Goal: Task Accomplishment & Management: Complete application form

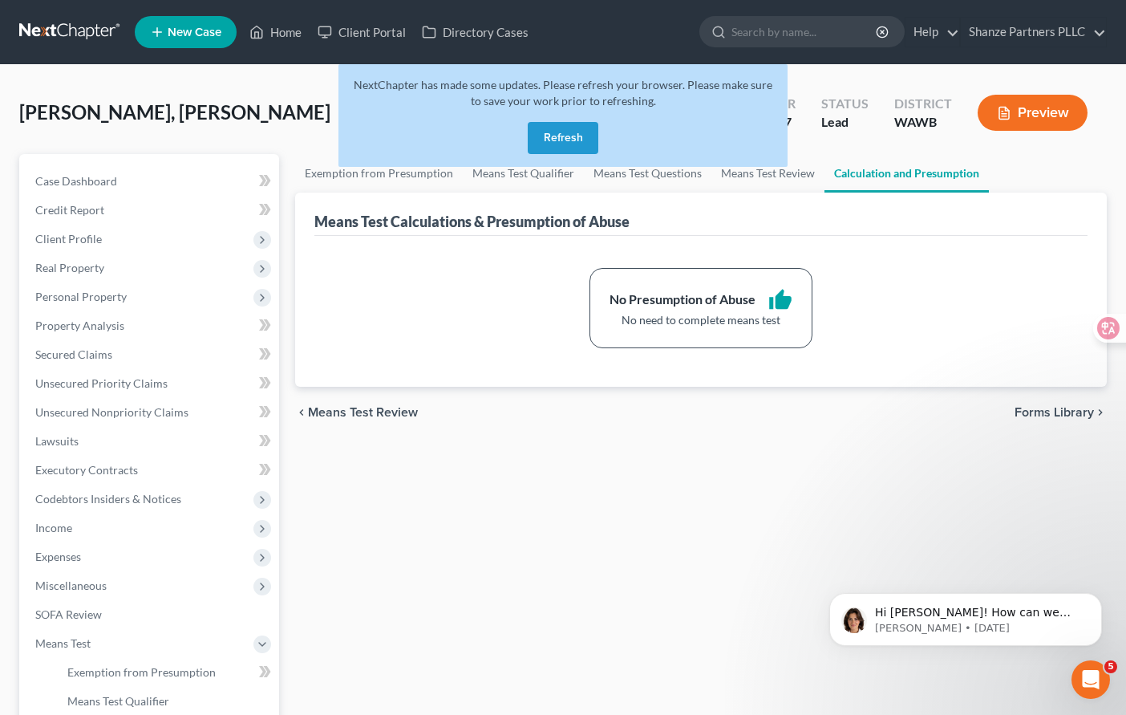
click at [90, 39] on link at bounding box center [70, 32] width 103 height 29
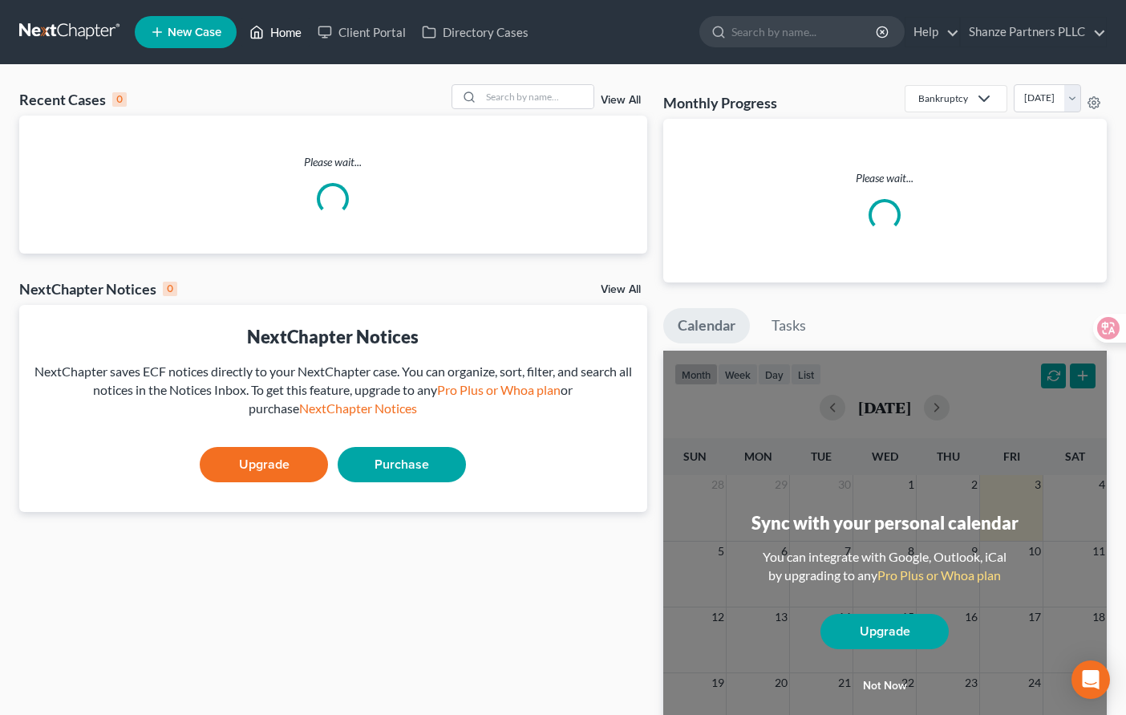
click at [289, 30] on link "Home" at bounding box center [275, 32] width 68 height 29
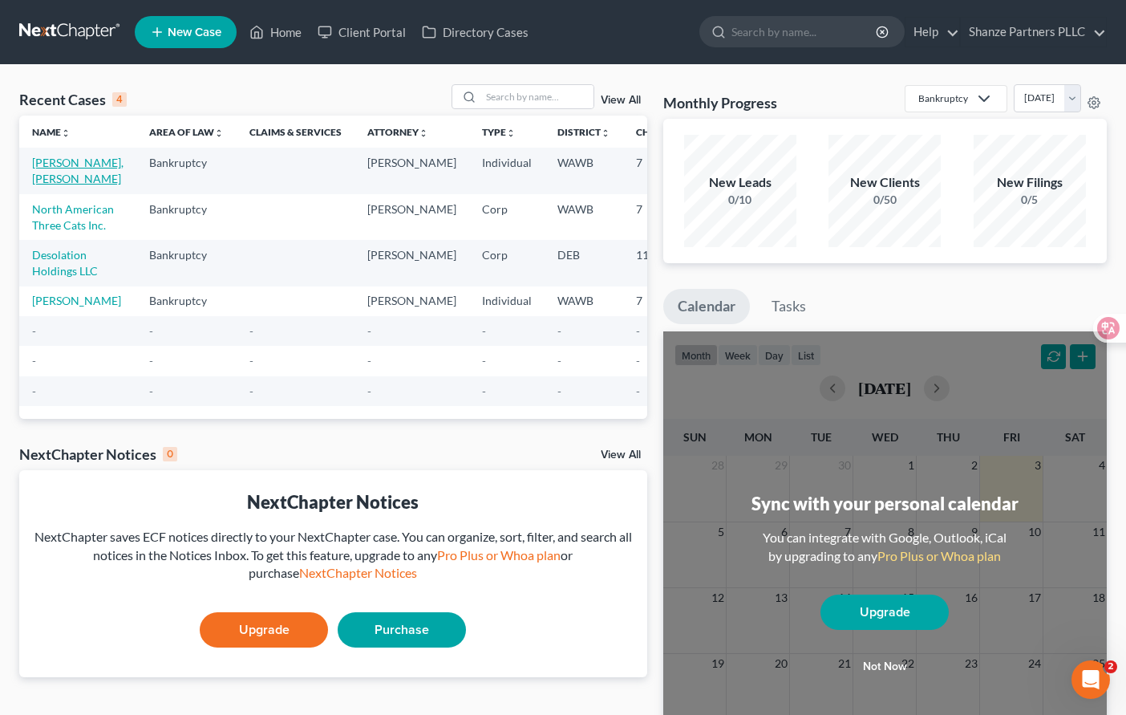
click at [58, 162] on link "[PERSON_NAME], [PERSON_NAME]" at bounding box center [77, 171] width 91 height 30
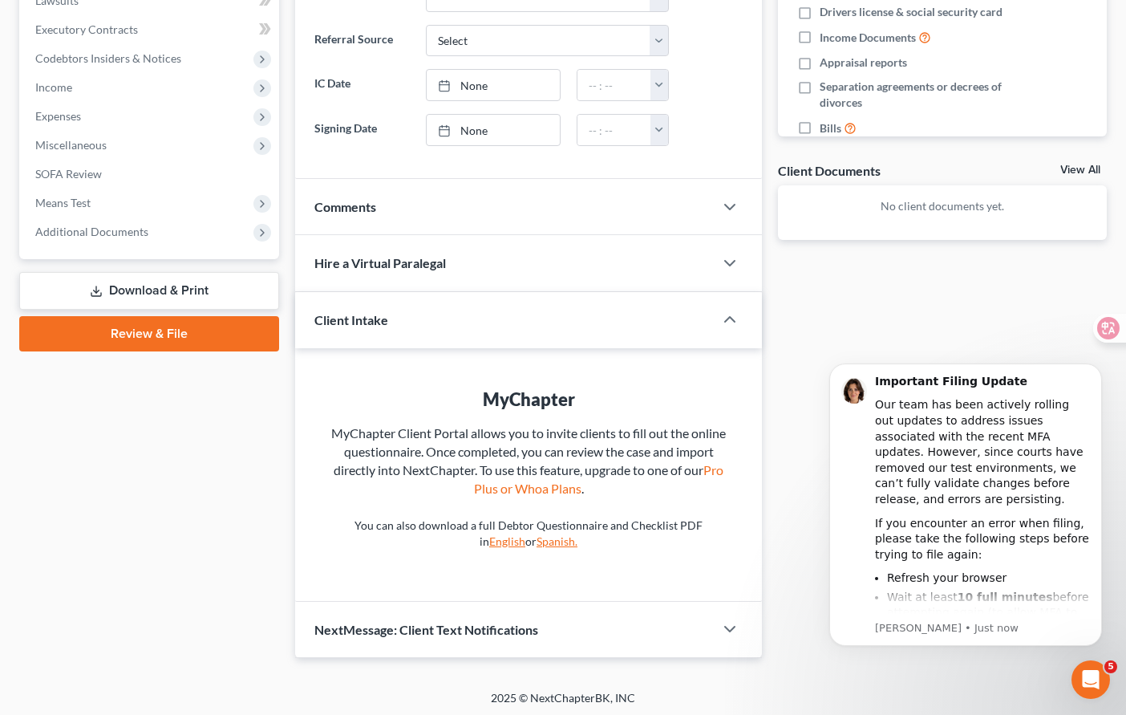
scroll to position [444, 0]
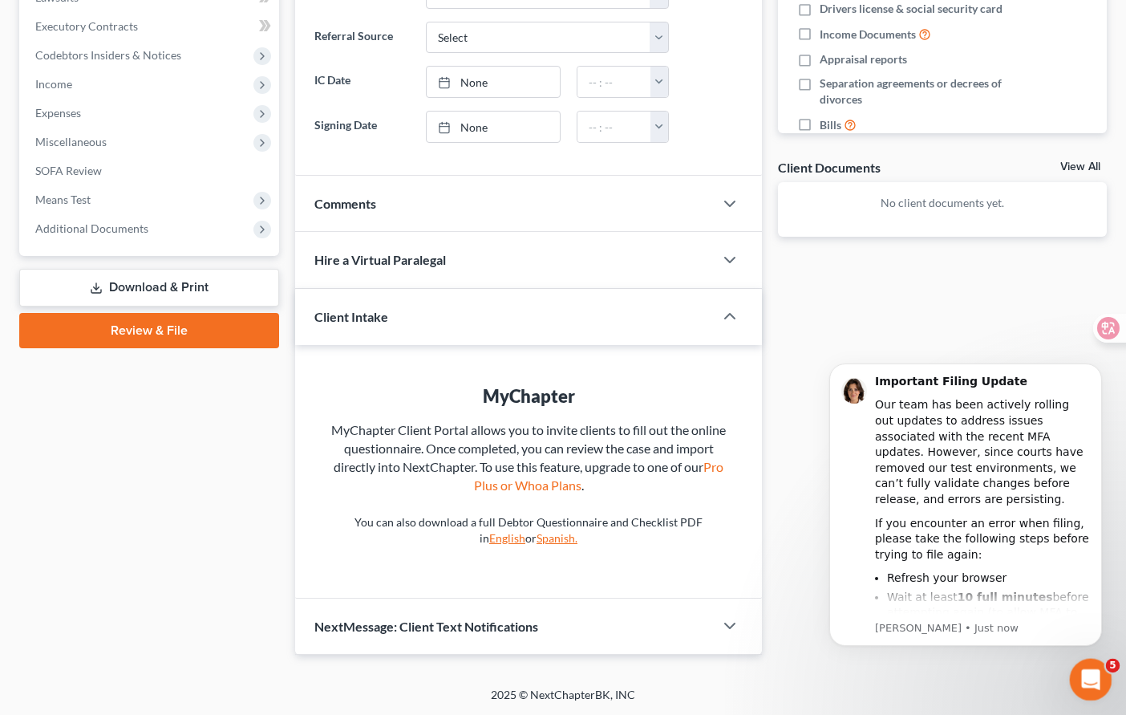
click at [1094, 678] on icon "Open Intercom Messenger" at bounding box center [1089, 677] width 26 height 26
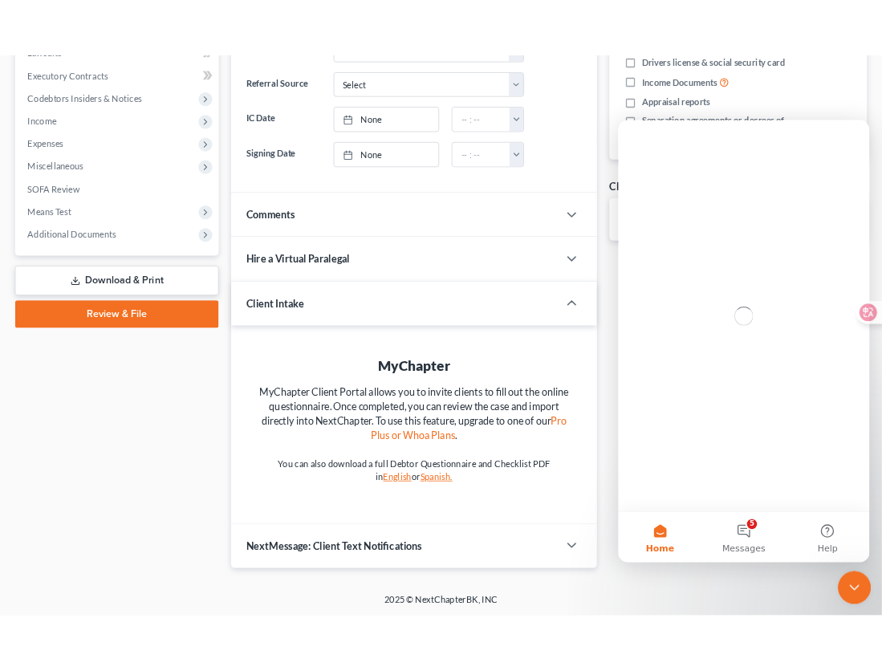
scroll to position [0, 0]
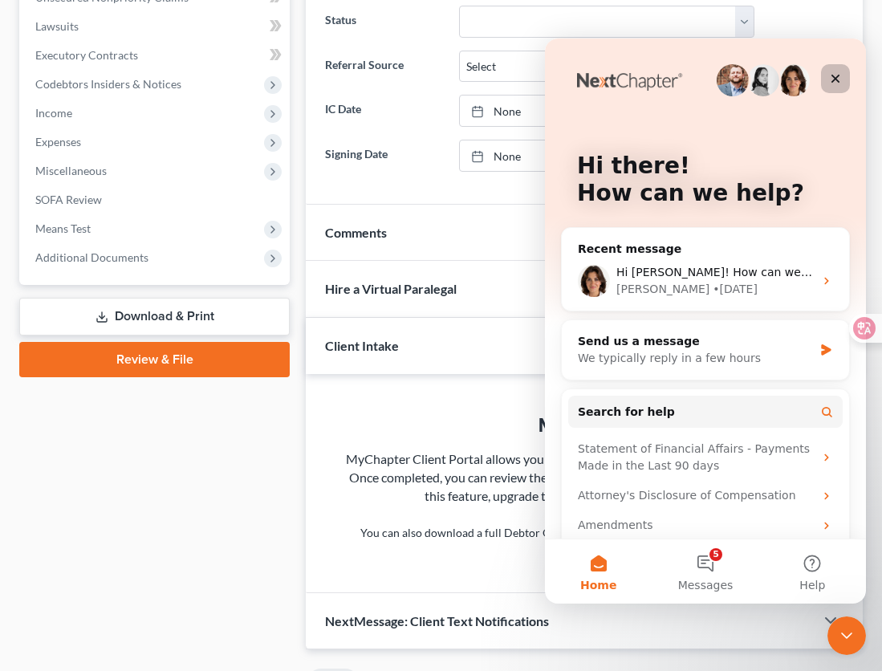
click at [834, 78] on icon "Close" at bounding box center [835, 79] width 9 height 9
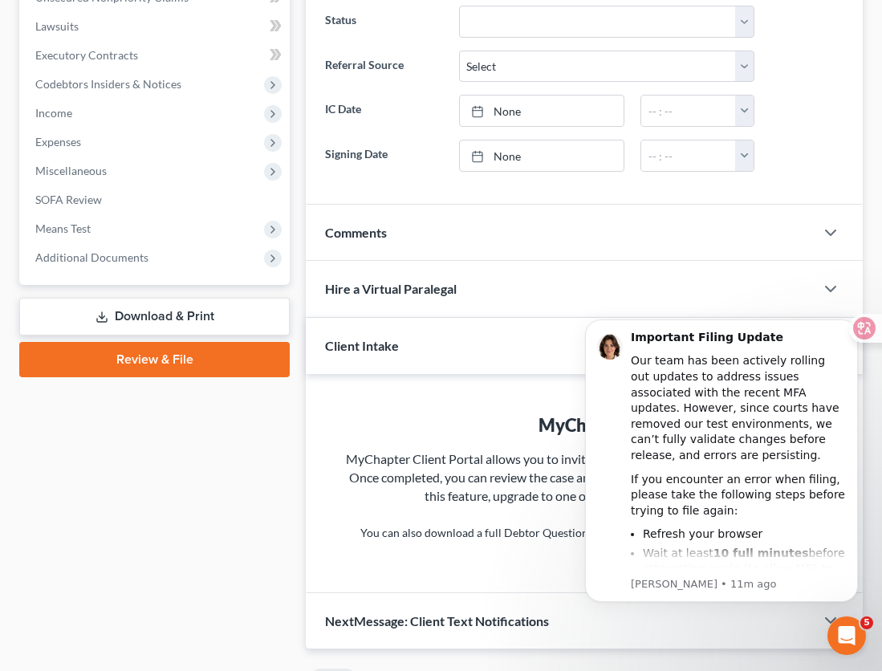
click at [225, 320] on link "Download & Print" at bounding box center [154, 317] width 270 height 38
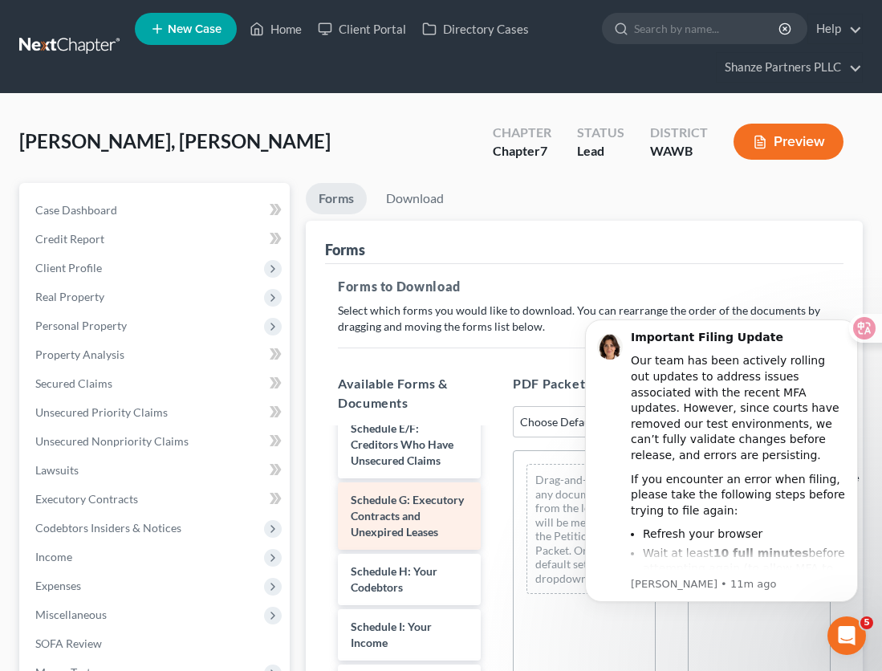
scroll to position [438, 0]
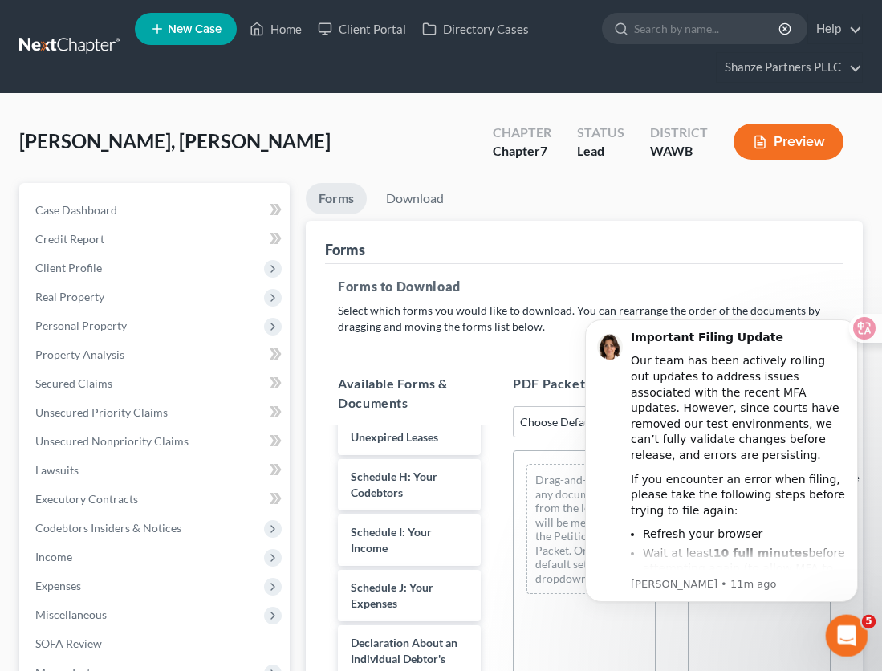
click at [846, 631] on icon "Open Intercom Messenger" at bounding box center [844, 633] width 26 height 26
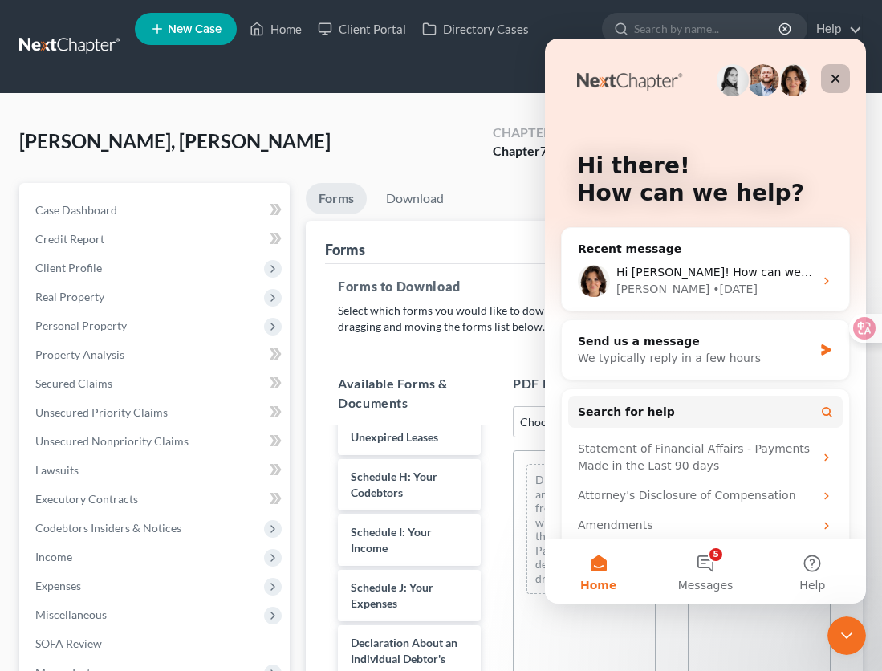
click at [832, 79] on icon "Close" at bounding box center [835, 78] width 13 height 13
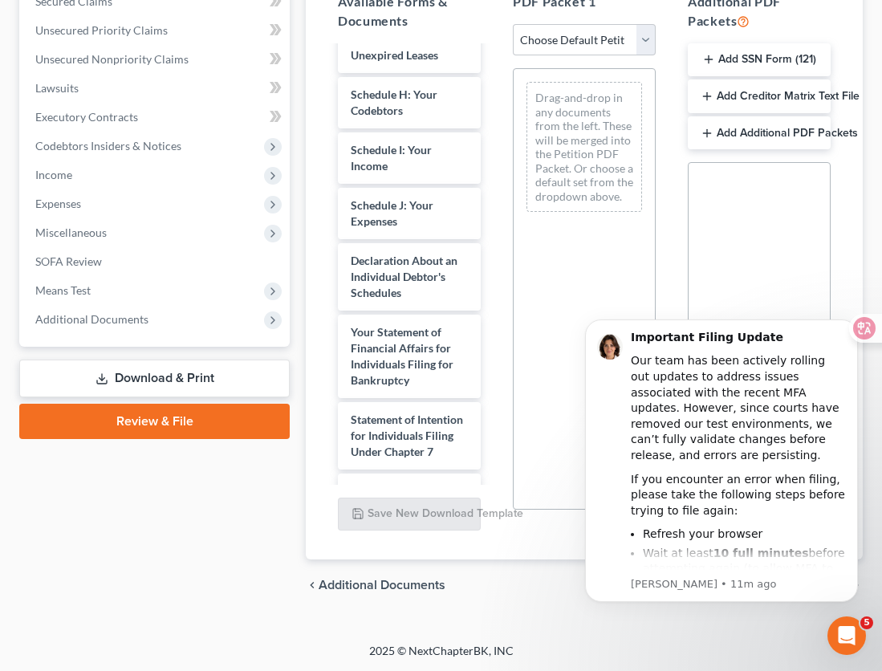
scroll to position [0, 0]
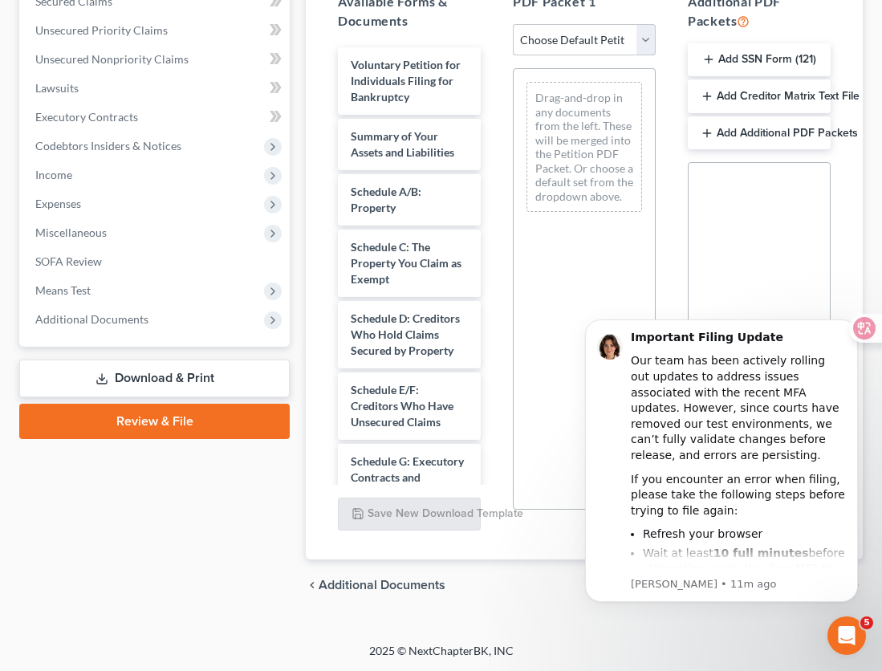
click at [644, 40] on select "Choose Default Petition PDF Packet Complete Bankruptcy Petition (all forms and …" at bounding box center [584, 40] width 143 height 32
click at [850, 633] on icon "Open Intercom Messenger" at bounding box center [844, 633] width 26 height 26
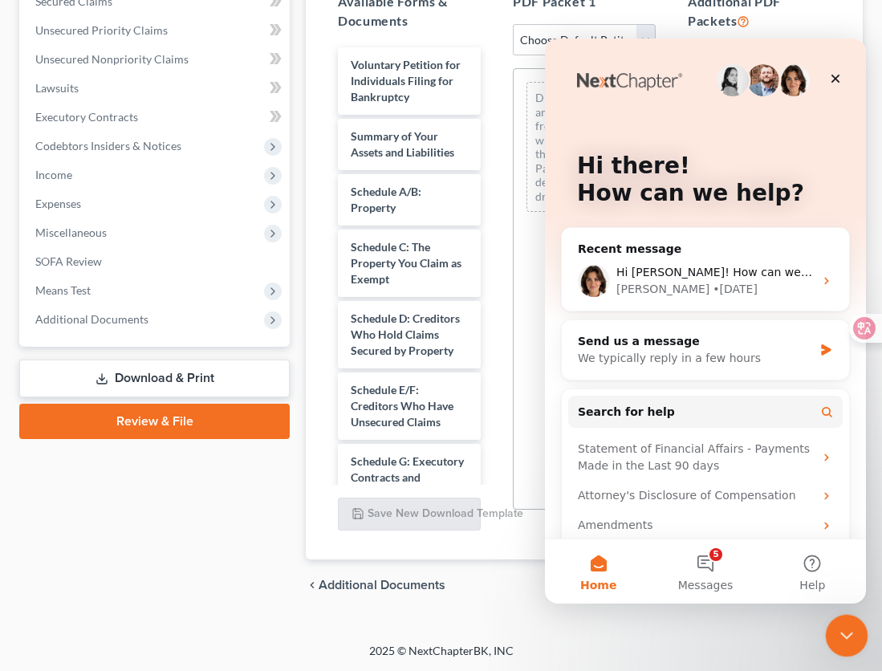
click at [850, 633] on icon "Close Intercom Messenger" at bounding box center [843, 632] width 19 height 19
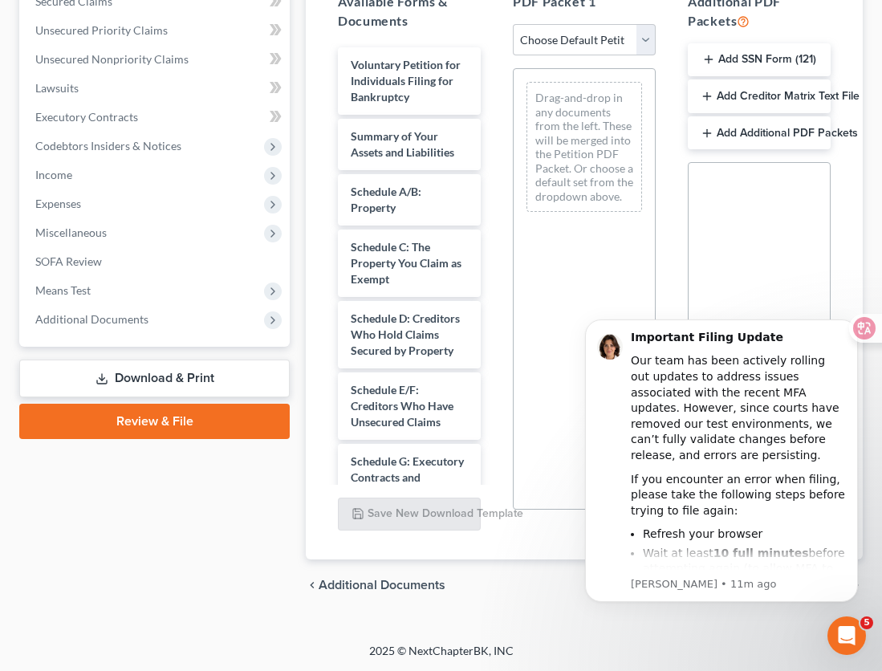
click at [17, 647] on footer "2025 © NextChapterBK, INC" at bounding box center [441, 657] width 882 height 29
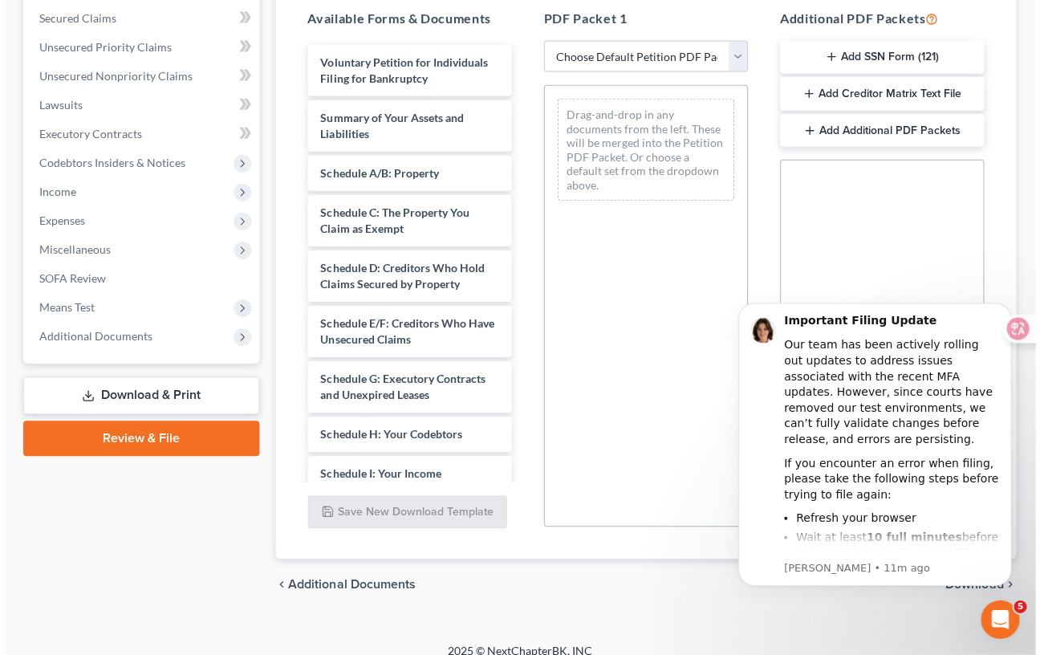
scroll to position [335, 0]
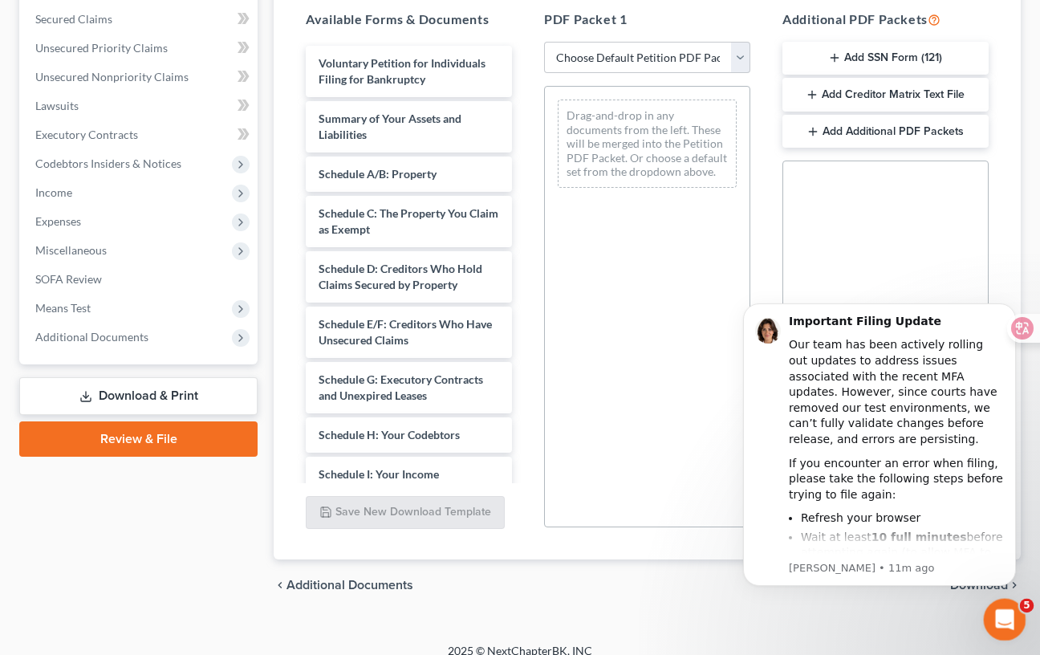
click at [997, 618] on icon "Open Intercom Messenger" at bounding box center [1002, 617] width 26 height 26
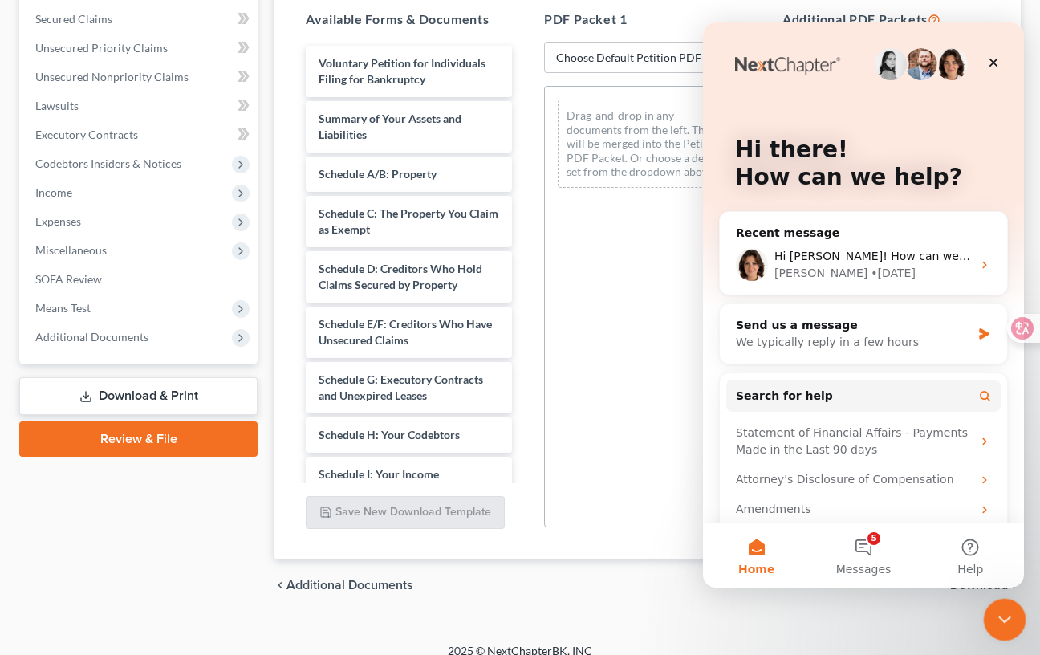
click at [997, 618] on icon "Close Intercom Messenger" at bounding box center [1001, 616] width 19 height 19
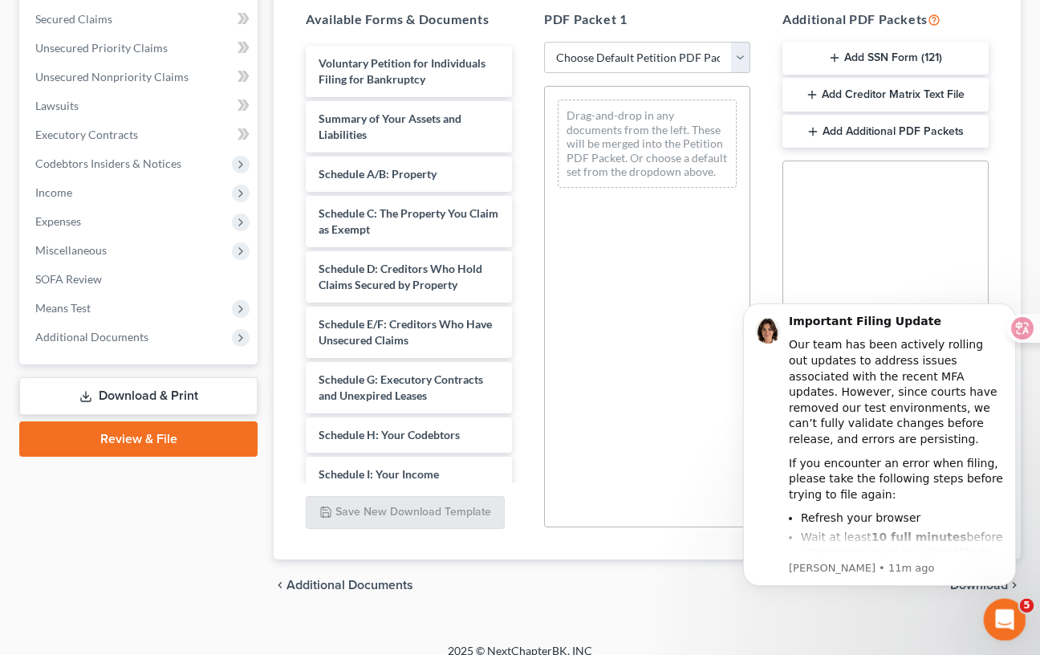
scroll to position [0, 0]
click at [1014, 308] on div "侧边栏" at bounding box center [1018, 291] width 29 height 45
click at [687, 43] on select "Choose Default Petition PDF Packet Complete Bankruptcy Petition (all forms and …" at bounding box center [647, 58] width 206 height 32
select select "0"
click at [544, 42] on select "Choose Default Petition PDF Packet Complete Bankruptcy Petition (all forms and …" at bounding box center [647, 58] width 206 height 32
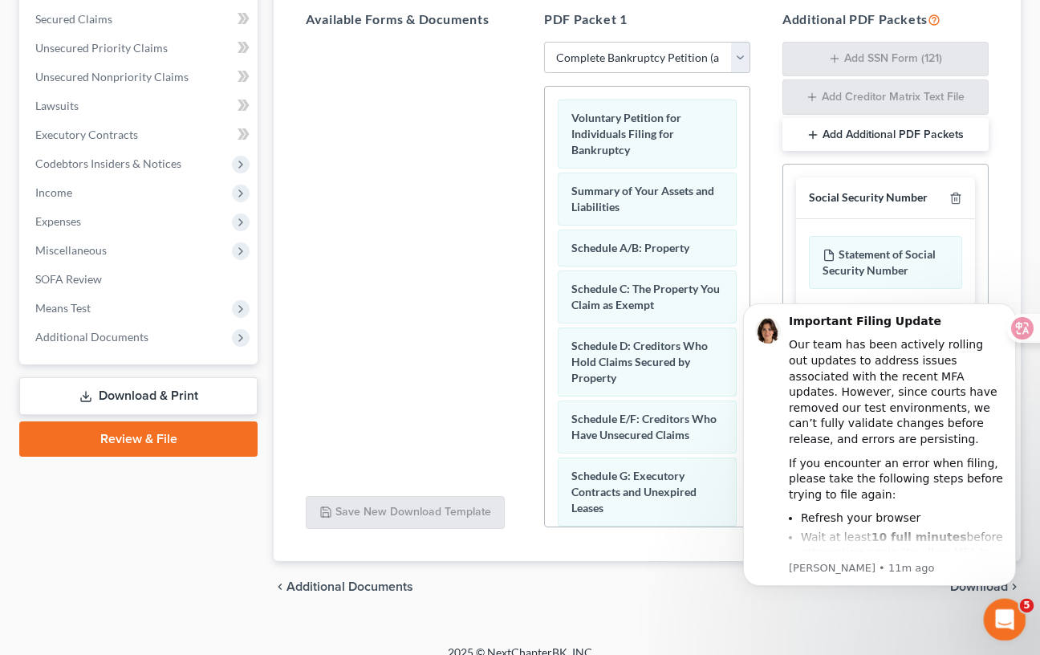
click at [1007, 624] on icon "Open Intercom Messenger" at bounding box center [1002, 617] width 26 height 26
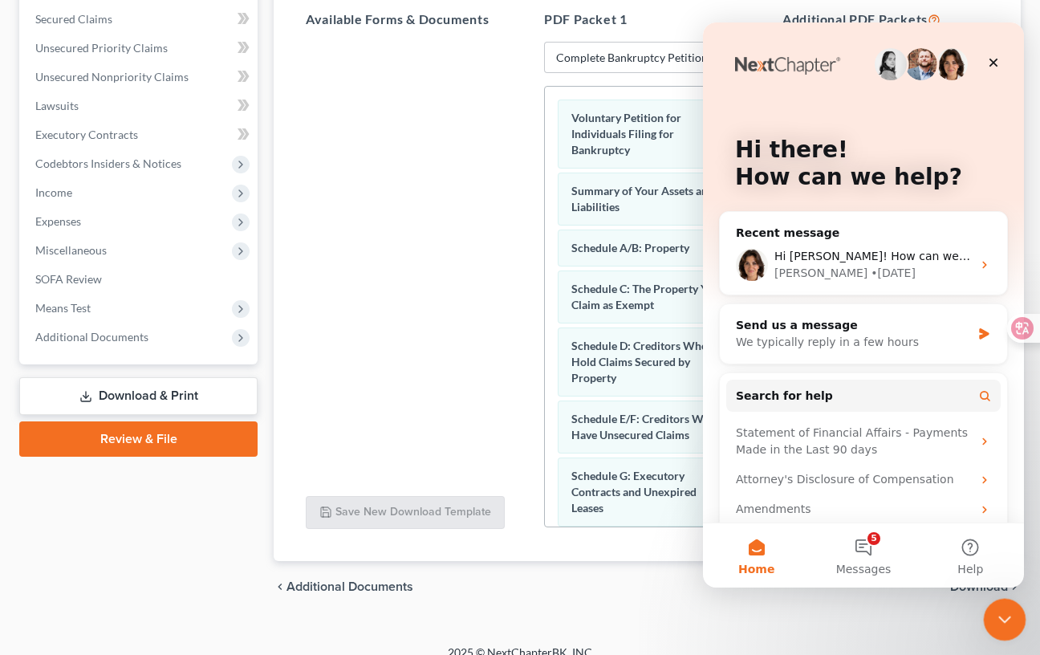
click at [1006, 628] on div "Close Intercom Messenger" at bounding box center [1002, 617] width 39 height 39
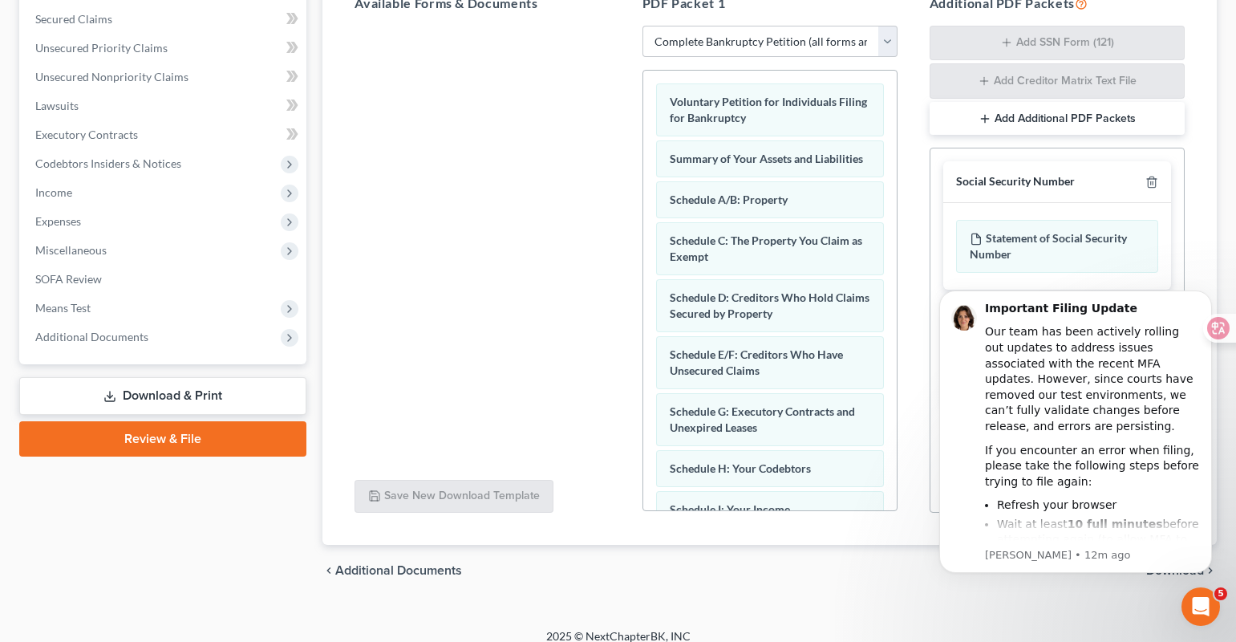
click at [913, 591] on div "chevron_left Additional Documents Download chevron_right" at bounding box center [770, 570] width 895 height 51
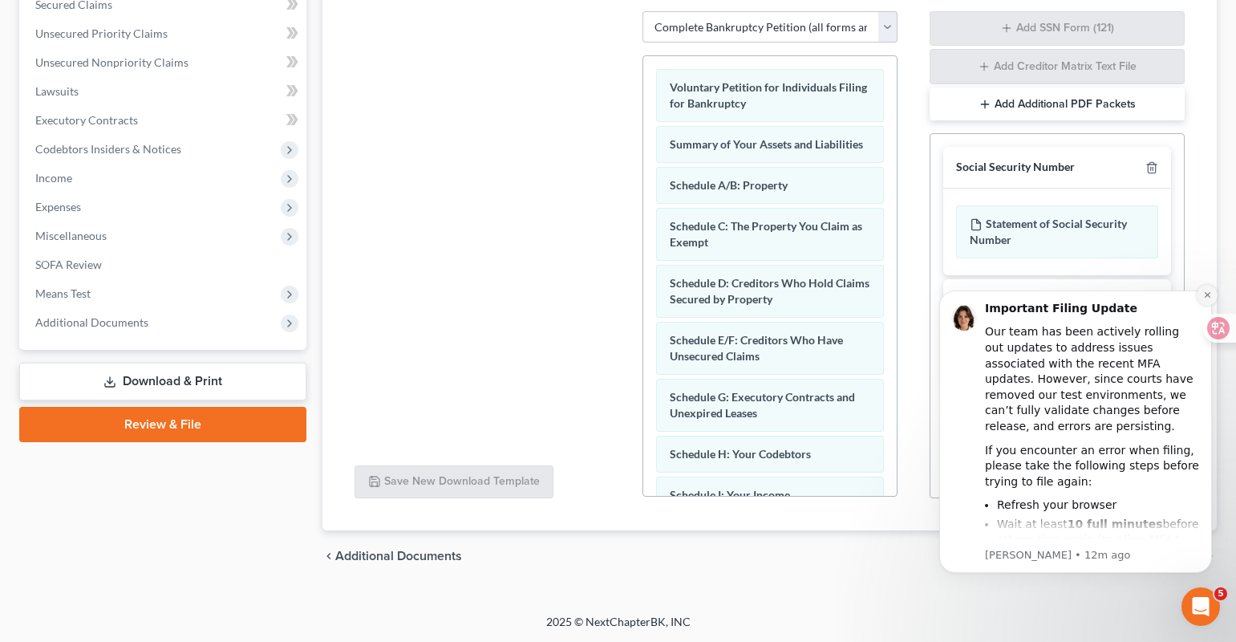
click at [1138, 297] on icon "Dismiss notification" at bounding box center [1207, 294] width 9 height 9
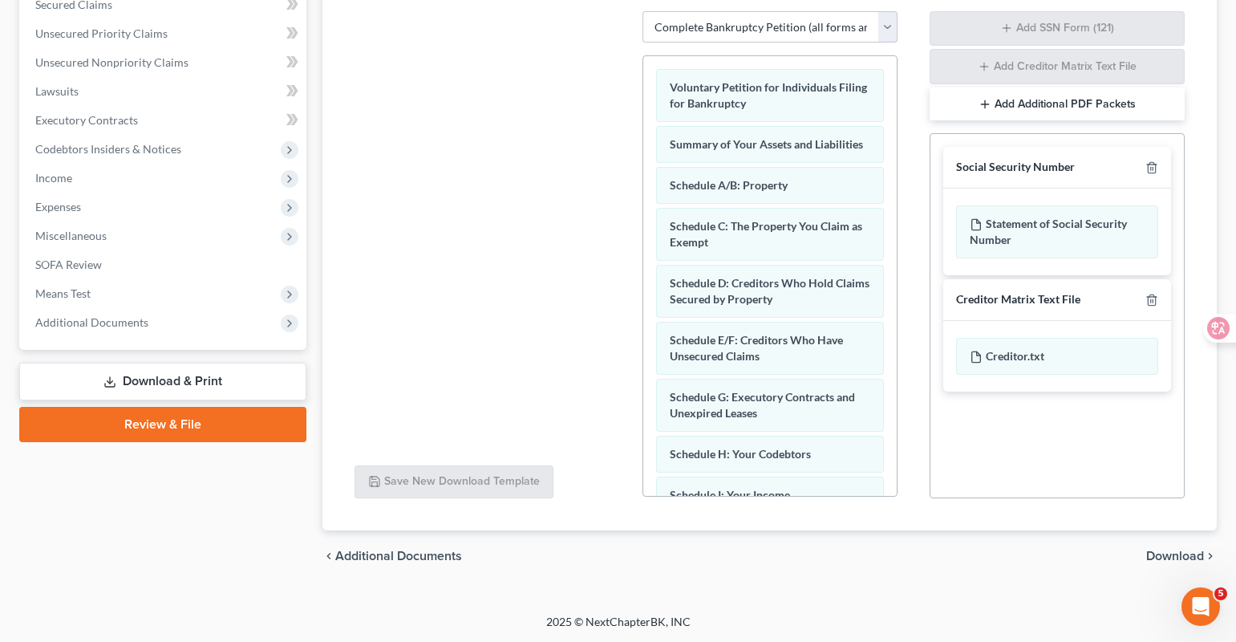
click at [1138, 553] on span "Download" at bounding box center [1175, 556] width 58 height 13
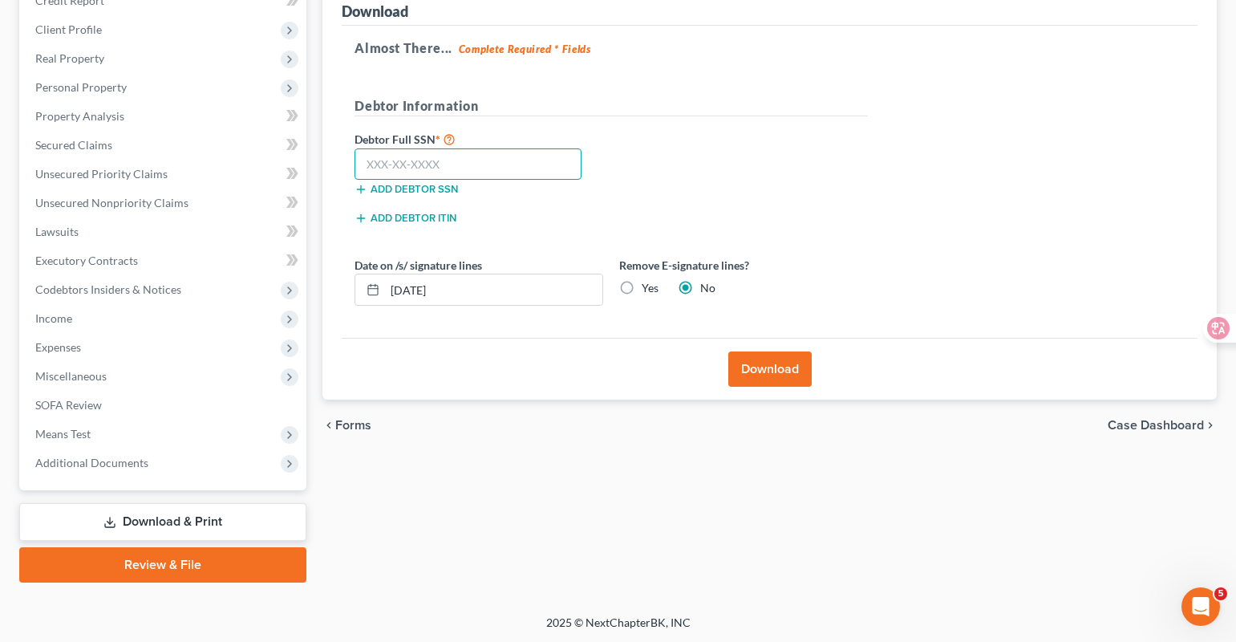
click at [492, 152] on input "text" at bounding box center [468, 164] width 227 height 32
click at [645, 123] on div "Debtor Information" at bounding box center [611, 112] width 529 height 33
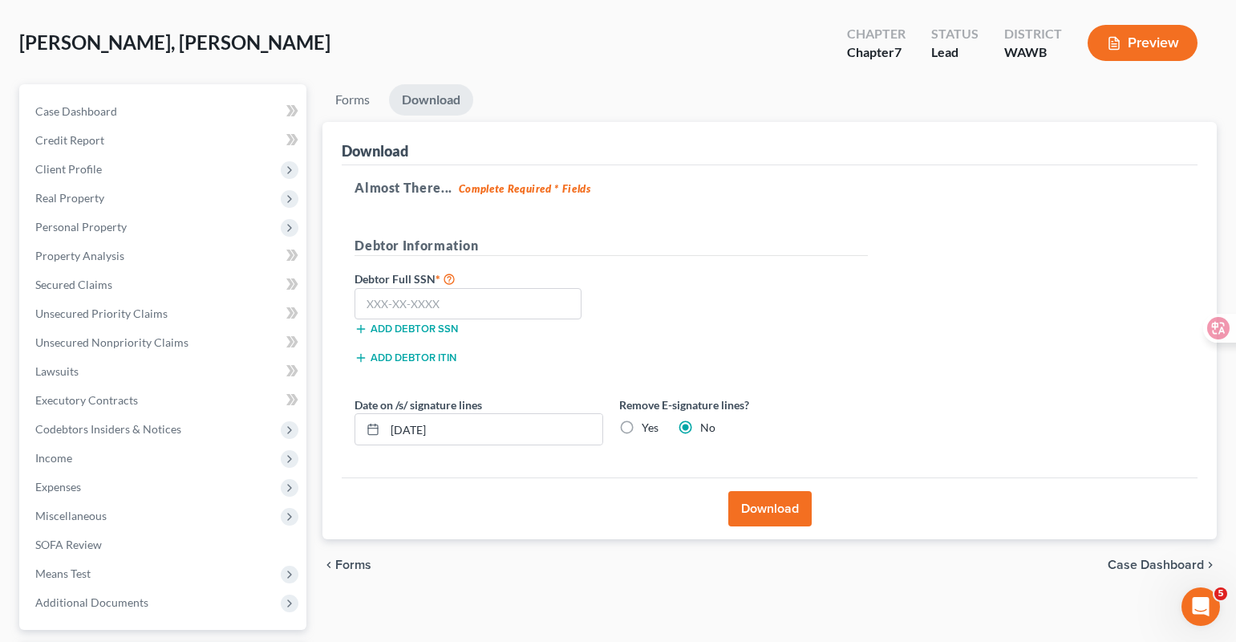
scroll to position [49, 0]
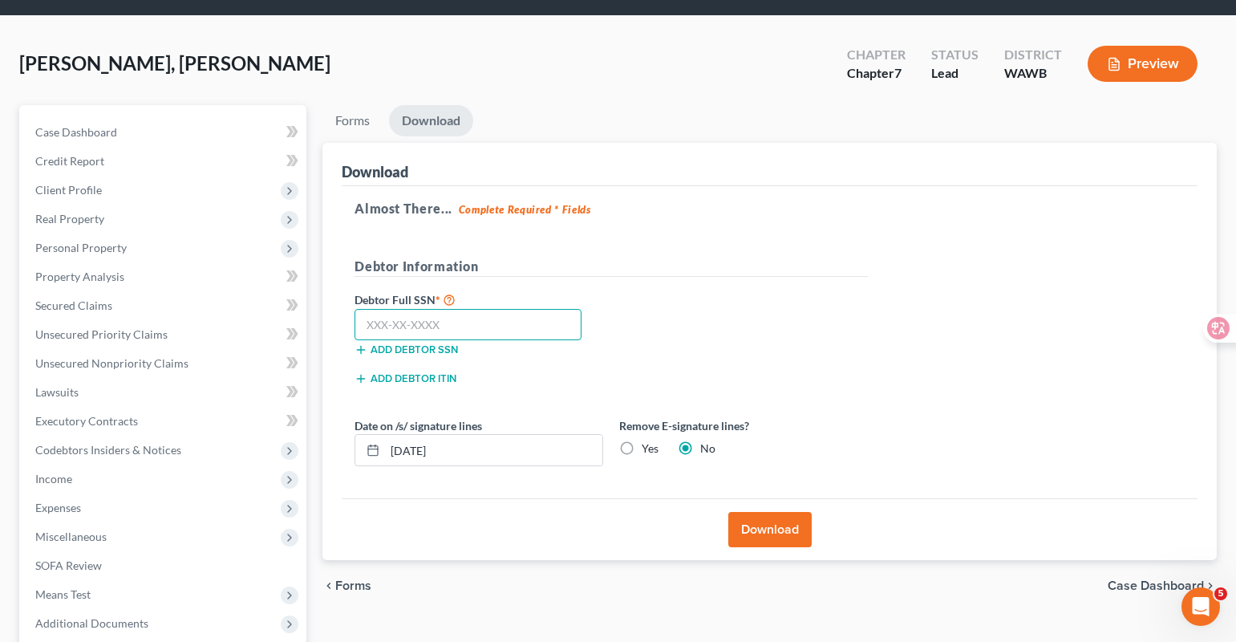
click at [485, 321] on input "text" at bounding box center [468, 325] width 227 height 32
click at [591, 281] on div "Debtor Information" at bounding box center [611, 273] width 529 height 33
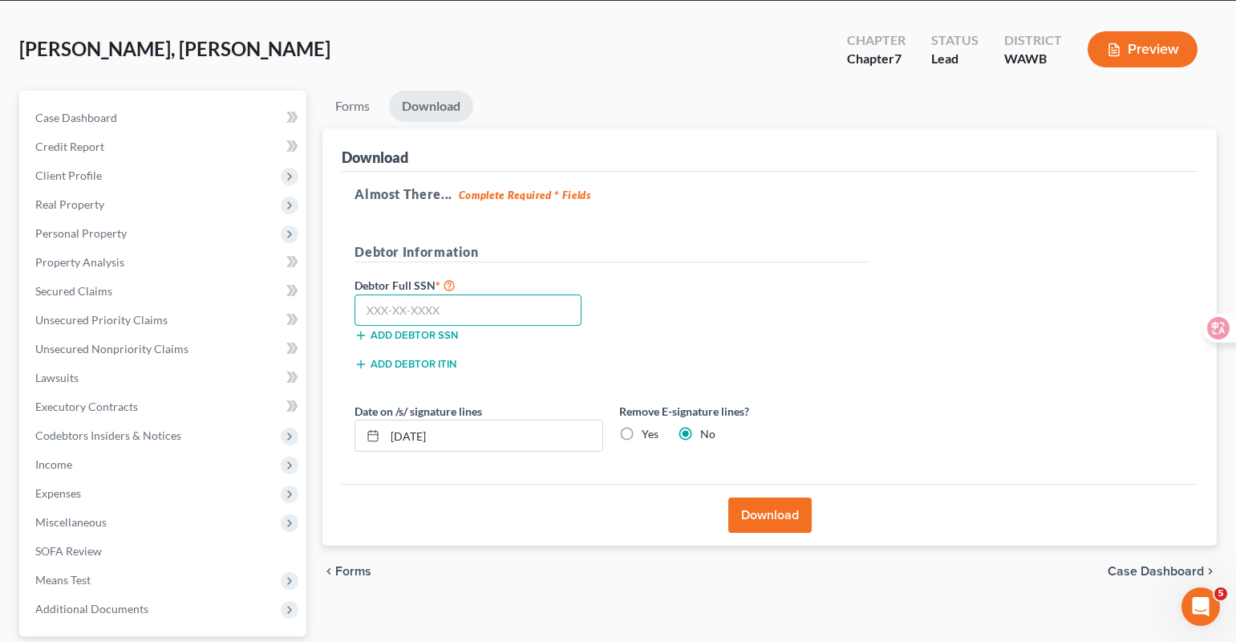
click at [512, 311] on input "text" at bounding box center [468, 310] width 227 height 32
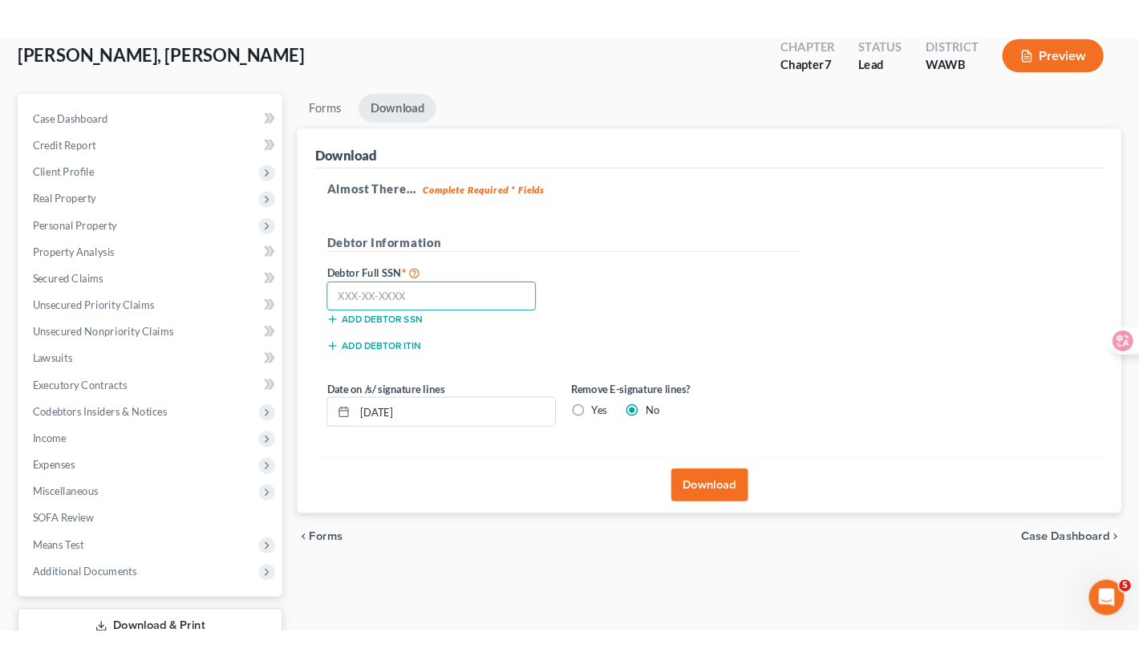
scroll to position [95, 0]
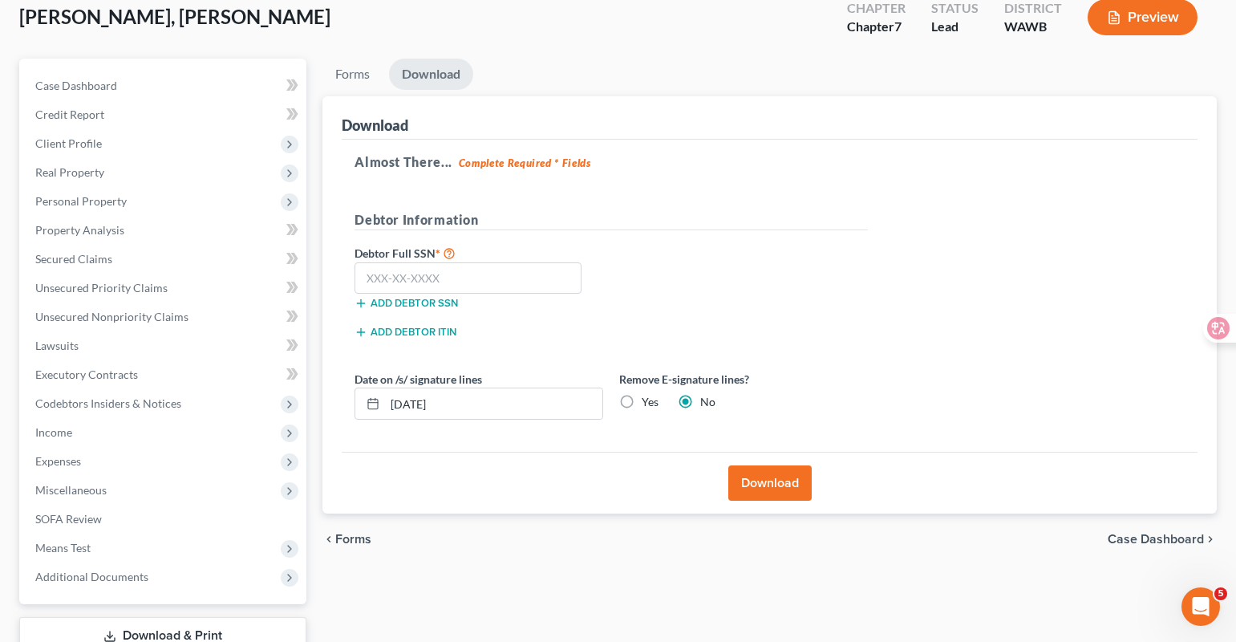
click at [782, 488] on button "Download" at bounding box center [769, 482] width 83 height 35
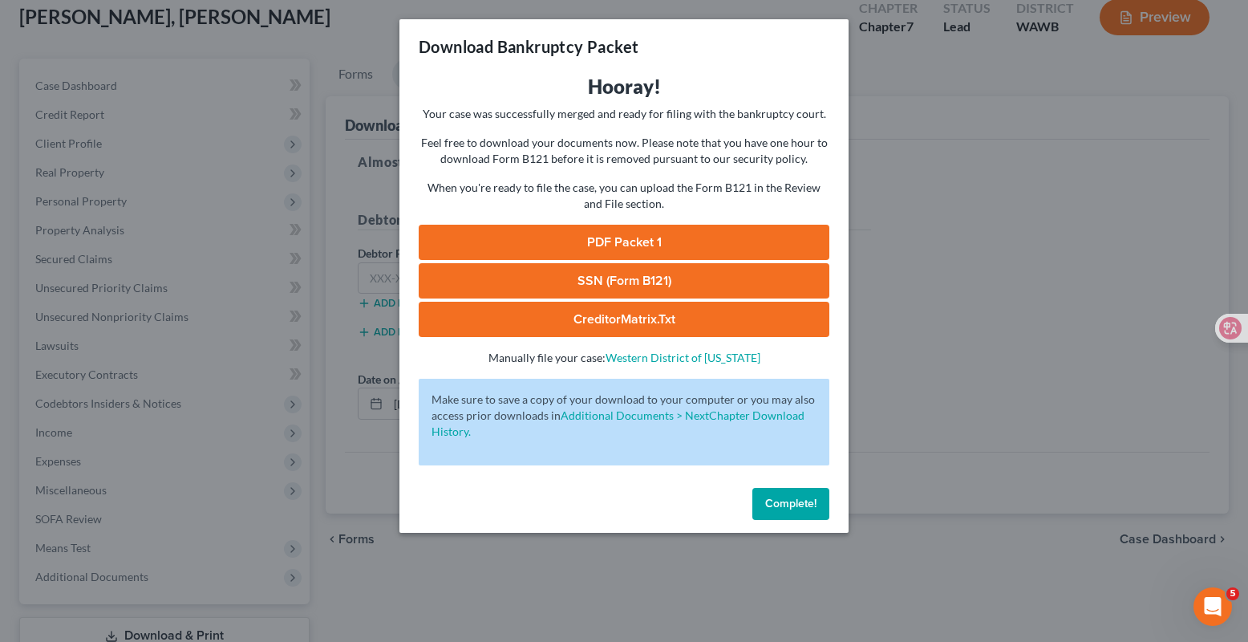
click at [694, 233] on link "PDF Packet 1" at bounding box center [624, 242] width 411 height 35
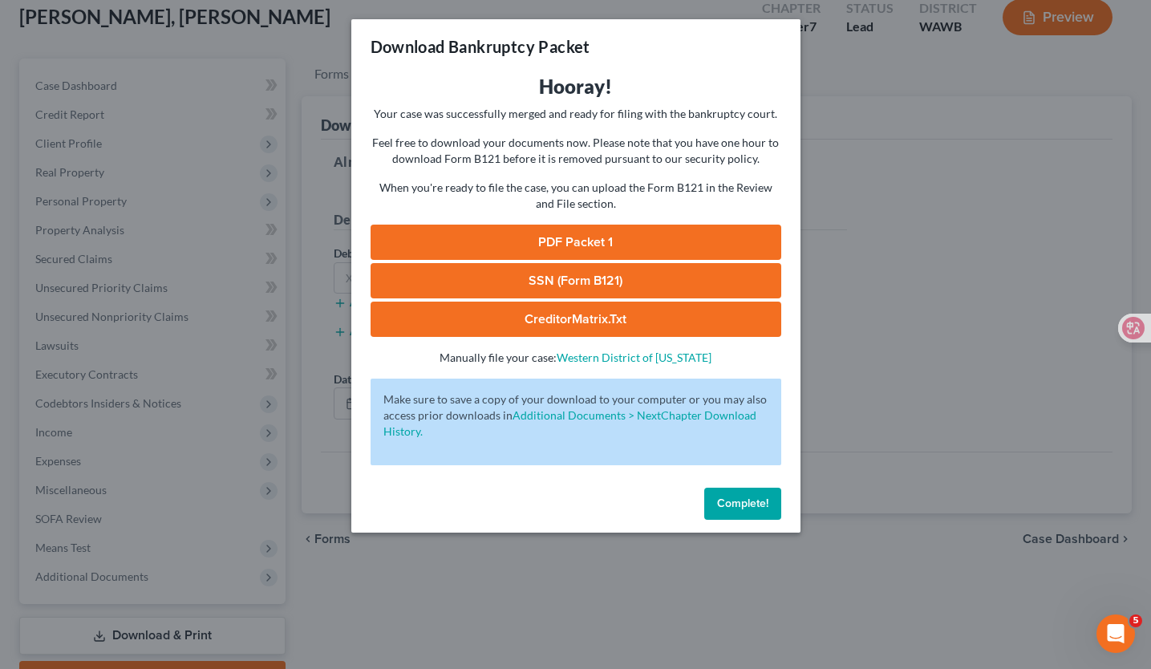
click at [746, 506] on span "Complete!" at bounding box center [742, 504] width 51 height 14
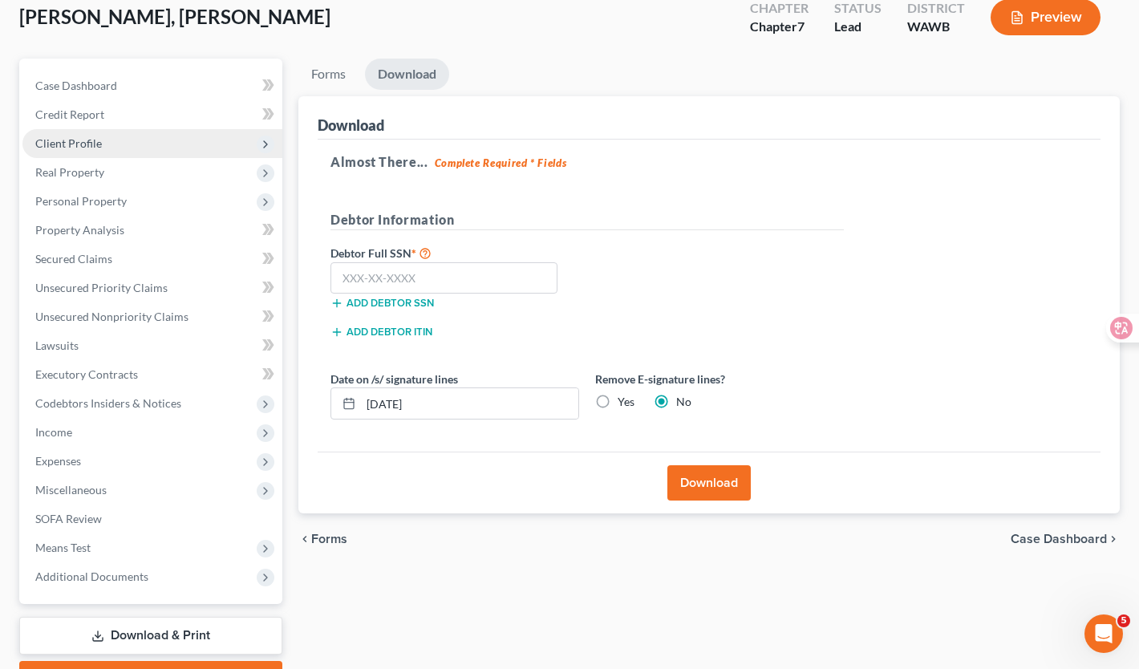
click at [148, 152] on span "Client Profile" at bounding box center [152, 143] width 260 height 29
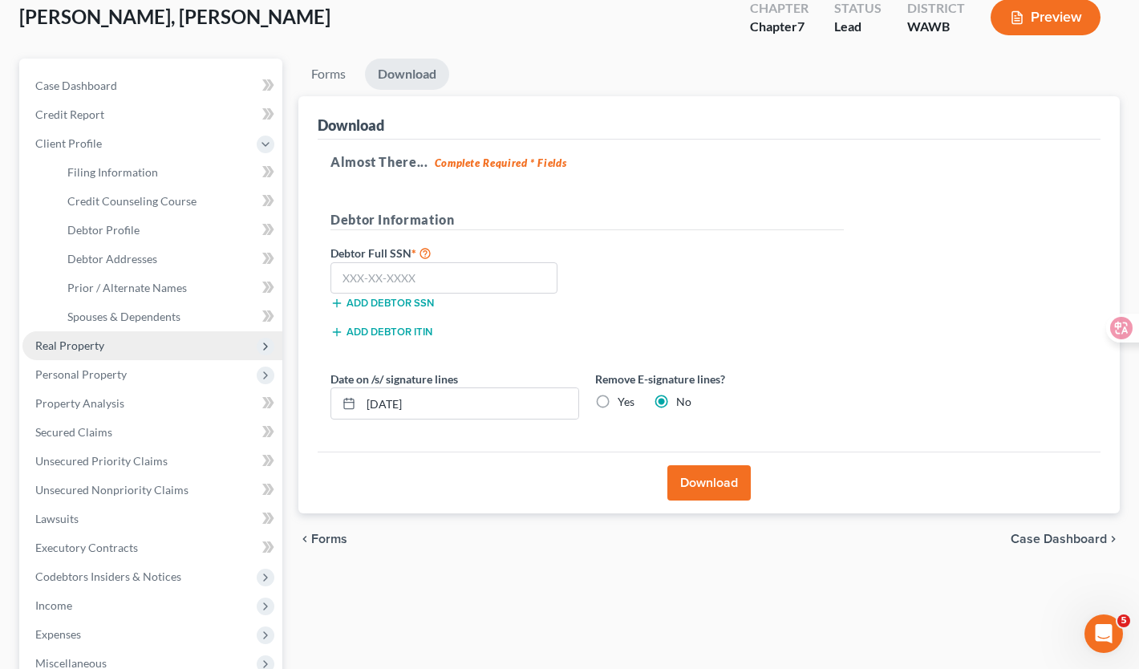
click at [156, 339] on span "Real Property" at bounding box center [152, 345] width 260 height 29
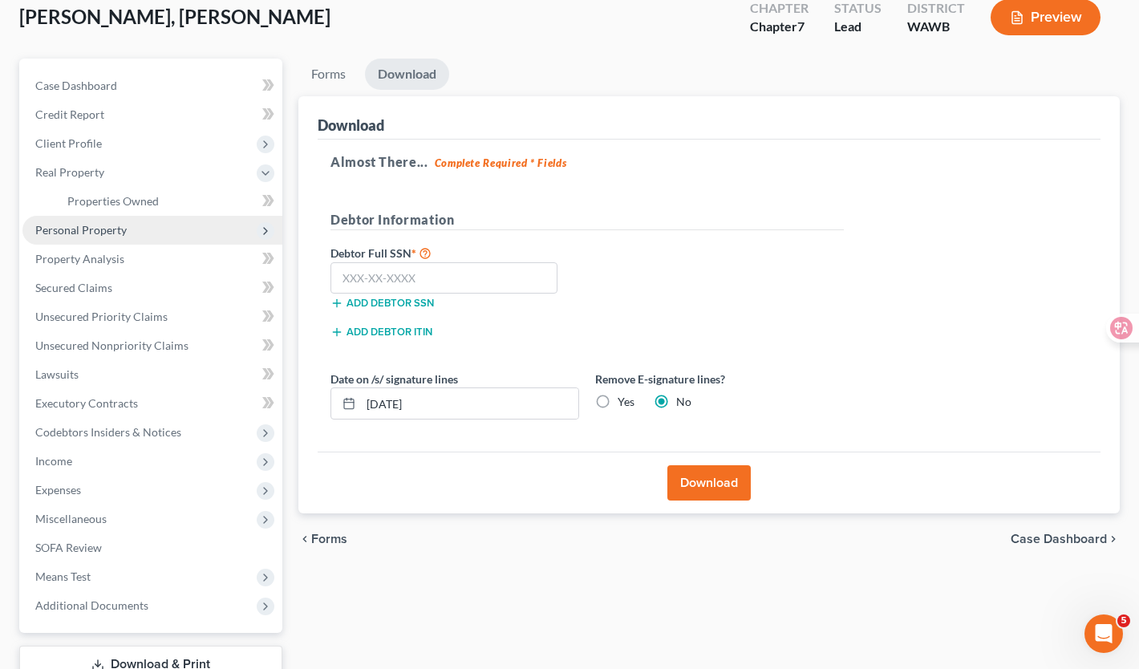
click at [195, 230] on span "Personal Property" at bounding box center [152, 230] width 260 height 29
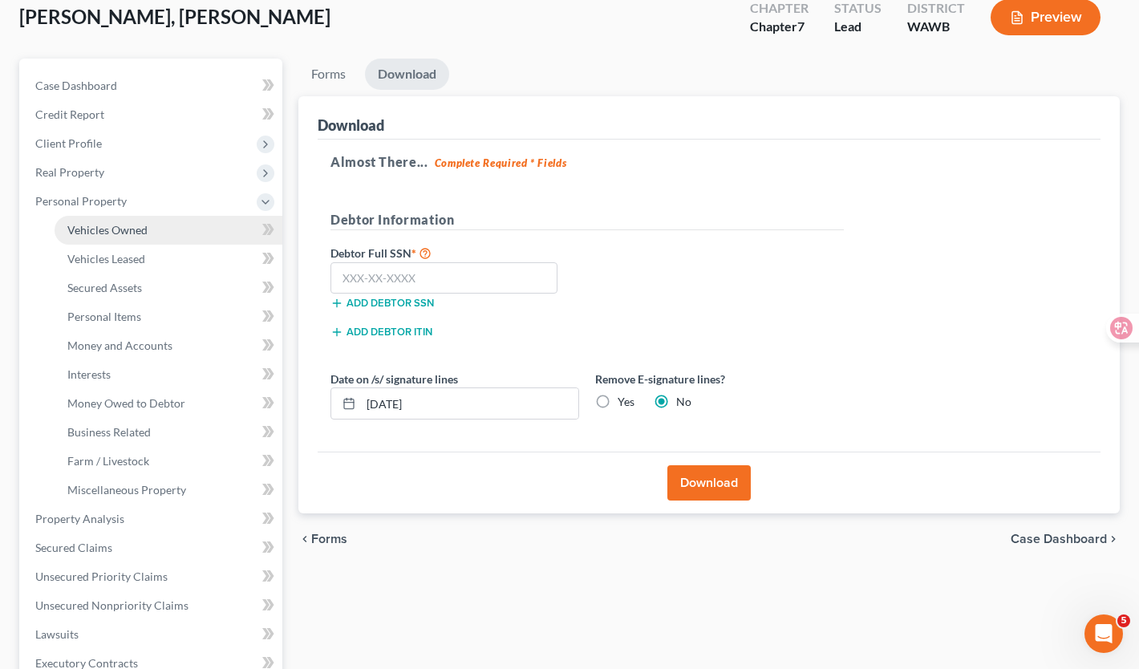
click at [201, 232] on link "Vehicles Owned" at bounding box center [169, 230] width 228 height 29
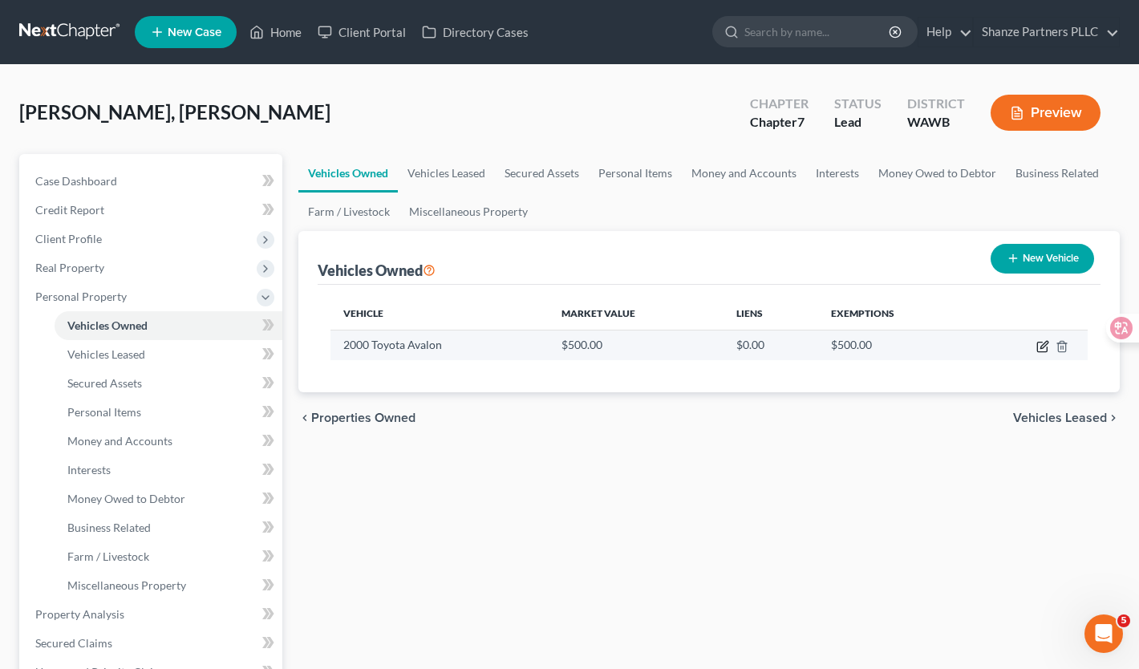
click at [1041, 347] on icon "button" at bounding box center [1044, 344] width 7 height 7
select select "0"
select select "26"
select select "4"
select select "0"
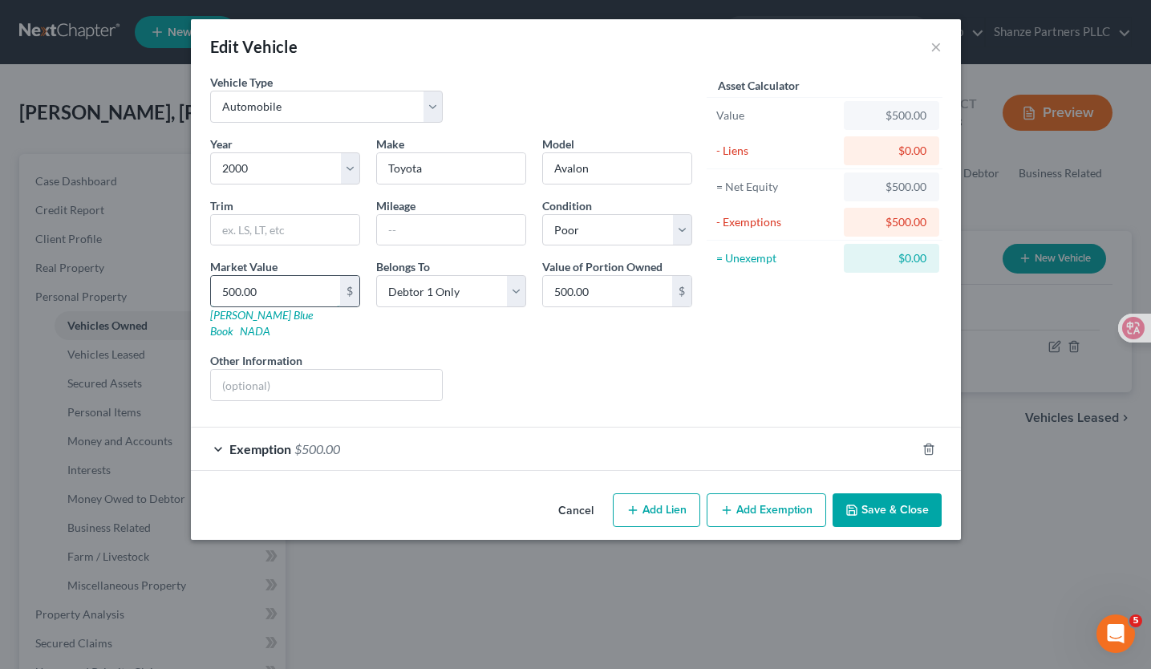
click at [225, 292] on input "500.00" at bounding box center [275, 291] width 129 height 30
type input "1500.00"
type input "1,500.00"
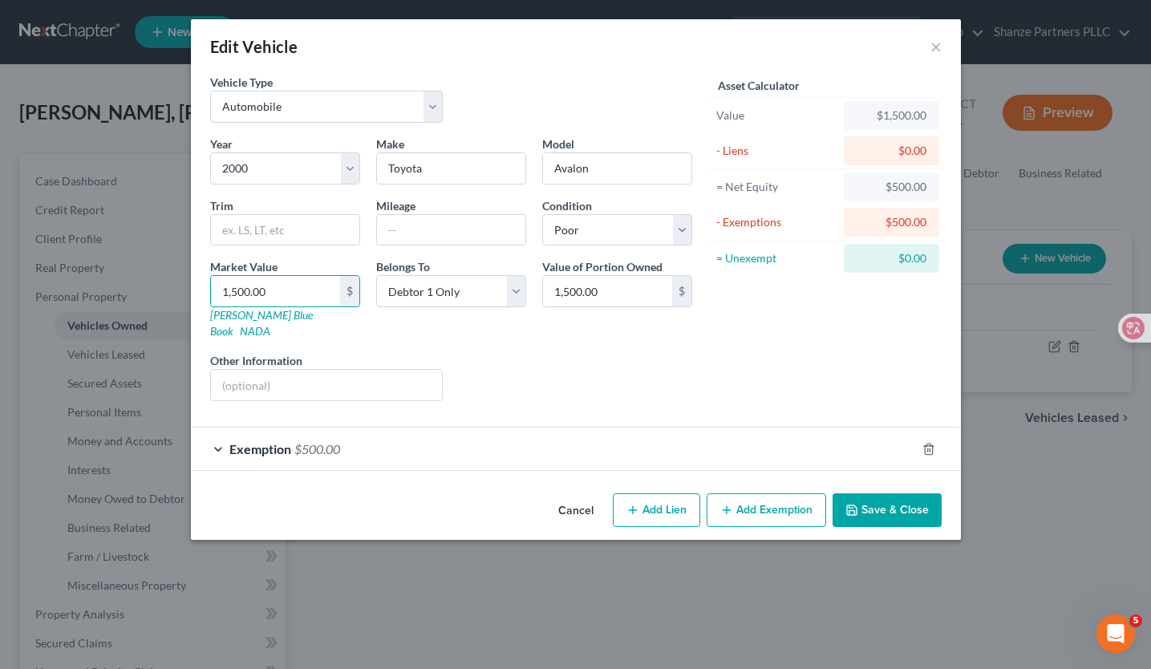
click at [895, 498] on button "Save & Close" at bounding box center [887, 510] width 109 height 34
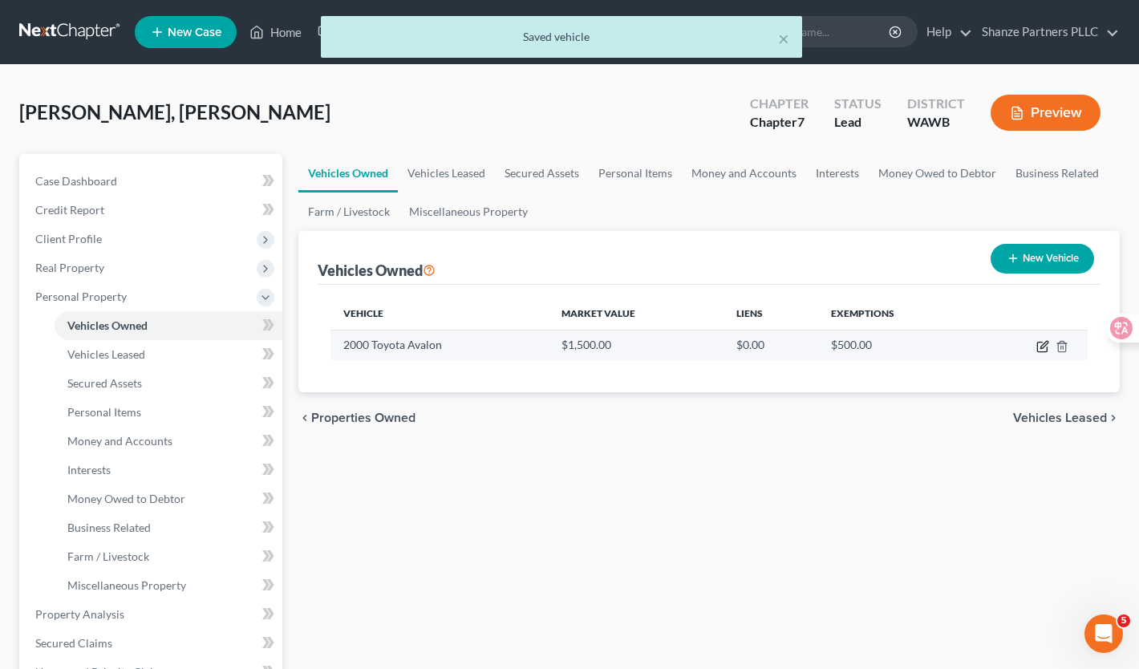
click at [1045, 348] on icon "button" at bounding box center [1043, 346] width 13 height 13
select select "0"
select select "26"
select select "4"
select select "0"
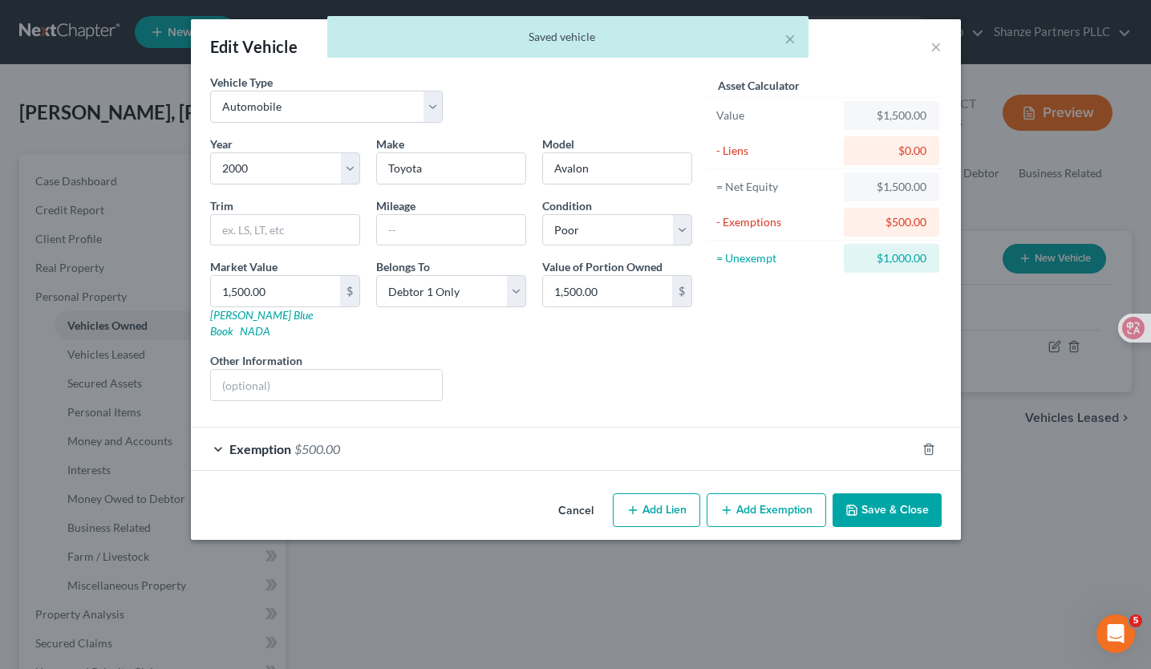
click at [266, 441] on span "Exemption" at bounding box center [260, 448] width 62 height 15
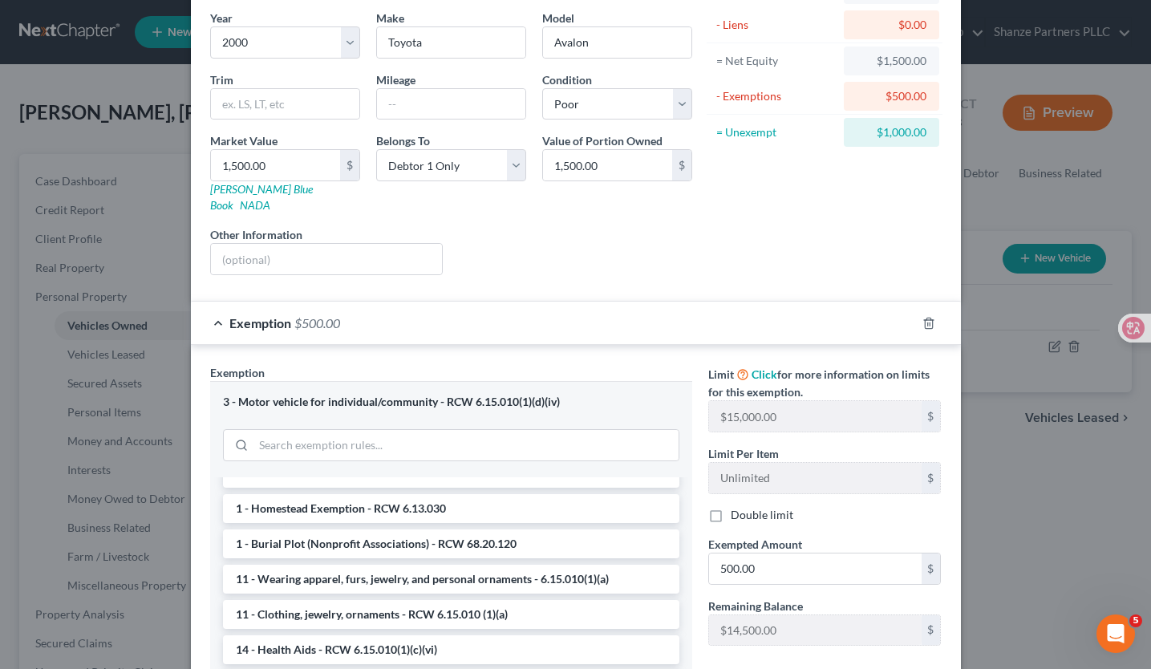
scroll to position [176, 0]
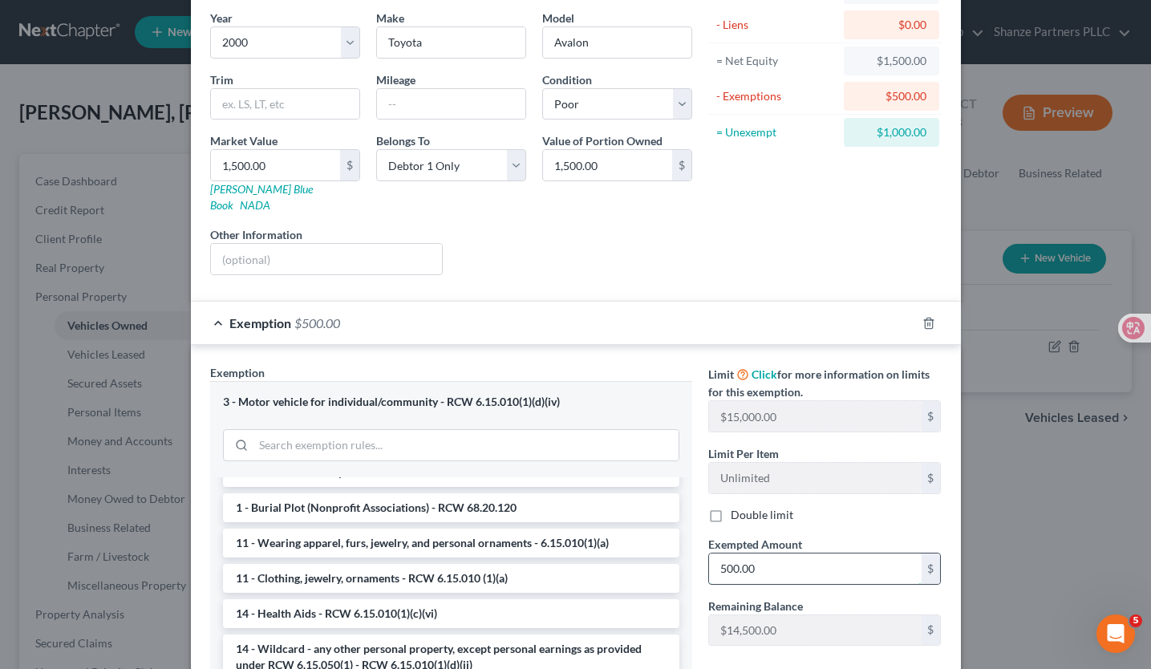
click at [716, 554] on input "500.00" at bounding box center [815, 569] width 213 height 30
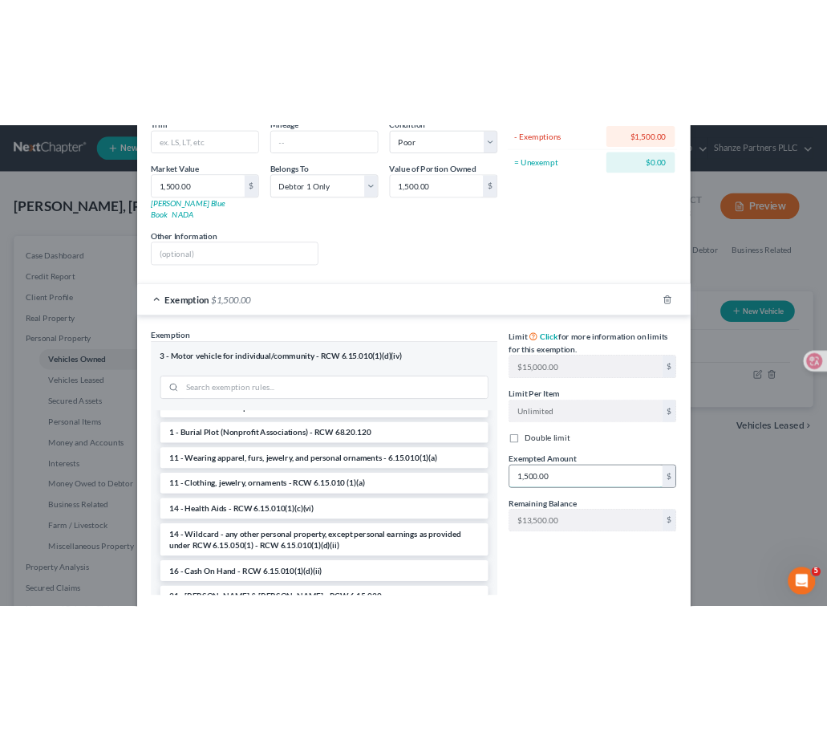
scroll to position [289, 0]
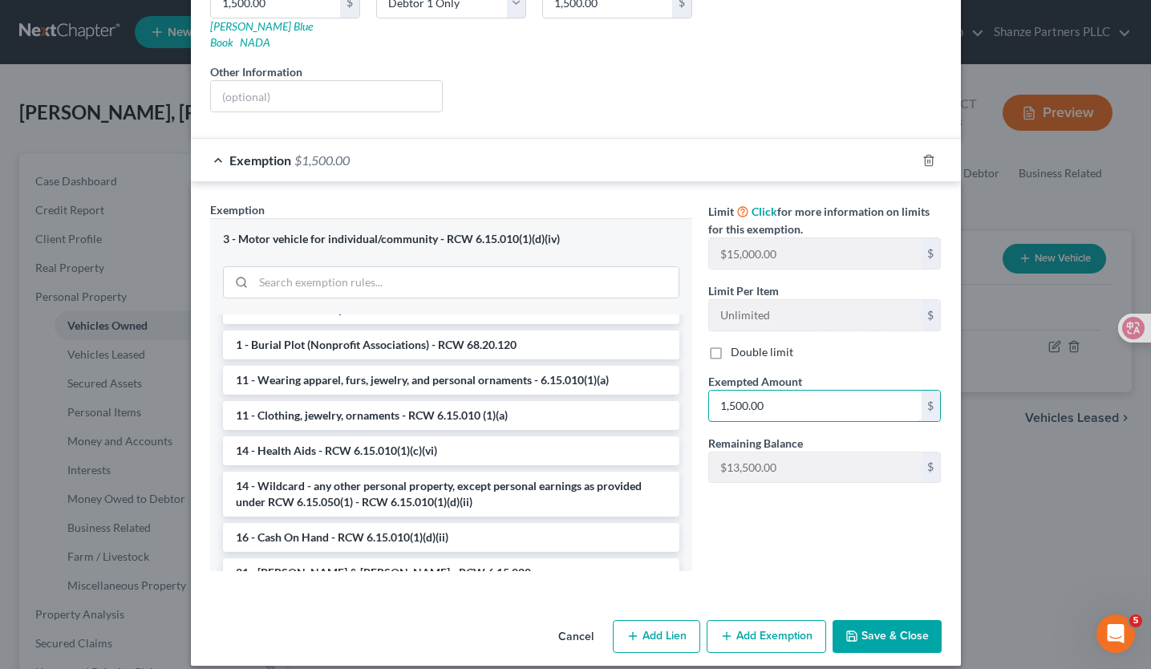
type input "1,500.00"
click at [874, 628] on button "Save & Close" at bounding box center [887, 637] width 109 height 34
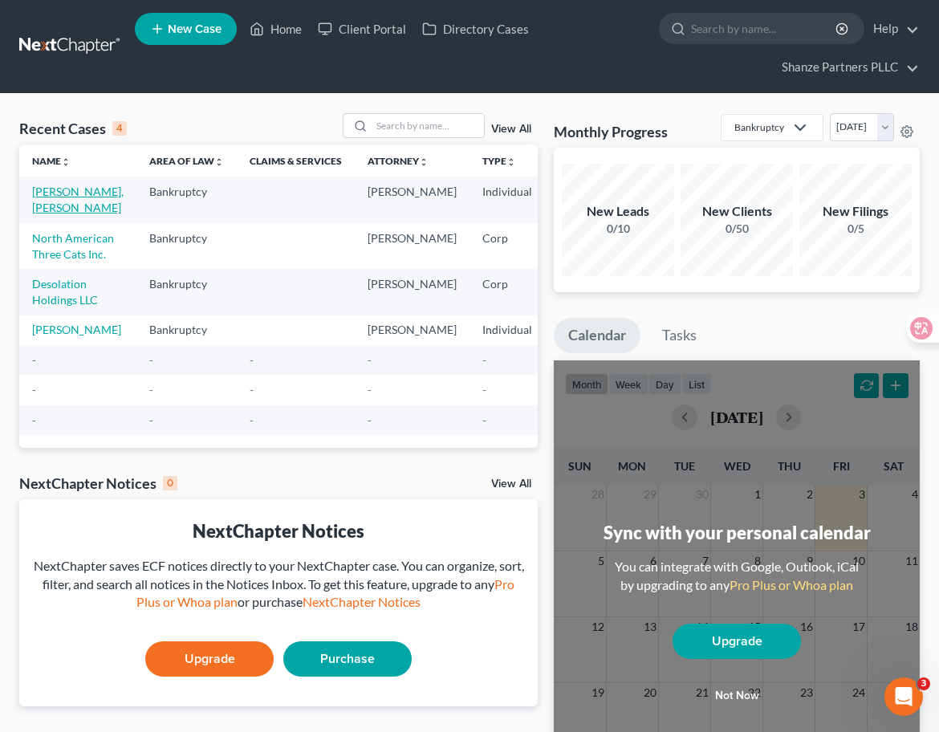
click at [63, 189] on link "[PERSON_NAME], [PERSON_NAME]" at bounding box center [77, 200] width 91 height 30
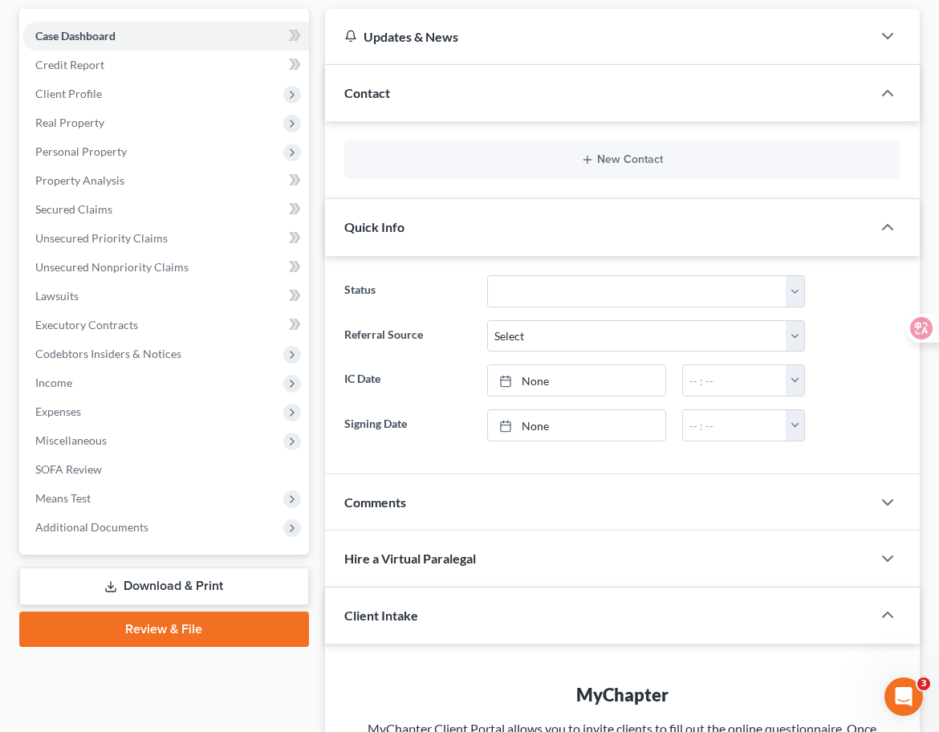
scroll to position [179, 0]
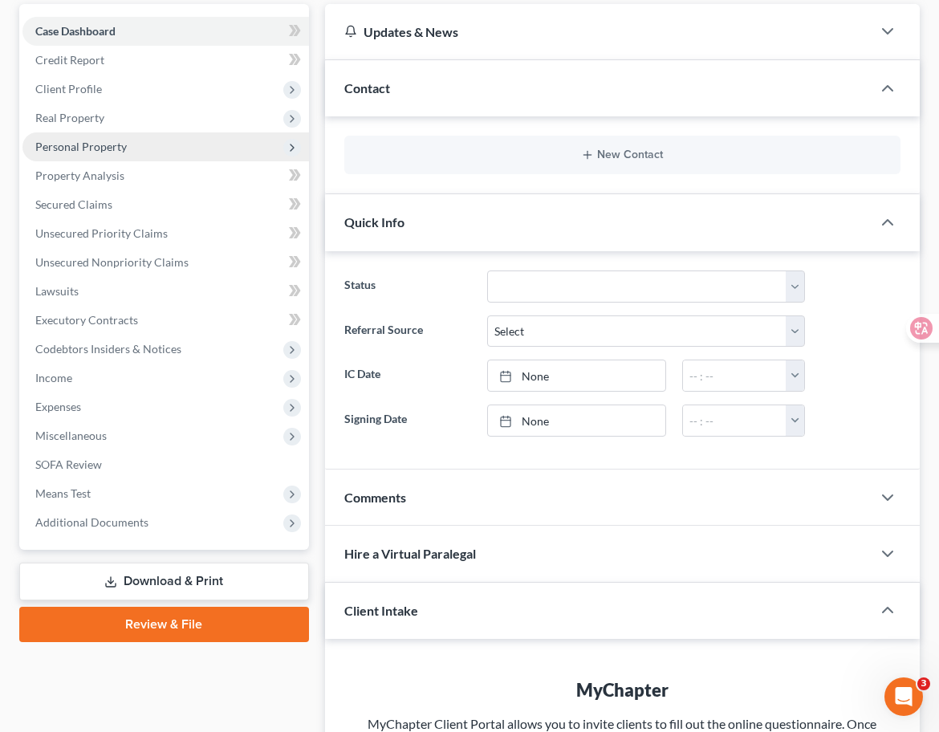
click at [132, 150] on span "Personal Property" at bounding box center [165, 146] width 286 height 29
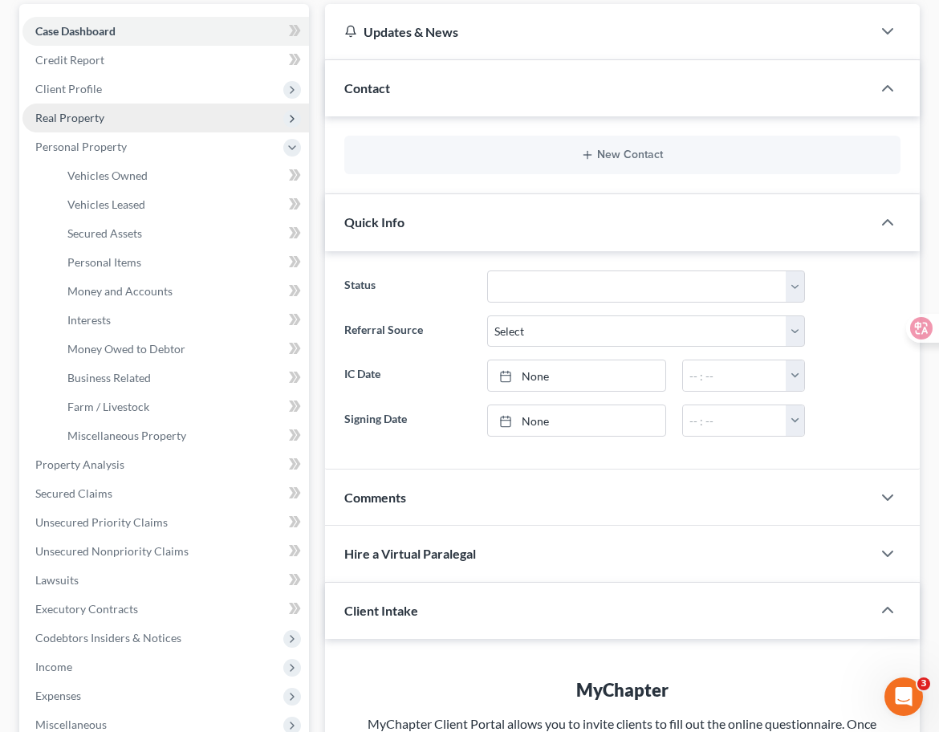
click at [137, 130] on span "Real Property" at bounding box center [165, 117] width 286 height 29
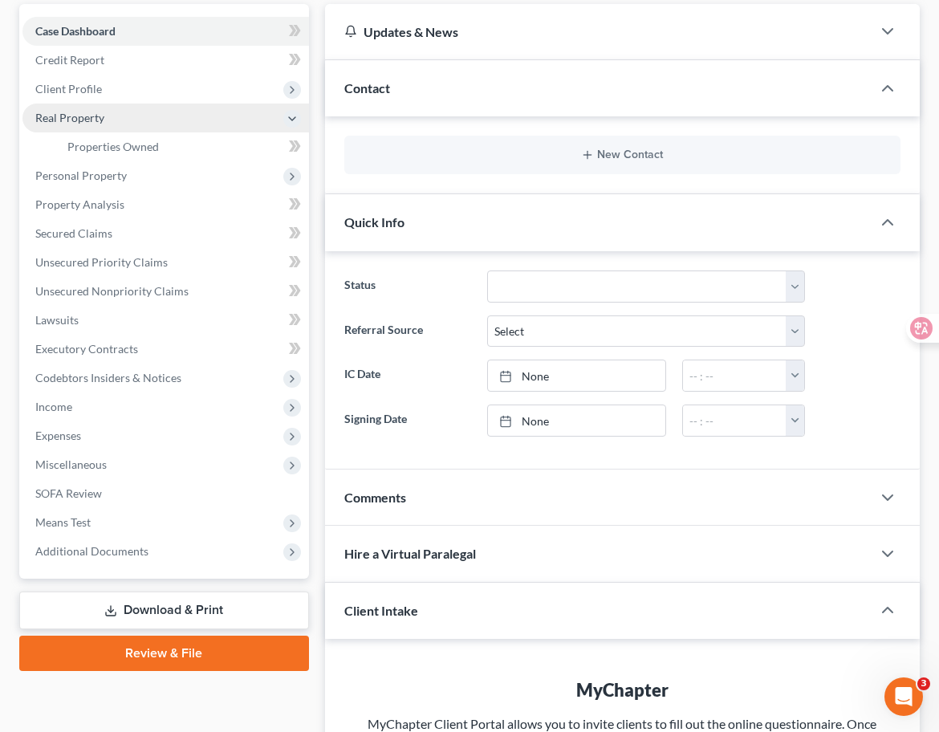
click at [137, 125] on span "Real Property" at bounding box center [165, 117] width 286 height 29
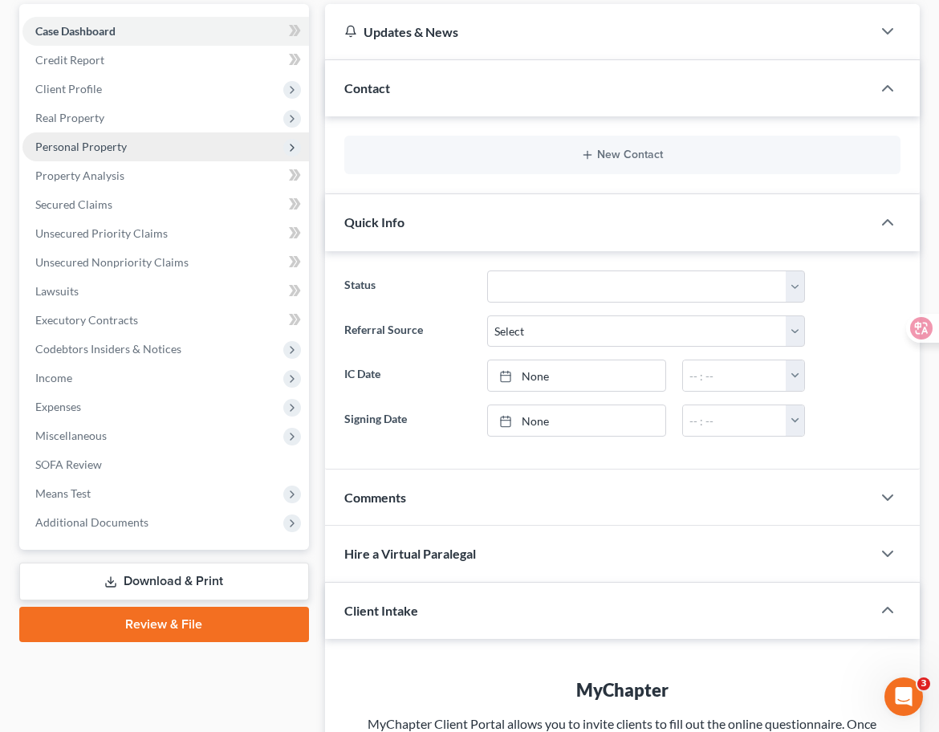
click at [137, 141] on span "Personal Property" at bounding box center [165, 146] width 286 height 29
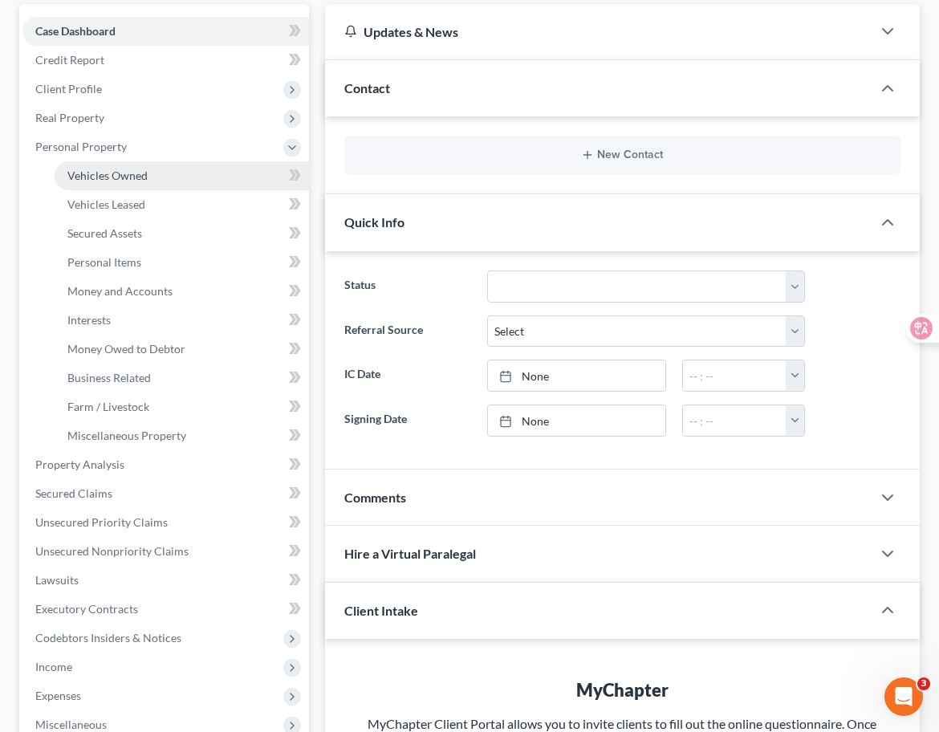
click at [140, 173] on span "Vehicles Owned" at bounding box center [107, 175] width 80 height 14
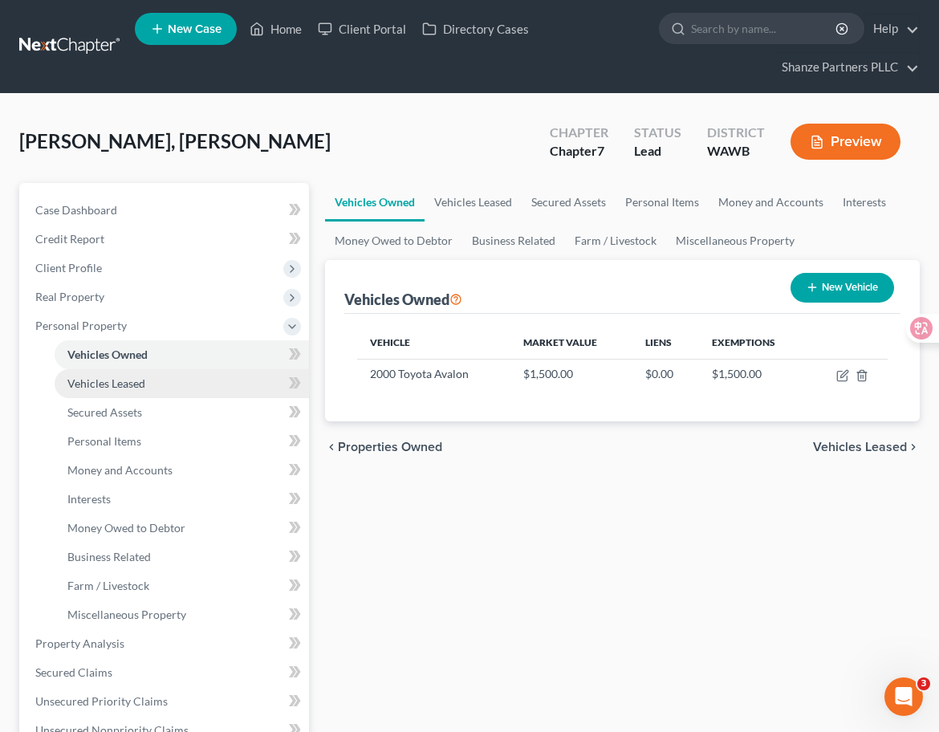
click at [140, 391] on link "Vehicles Leased" at bounding box center [182, 383] width 254 height 29
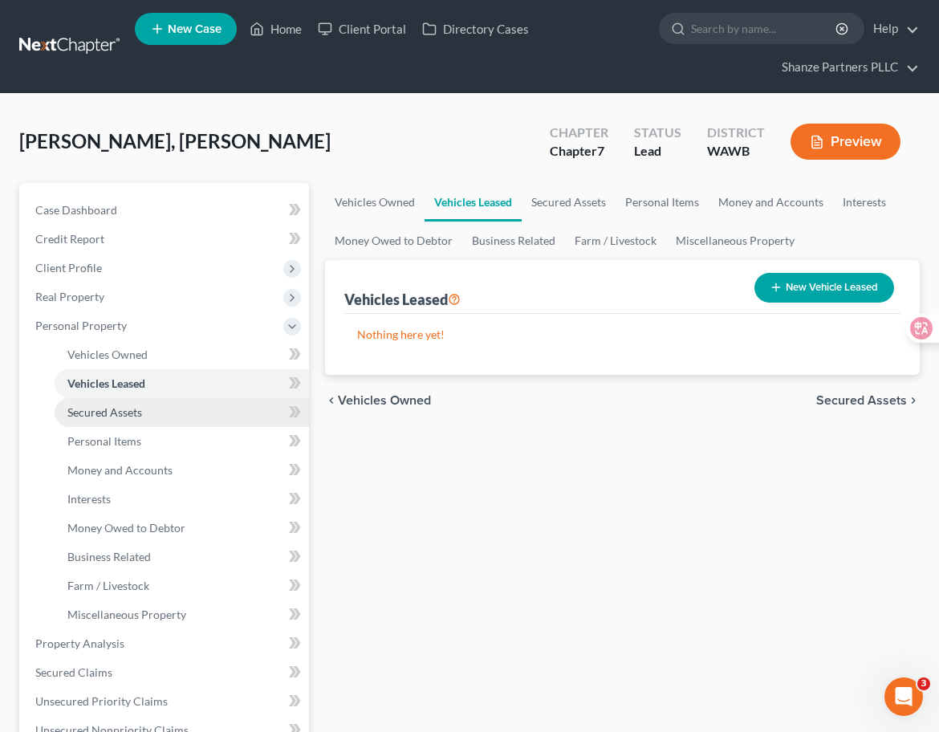
click at [144, 415] on link "Secured Assets" at bounding box center [182, 412] width 254 height 29
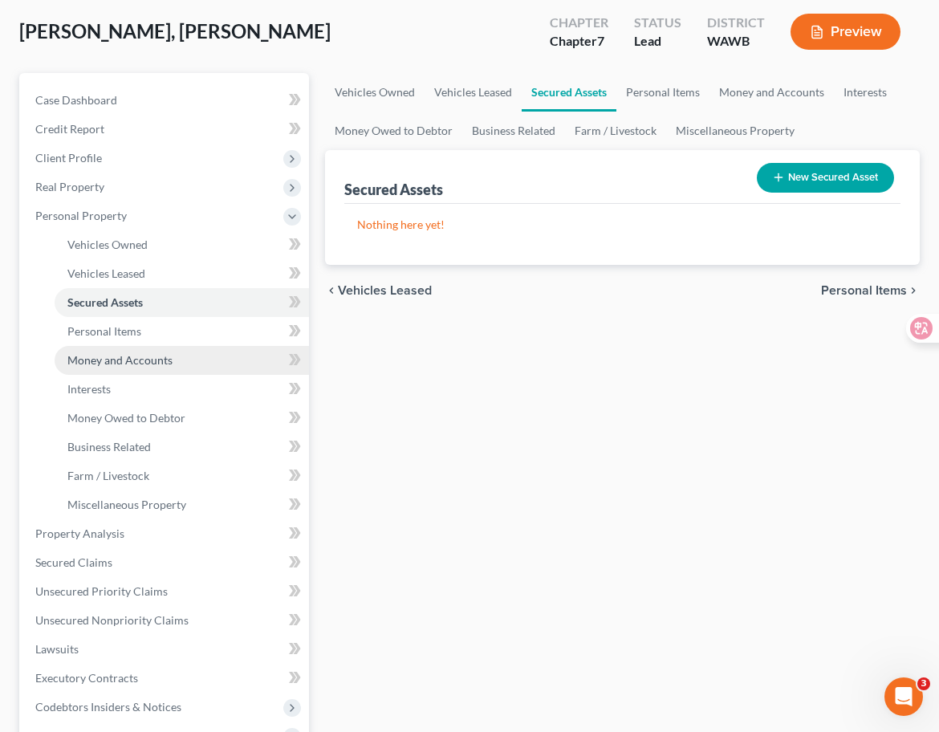
click at [182, 353] on link "Money and Accounts" at bounding box center [182, 360] width 254 height 29
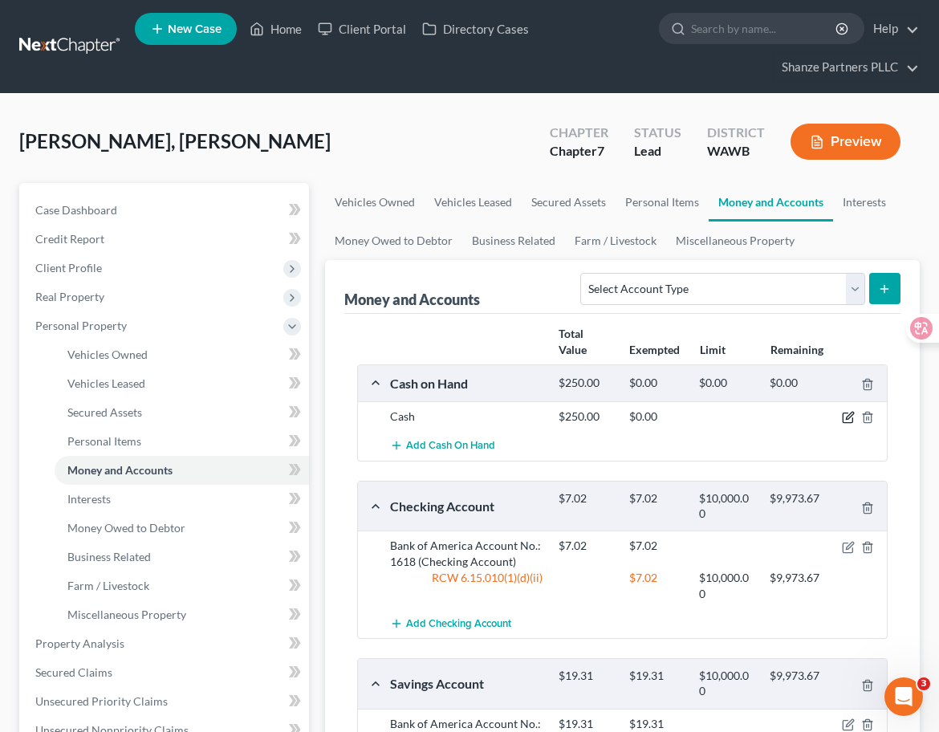
click at [848, 420] on icon "button" at bounding box center [848, 417] width 13 height 13
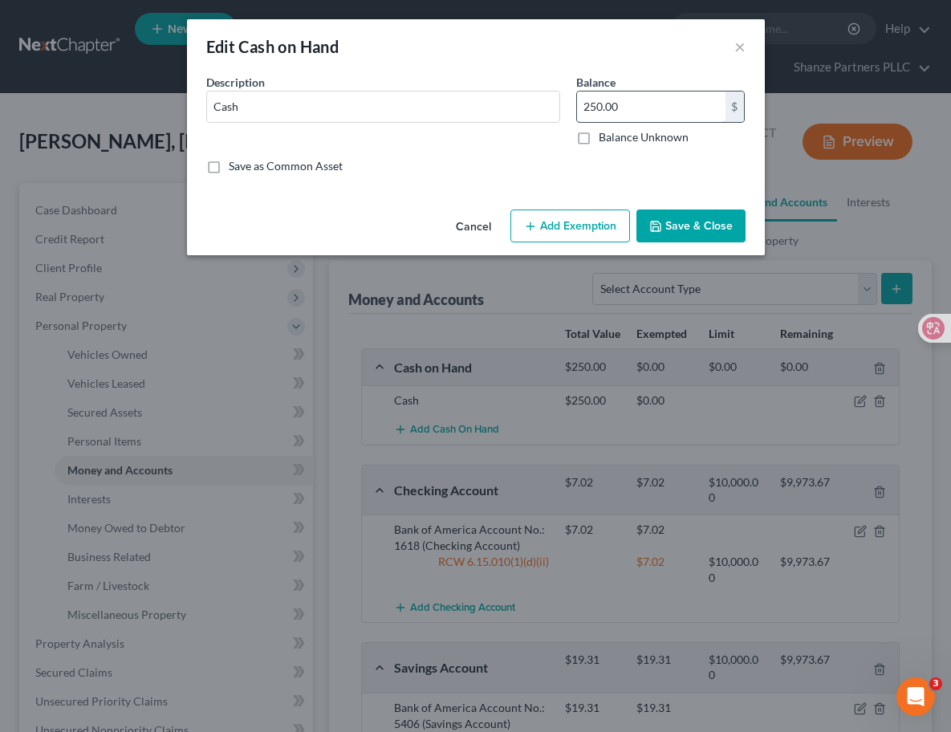
drag, startPoint x: 625, startPoint y: 107, endPoint x: 617, endPoint y: 103, distance: 8.6
click at [617, 103] on input "250.00" at bounding box center [651, 106] width 148 height 30
drag, startPoint x: 626, startPoint y: 108, endPoint x: 582, endPoint y: 109, distance: 44.1
click at [582, 109] on input "3" at bounding box center [651, 106] width 148 height 30
type input "300"
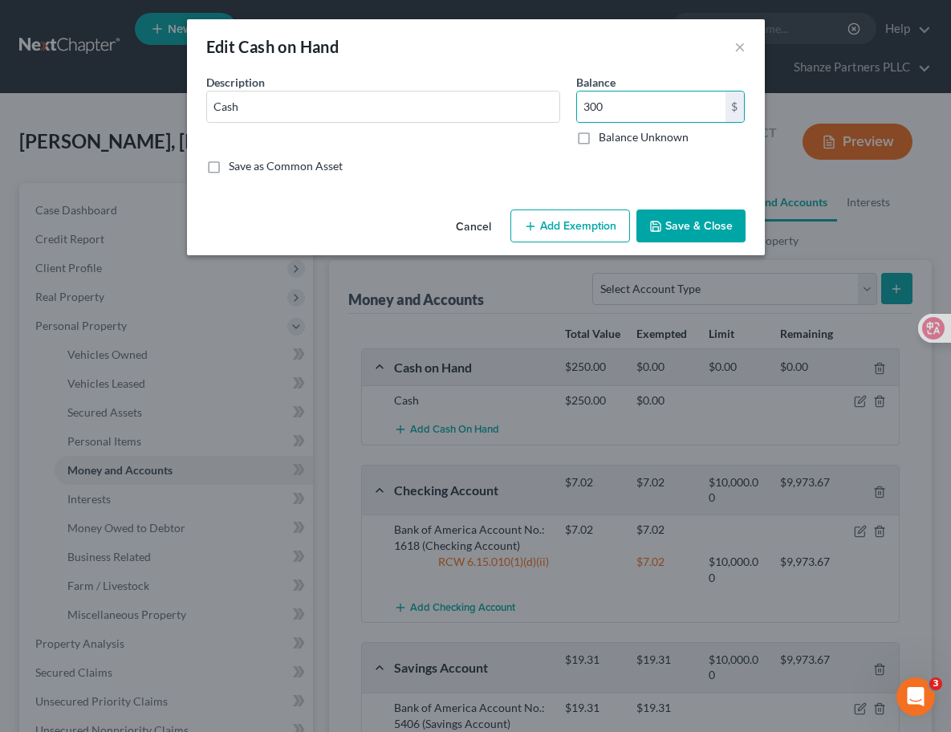
click at [493, 135] on div "Description * Cash" at bounding box center [383, 109] width 370 height 71
click at [670, 225] on button "Save & Close" at bounding box center [690, 226] width 109 height 34
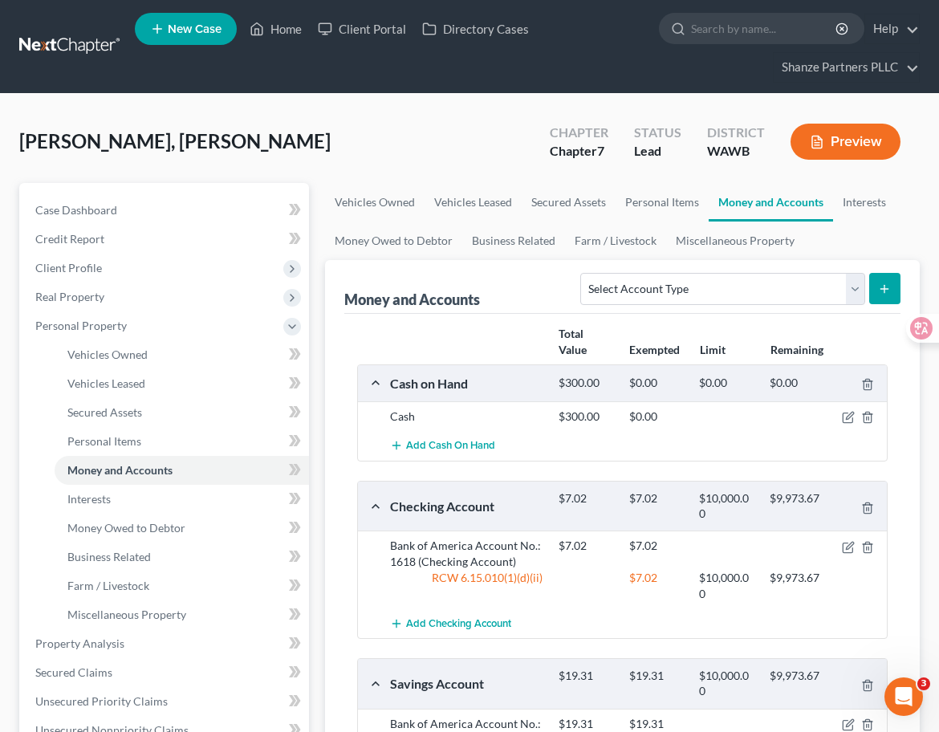
scroll to position [8, 0]
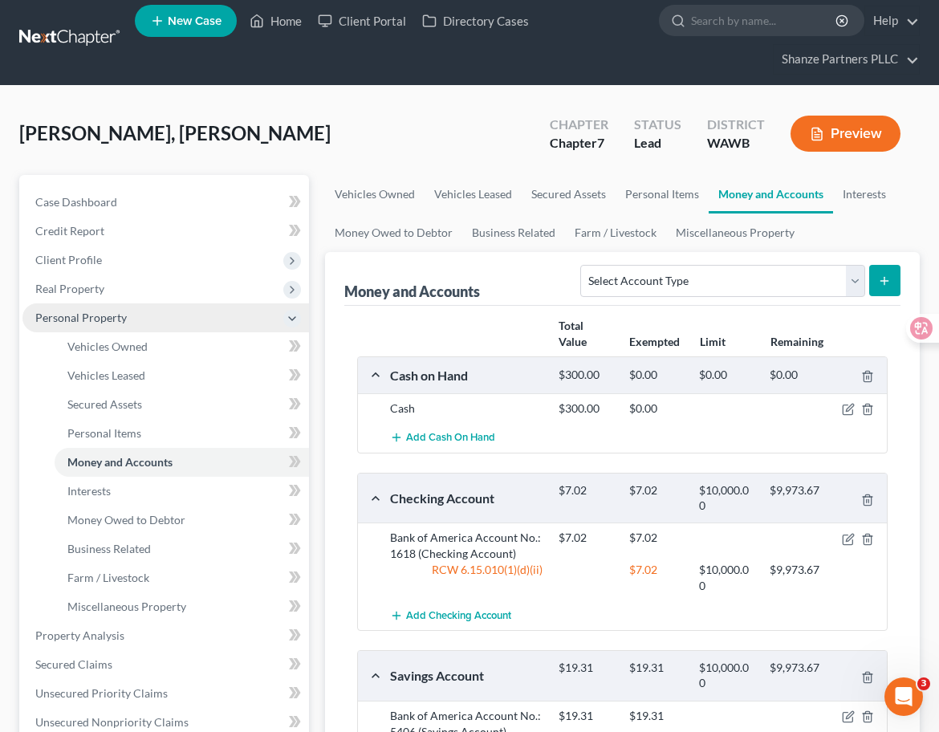
click at [176, 314] on span "Personal Property" at bounding box center [165, 317] width 286 height 29
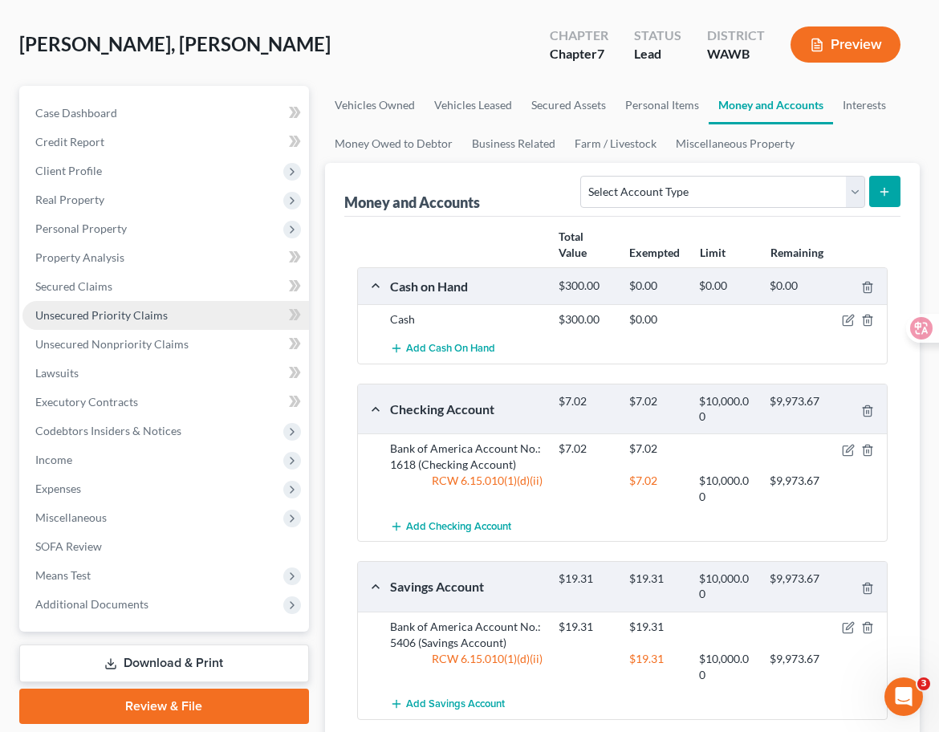
scroll to position [120, 0]
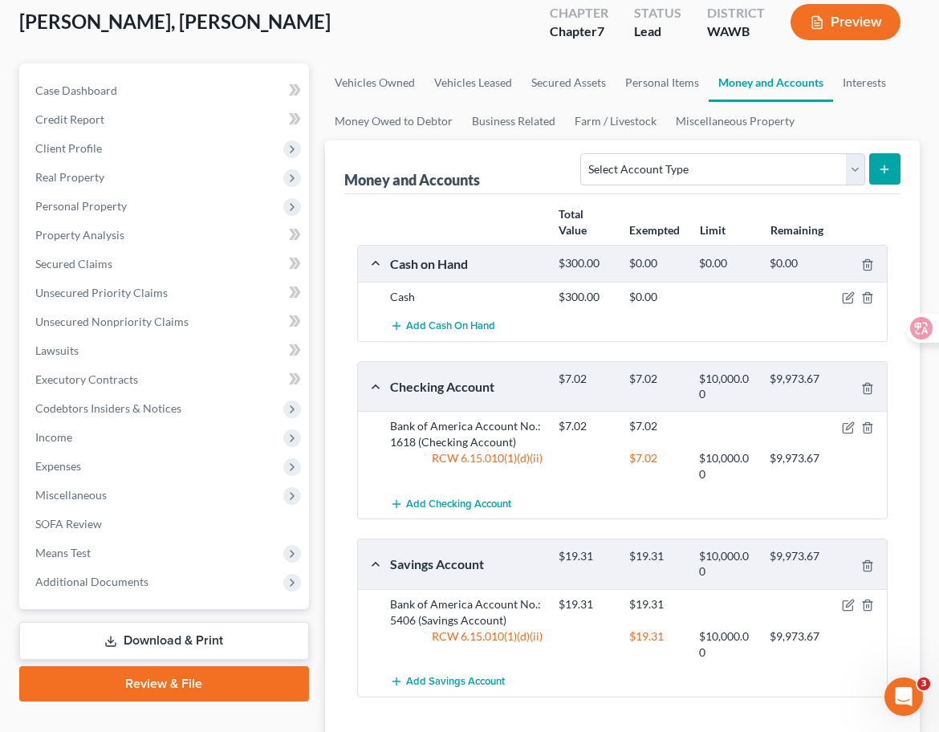
click at [323, 409] on div "Vehicles Owned Vehicles Leased Secured Assets Personal Items Money and Accounts…" at bounding box center [622, 425] width 611 height 724
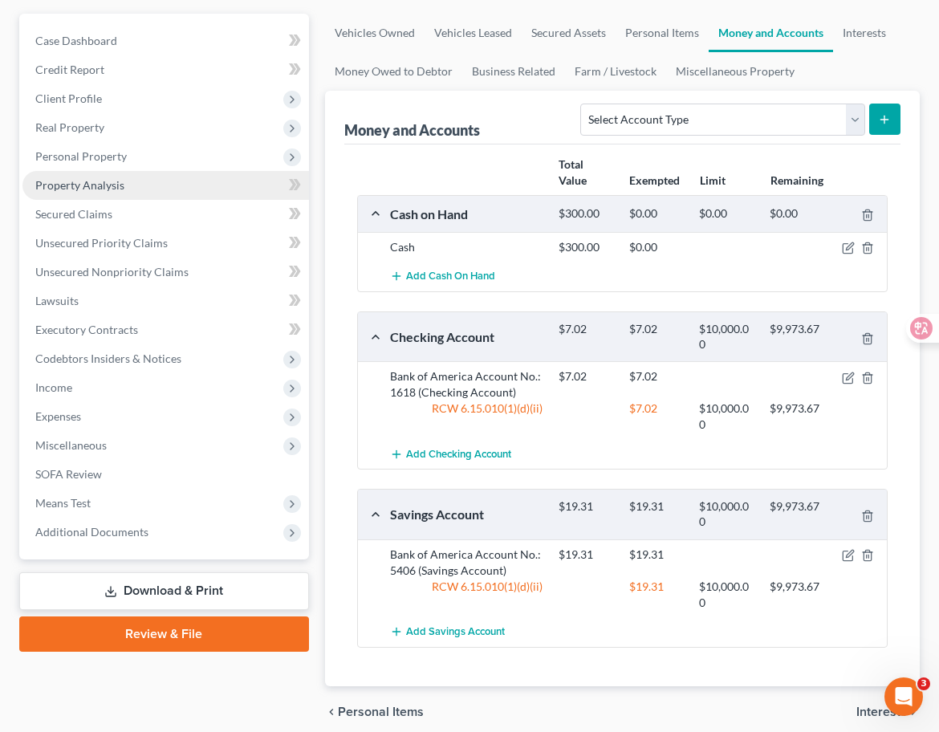
scroll to position [236, 0]
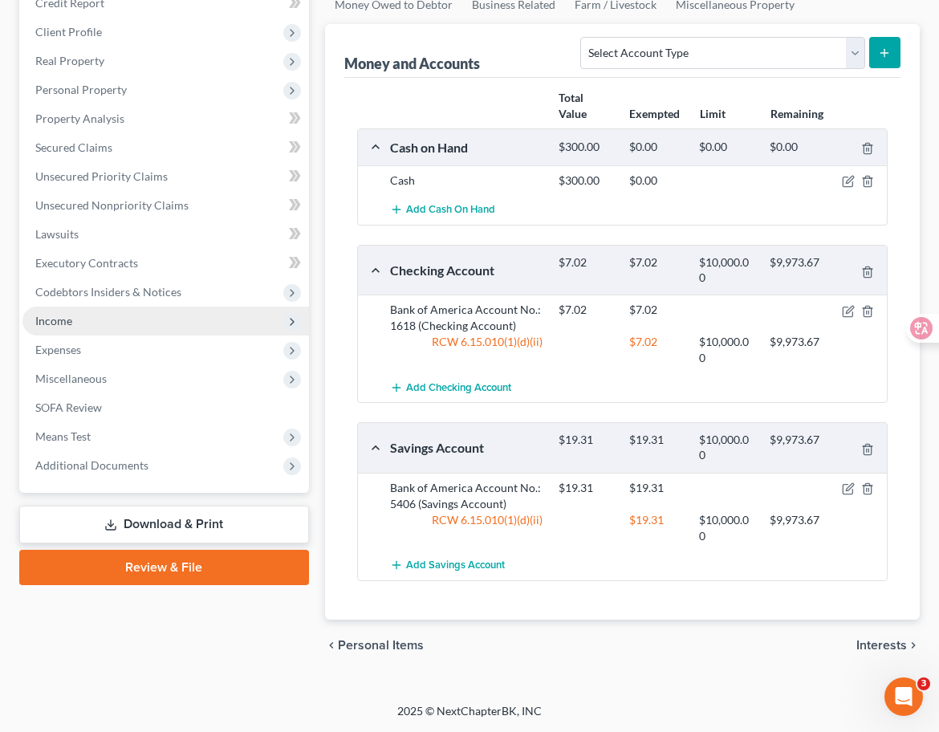
click at [288, 323] on icon at bounding box center [292, 321] width 13 height 13
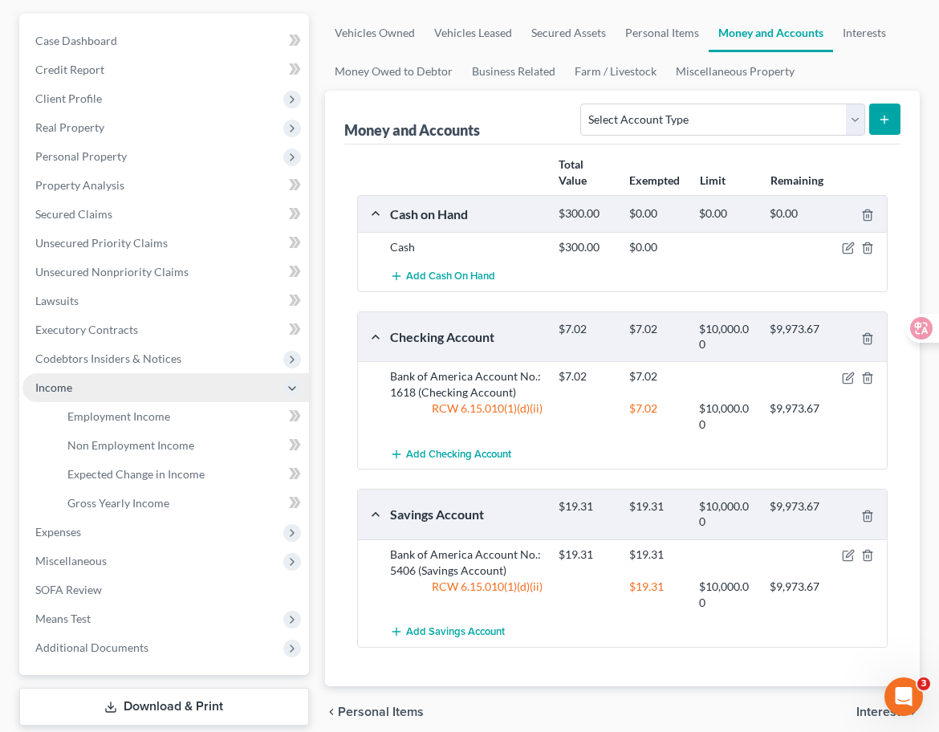
scroll to position [157, 0]
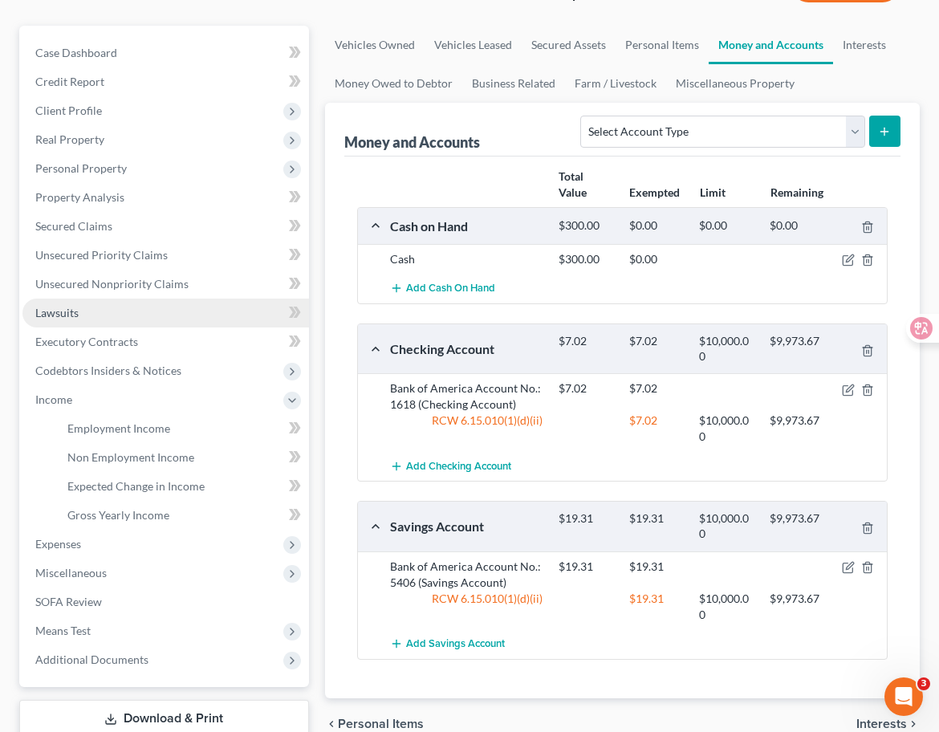
click at [241, 307] on link "Lawsuits" at bounding box center [165, 312] width 286 height 29
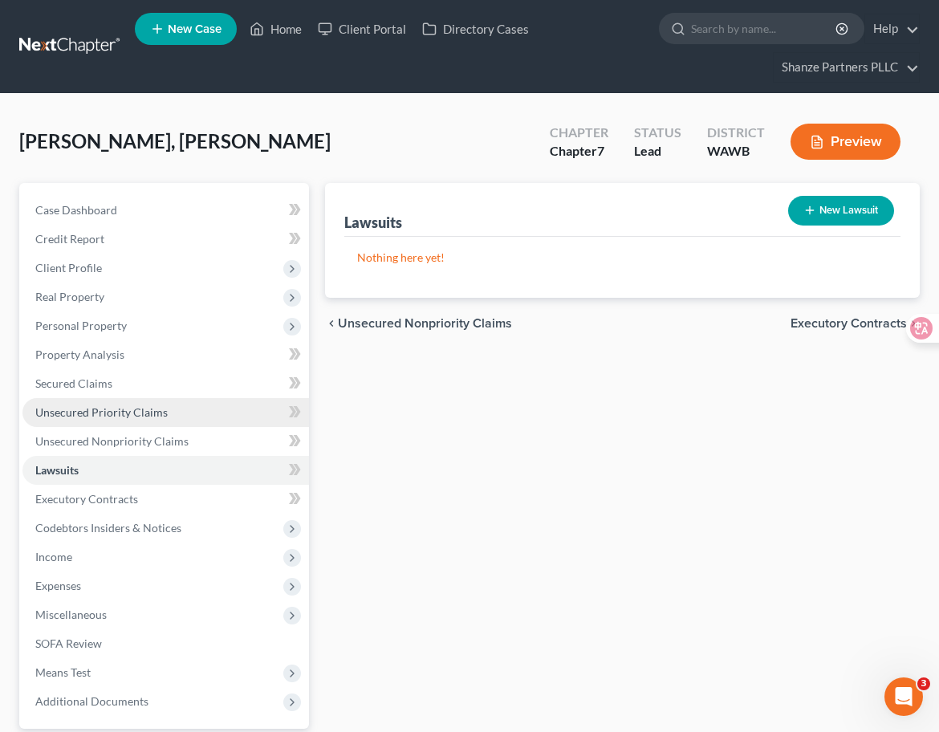
click at [199, 408] on link "Unsecured Priority Claims" at bounding box center [165, 412] width 286 height 29
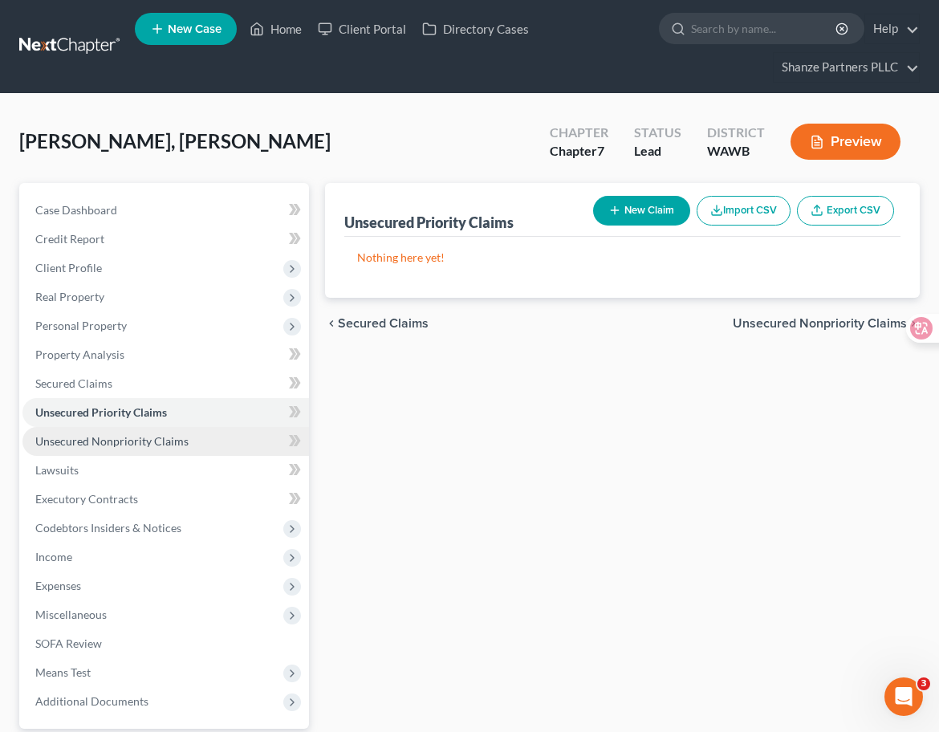
click at [203, 450] on link "Unsecured Nonpriority Claims" at bounding box center [165, 441] width 286 height 29
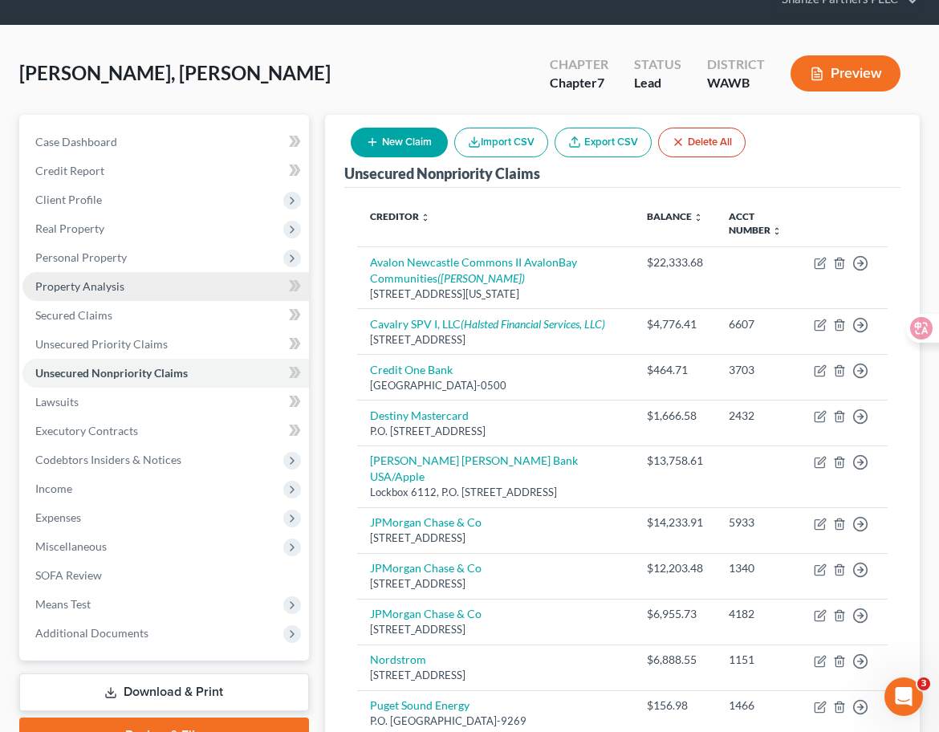
click at [228, 290] on link "Property Analysis" at bounding box center [165, 286] width 286 height 29
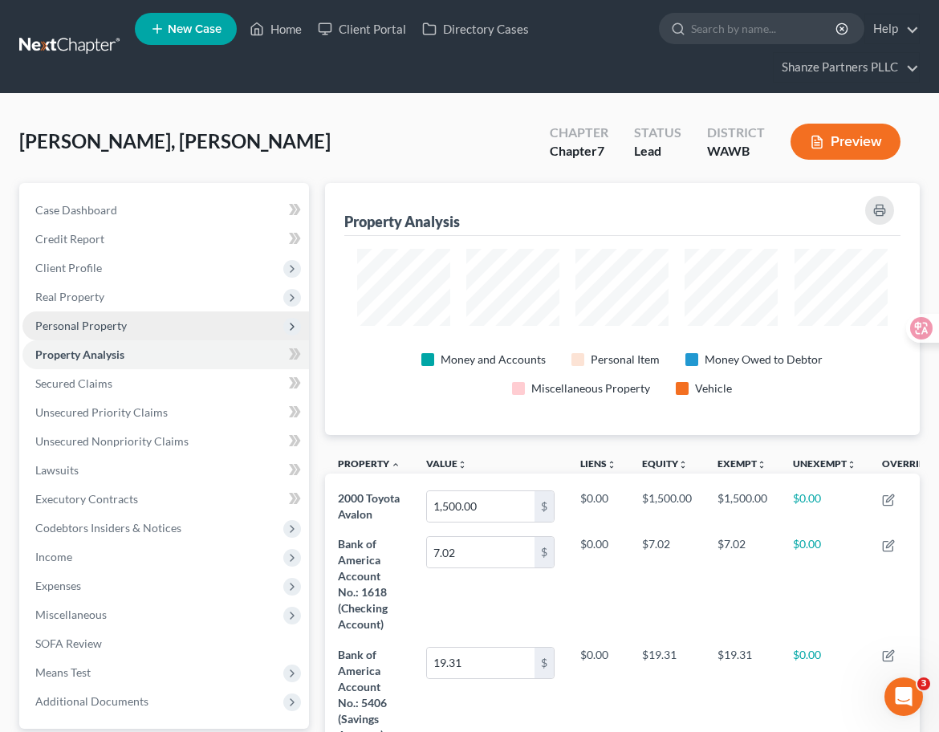
click at [210, 328] on span "Personal Property" at bounding box center [165, 325] width 286 height 29
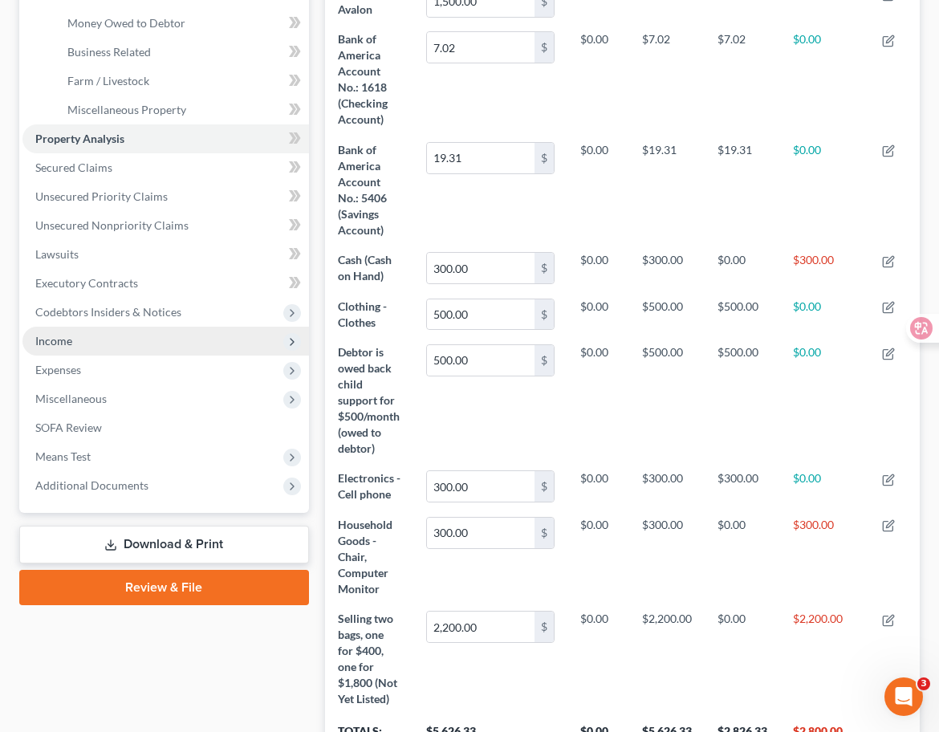
scroll to position [508, 0]
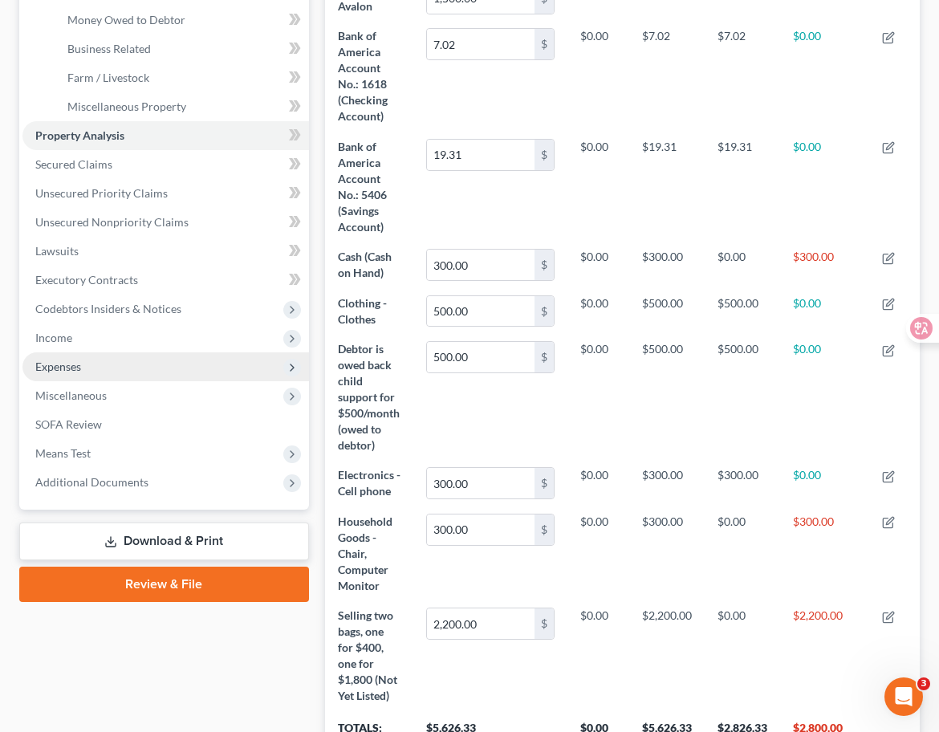
click at [245, 352] on span "Expenses" at bounding box center [165, 366] width 286 height 29
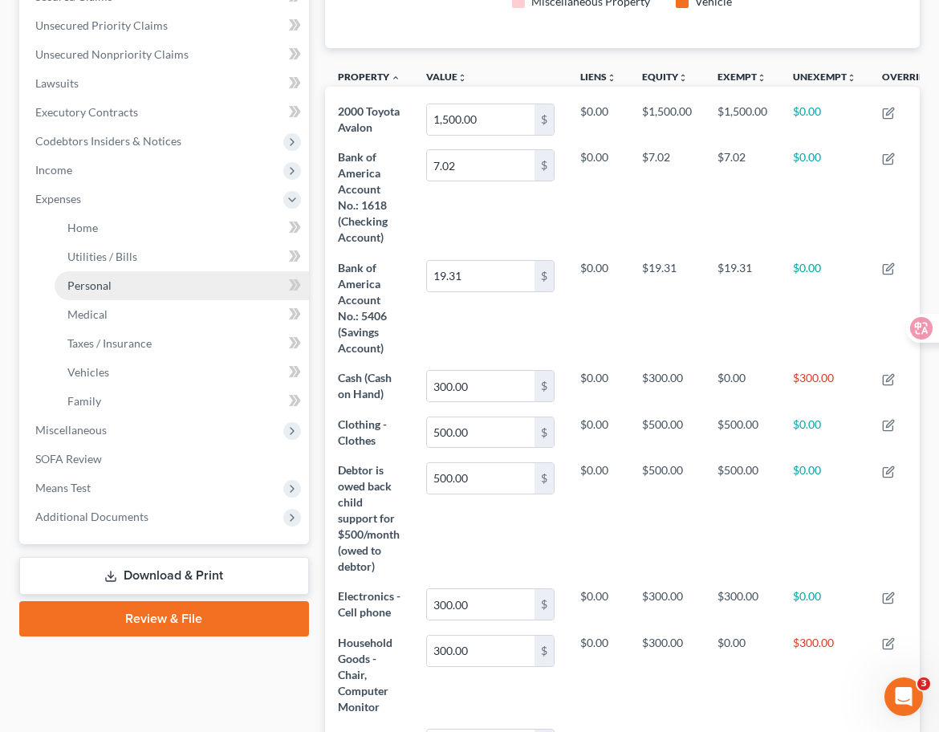
scroll to position [323, 0]
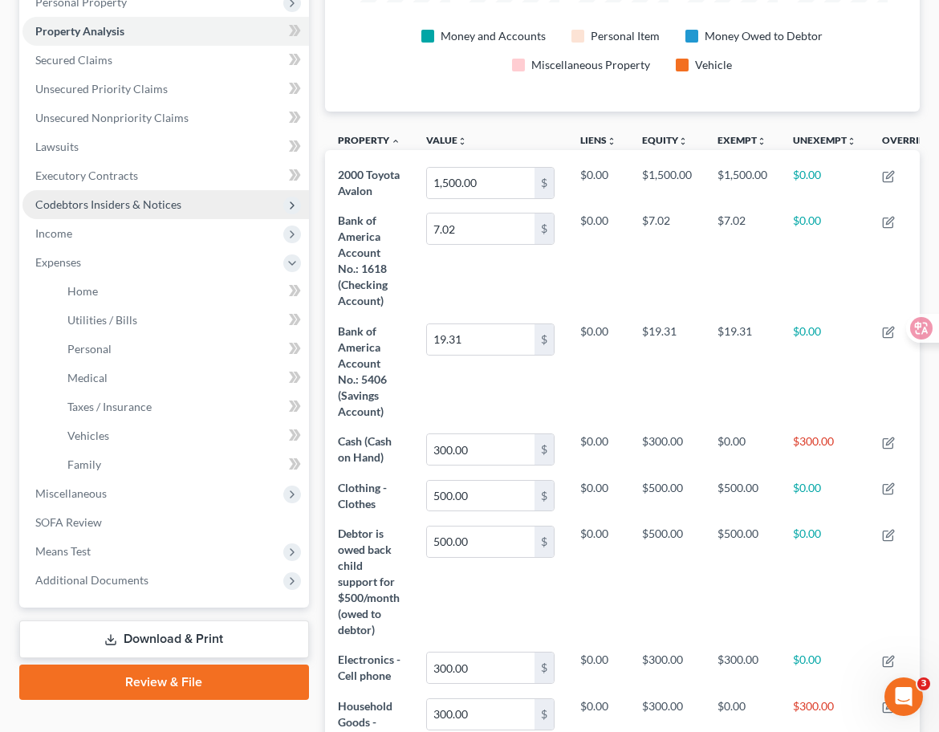
click at [203, 203] on span "Codebtors Insiders & Notices" at bounding box center [165, 204] width 286 height 29
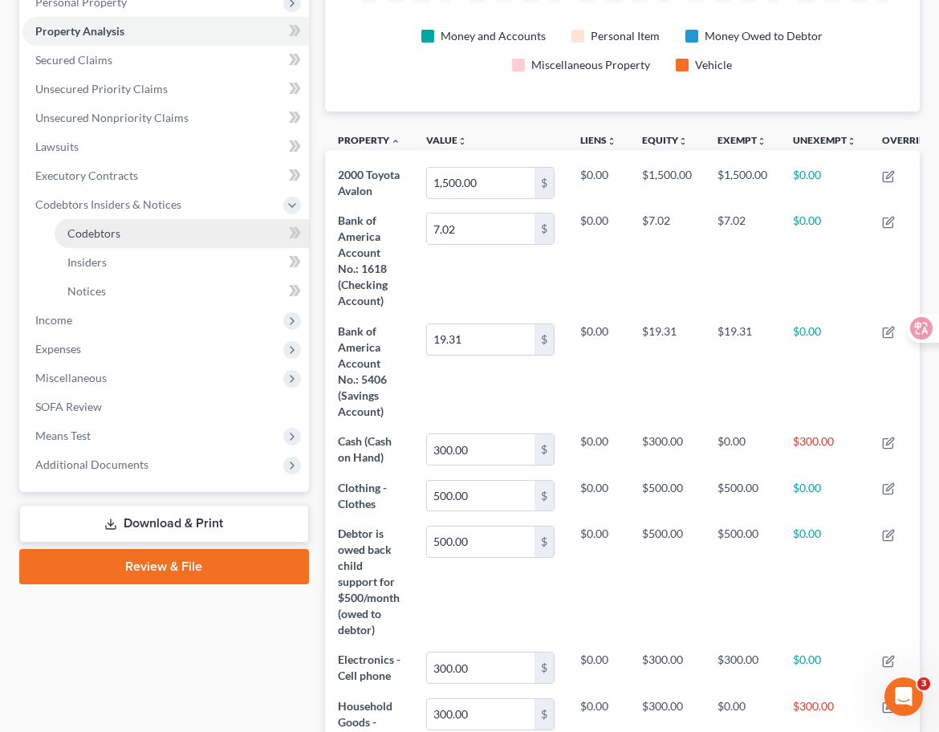
click at [202, 224] on link "Codebtors" at bounding box center [182, 233] width 254 height 29
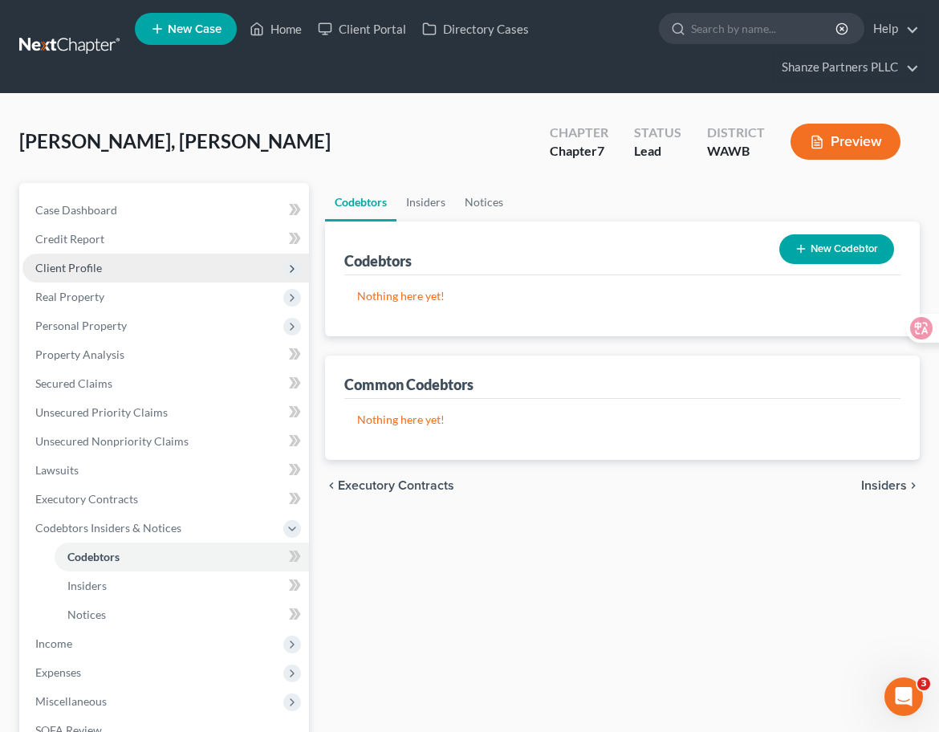
click at [212, 264] on span "Client Profile" at bounding box center [165, 268] width 286 height 29
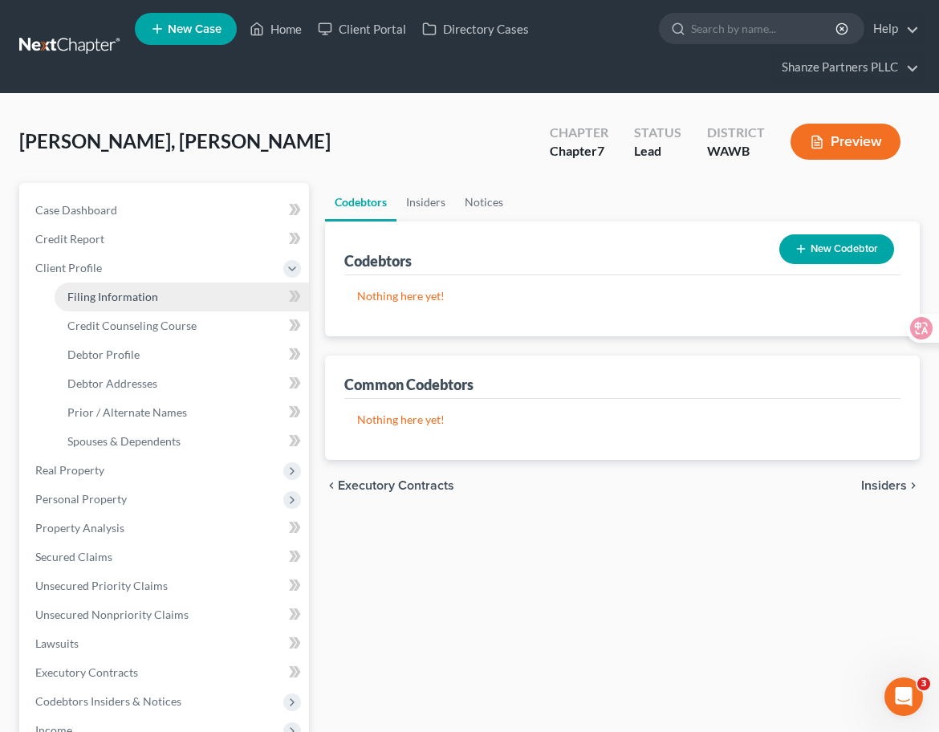
click at [212, 292] on link "Filing Information" at bounding box center [182, 296] width 254 height 29
select select "1"
select select "0"
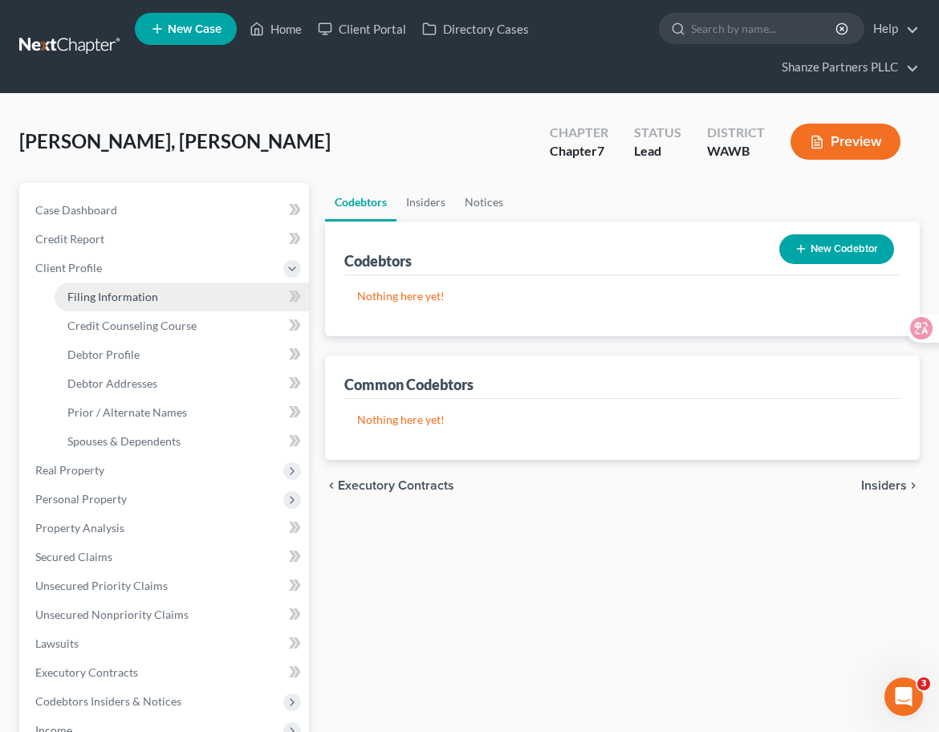
select select "50"
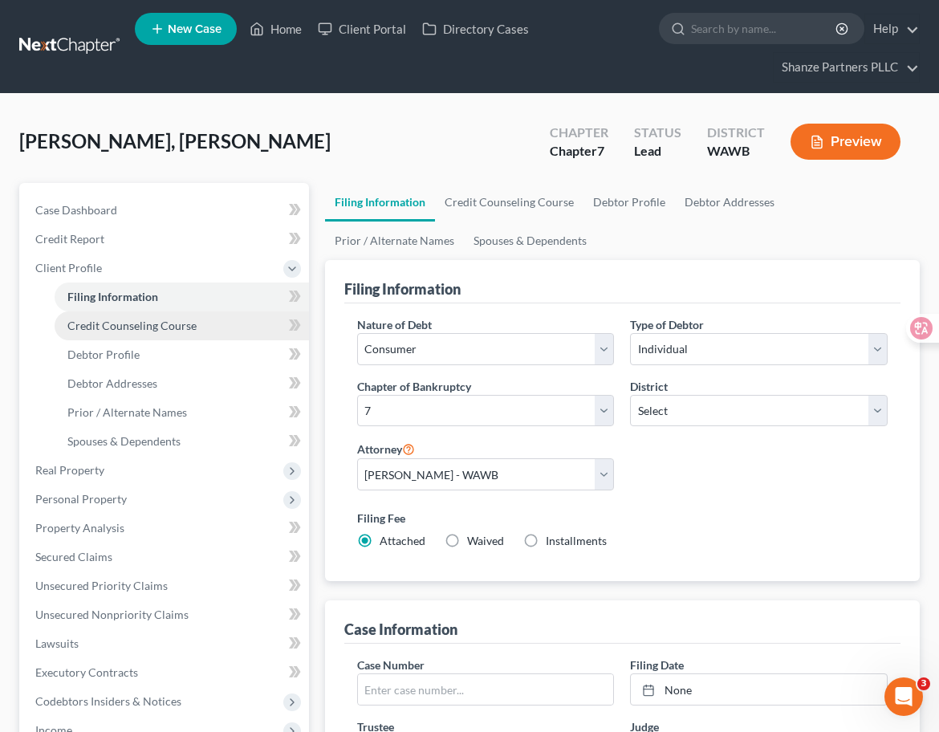
click at [178, 331] on span "Credit Counseling Course" at bounding box center [131, 325] width 129 height 14
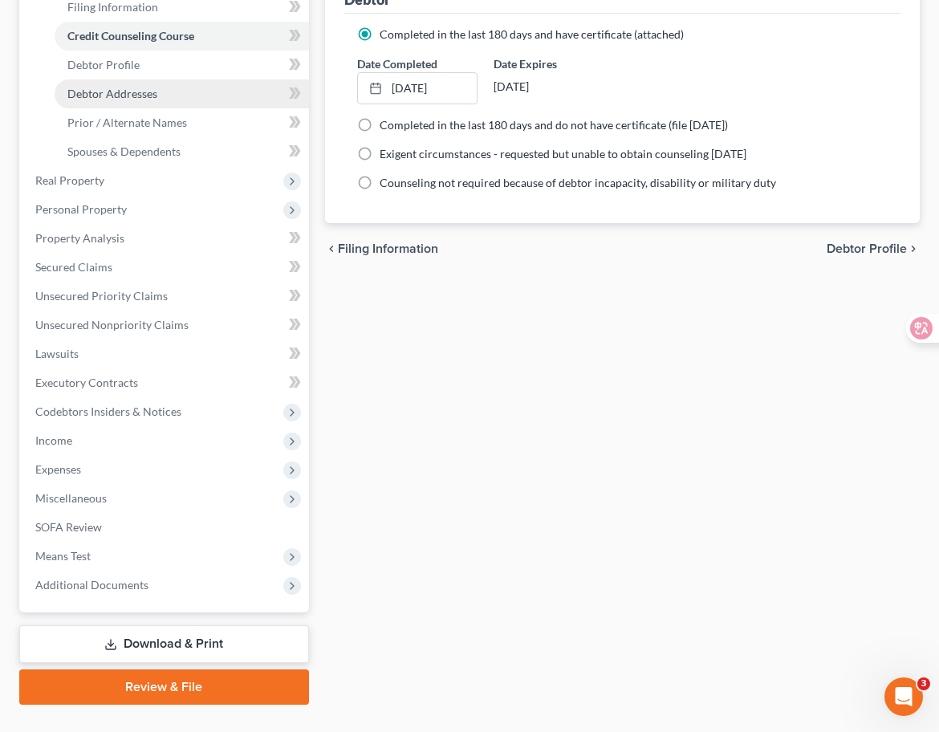
scroll to position [294, 0]
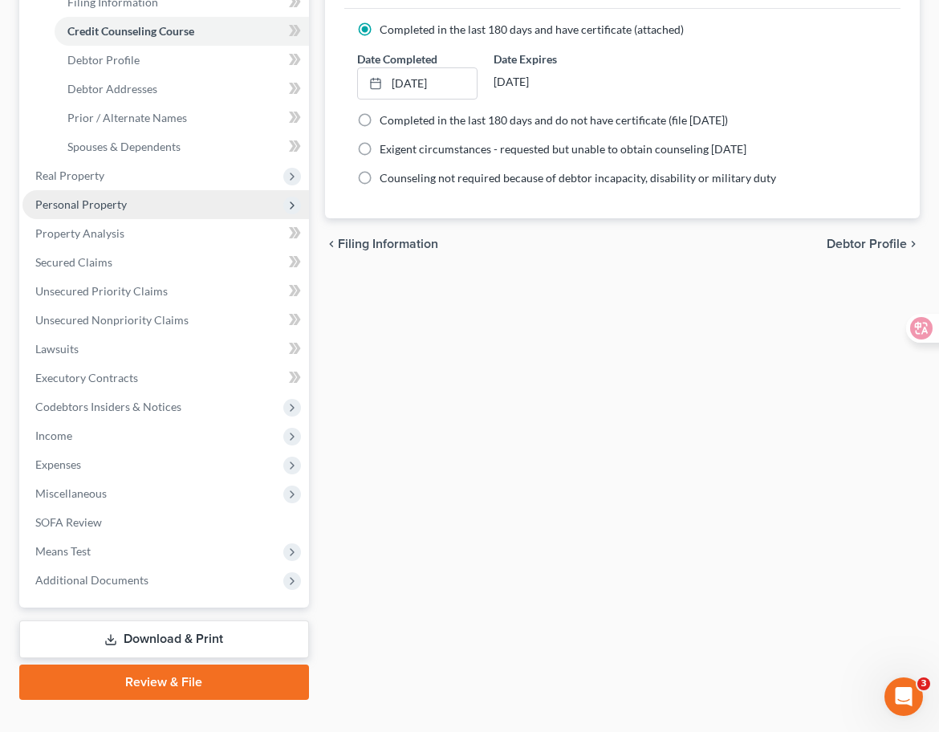
click at [199, 207] on span "Personal Property" at bounding box center [165, 204] width 286 height 29
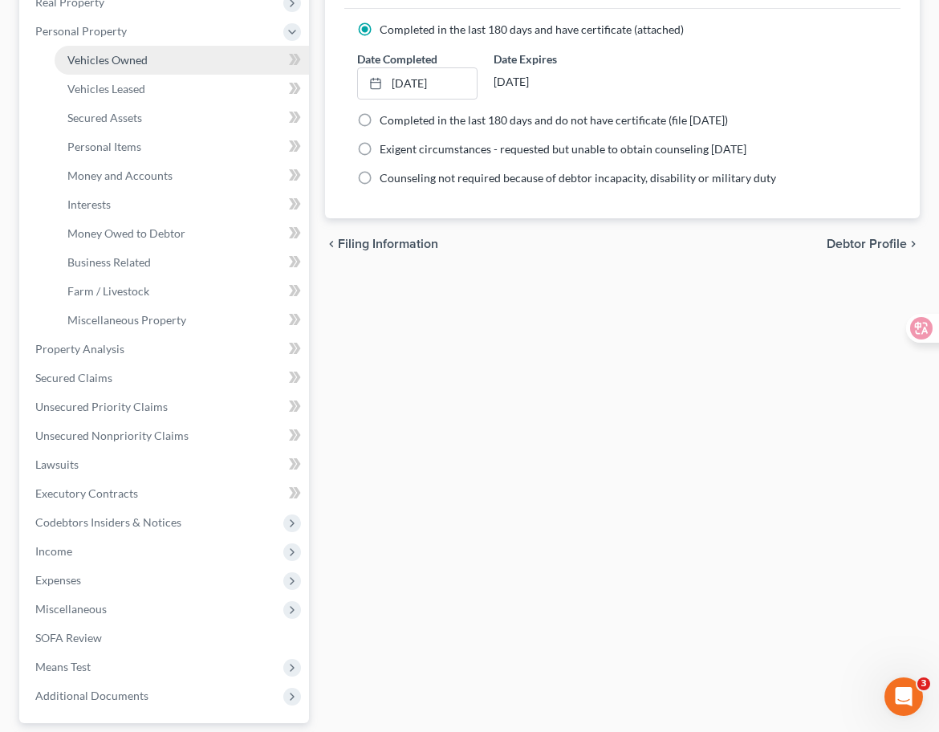
click at [209, 67] on link "Vehicles Owned" at bounding box center [182, 60] width 254 height 29
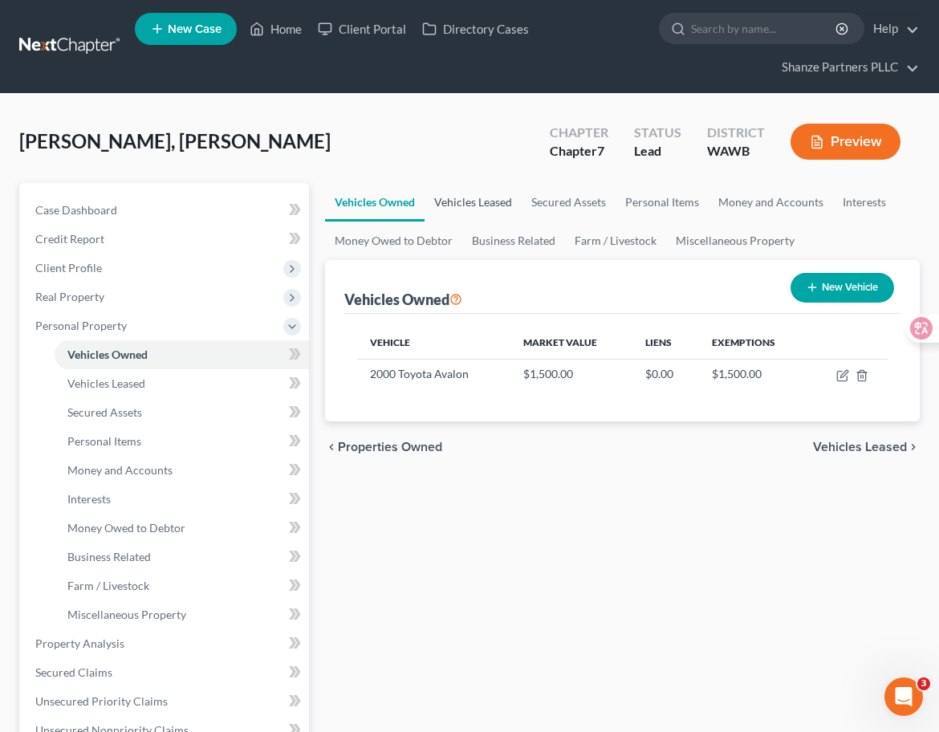
click at [482, 200] on link "Vehicles Leased" at bounding box center [472, 202] width 97 height 39
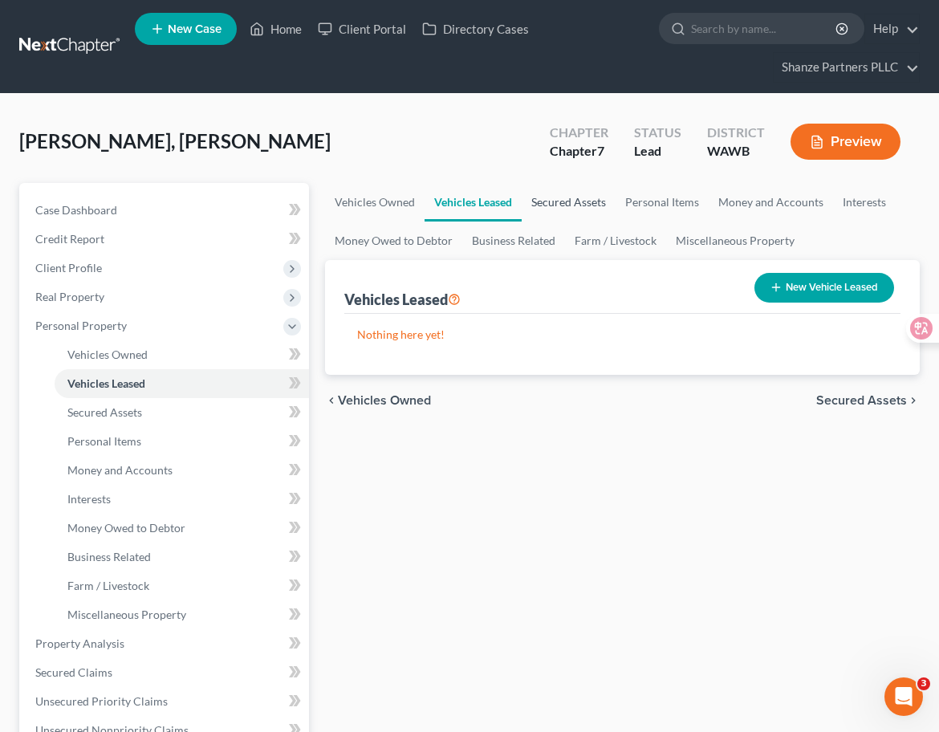
click at [574, 215] on link "Secured Assets" at bounding box center [568, 202] width 94 height 39
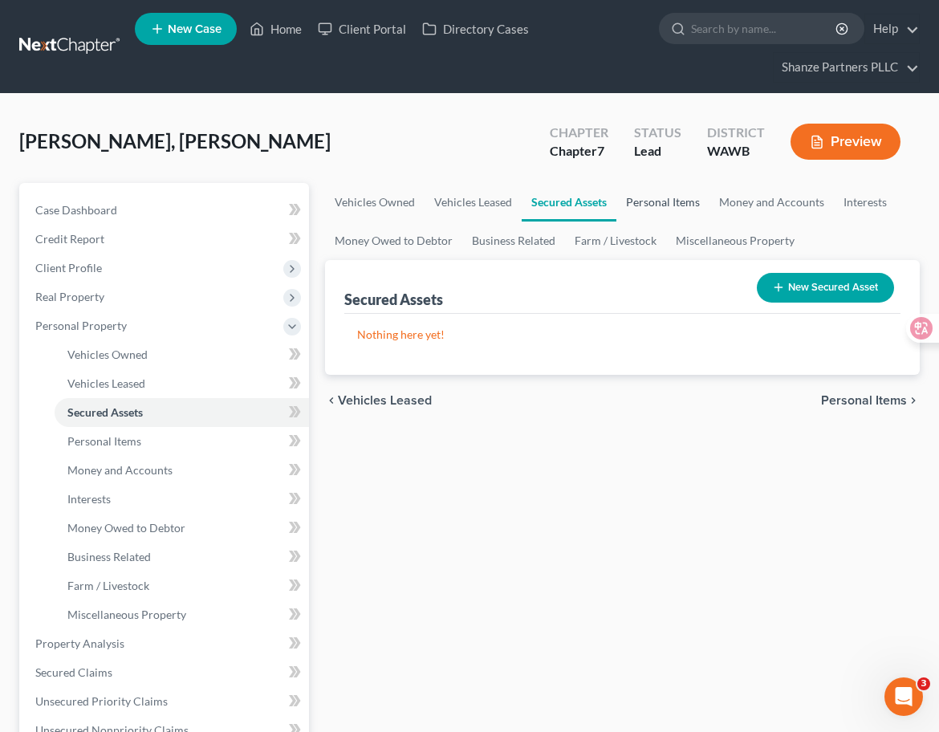
click at [648, 207] on link "Personal Items" at bounding box center [662, 202] width 93 height 39
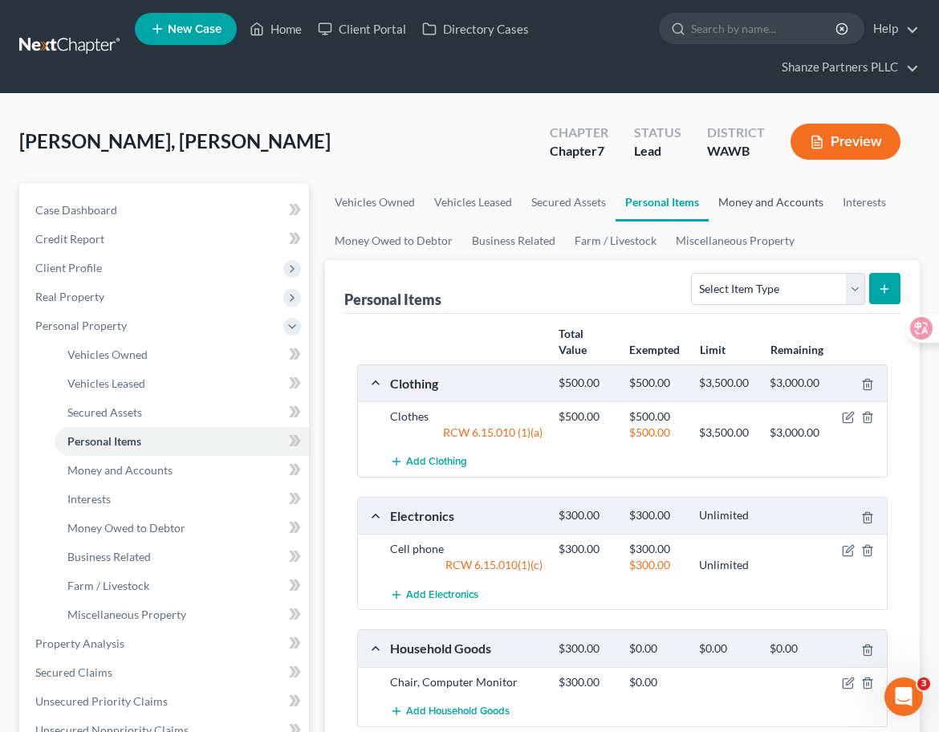
click at [751, 205] on link "Money and Accounts" at bounding box center [770, 202] width 124 height 39
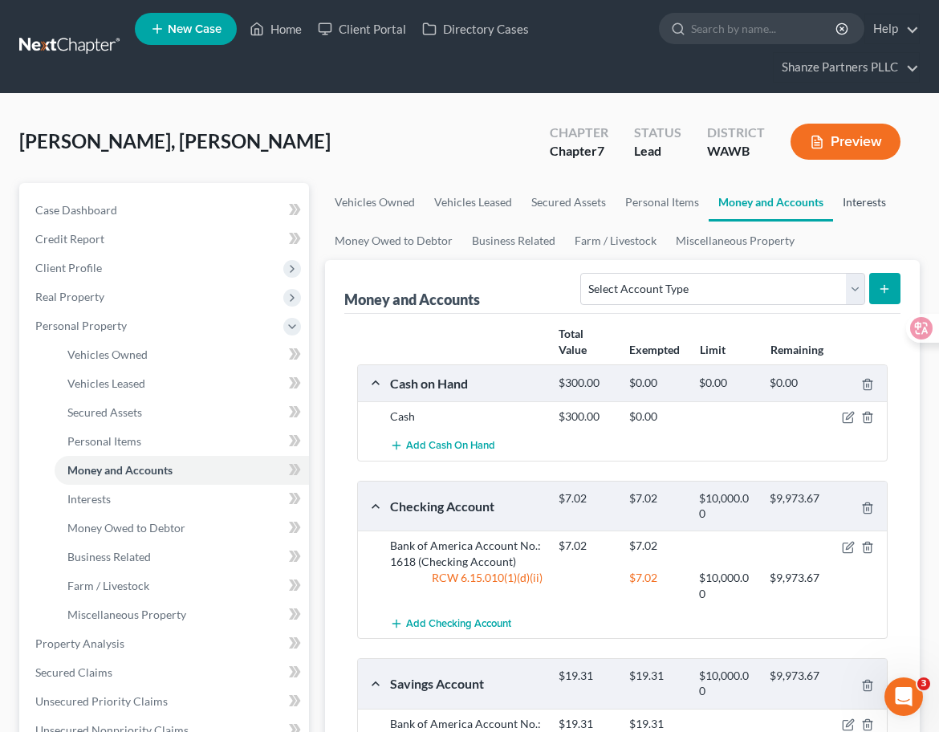
click at [854, 202] on link "Interests" at bounding box center [864, 202] width 63 height 39
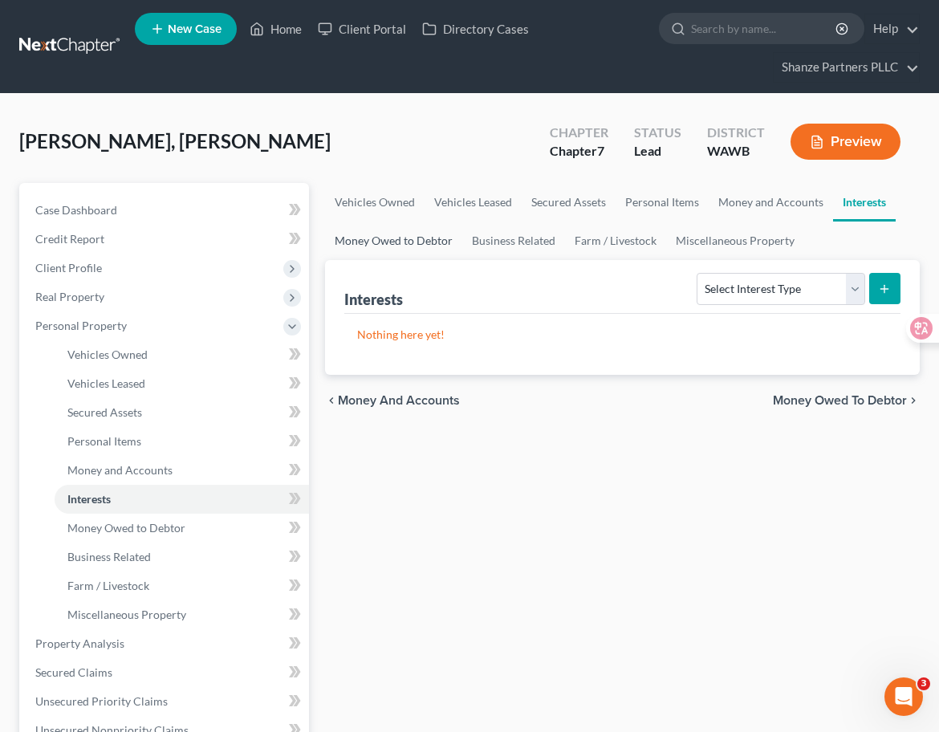
click at [383, 244] on link "Money Owed to Debtor" at bounding box center [393, 240] width 137 height 39
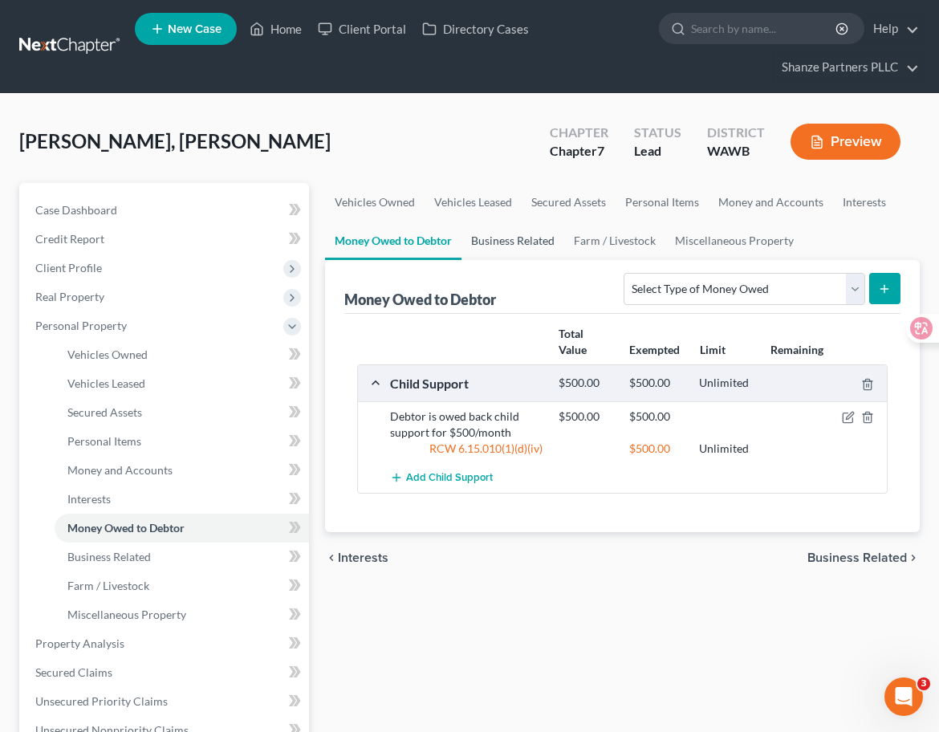
click at [493, 244] on link "Business Related" at bounding box center [512, 240] width 103 height 39
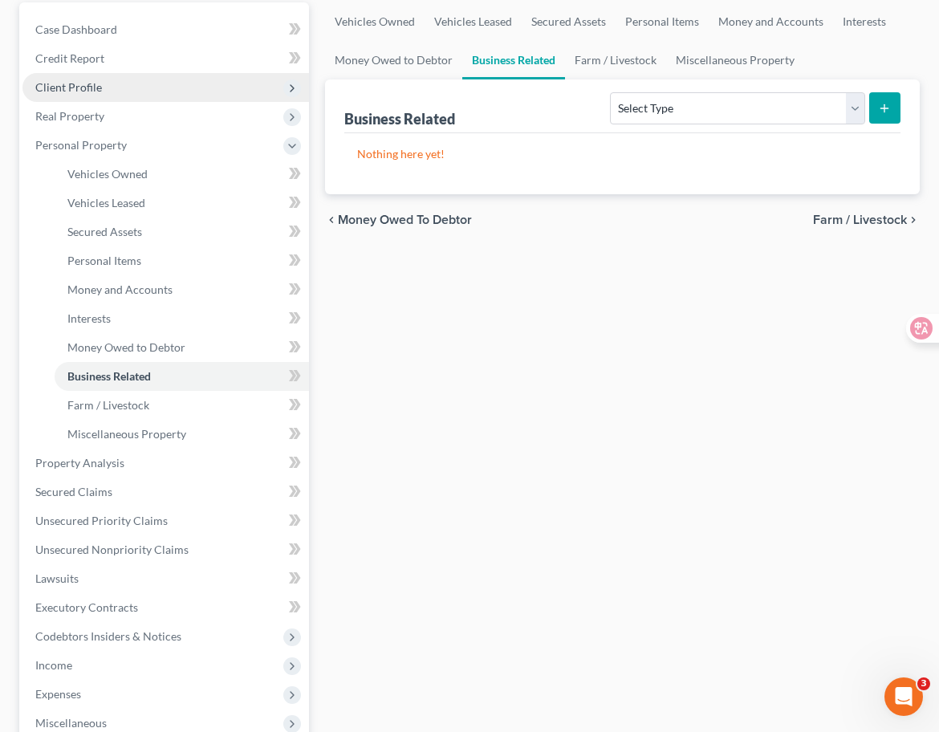
scroll to position [185, 0]
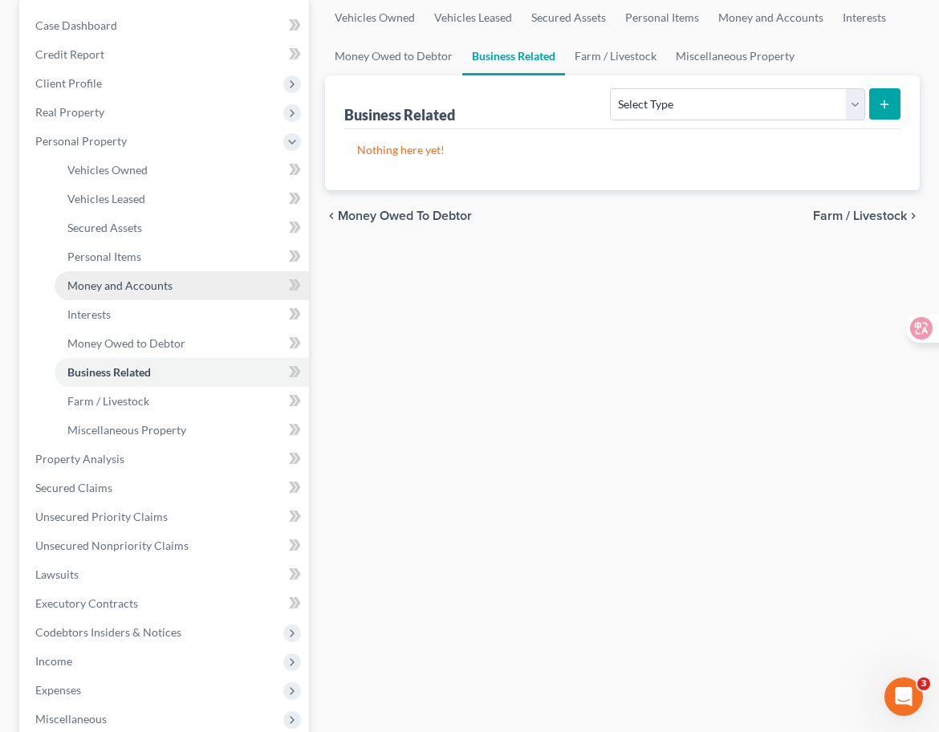
click at [254, 284] on link "Money and Accounts" at bounding box center [182, 285] width 254 height 29
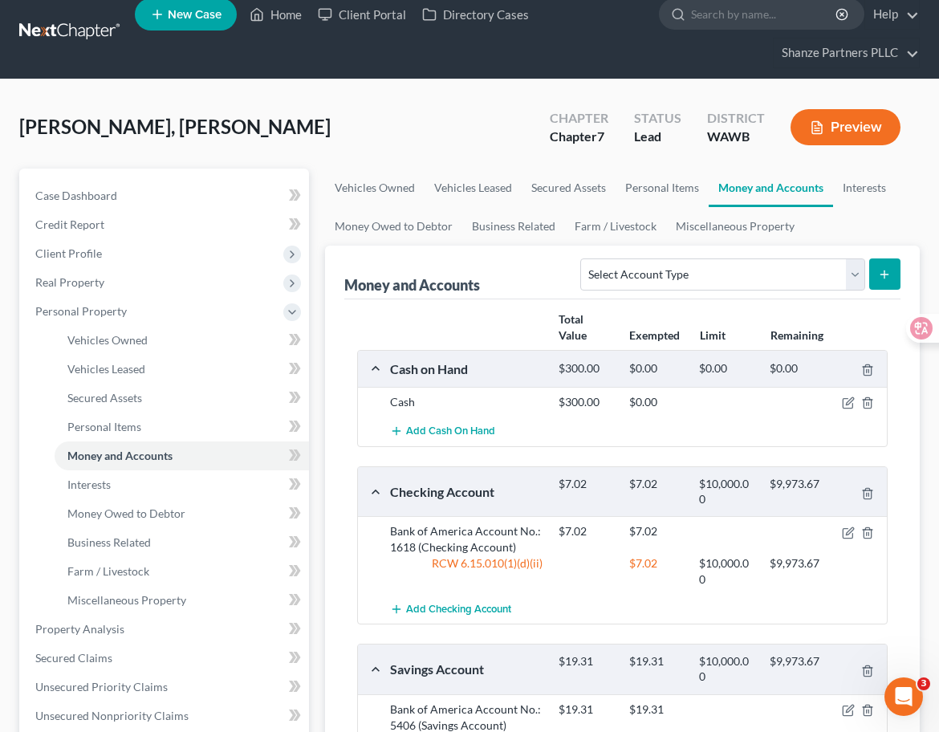
scroll to position [17, 0]
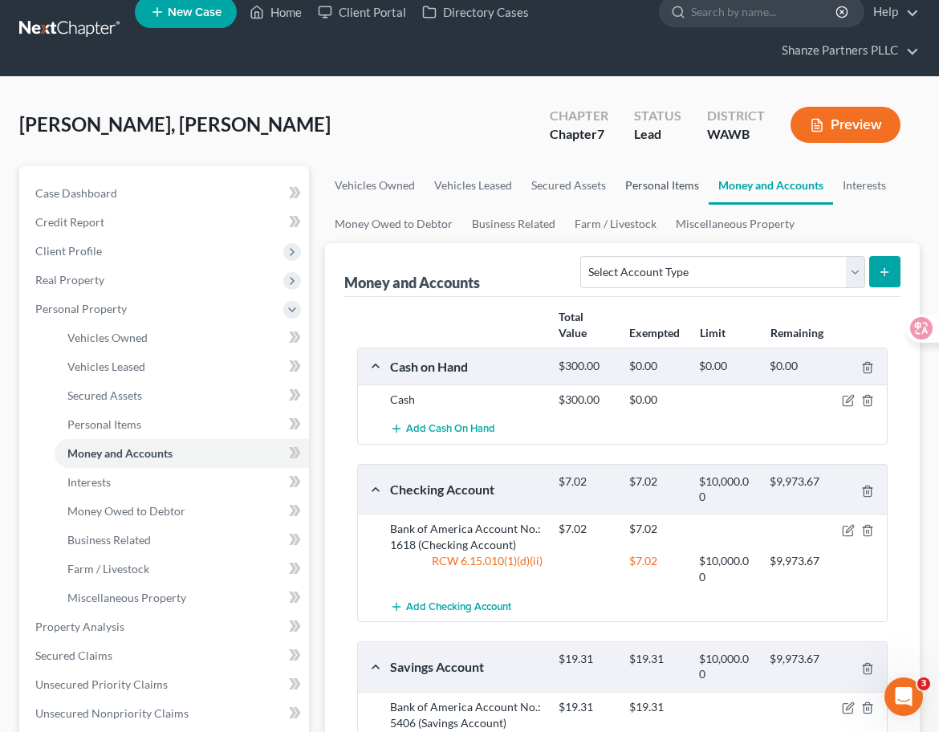
click at [667, 172] on link "Personal Items" at bounding box center [661, 185] width 93 height 39
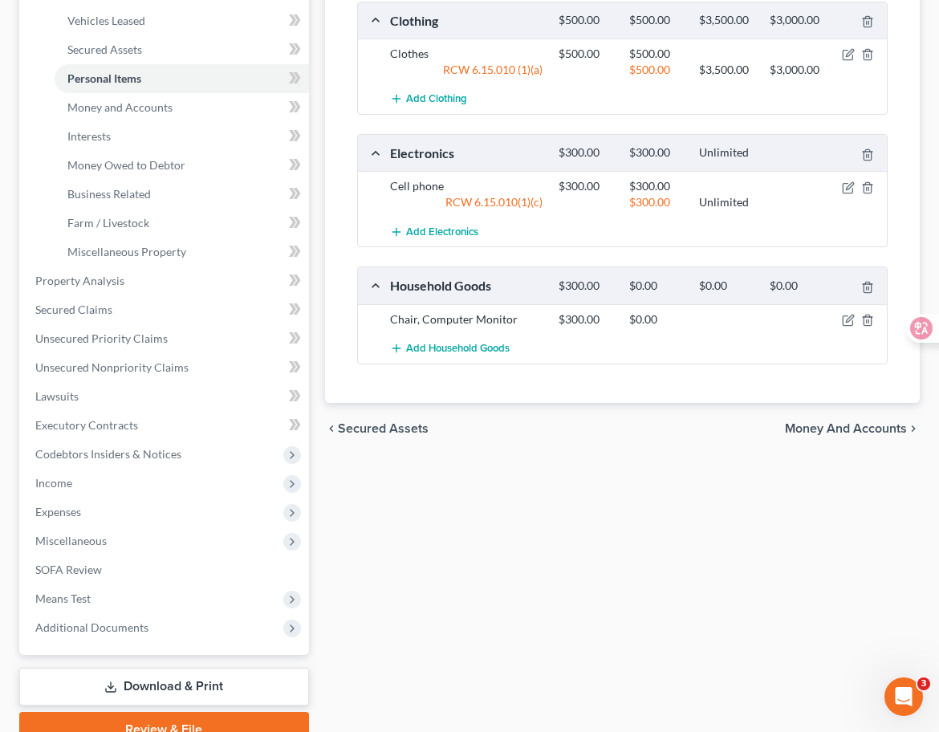
scroll to position [366, 0]
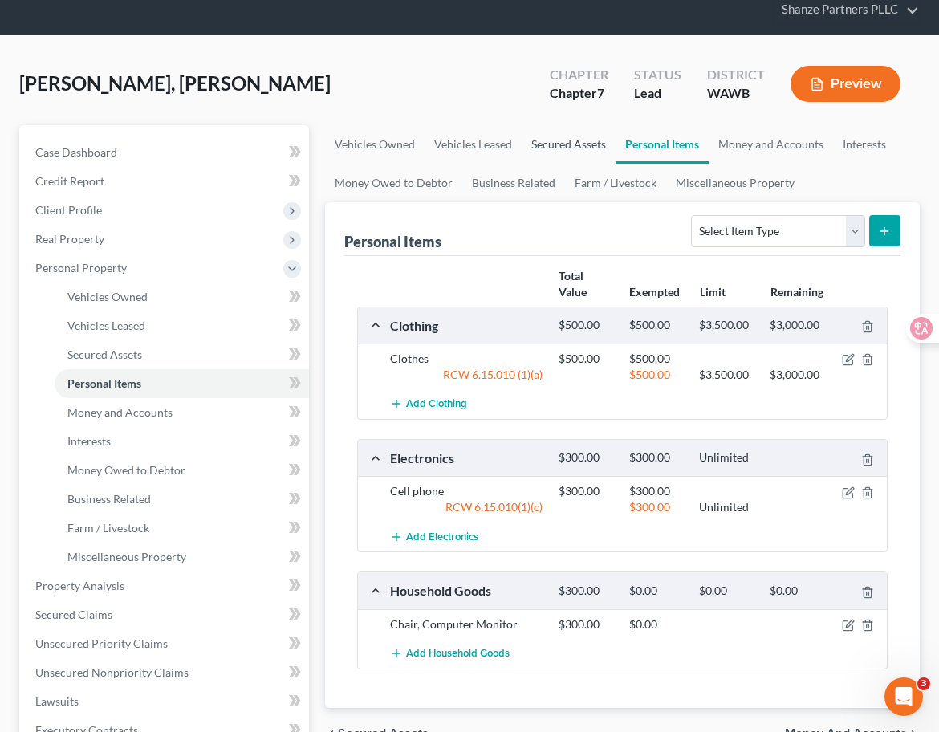
click at [569, 143] on link "Secured Assets" at bounding box center [568, 144] width 94 height 39
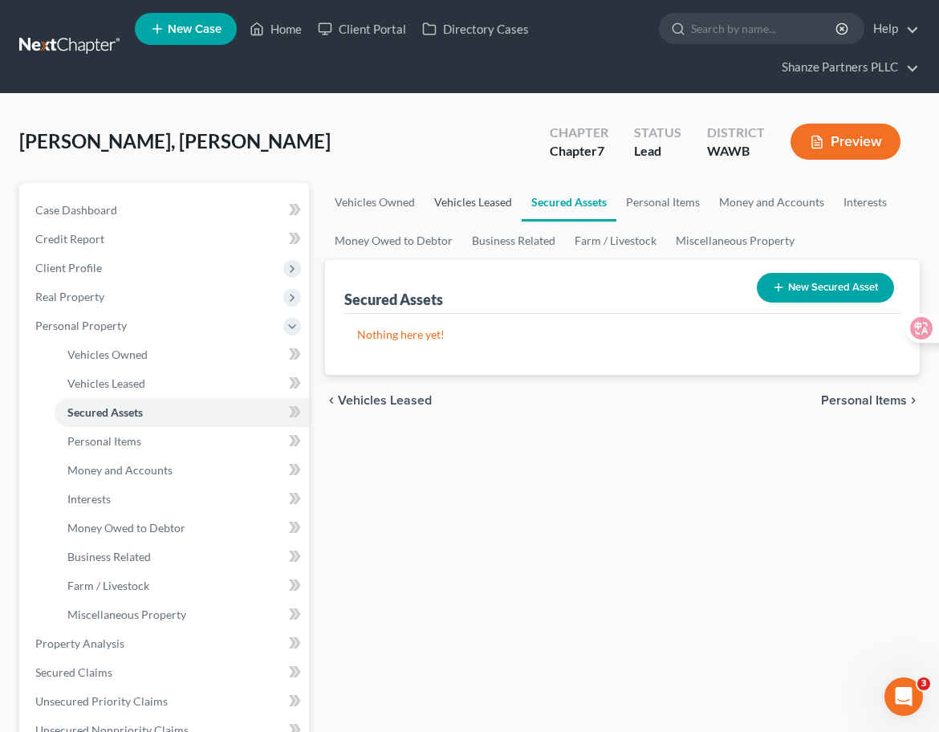
click at [480, 197] on link "Vehicles Leased" at bounding box center [472, 202] width 97 height 39
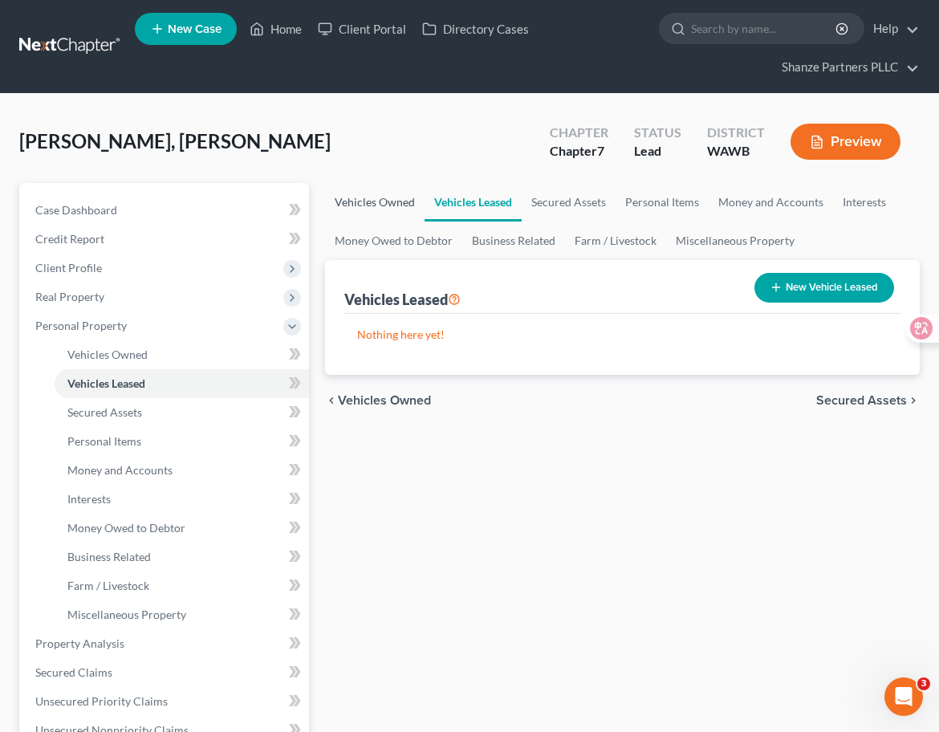
click at [395, 205] on link "Vehicles Owned" at bounding box center [374, 202] width 99 height 39
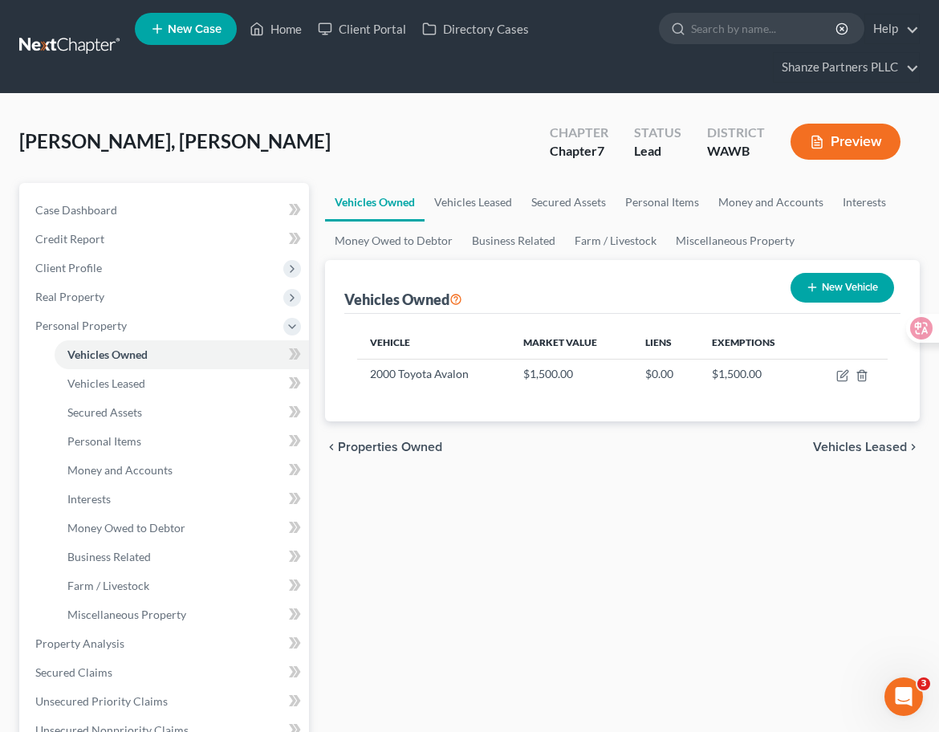
scroll to position [26, 0]
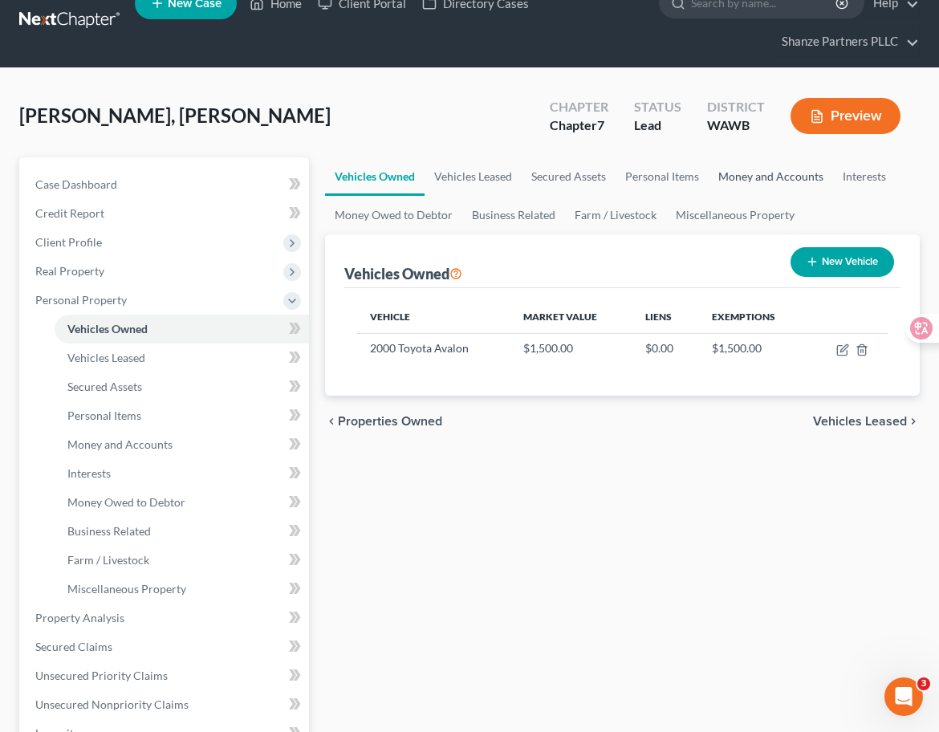
click at [785, 176] on link "Money and Accounts" at bounding box center [770, 176] width 124 height 39
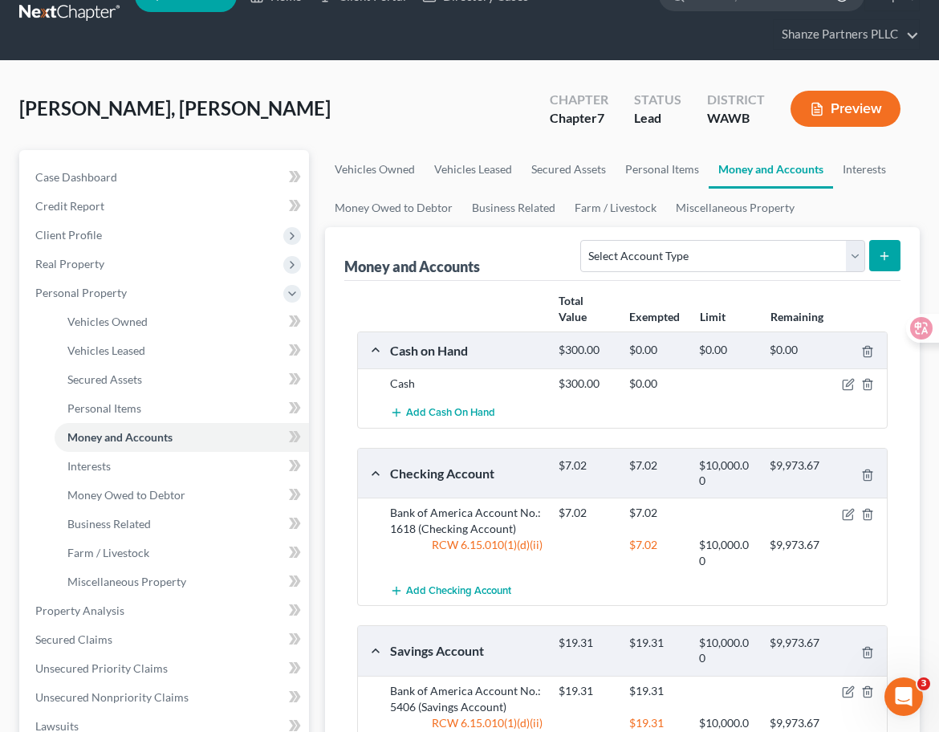
scroll to position [32, 0]
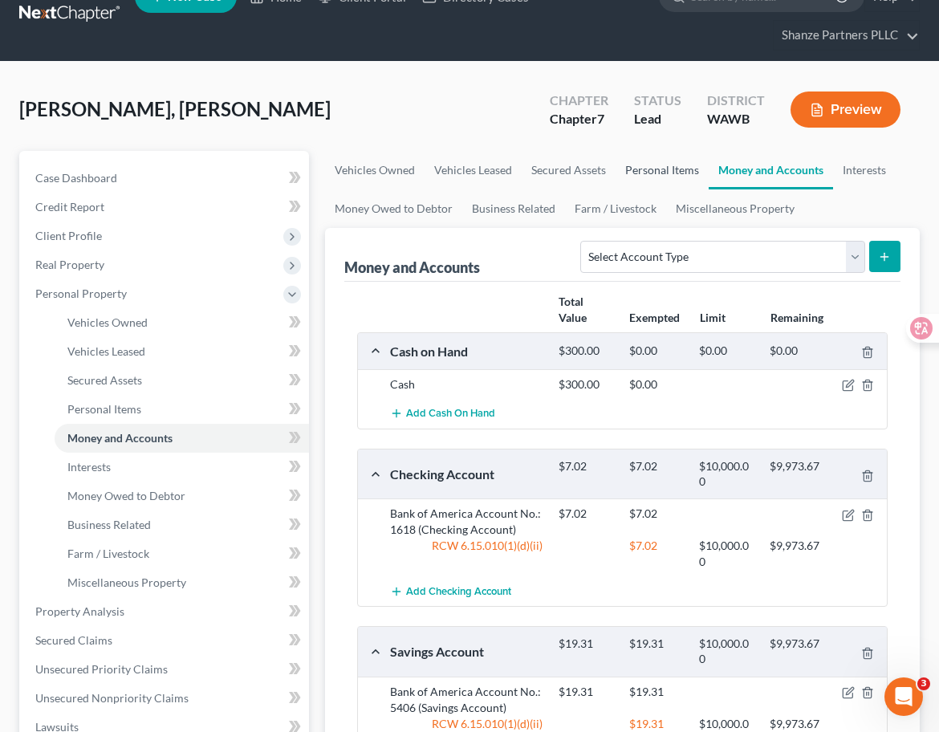
click at [678, 175] on link "Personal Items" at bounding box center [661, 170] width 93 height 39
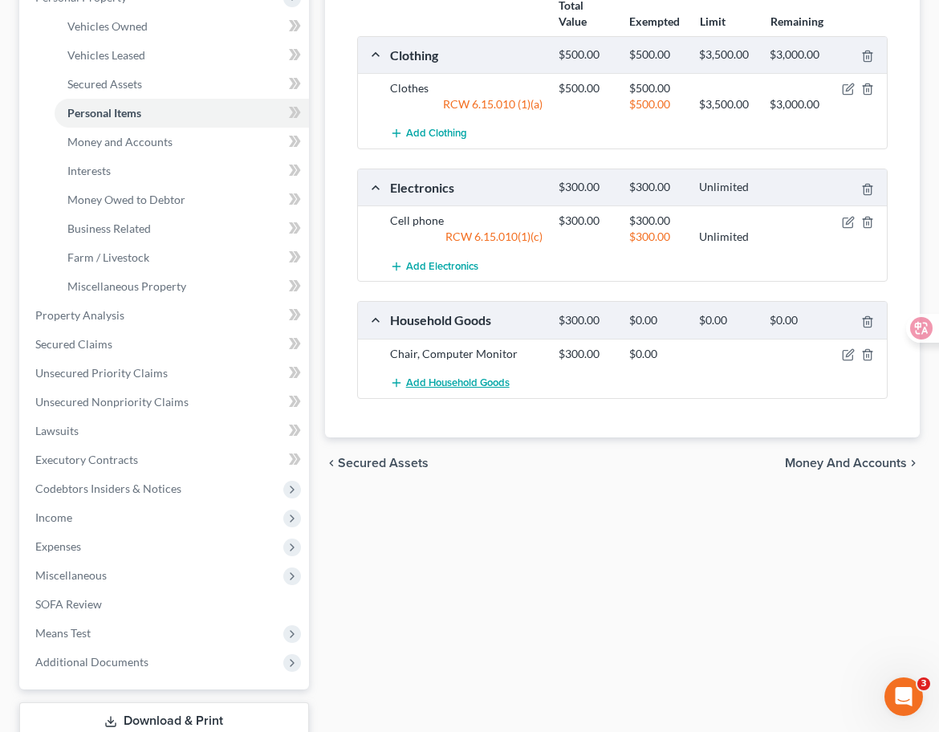
scroll to position [329, 0]
click at [849, 351] on icon "button" at bounding box center [848, 353] width 13 height 13
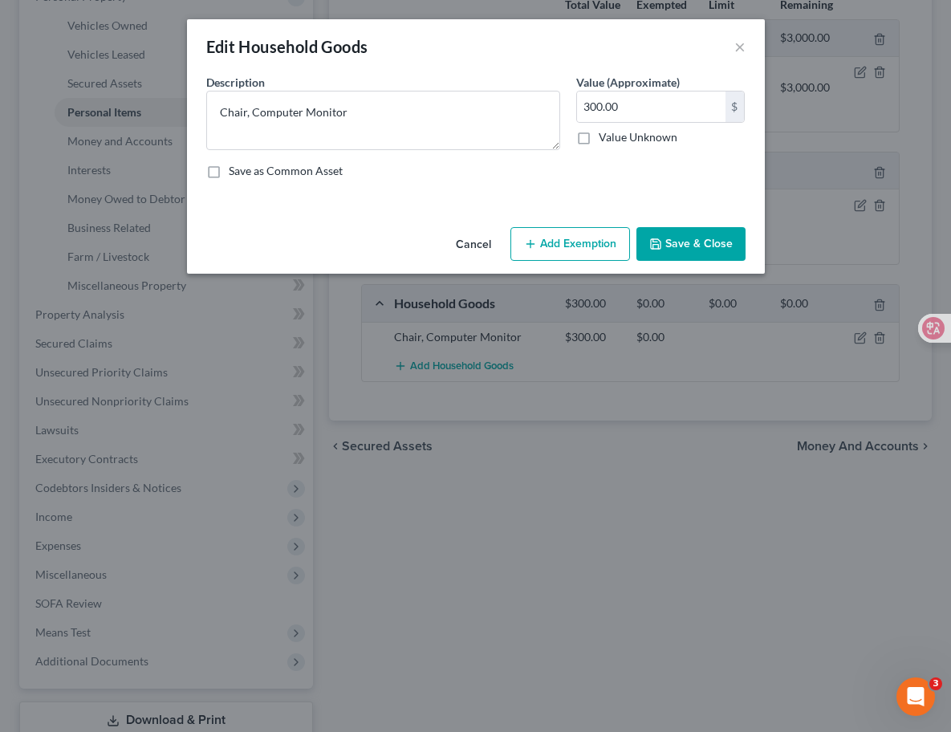
click at [552, 240] on button "Add Exemption" at bounding box center [570, 244] width 120 height 34
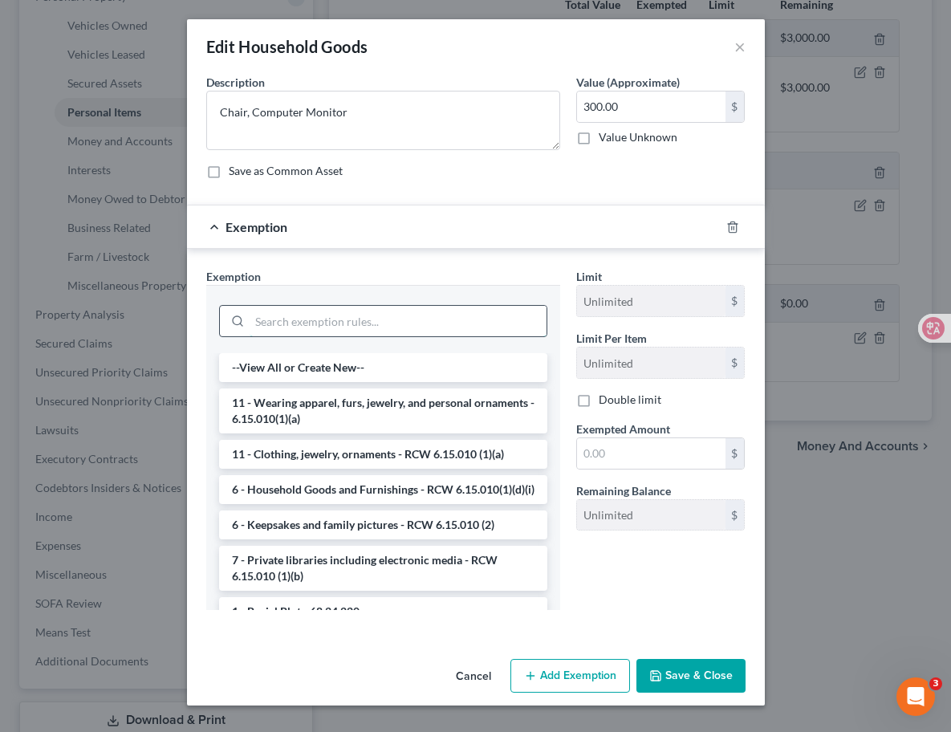
click at [434, 323] on input "search" at bounding box center [397, 321] width 297 height 30
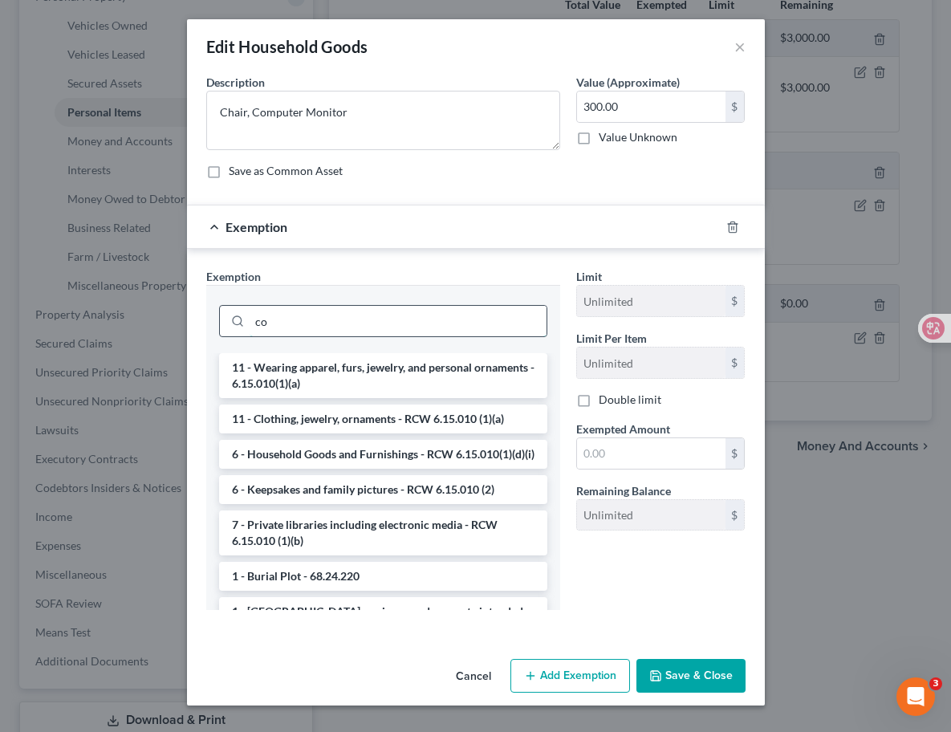
type input "c"
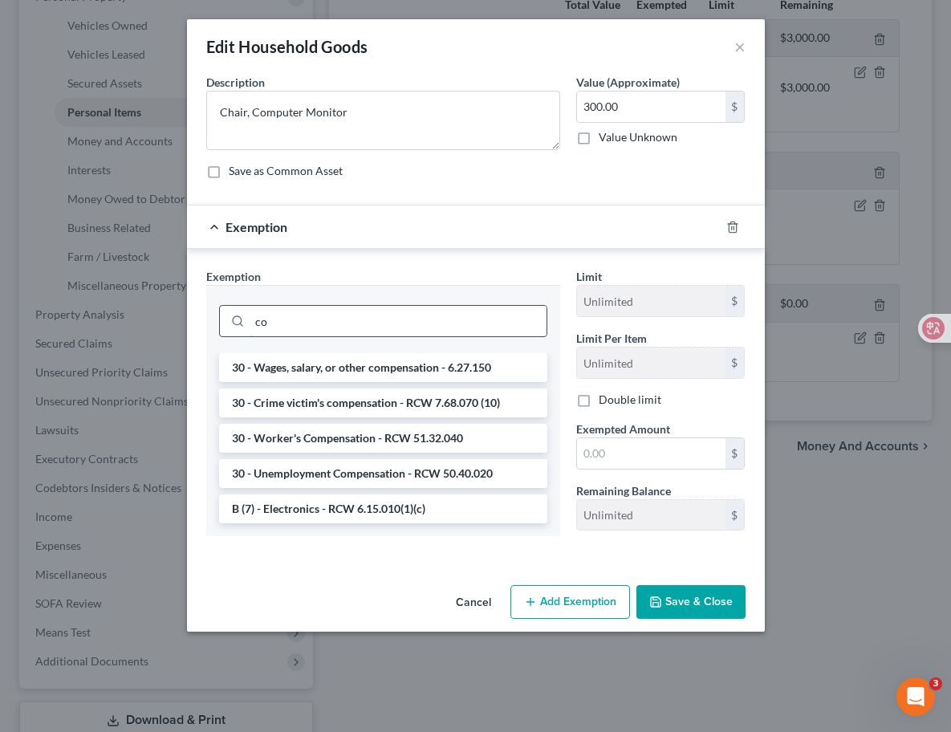
type input "c"
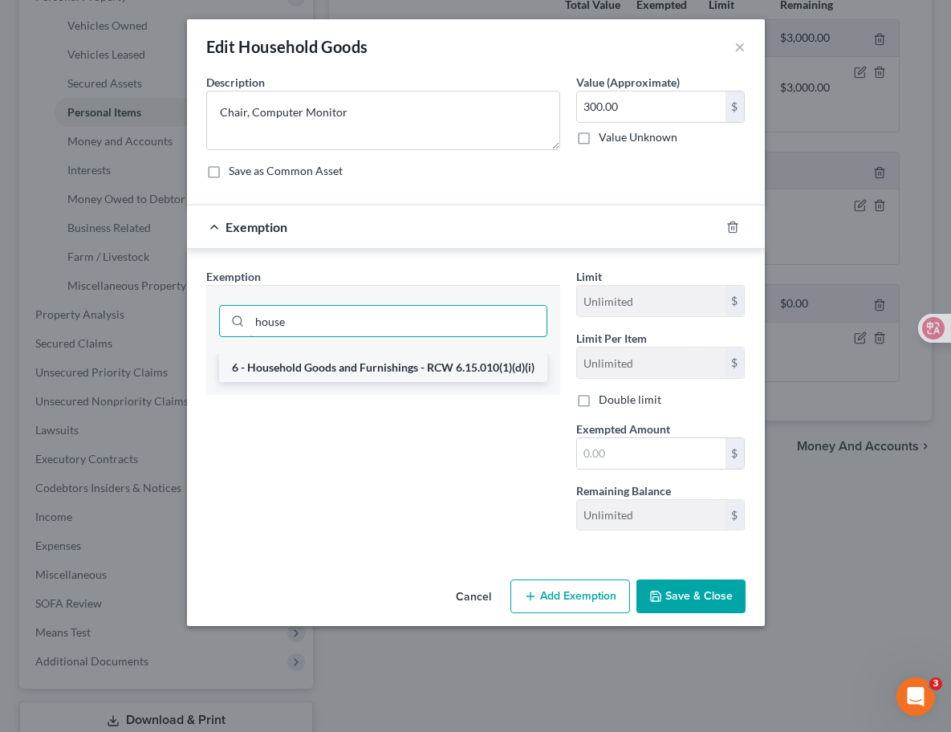
type input "house"
click at [460, 370] on li "6 - Household Goods and Furnishings - RCW 6.15.010(1)(d)(i)" at bounding box center [383, 367] width 328 height 29
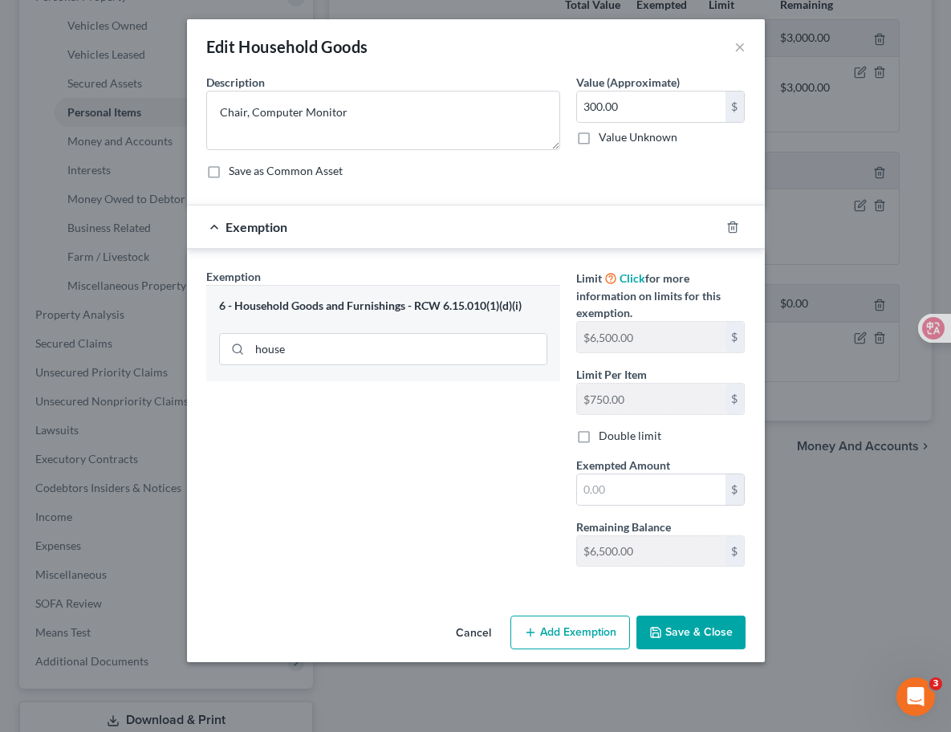
click at [435, 444] on div "Exemption Set must be selected for CA. Exemption * 6 - Household Goods and Furn…" at bounding box center [383, 423] width 370 height 311
click at [646, 483] on input "text" at bounding box center [651, 489] width 148 height 30
type input "300"
click at [493, 521] on div "Exemption Set must be selected for CA. Exemption * 6 - Household Goods and Furn…" at bounding box center [383, 423] width 370 height 311
click at [710, 638] on button "Save & Close" at bounding box center [690, 632] width 109 height 34
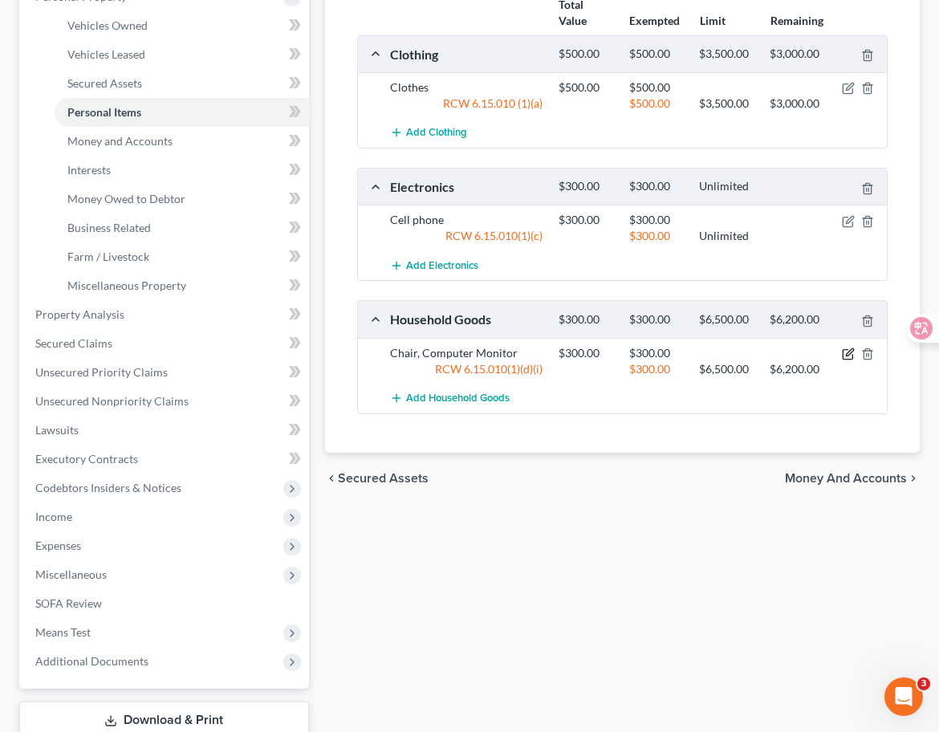
click at [846, 354] on icon "button" at bounding box center [849, 351] width 7 height 7
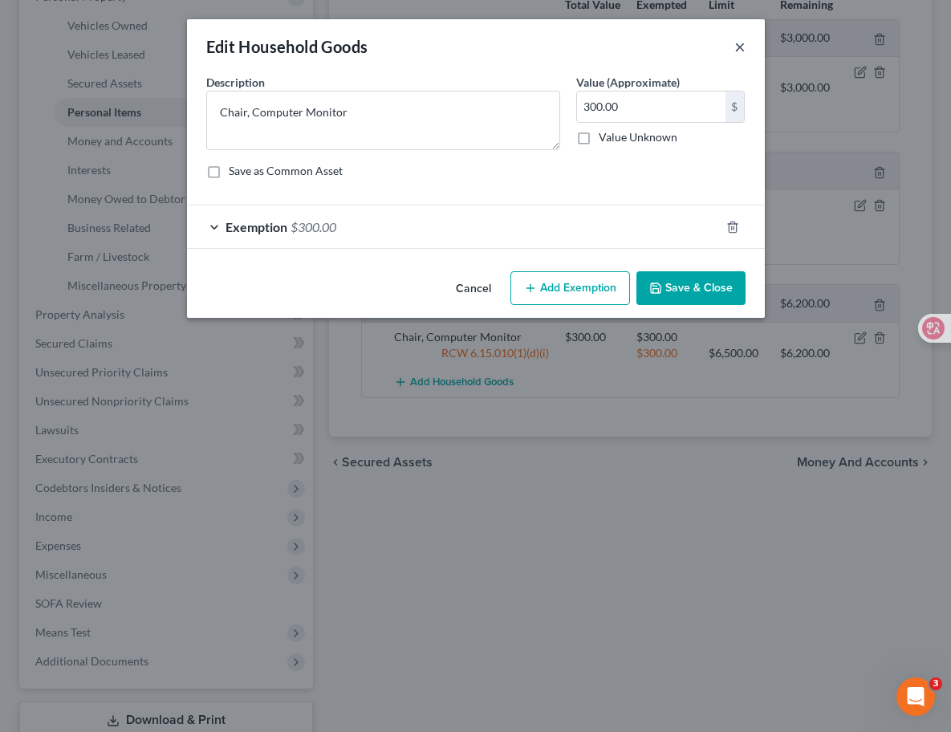
click at [740, 47] on button "×" at bounding box center [739, 46] width 11 height 19
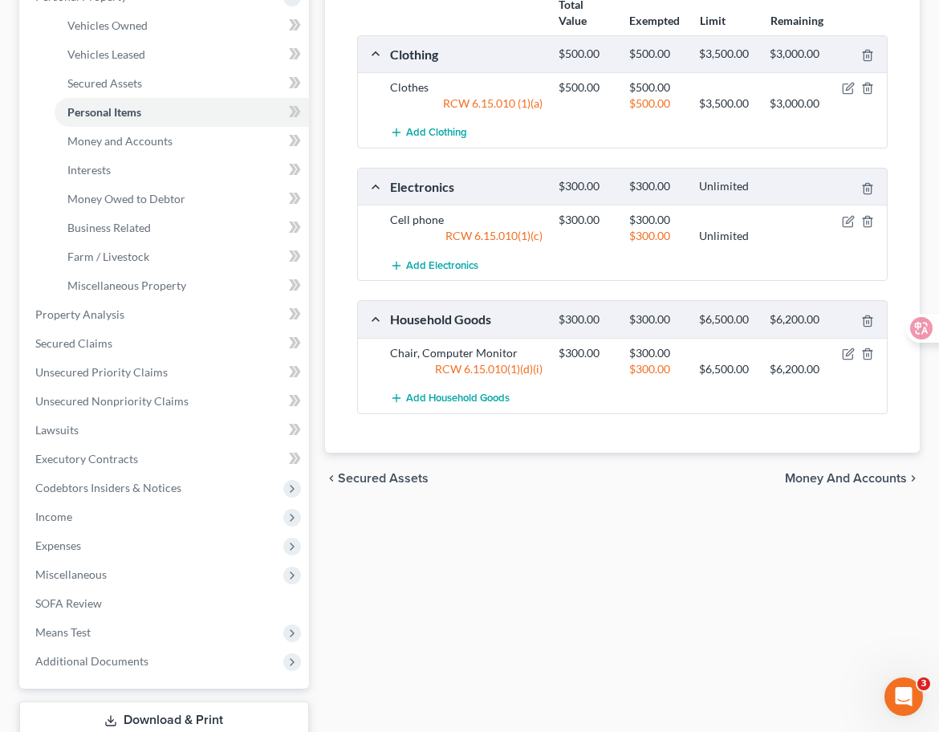
click at [570, 458] on div "chevron_left Secured Assets Money and Accounts chevron_right" at bounding box center [622, 477] width 594 height 51
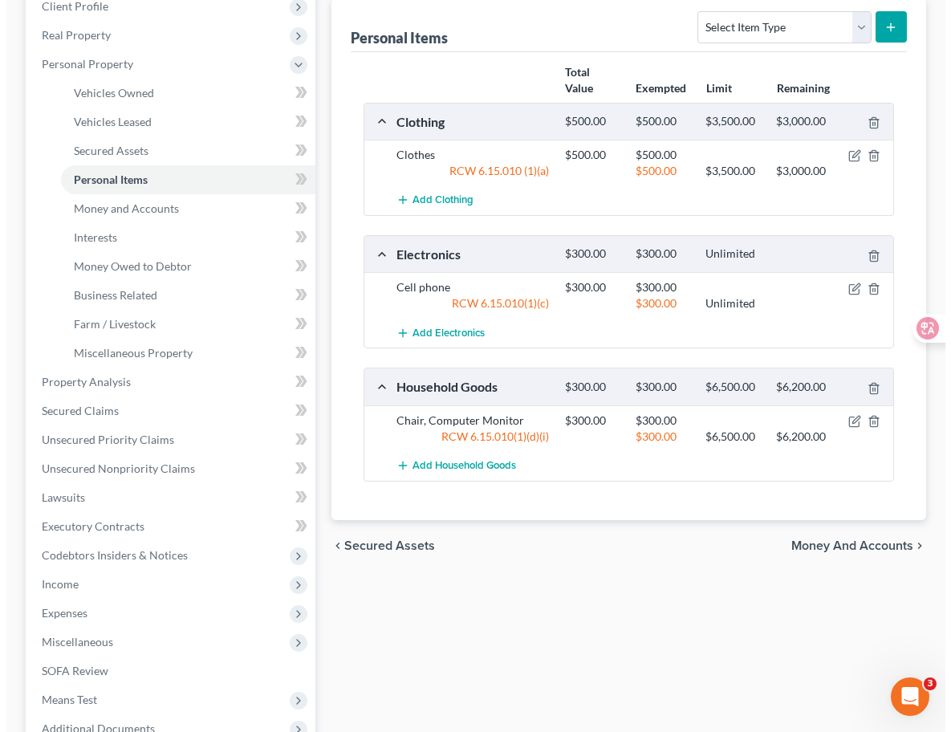
scroll to position [249, 0]
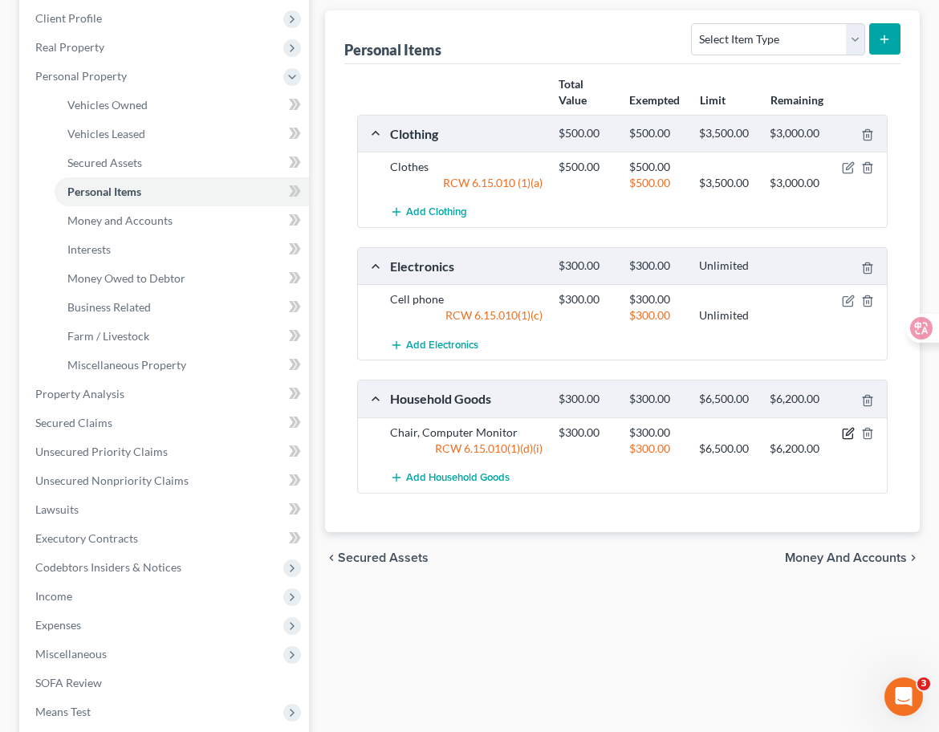
click at [847, 436] on icon "button" at bounding box center [848, 433] width 13 height 13
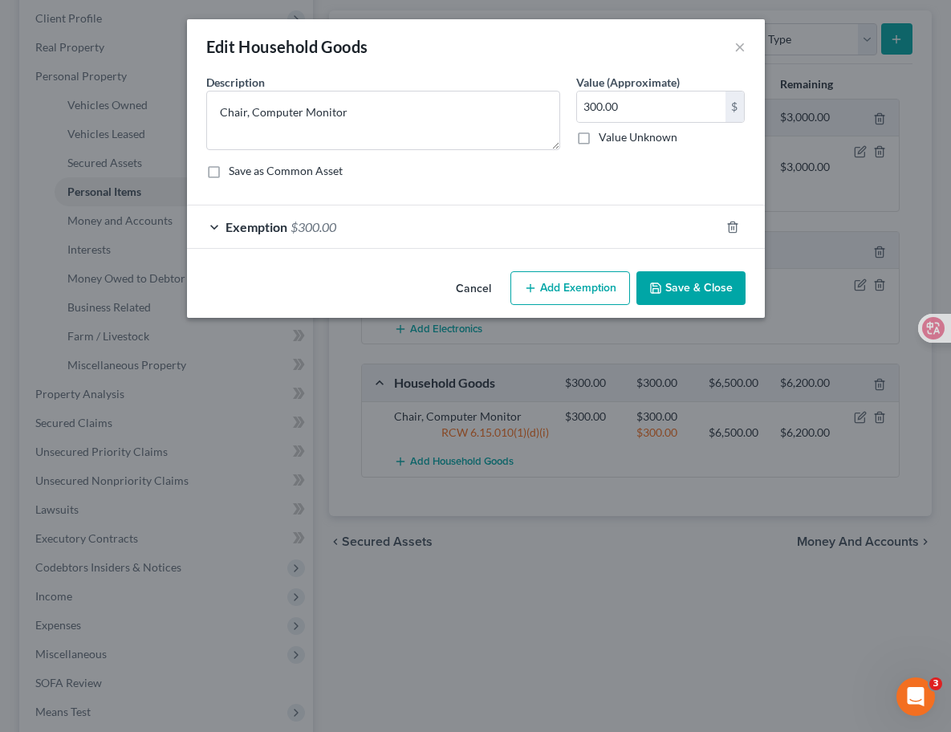
click at [266, 225] on span "Exemption" at bounding box center [256, 226] width 62 height 15
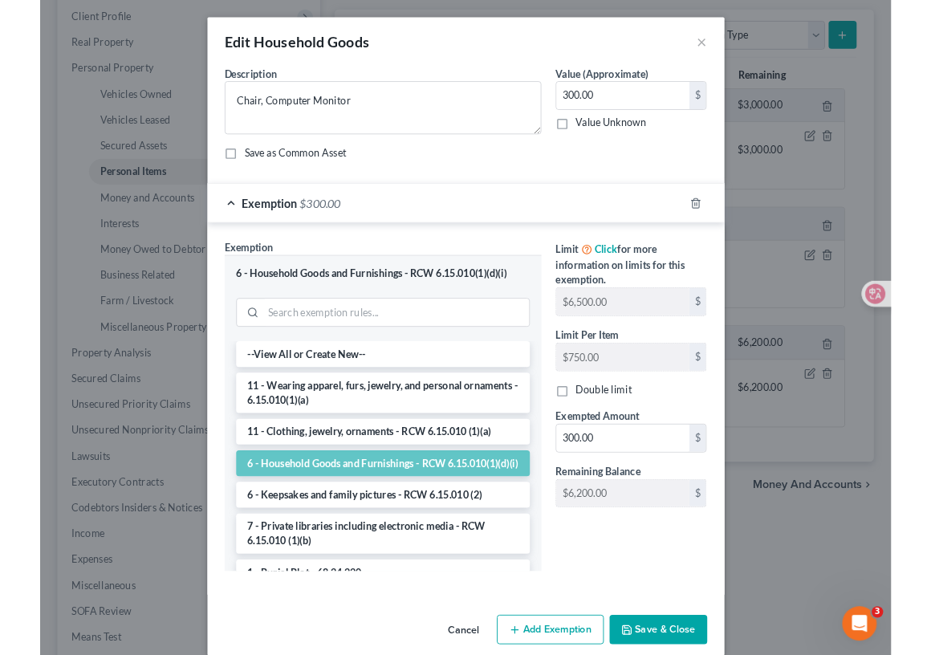
scroll to position [20, 0]
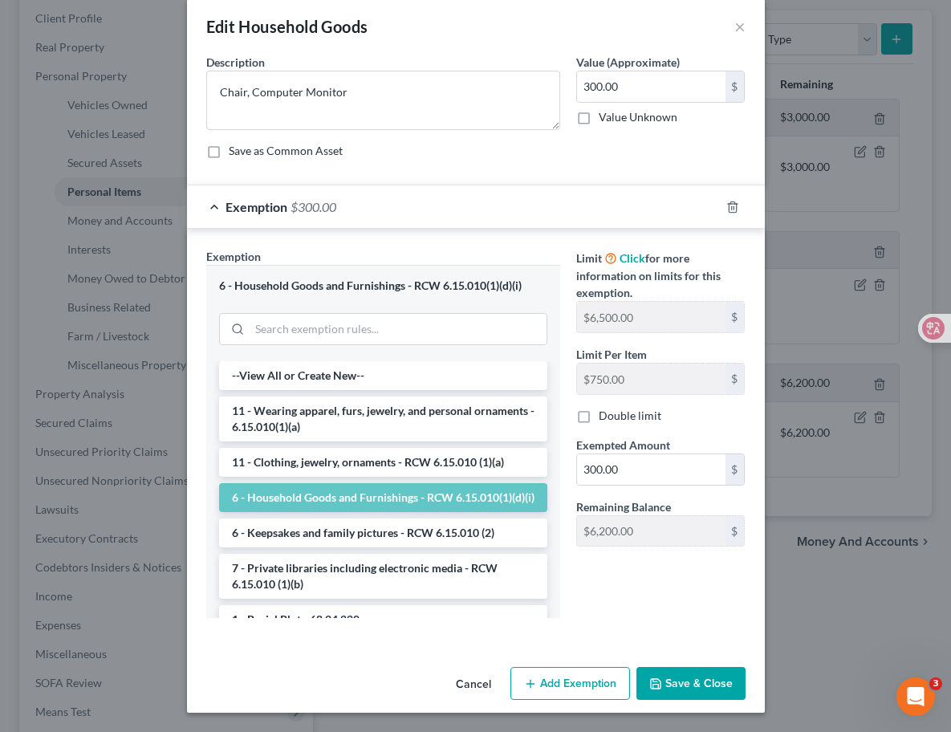
click at [680, 678] on button "Save & Close" at bounding box center [690, 684] width 109 height 34
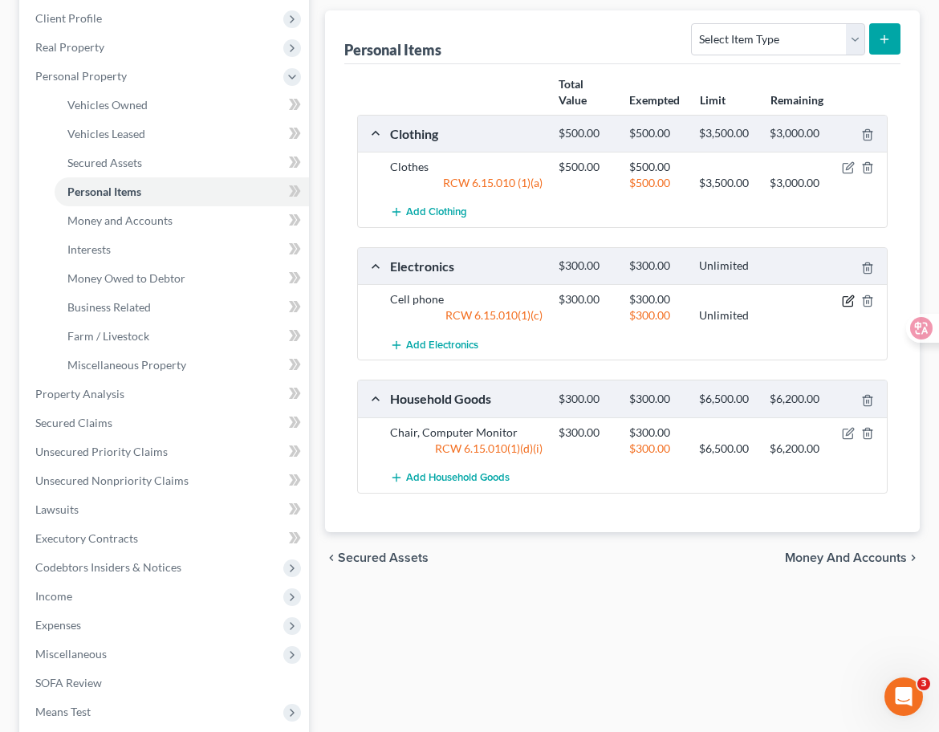
click at [850, 298] on icon "button" at bounding box center [848, 300] width 13 height 13
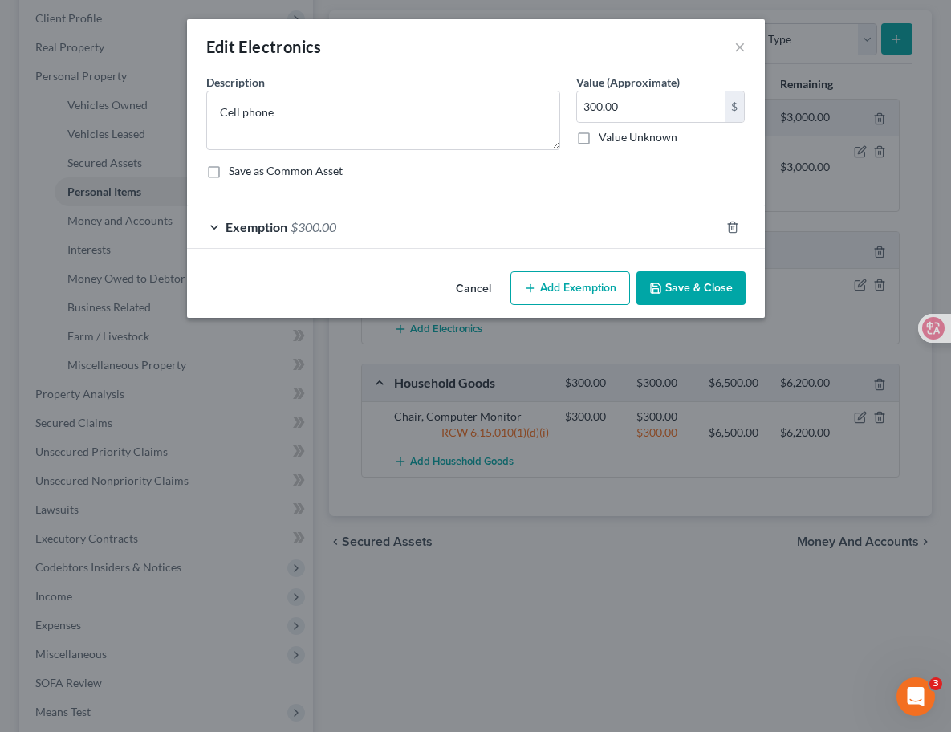
click at [285, 220] on span "Exemption" at bounding box center [256, 226] width 62 height 15
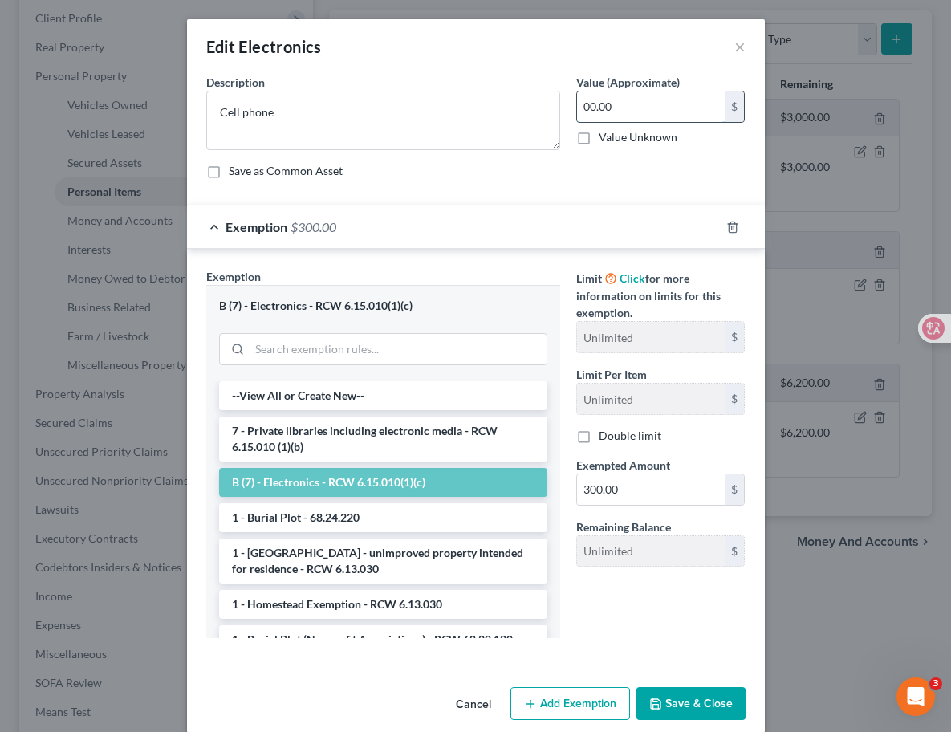
drag, startPoint x: 632, startPoint y: 108, endPoint x: 635, endPoint y: 98, distance: 10.9
click at [635, 98] on input "00.00" at bounding box center [651, 106] width 148 height 30
type input "1,500.00"
click at [336, 116] on textarea "Cell phone" at bounding box center [383, 120] width 354 height 59
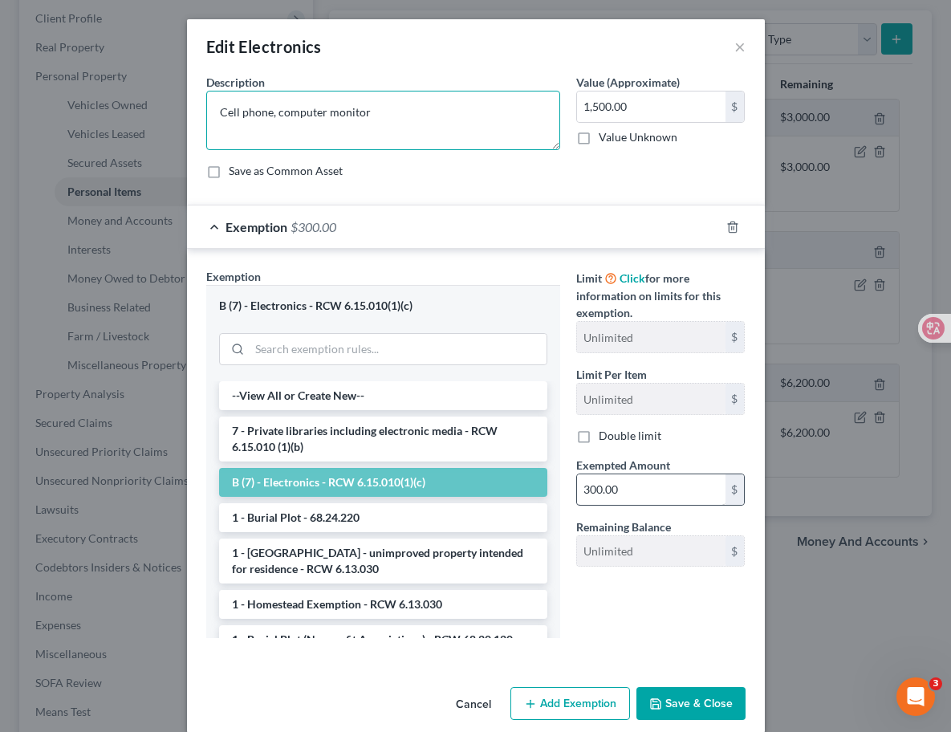
type textarea "Cell phone, computer monitor"
drag, startPoint x: 627, startPoint y: 492, endPoint x: 621, endPoint y: 485, distance: 8.5
click at [621, 485] on input "1" at bounding box center [651, 489] width 148 height 30
type input "1,500"
click at [588, 627] on div "Limit Click for more information on limits for this exemption. Unlimited $ Limi…" at bounding box center [660, 459] width 185 height 382
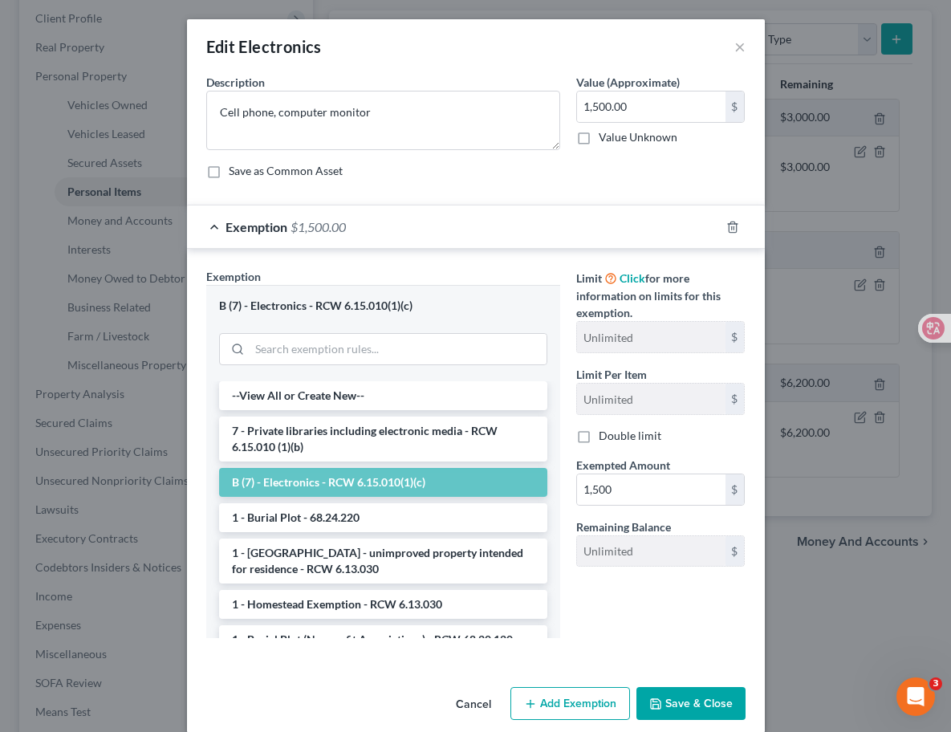
click at [696, 696] on button "Save & Close" at bounding box center [690, 704] width 109 height 34
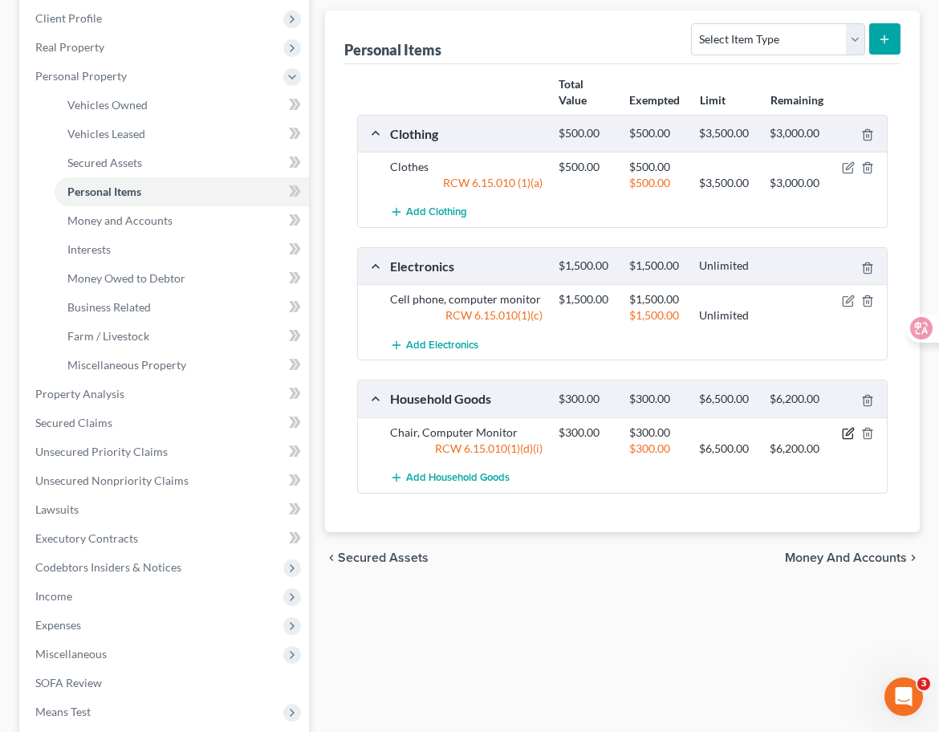
click at [846, 435] on icon "button" at bounding box center [849, 431] width 7 height 7
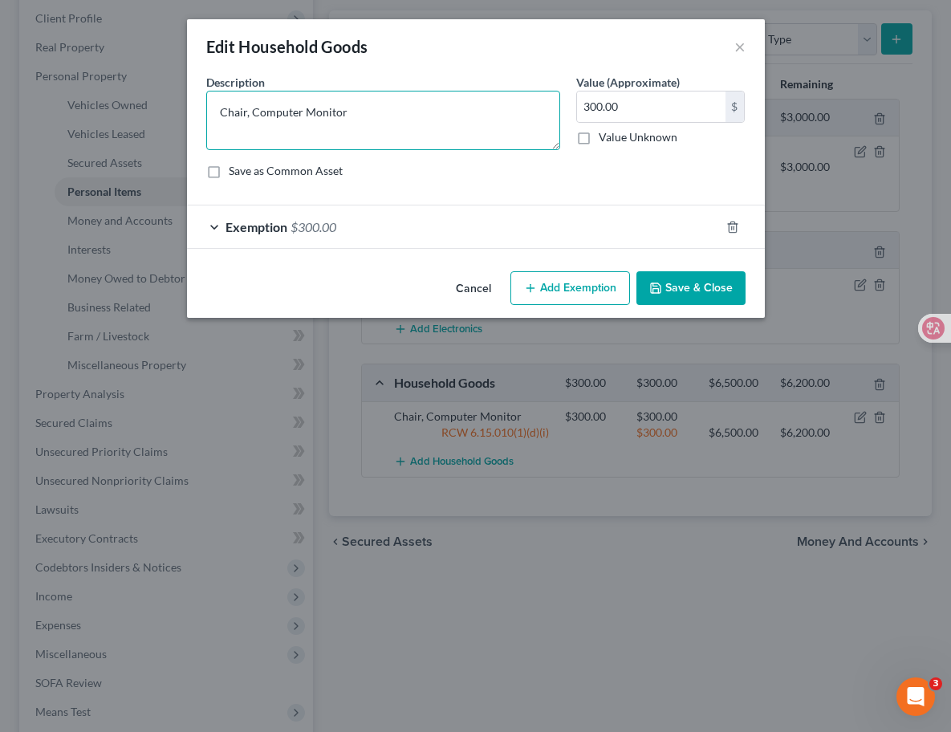
drag, startPoint x: 354, startPoint y: 114, endPoint x: 255, endPoint y: 108, distance: 98.8
click at [255, 108] on textarea "Chair, Computer Monitor" at bounding box center [383, 120] width 354 height 59
click at [262, 221] on span "Exemption" at bounding box center [256, 226] width 62 height 15
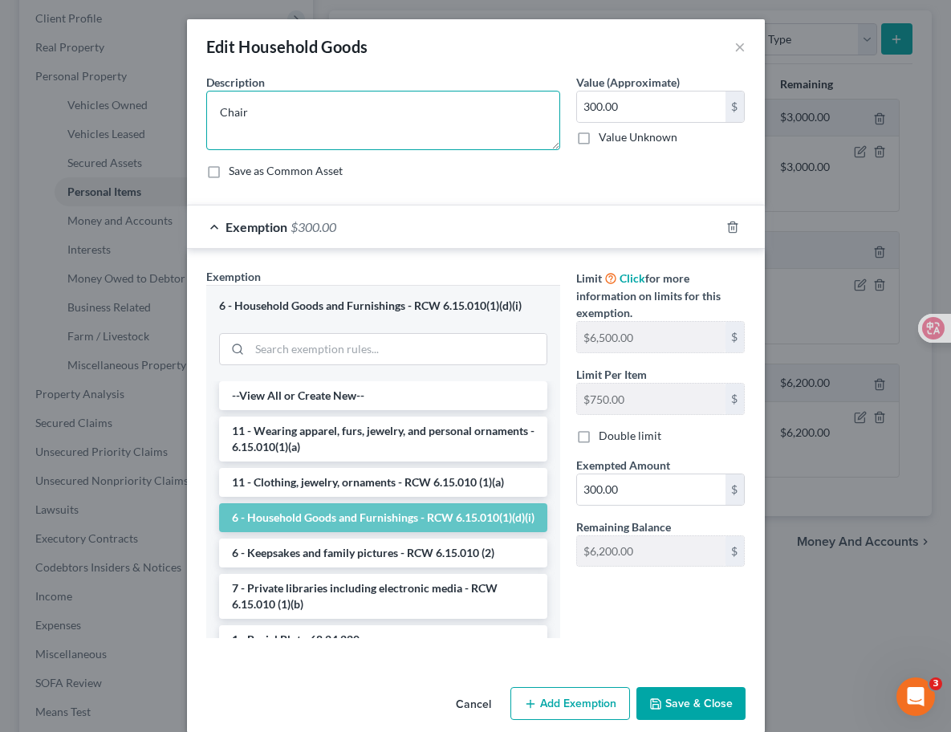
click at [295, 113] on textarea "Chair" at bounding box center [383, 120] width 354 height 59
type textarea "Chair and other furnitures"
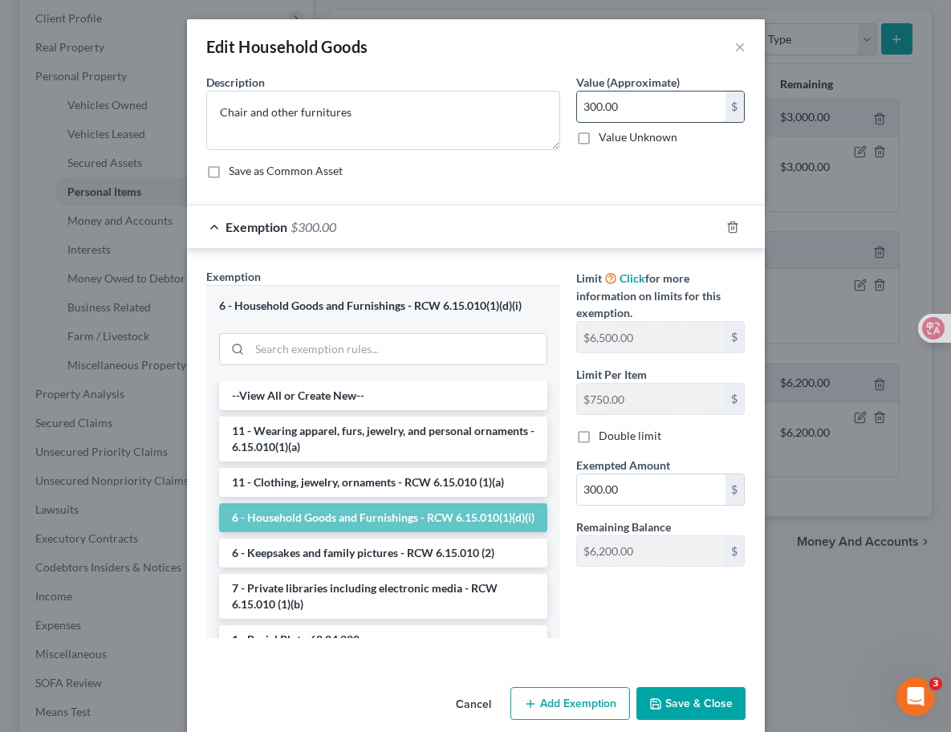
drag, startPoint x: 631, startPoint y: 110, endPoint x: 620, endPoint y: 103, distance: 12.9
click at [620, 103] on input "300.00" at bounding box center [651, 106] width 148 height 30
type input "500"
drag, startPoint x: 631, startPoint y: 494, endPoint x: 618, endPoint y: 485, distance: 16.0
click at [618, 485] on input "300.00" at bounding box center [651, 489] width 148 height 30
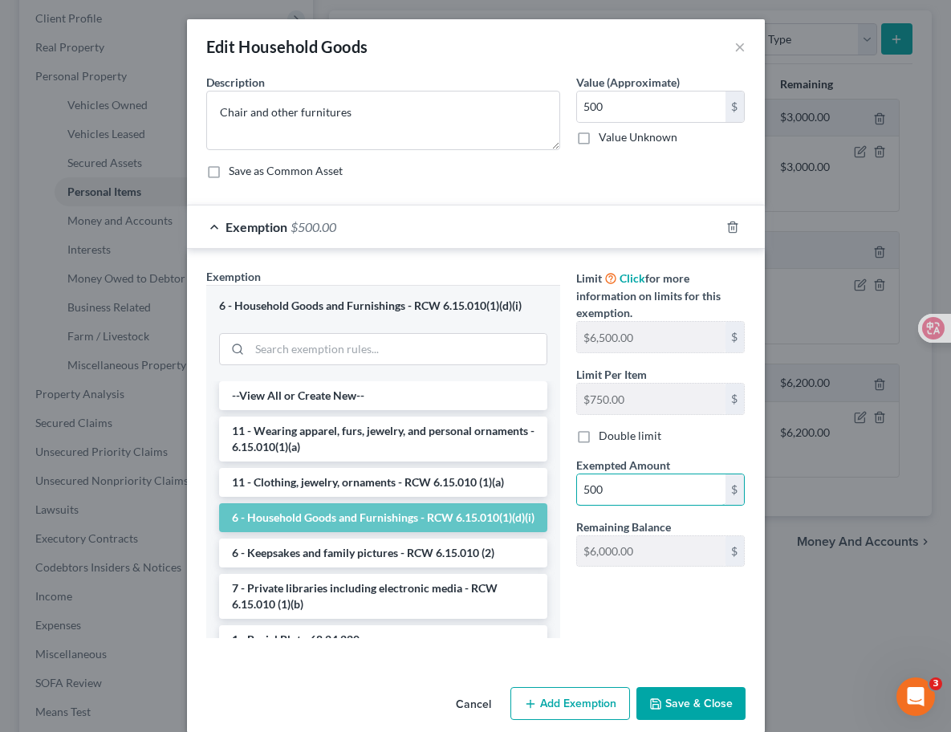
type input "500"
click at [694, 698] on button "Save & Close" at bounding box center [690, 704] width 109 height 34
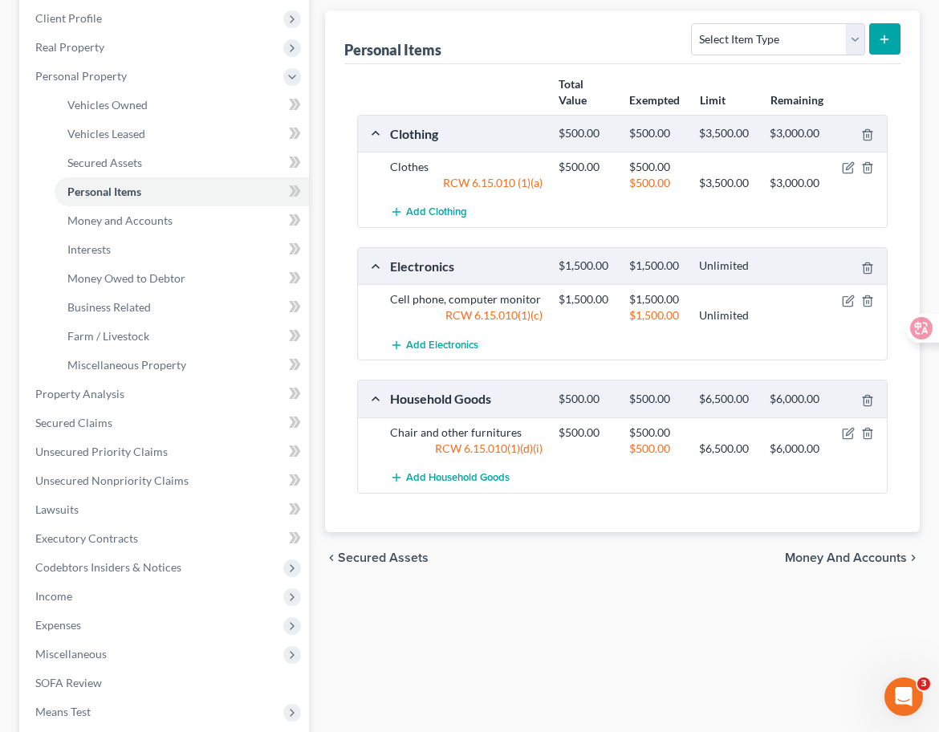
click at [571, 611] on div "Vehicles Owned Vehicles Leased Secured Assets Personal Items Money and Accounts…" at bounding box center [622, 396] width 611 height 927
click at [567, 566] on div "chevron_left Secured Assets Money and Accounts chevron_right" at bounding box center [622, 557] width 594 height 51
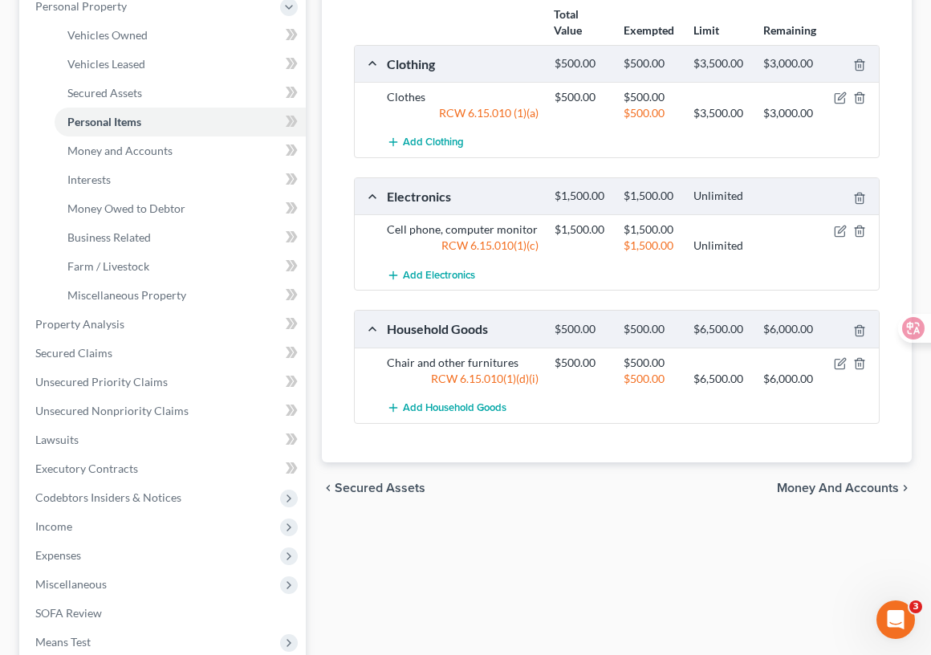
scroll to position [327, 0]
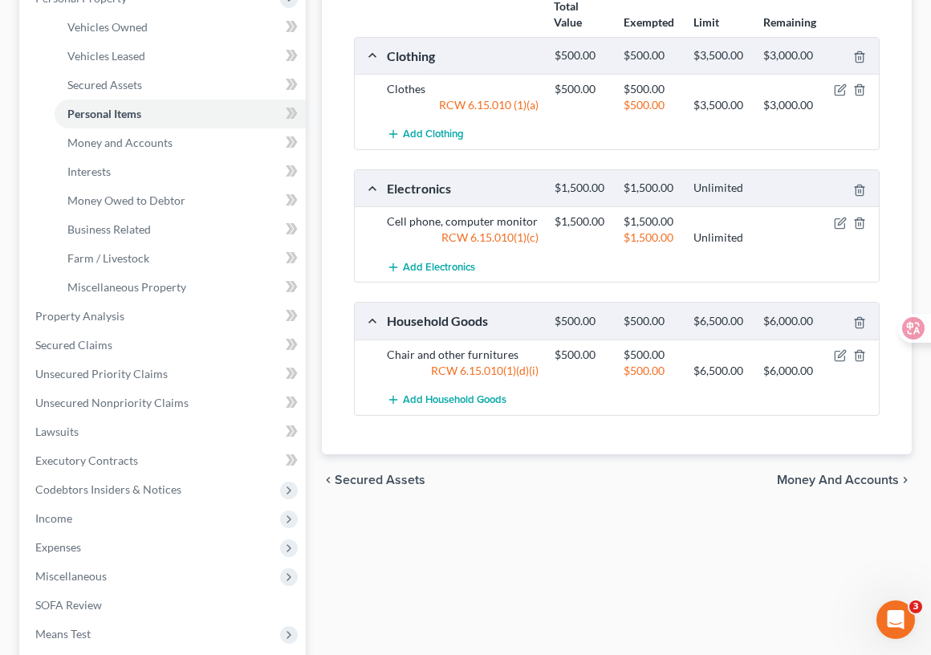
click at [350, 559] on div "Vehicles Owned Vehicles Leased Secured Assets Personal Items Money and Accounts…" at bounding box center [617, 319] width 606 height 927
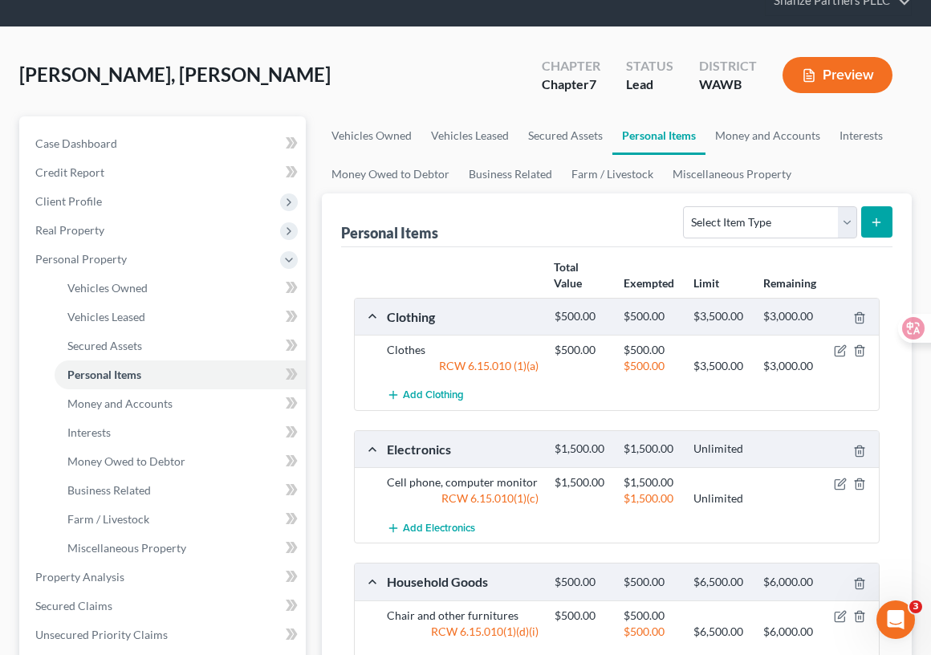
scroll to position [26, 0]
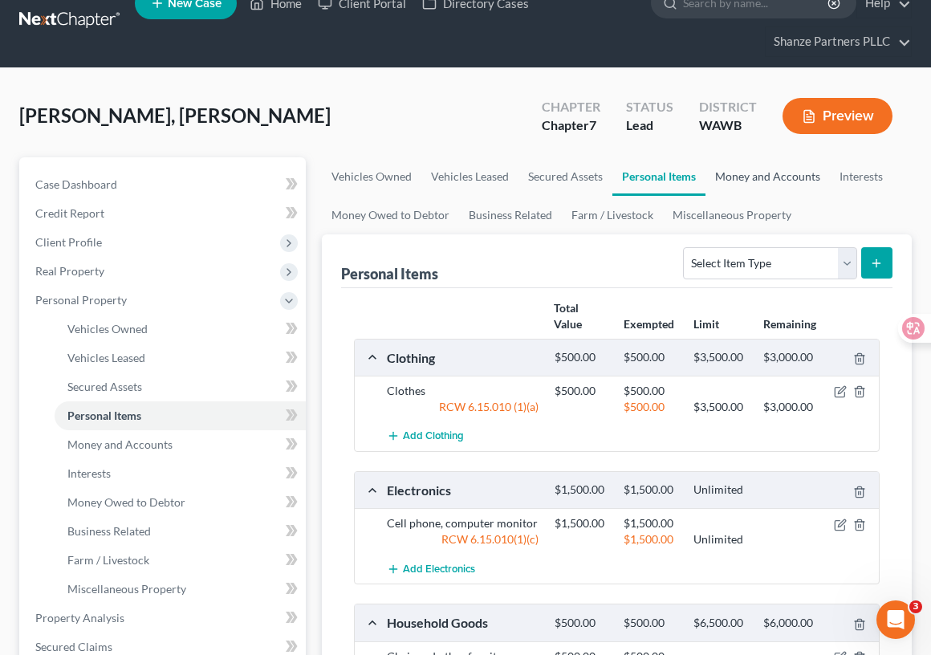
click at [795, 181] on link "Money and Accounts" at bounding box center [767, 176] width 124 height 39
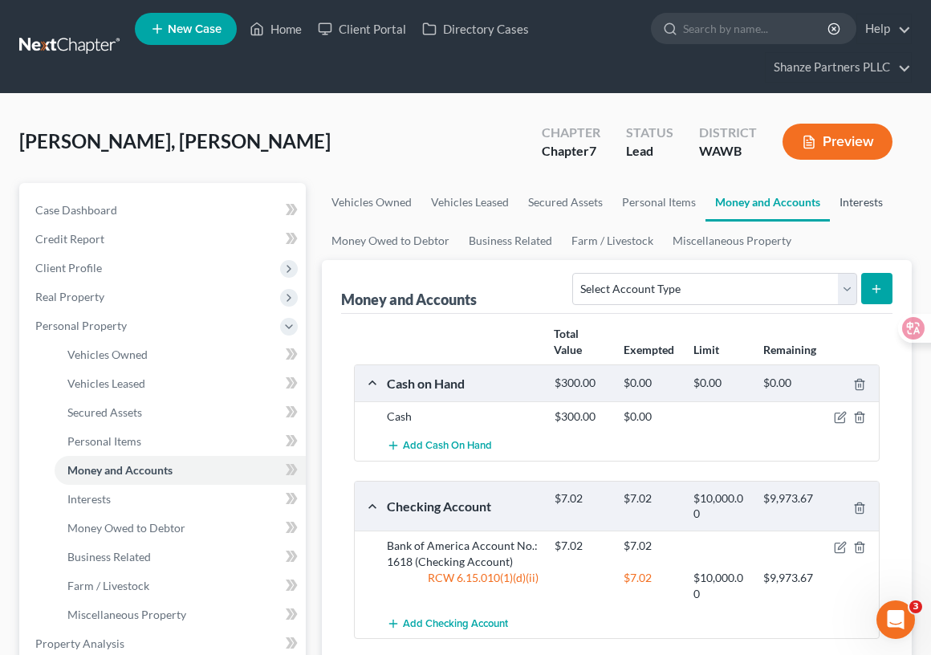
click at [847, 201] on link "Interests" at bounding box center [861, 202] width 63 height 39
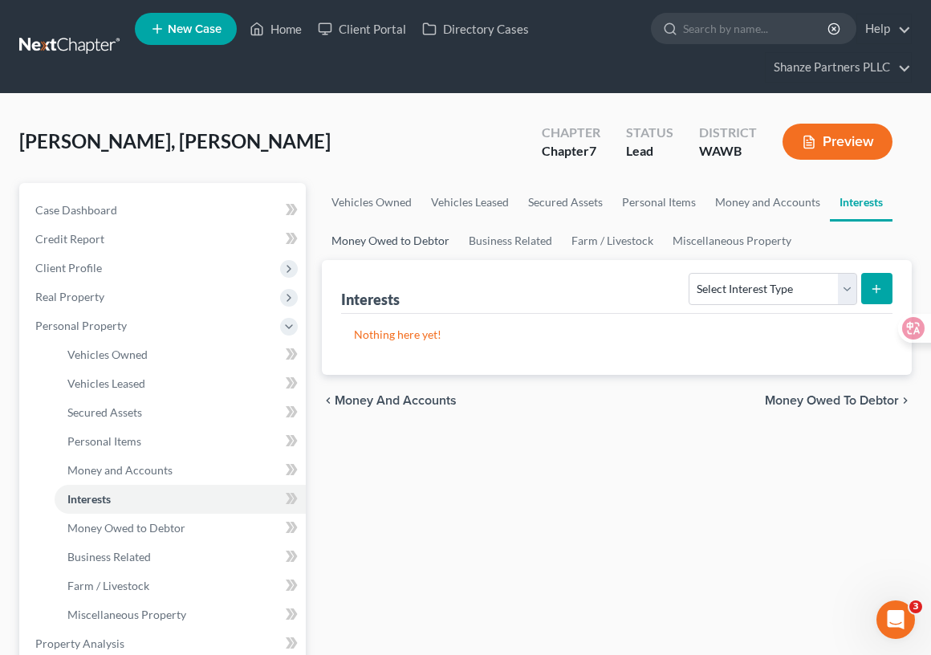
click at [382, 243] on link "Money Owed to Debtor" at bounding box center [390, 240] width 137 height 39
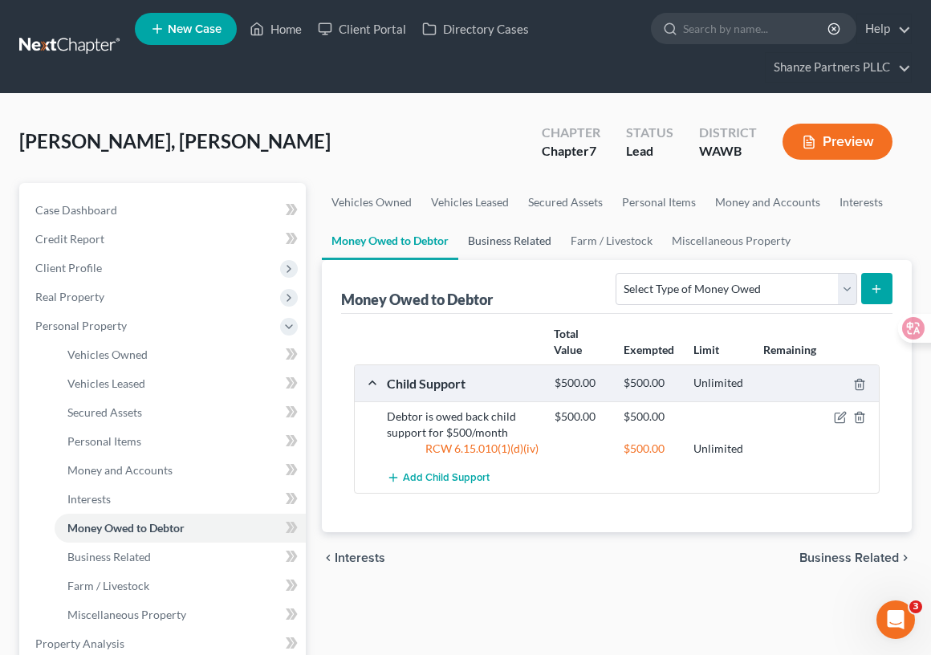
click at [497, 248] on link "Business Related" at bounding box center [509, 240] width 103 height 39
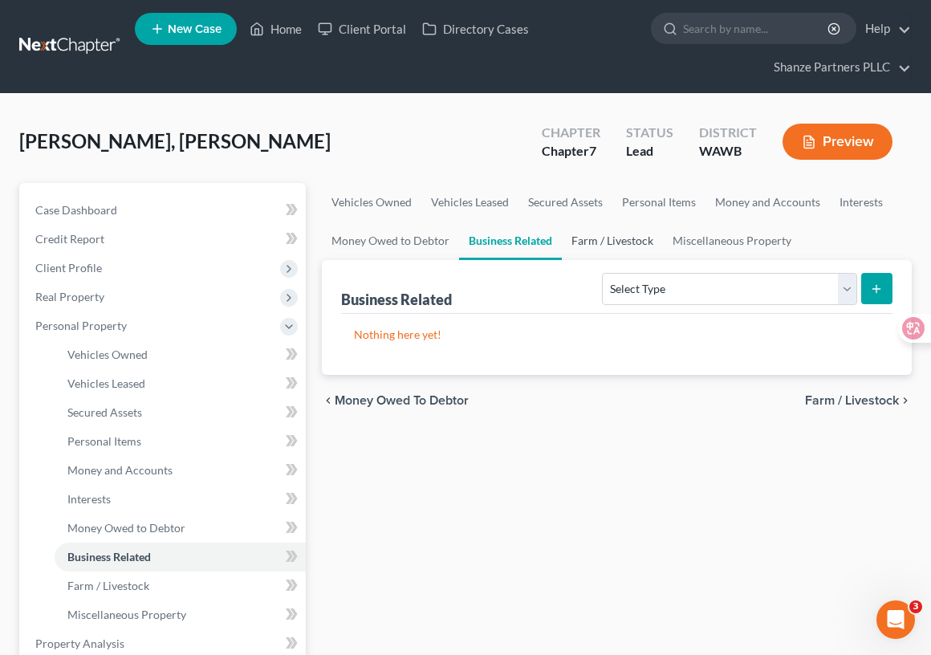
click at [611, 241] on link "Farm / Livestock" at bounding box center [612, 240] width 101 height 39
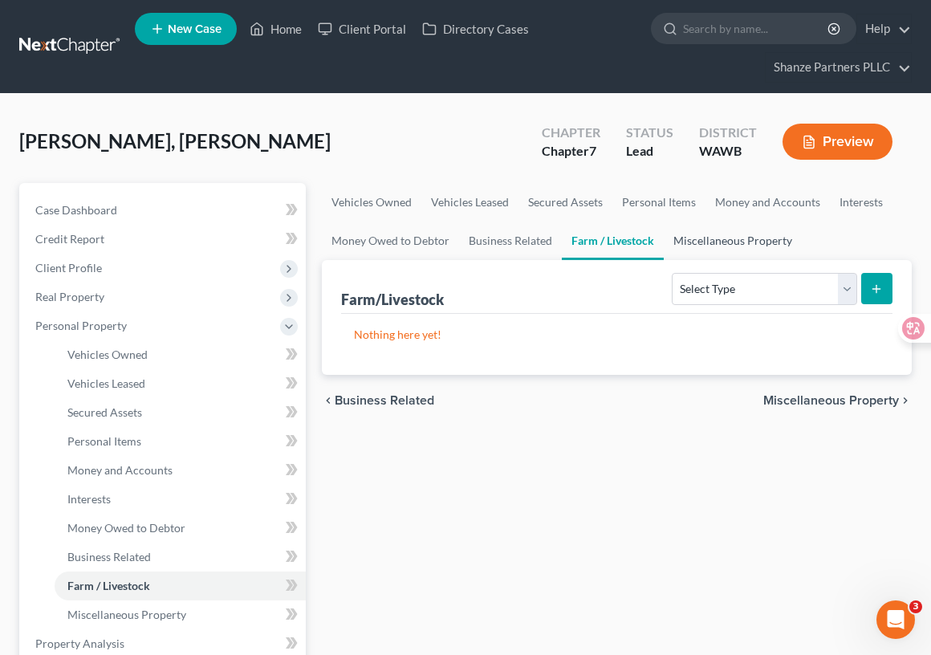
click at [716, 241] on link "Miscellaneous Property" at bounding box center [732, 240] width 138 height 39
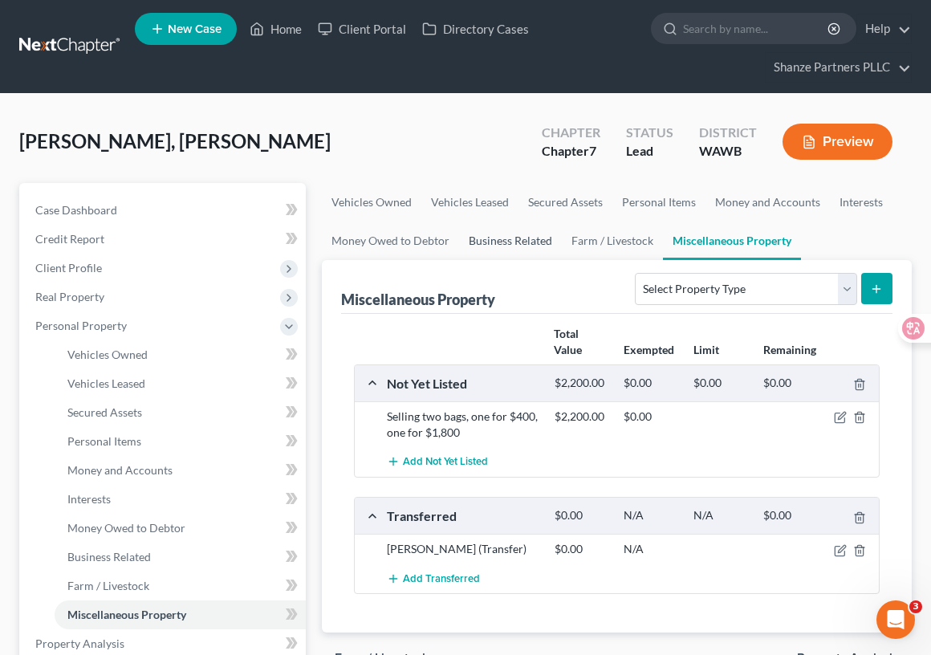
click at [527, 241] on link "Business Related" at bounding box center [510, 240] width 103 height 39
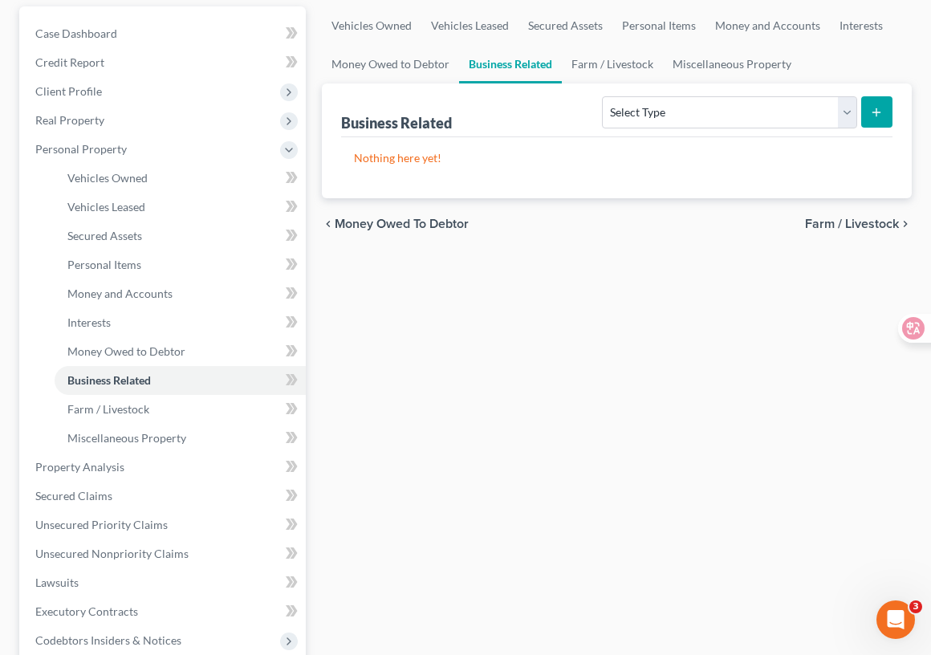
scroll to position [180, 0]
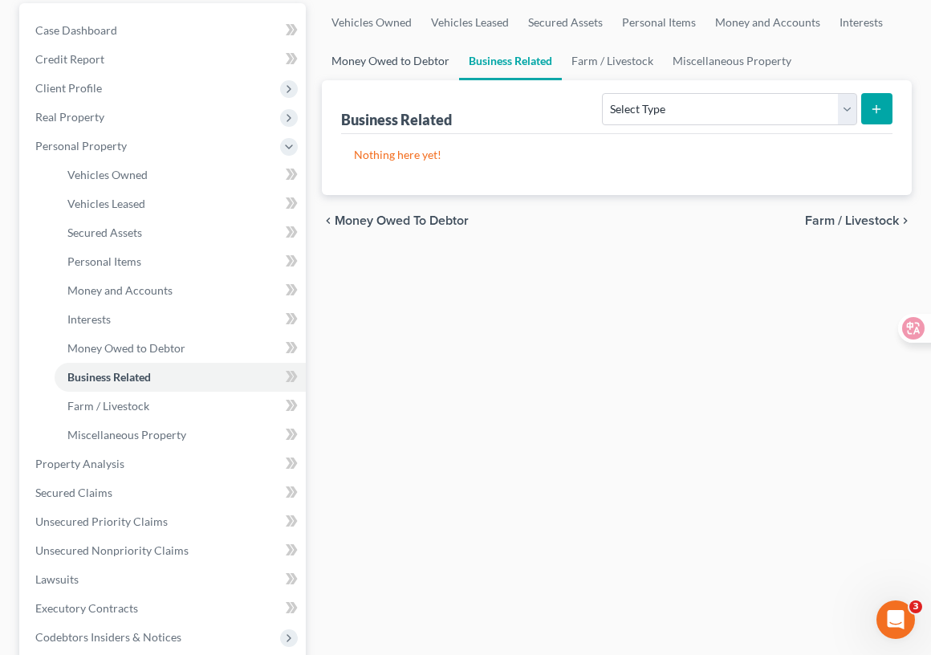
click at [418, 59] on link "Money Owed to Debtor" at bounding box center [390, 61] width 137 height 39
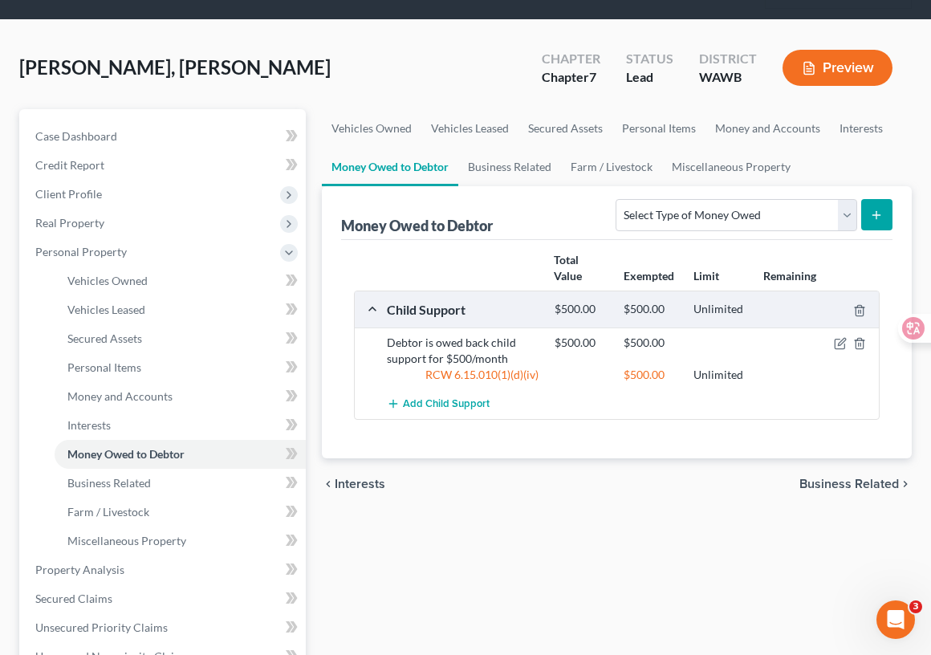
scroll to position [75, 0]
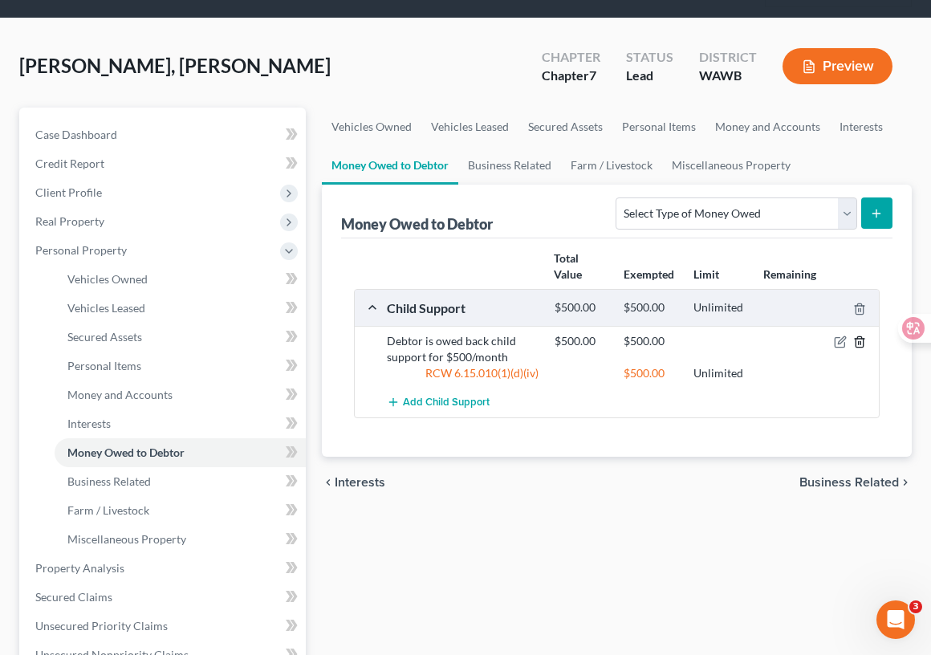
click at [862, 339] on icon "button" at bounding box center [858, 342] width 7 height 10
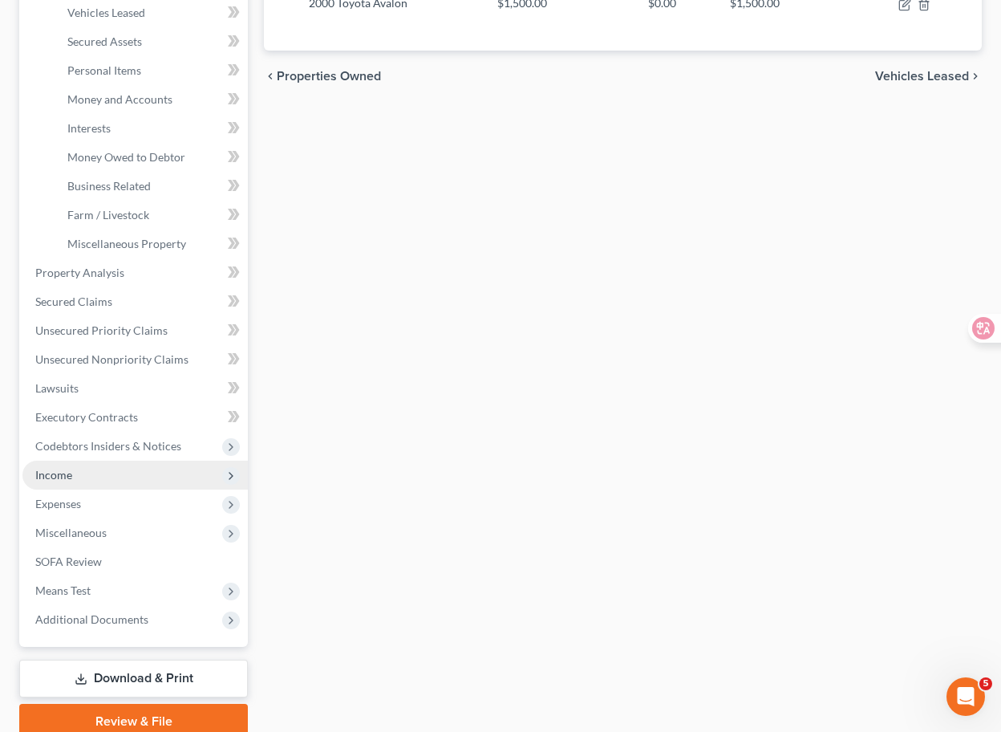
click at [160, 477] on span "Income" at bounding box center [134, 474] width 225 height 29
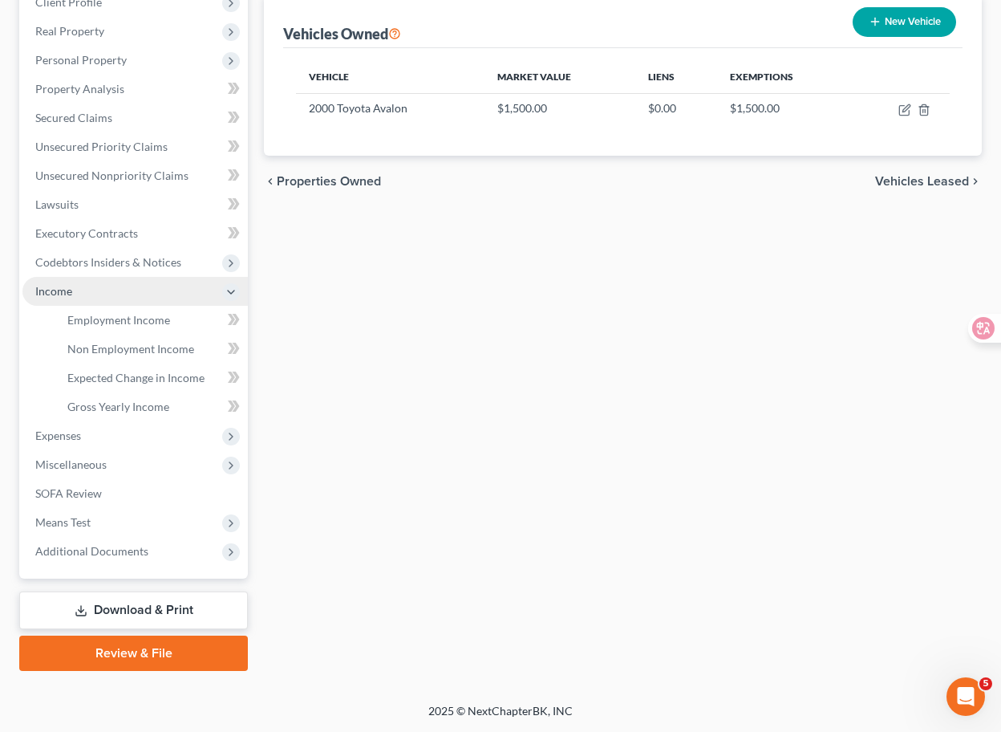
scroll to position [235, 0]
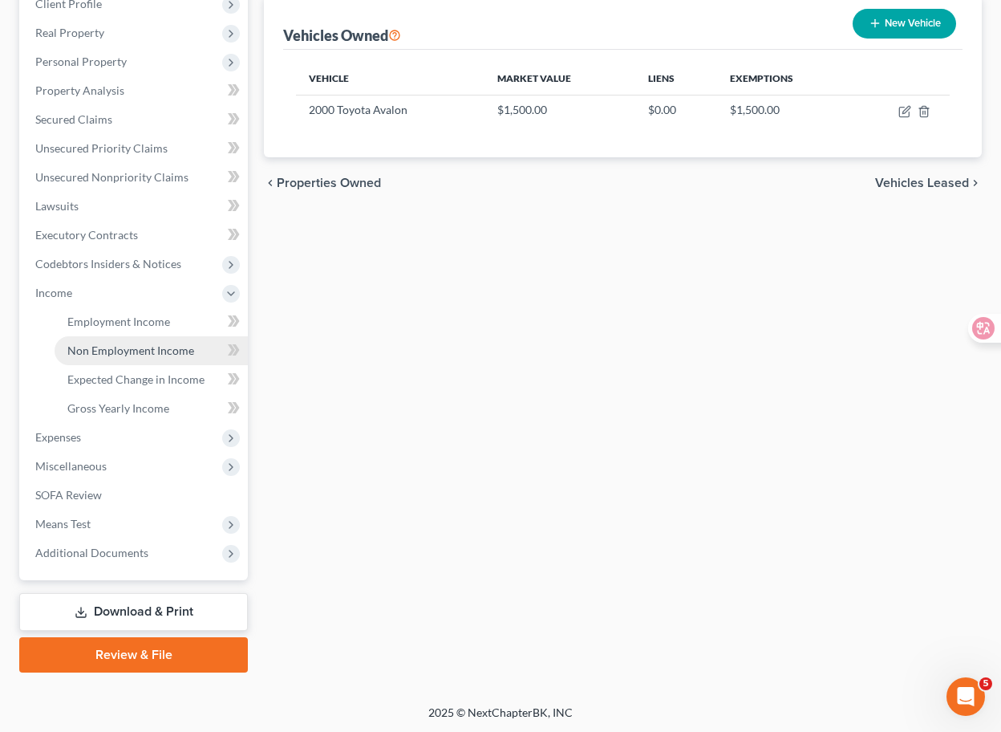
click at [169, 347] on span "Non Employment Income" at bounding box center [130, 350] width 127 height 14
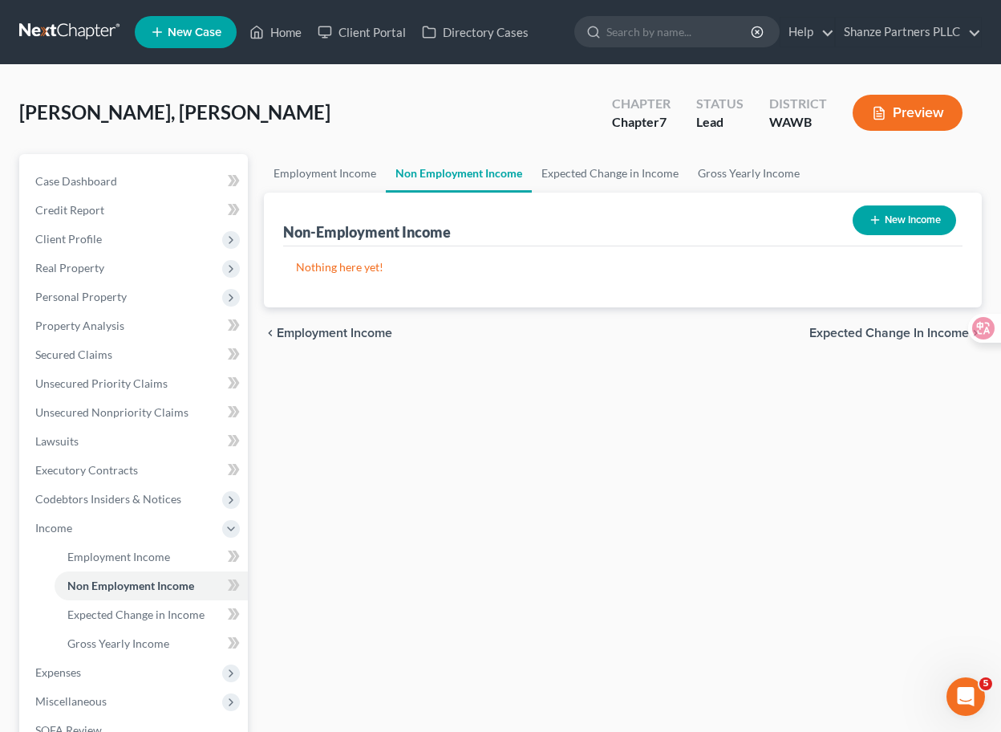
click at [870, 213] on icon "button" at bounding box center [875, 219] width 13 height 13
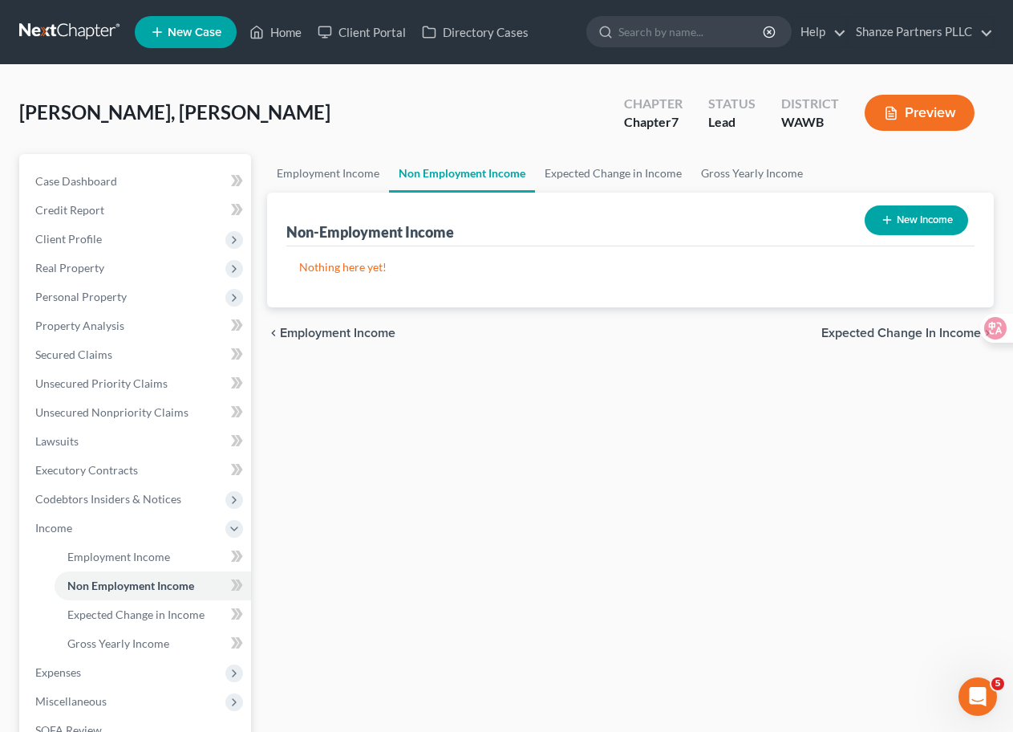
select select "0"
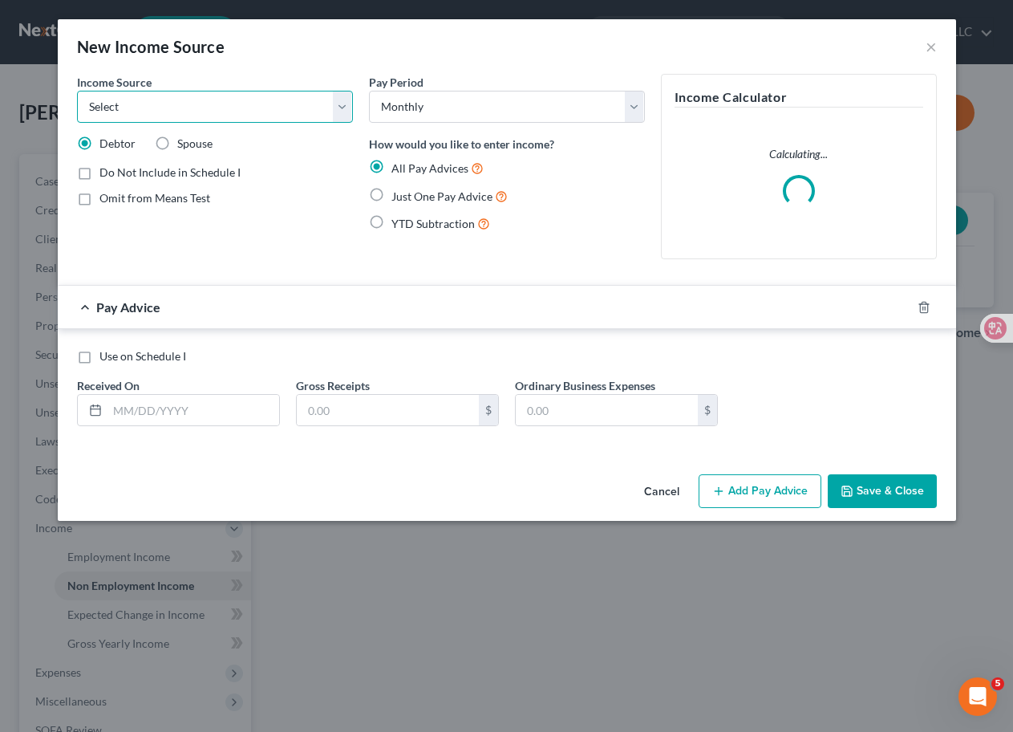
click at [262, 102] on select "Select Unemployment Disability (from employer) Pension Retirement Social Securi…" at bounding box center [215, 107] width 276 height 32
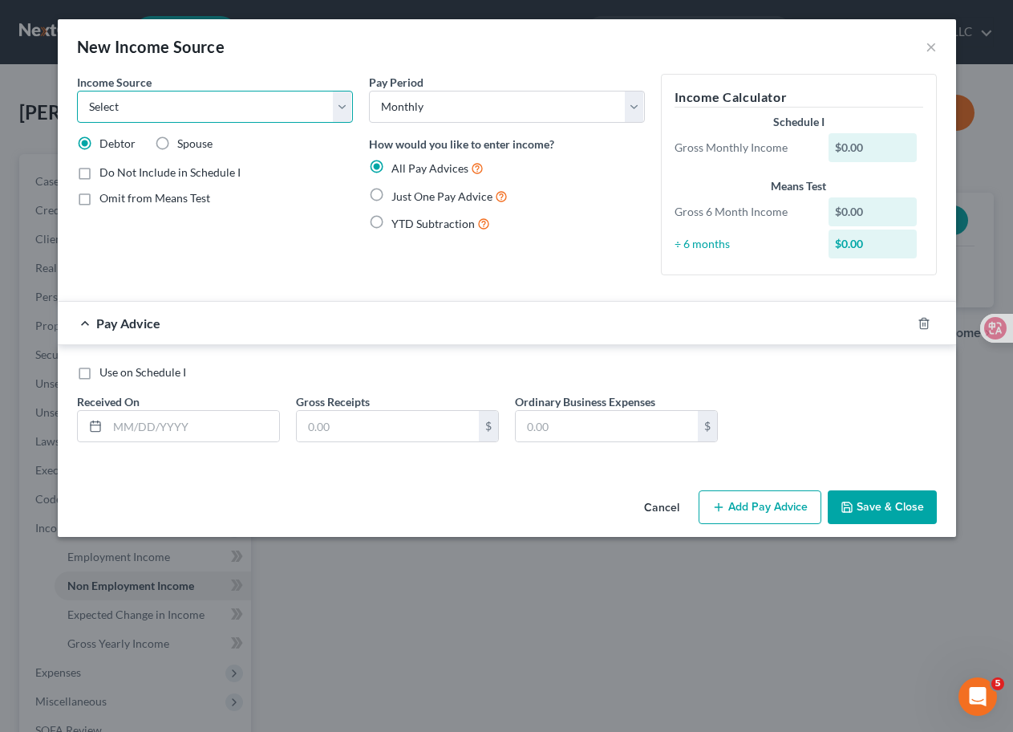
select select "7"
click at [77, 91] on select "Select Unemployment Disability (from employer) Pension Retirement Social Securi…" at bounding box center [215, 107] width 276 height 32
click at [865, 144] on div "$0.00" at bounding box center [873, 147] width 88 height 29
click at [848, 145] on div "$0.00" at bounding box center [873, 147] width 88 height 29
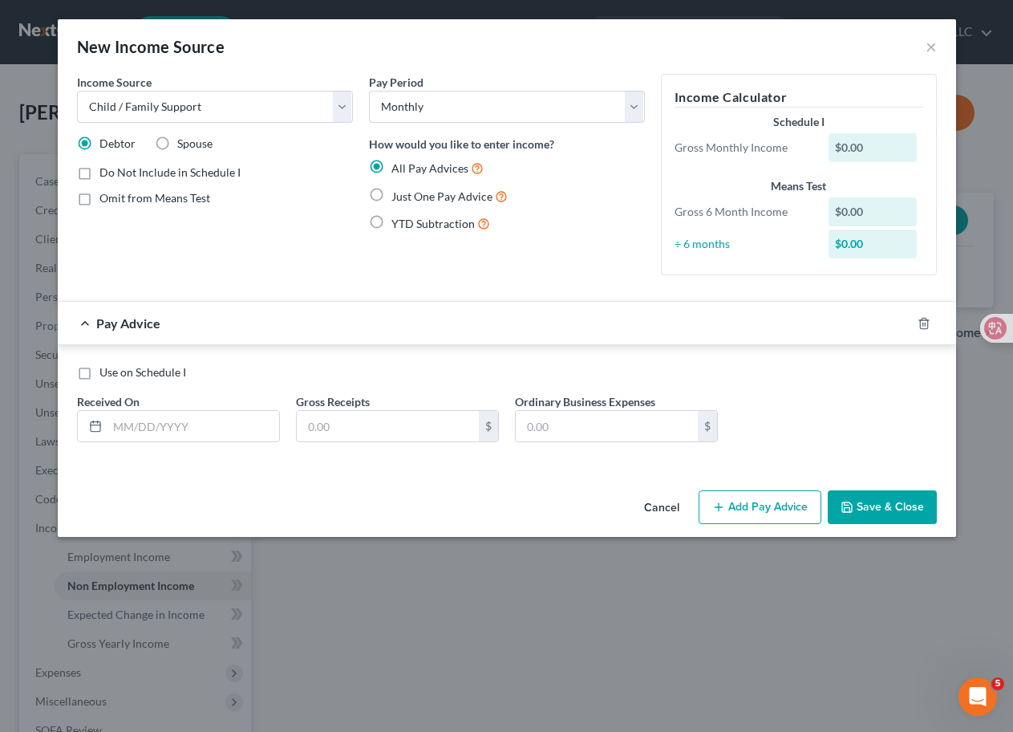
click at [876, 145] on div "$0.00" at bounding box center [873, 147] width 88 height 29
click at [400, 428] on input "text" at bounding box center [388, 426] width 182 height 30
click at [876, 509] on button "Save & Close" at bounding box center [882, 507] width 109 height 34
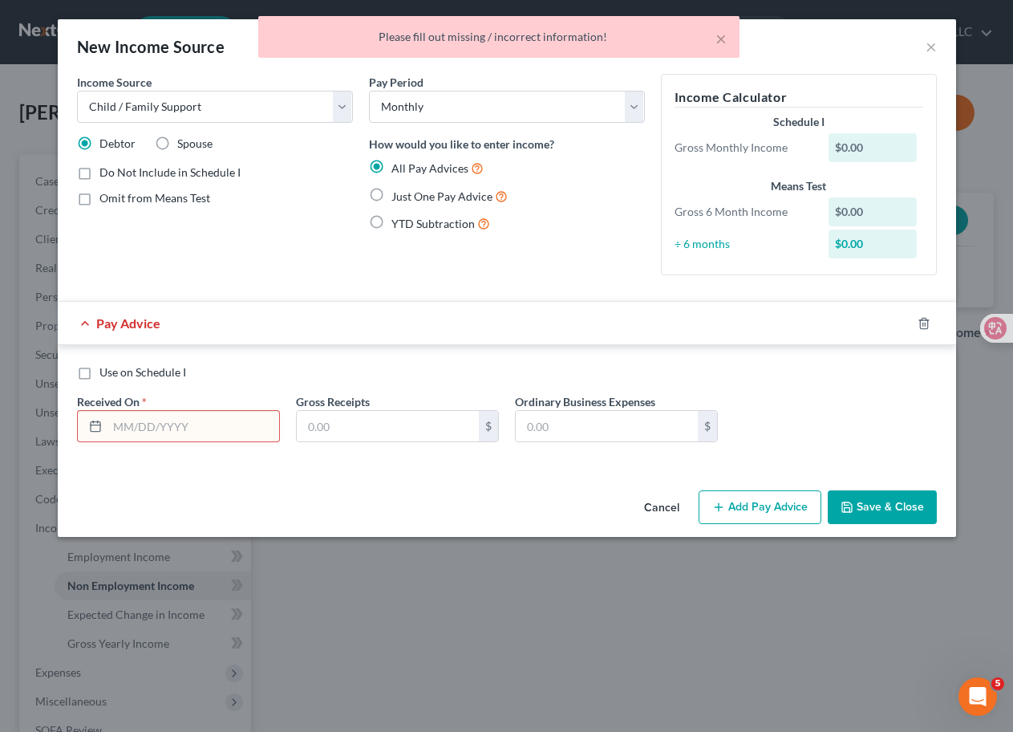
click at [862, 147] on div "$0.00" at bounding box center [873, 147] width 88 height 29
click at [878, 146] on div "$0.00" at bounding box center [873, 147] width 88 height 29
click at [493, 213] on div "All Pay Advices Just One Pay Advice YTD Subtraction" at bounding box center [507, 196] width 276 height 75
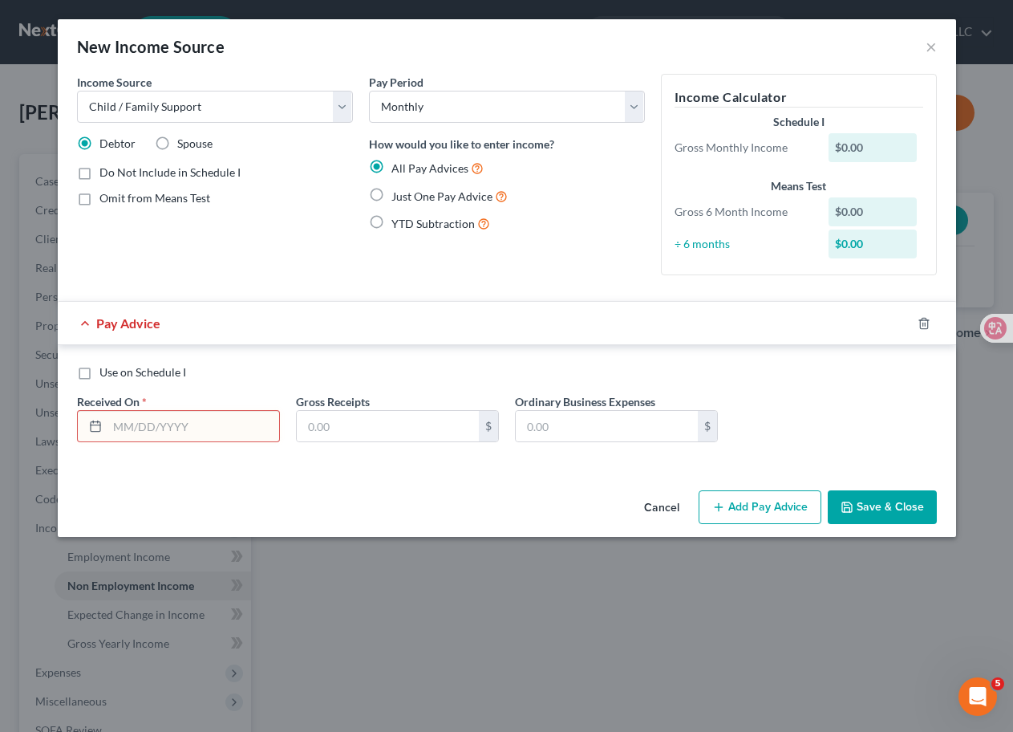
click at [187, 430] on input "text" at bounding box center [194, 426] width 172 height 30
click at [87, 323] on div "Pay Advice" at bounding box center [485, 323] width 854 height 43
click at [925, 326] on line "button" at bounding box center [925, 324] width 0 height 3
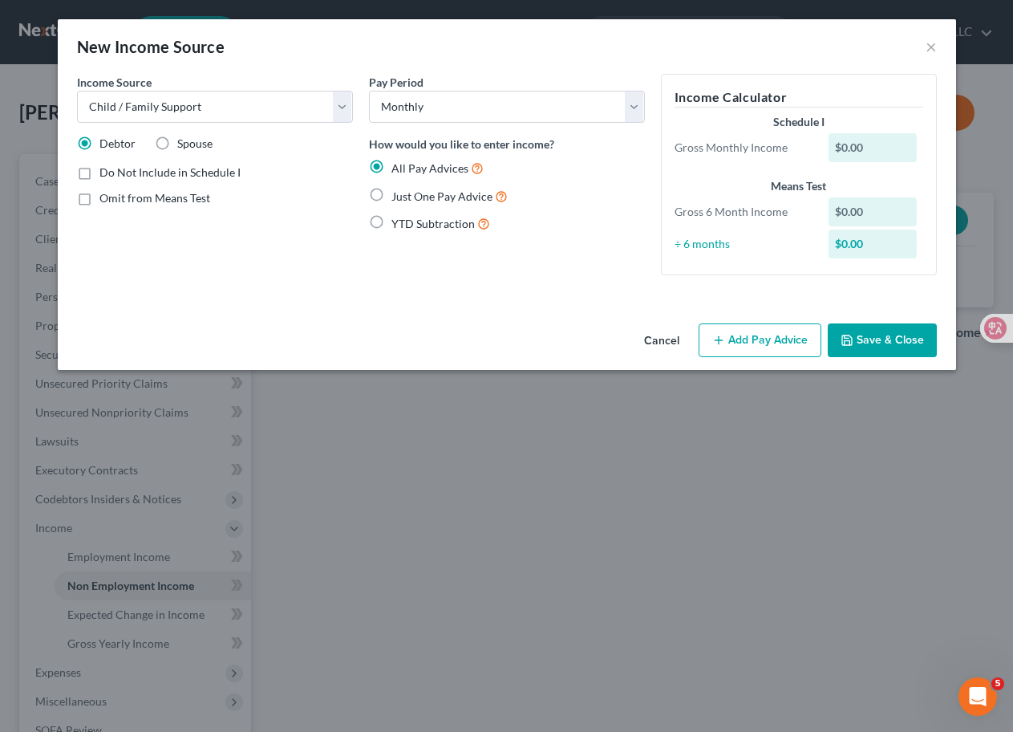
click at [437, 287] on div "Pay Period Select Monthly Twice Monthly Every Other Week Weekly How would you l…" at bounding box center [507, 181] width 292 height 214
click at [856, 148] on div "$0.00" at bounding box center [873, 147] width 88 height 29
drag, startPoint x: 863, startPoint y: 150, endPoint x: 834, endPoint y: 148, distance: 29.8
click at [834, 148] on div "$0.00" at bounding box center [873, 147] width 88 height 29
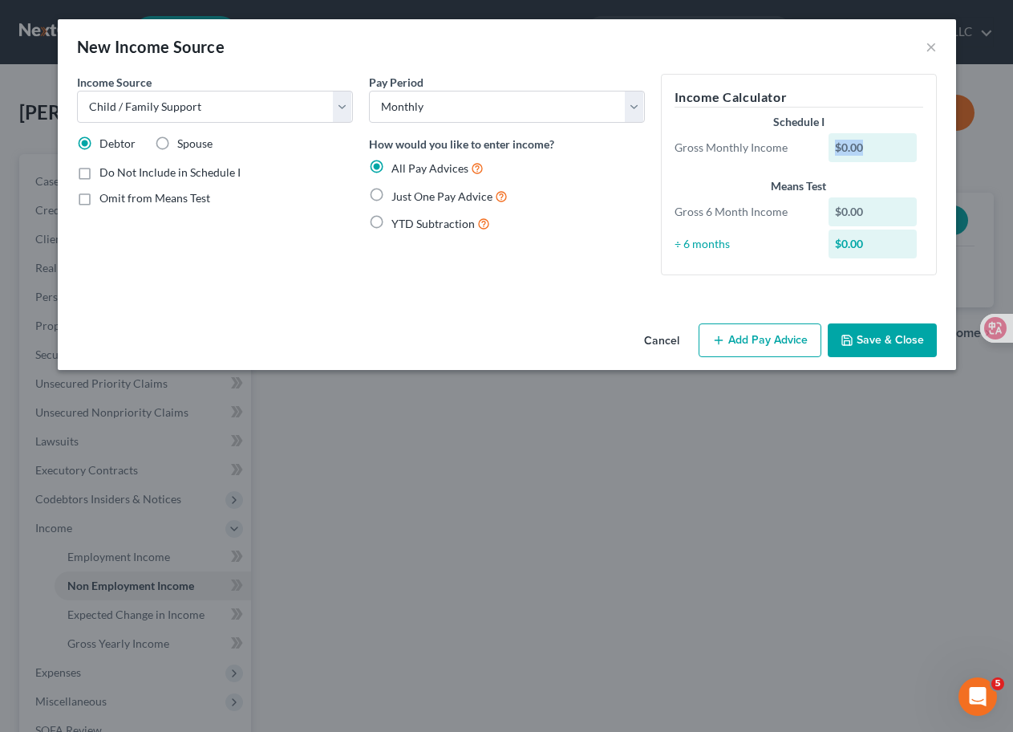
click at [890, 145] on div "$0.00" at bounding box center [873, 147] width 88 height 29
click at [844, 147] on div "$0.00" at bounding box center [873, 147] width 88 height 29
click at [855, 147] on div "$0.00" at bounding box center [873, 147] width 88 height 29
click at [875, 347] on button "Save & Close" at bounding box center [882, 340] width 109 height 34
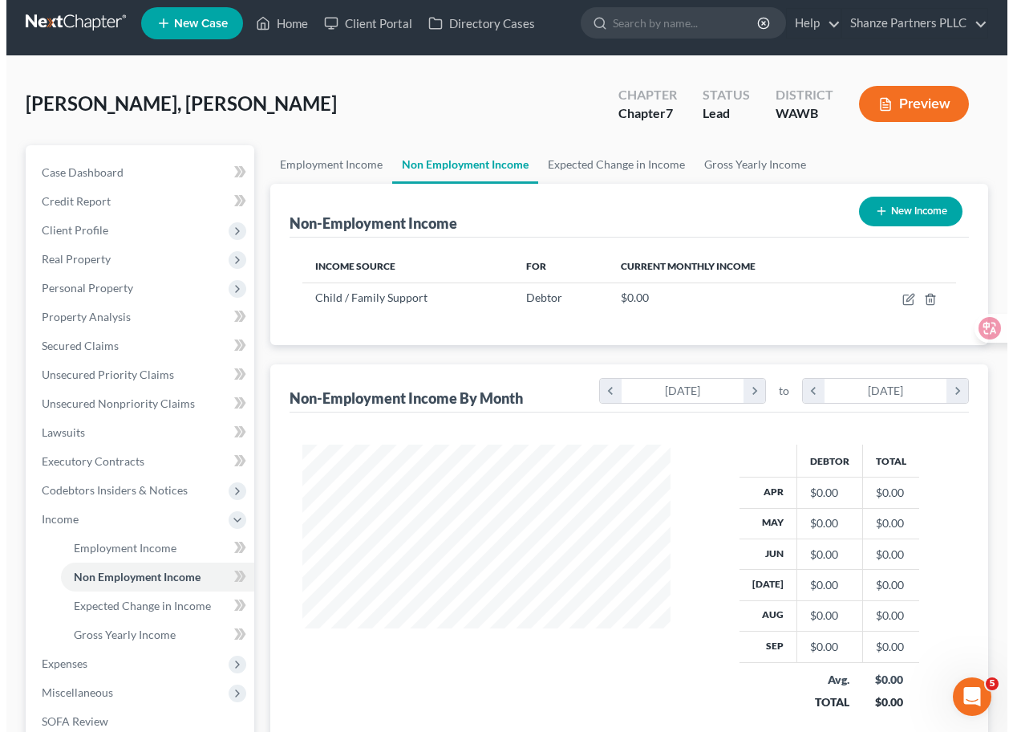
scroll to position [15, 0]
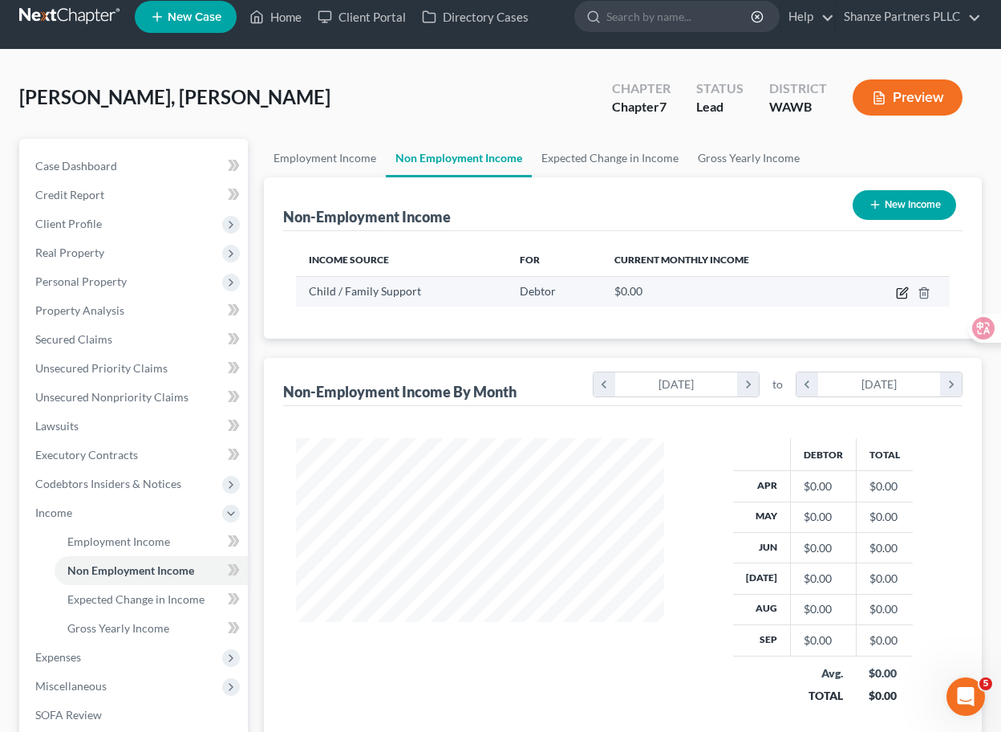
click at [905, 292] on icon "button" at bounding box center [902, 292] width 13 height 13
select select "7"
select select "0"
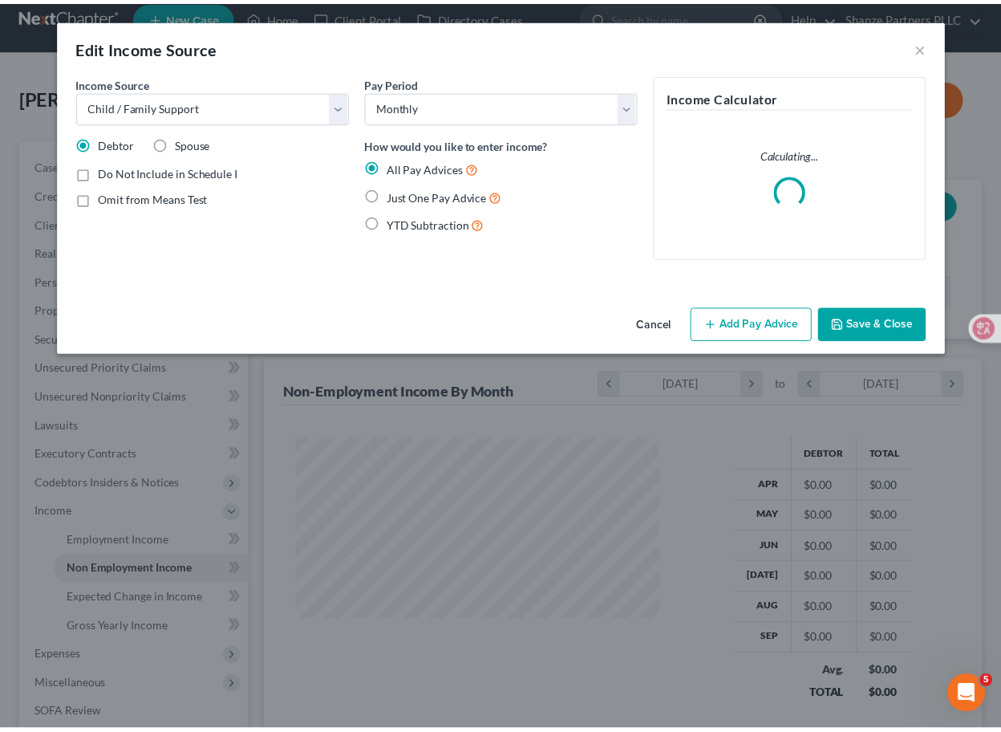
scroll to position [287, 405]
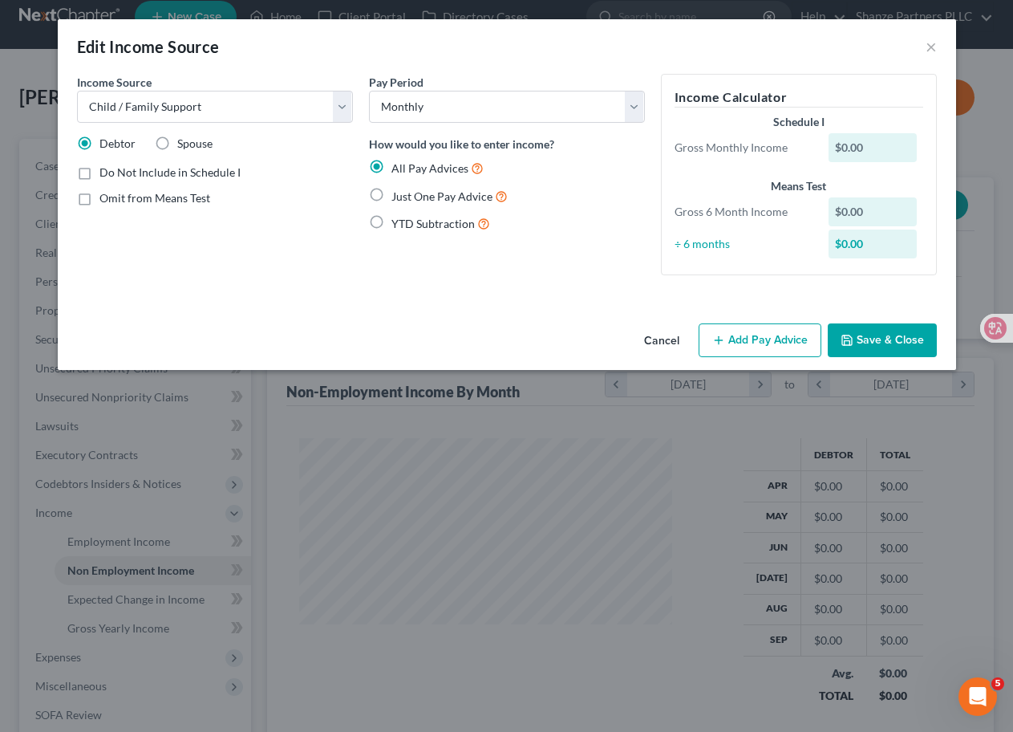
click at [846, 147] on div "$0.00" at bounding box center [873, 147] width 88 height 29
click at [775, 344] on button "Add Pay Advice" at bounding box center [760, 340] width 123 height 34
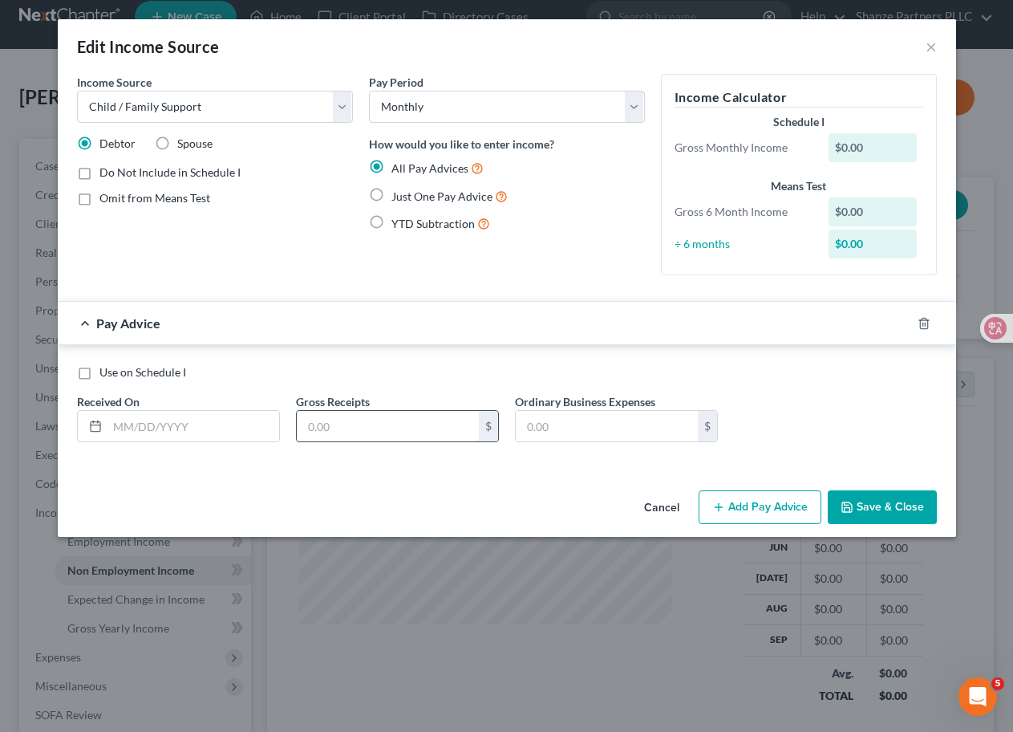
click at [378, 424] on input "text" at bounding box center [388, 426] width 182 height 30
type input "5"
type input "499"
click at [902, 505] on button "Save & Close" at bounding box center [882, 507] width 109 height 34
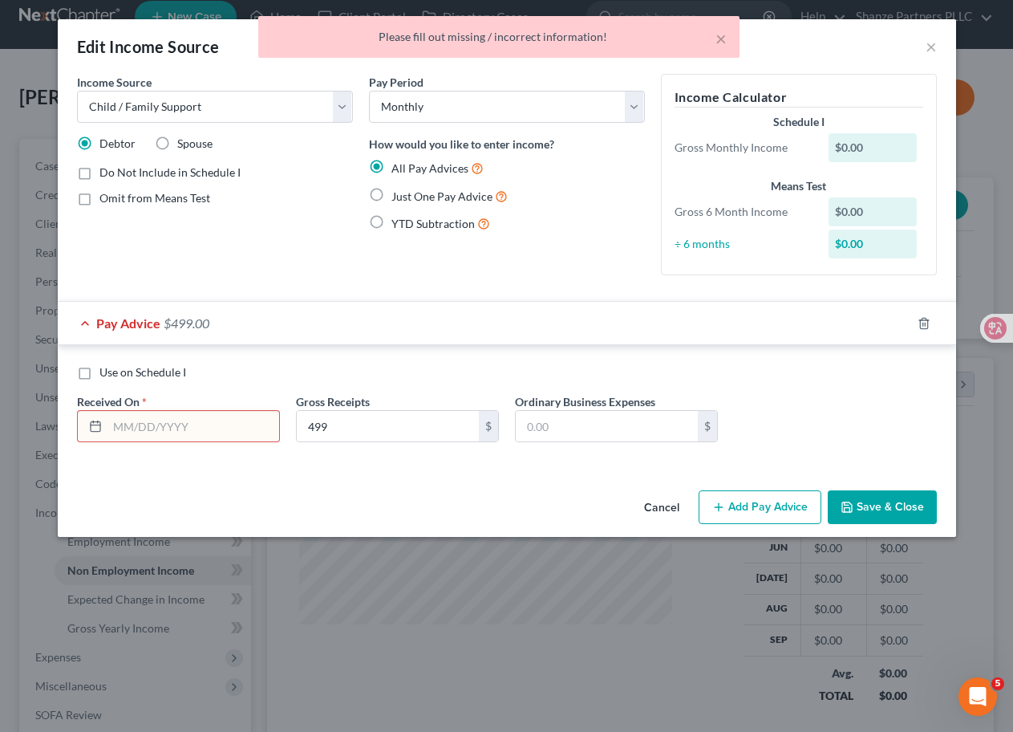
click at [95, 428] on icon at bounding box center [95, 426] width 13 height 13
click at [91, 428] on icon at bounding box center [95, 426] width 13 height 13
click at [138, 428] on input "text" at bounding box center [194, 426] width 172 height 30
type input "05/01/2025"
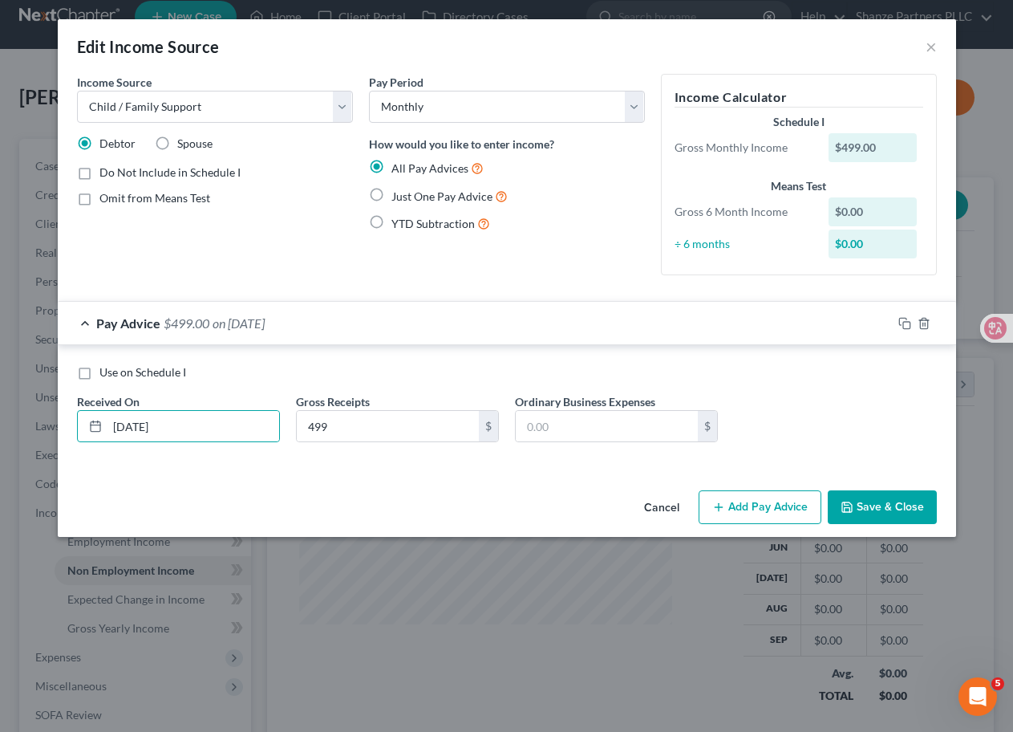
click at [888, 501] on button "Save & Close" at bounding box center [882, 507] width 109 height 34
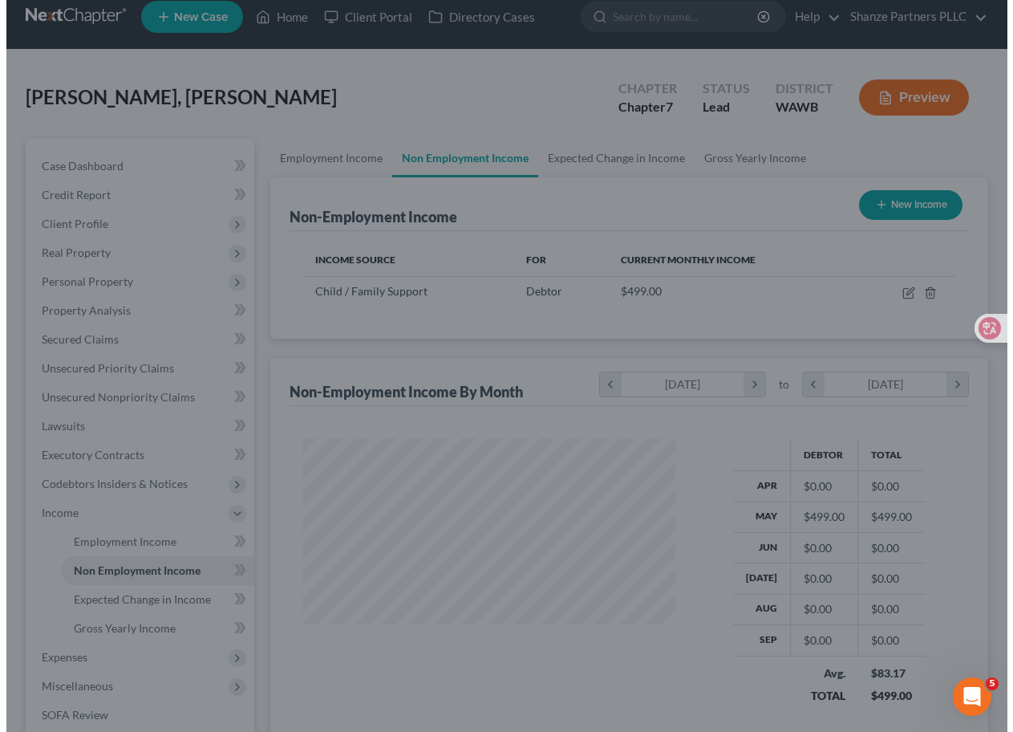
scroll to position [801960, 801847]
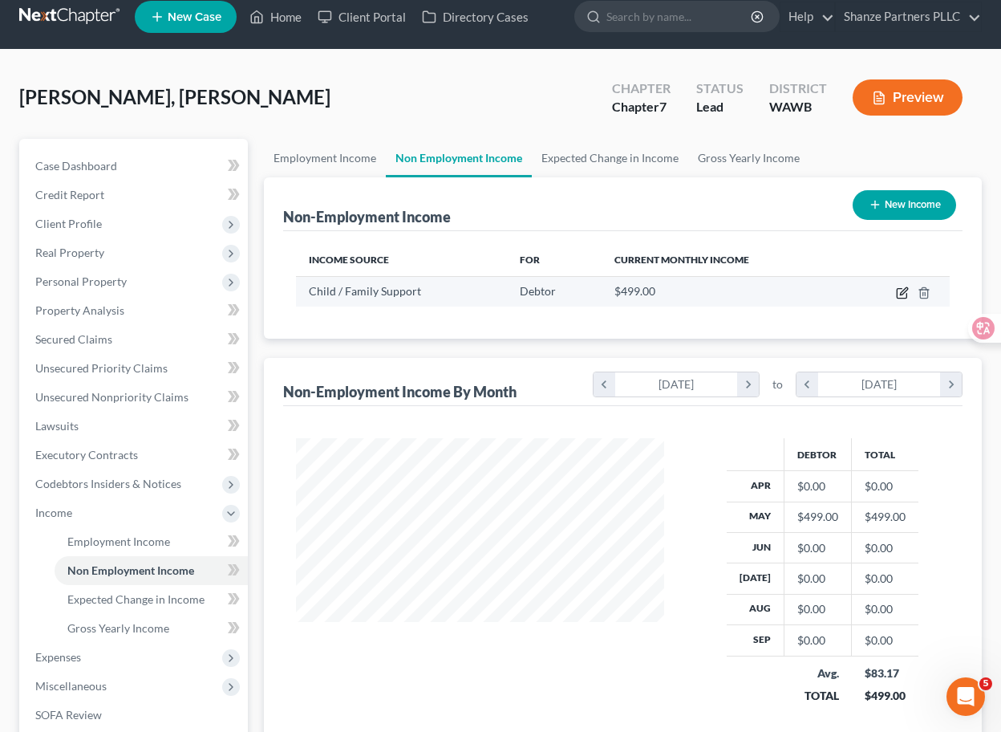
click at [905, 294] on icon "button" at bounding box center [902, 292] width 13 height 13
select select "7"
select select "0"
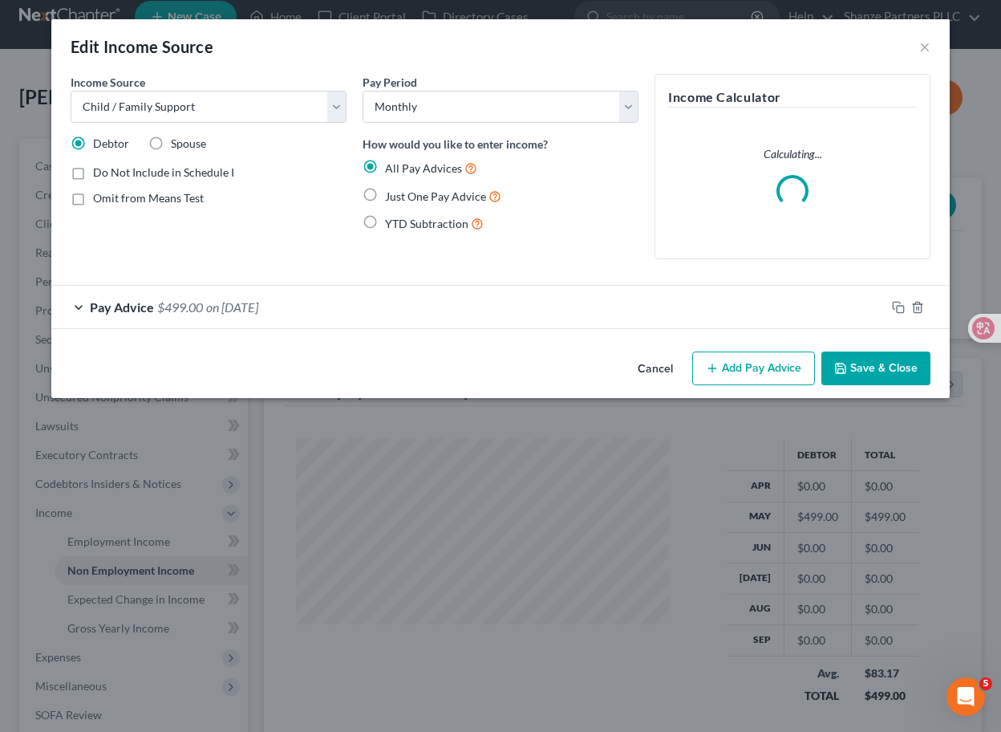
scroll to position [287, 405]
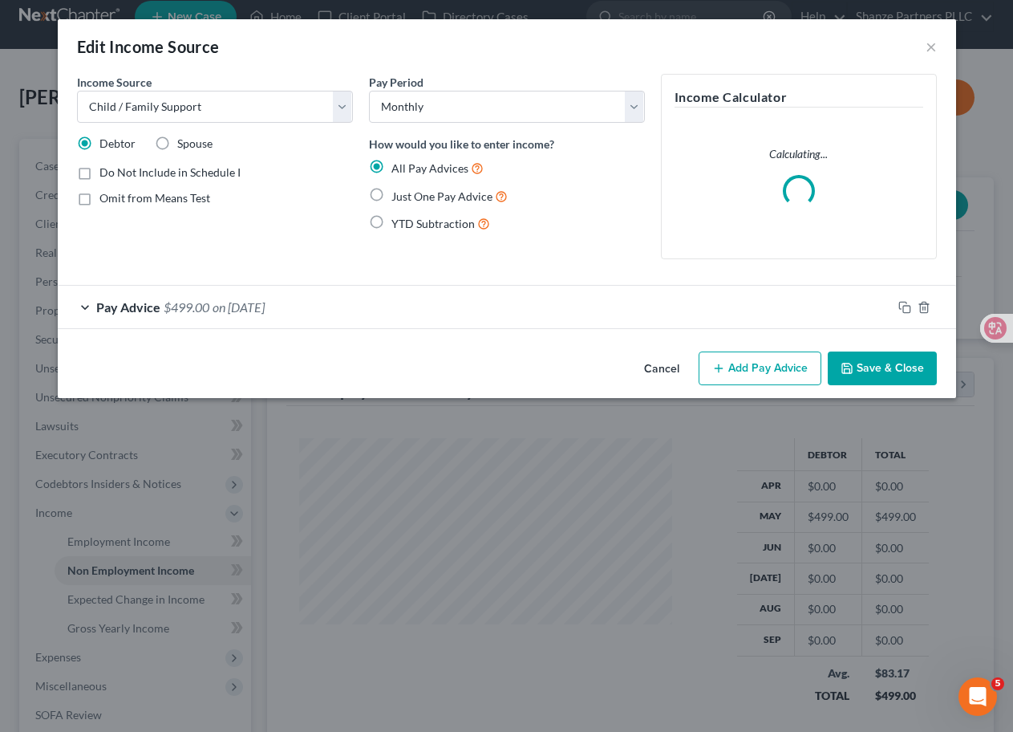
click at [124, 301] on span "Pay Advice" at bounding box center [128, 306] width 64 height 15
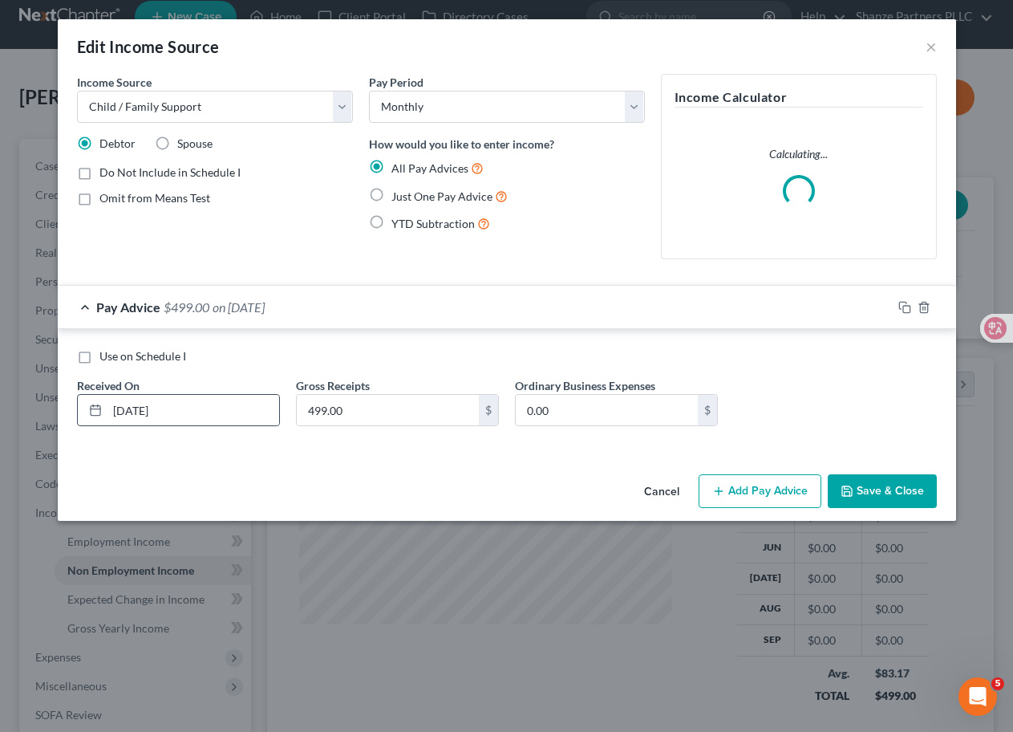
click at [90, 404] on icon at bounding box center [95, 410] width 13 height 13
click at [99, 412] on rect at bounding box center [96, 411] width 10 height 10
click at [124, 412] on input "05/01/2025" at bounding box center [194, 410] width 172 height 30
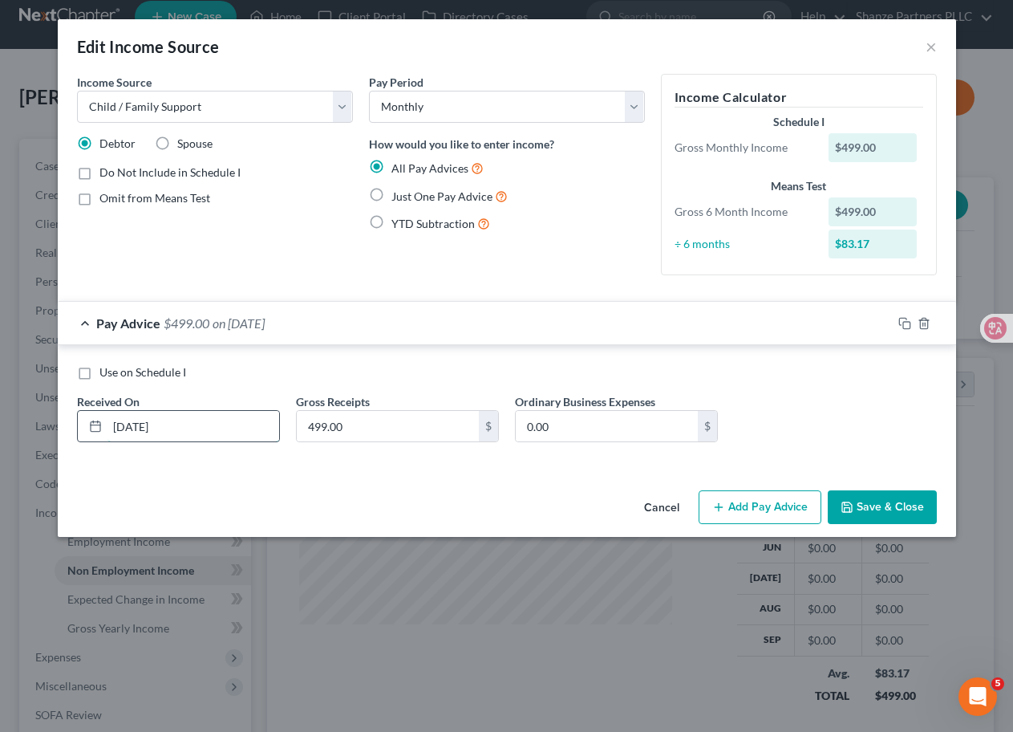
click at [153, 416] on input "05/01/2025" at bounding box center [194, 426] width 172 height 30
click at [183, 428] on input "05/01/2025" at bounding box center [194, 426] width 172 height 30
click at [910, 509] on button "Save & Close" at bounding box center [882, 507] width 109 height 34
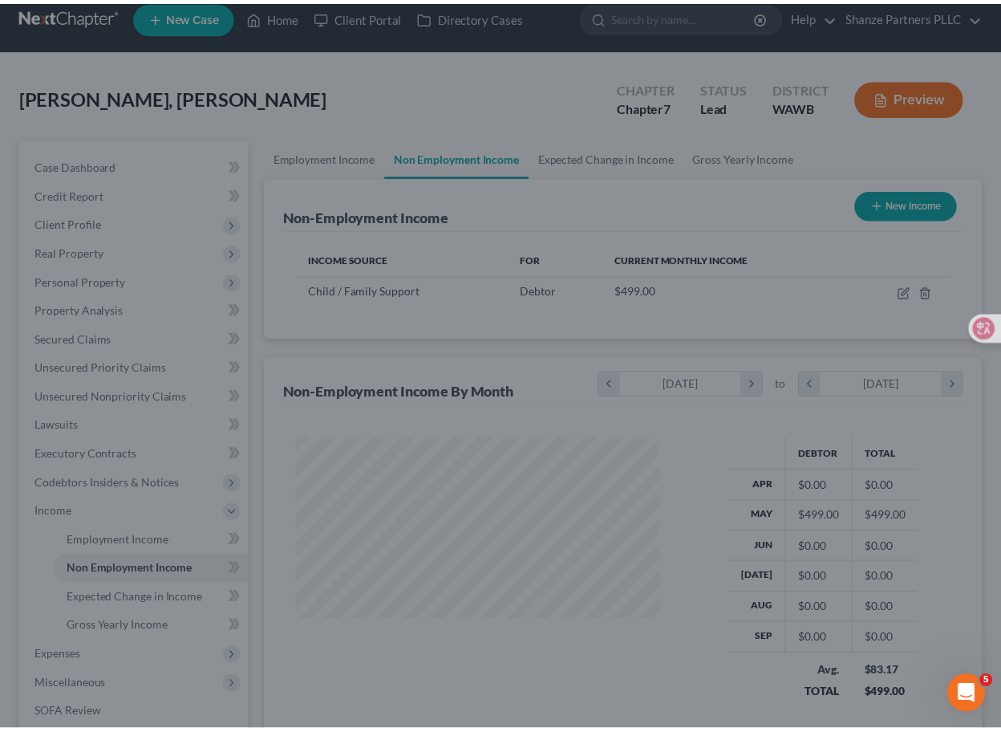
scroll to position [801960, 801847]
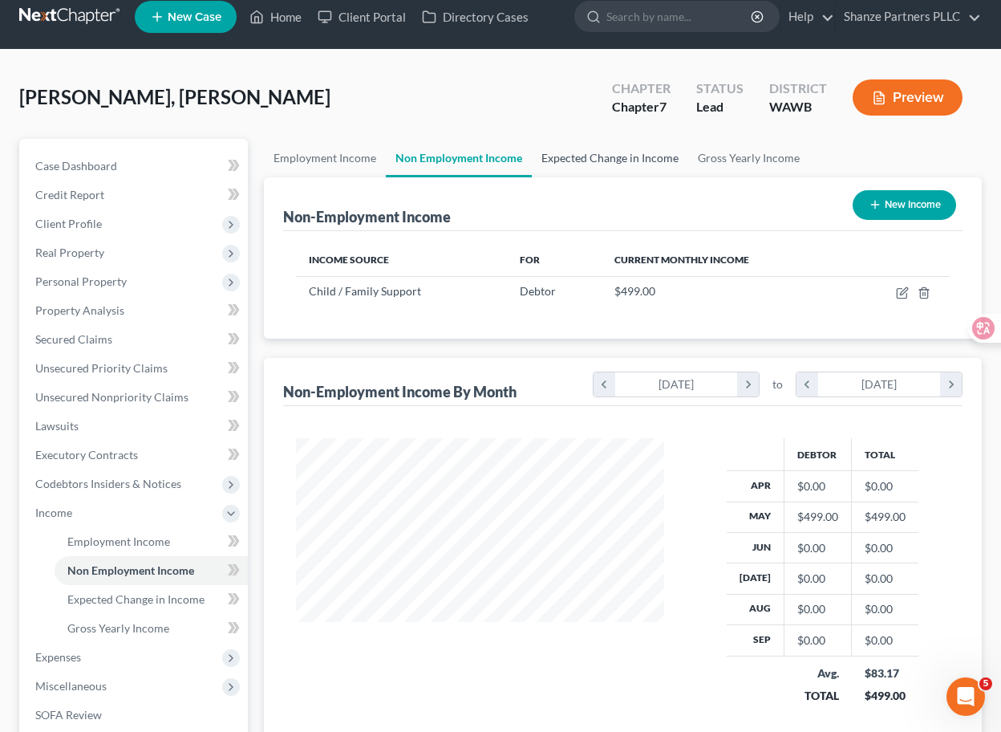
click at [651, 160] on link "Expected Change in Income" at bounding box center [610, 158] width 156 height 39
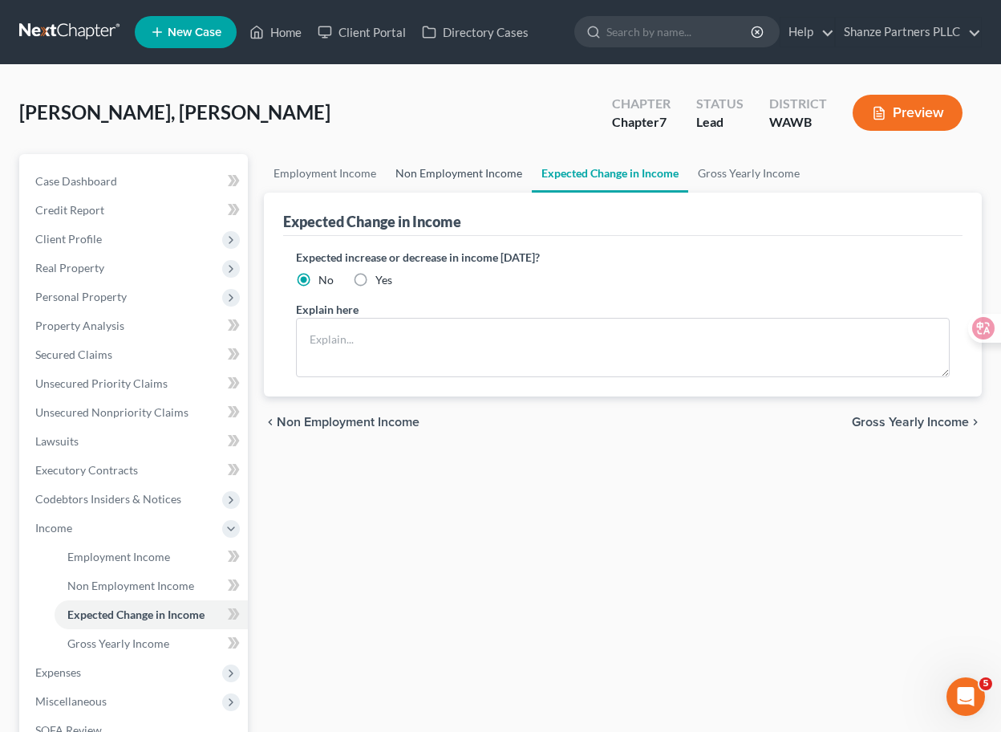
click at [497, 168] on link "Non Employment Income" at bounding box center [459, 173] width 146 height 39
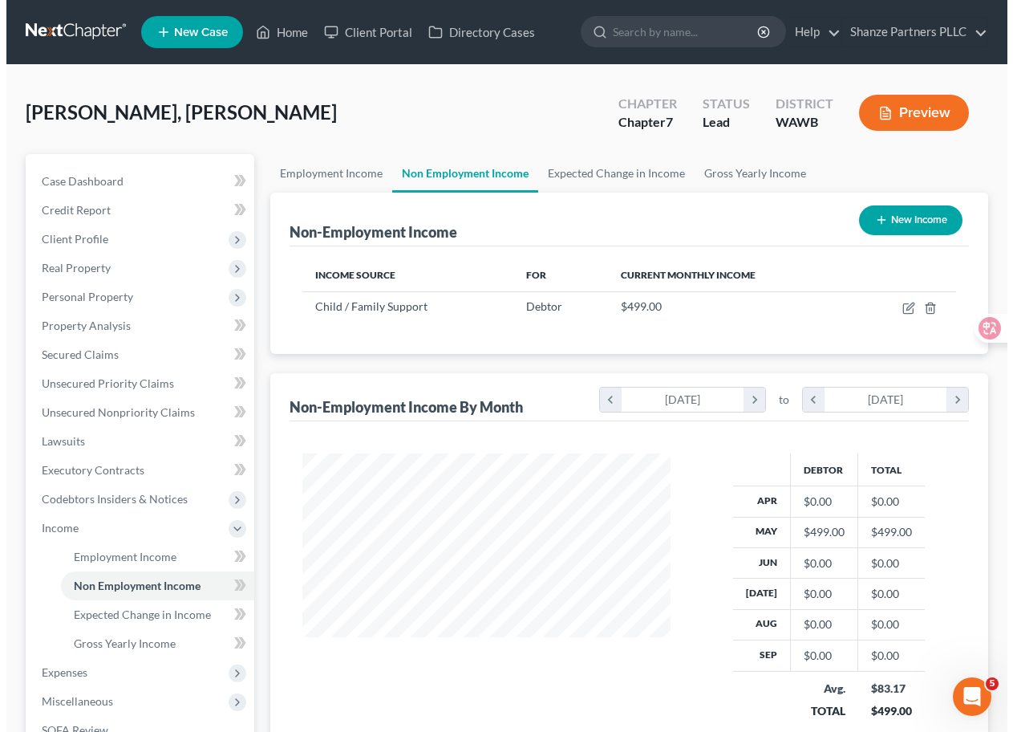
scroll to position [287, 400]
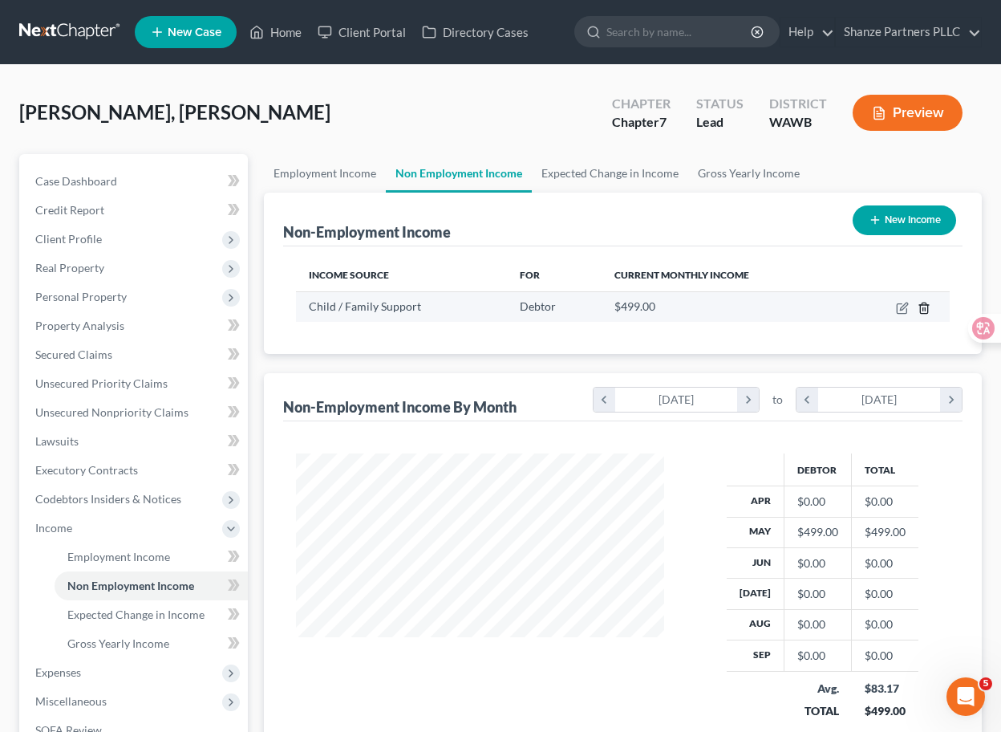
click at [928, 311] on icon "button" at bounding box center [924, 308] width 13 height 13
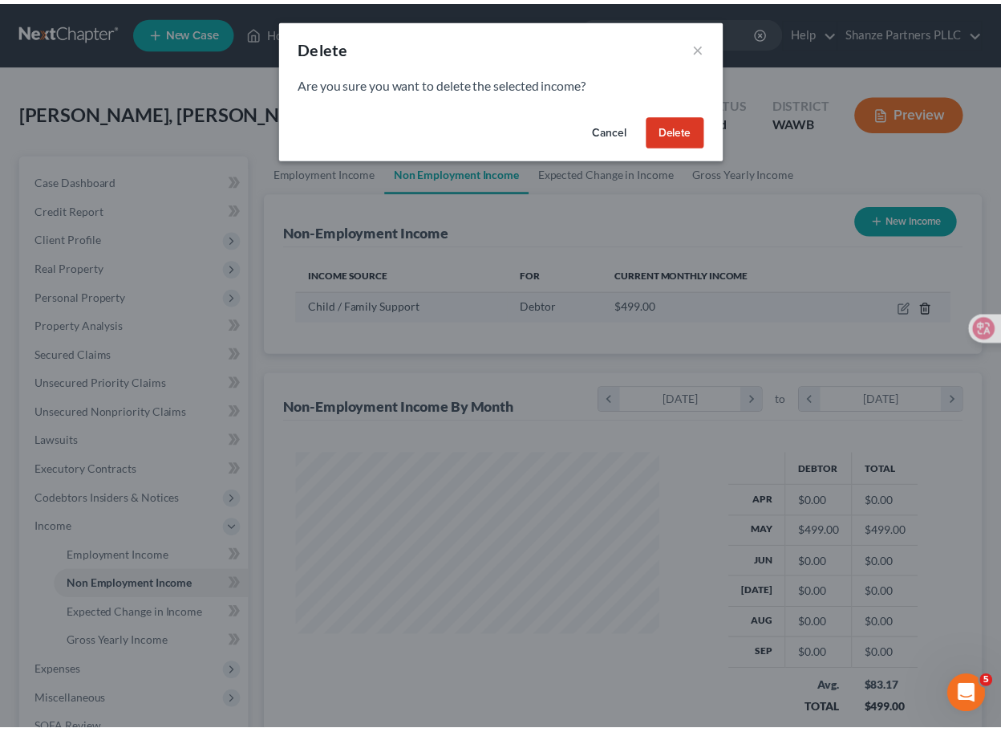
scroll to position [287, 405]
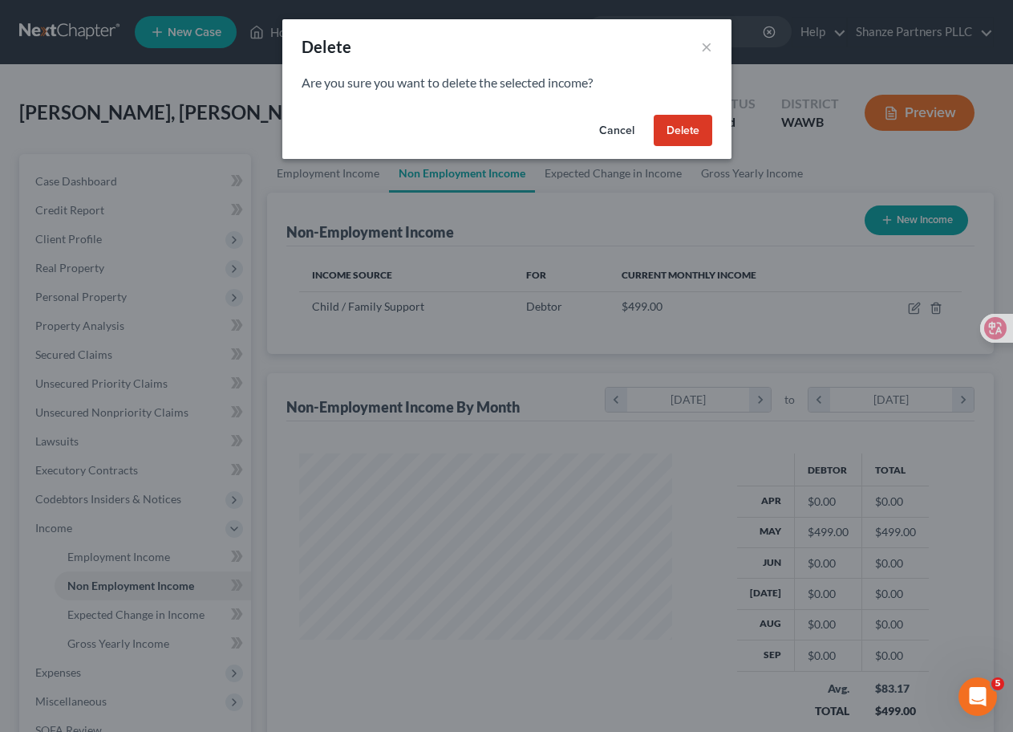
click at [689, 128] on button "Delete" at bounding box center [683, 131] width 59 height 32
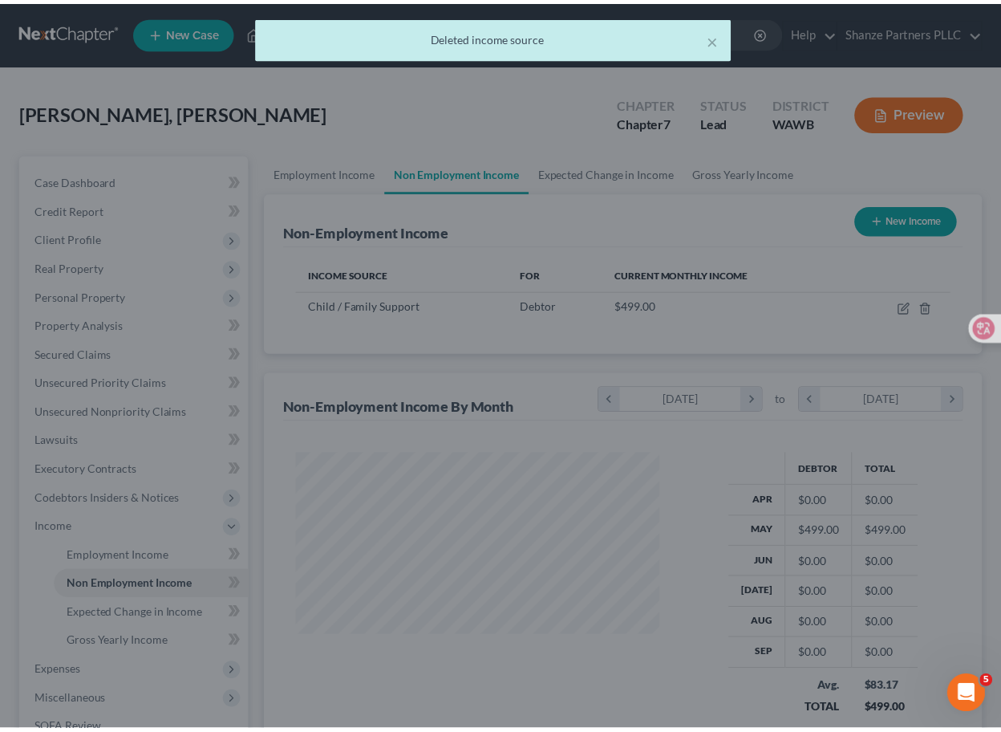
scroll to position [801960, 801847]
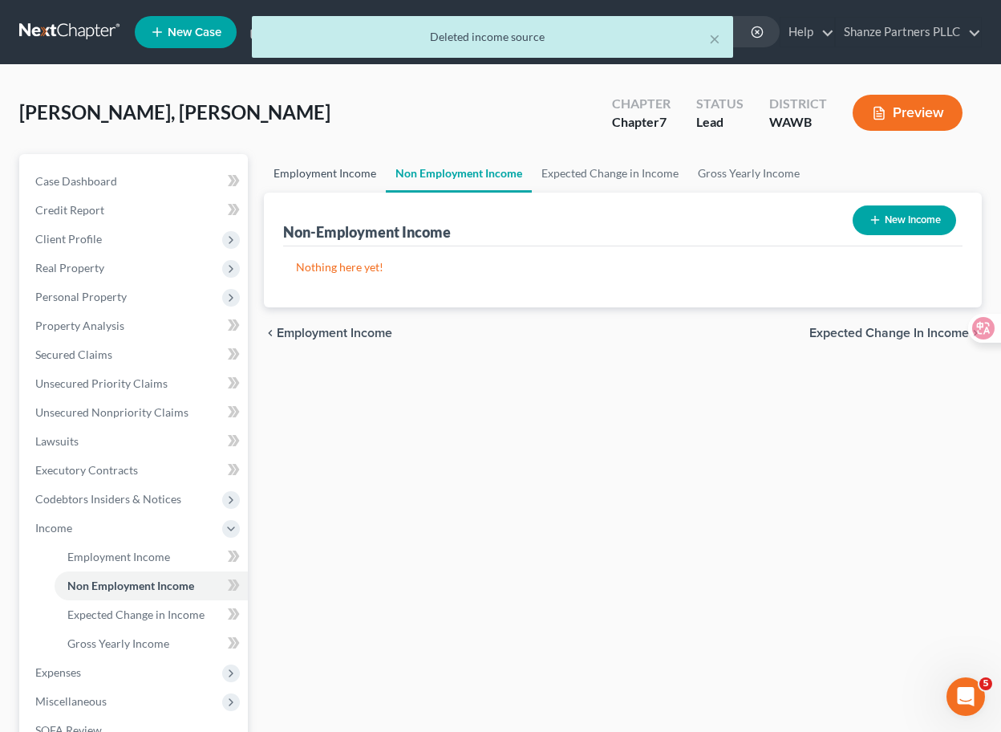
click at [351, 174] on link "Employment Income" at bounding box center [325, 173] width 122 height 39
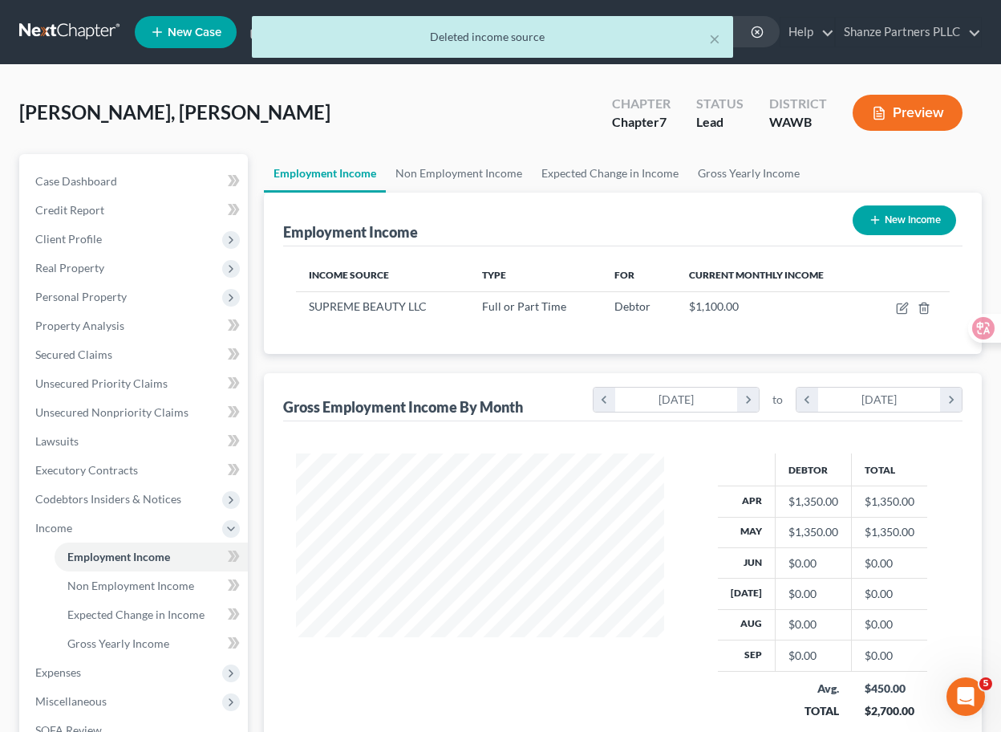
scroll to position [287, 400]
click at [610, 181] on link "Expected Change in Income" at bounding box center [610, 173] width 156 height 39
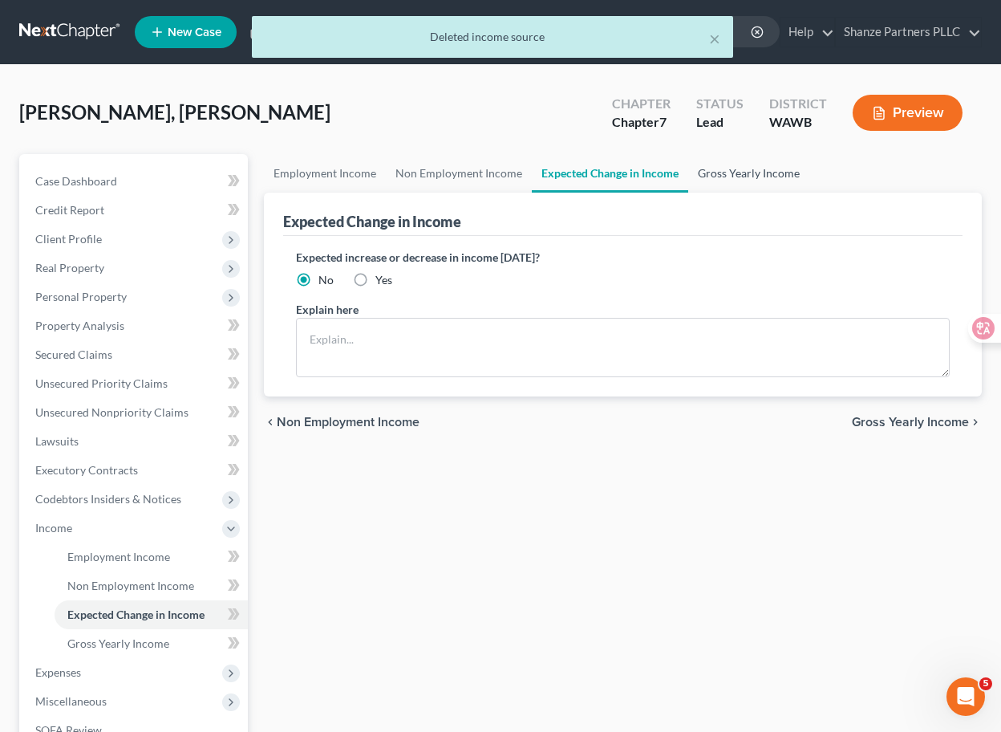
click at [734, 174] on link "Gross Yearly Income" at bounding box center [748, 173] width 121 height 39
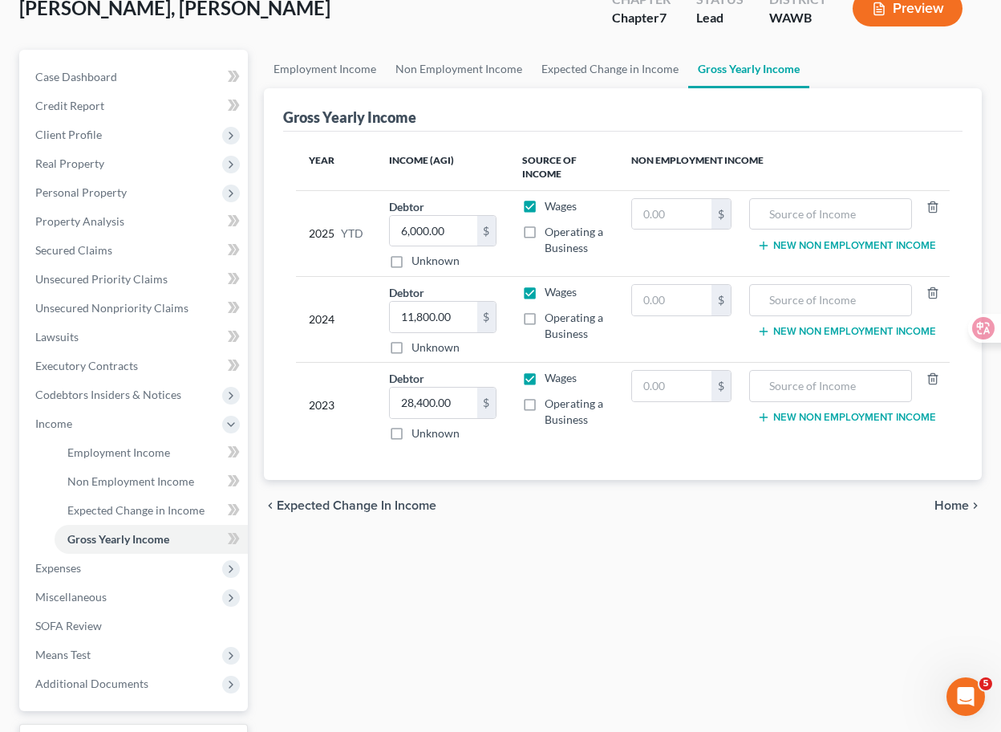
scroll to position [103, 0]
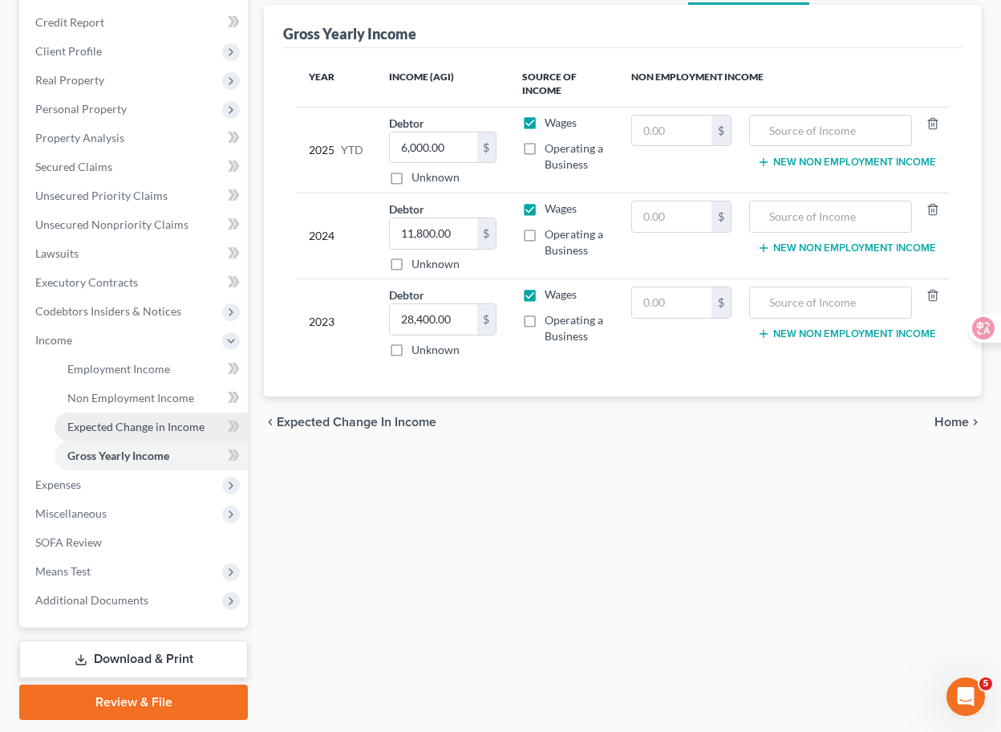
click at [170, 417] on link "Expected Change in Income" at bounding box center [151, 426] width 193 height 29
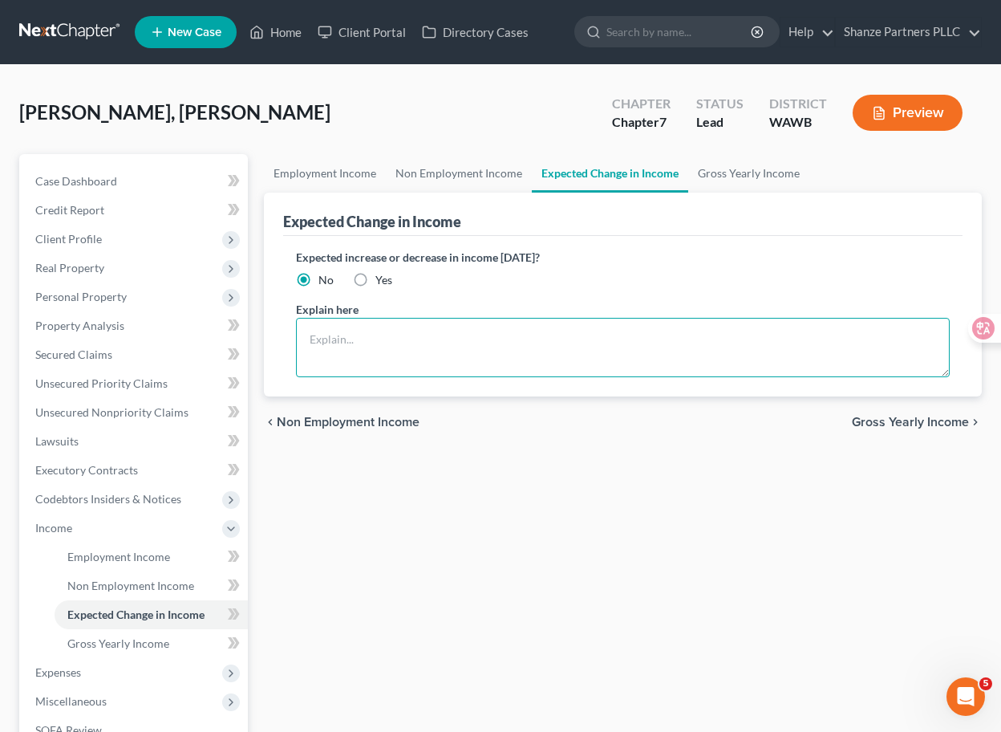
click at [371, 336] on textarea at bounding box center [623, 347] width 654 height 59
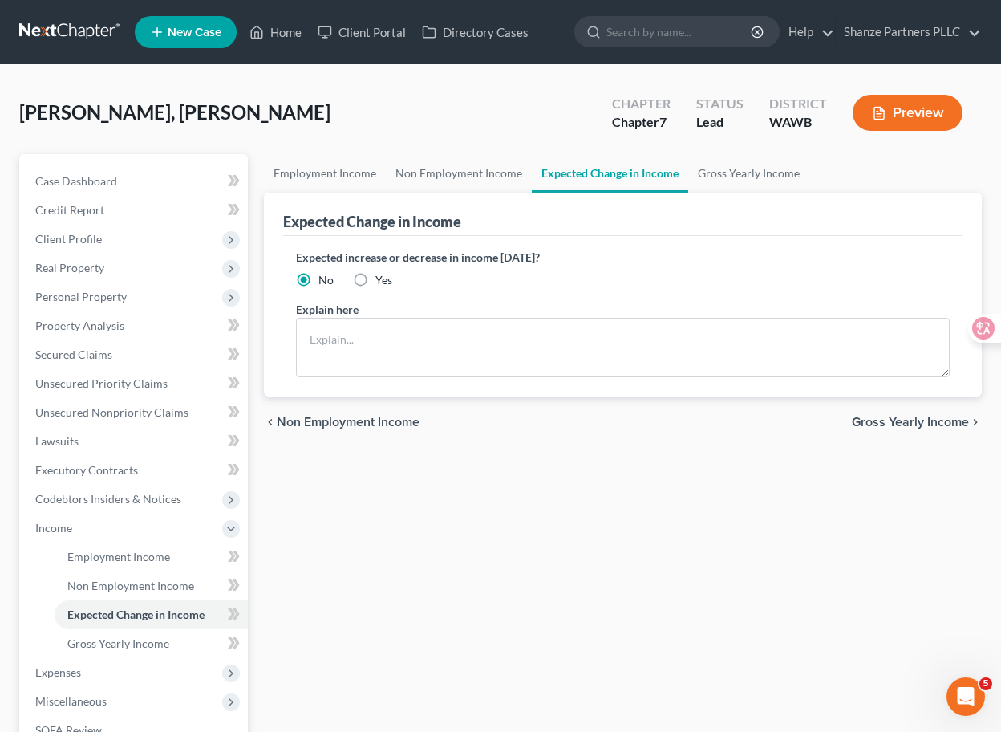
click at [375, 273] on label "Yes" at bounding box center [383, 280] width 17 height 16
click at [382, 273] on input "Yes" at bounding box center [387, 277] width 10 height 10
radio input "true"
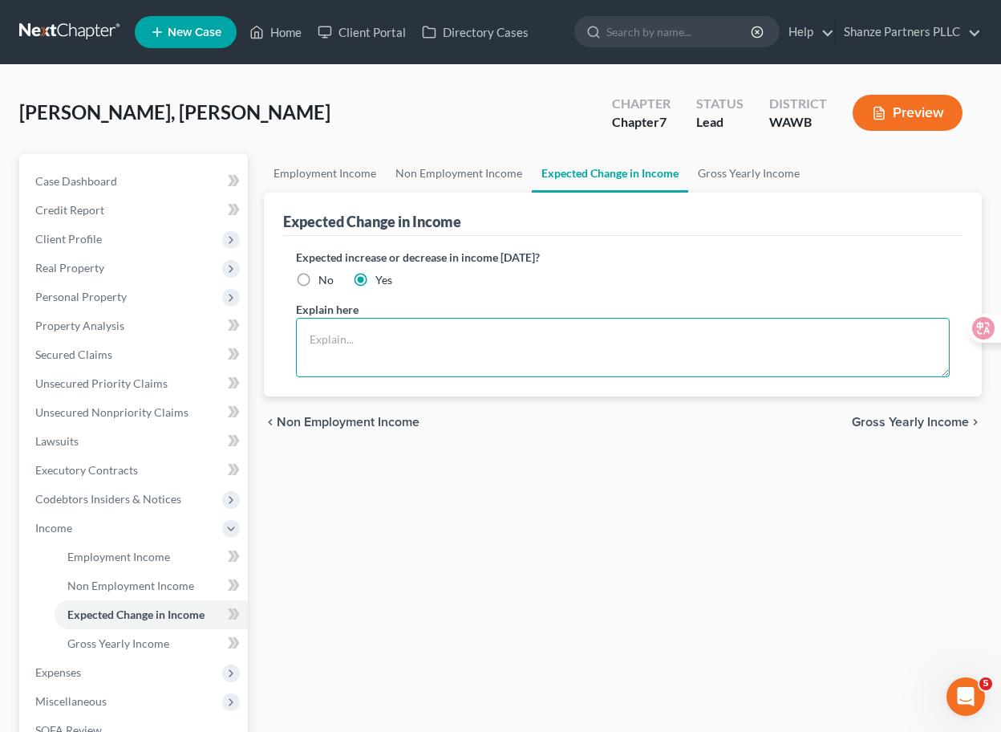
click at [408, 329] on textarea at bounding box center [623, 347] width 654 height 59
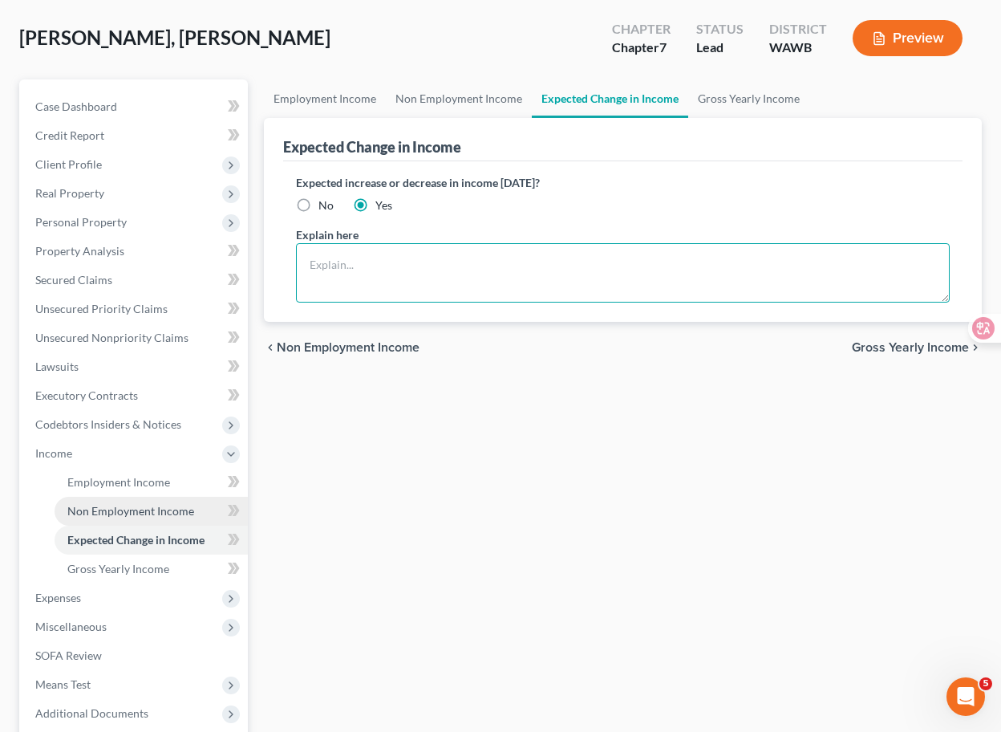
scroll to position [75, 0]
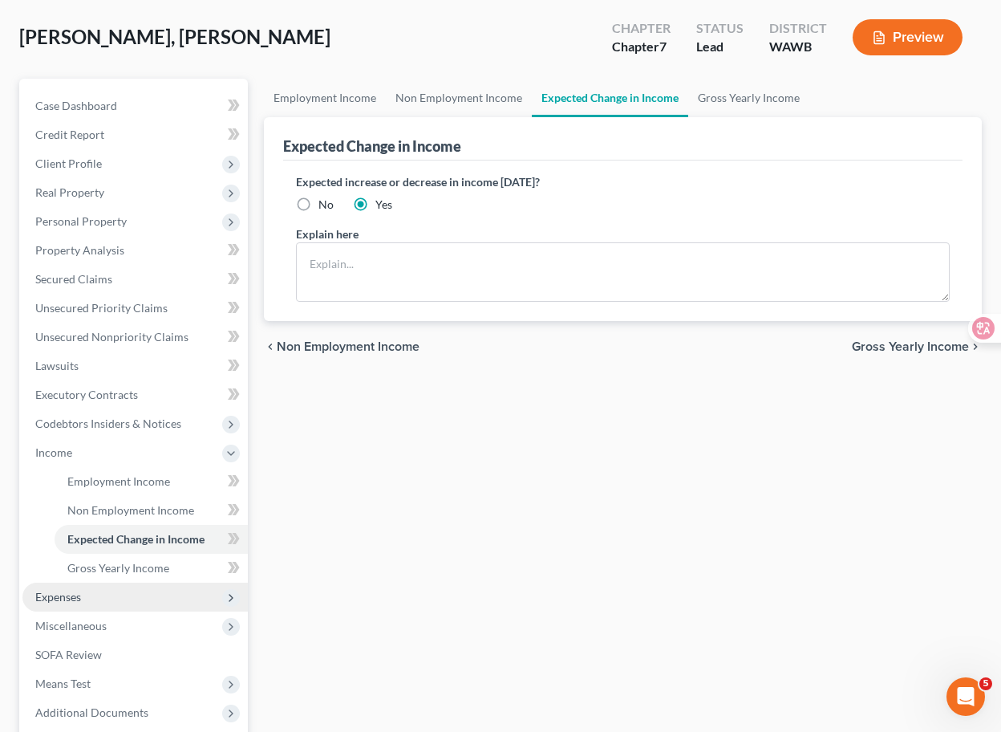
click at [161, 595] on span "Expenses" at bounding box center [134, 596] width 225 height 29
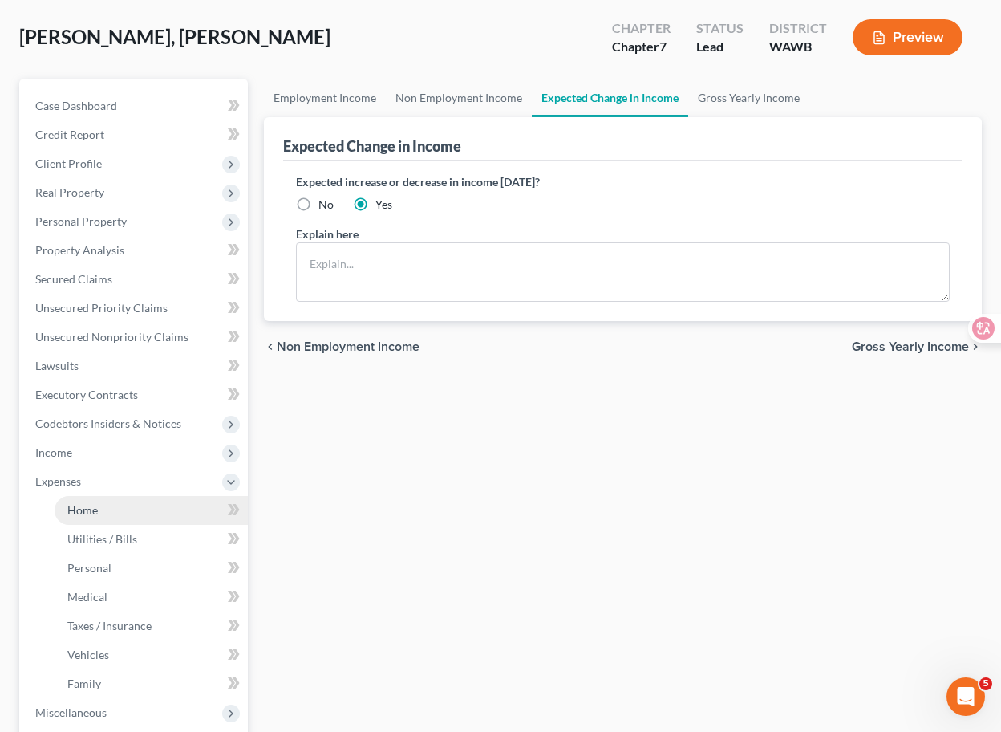
click at [183, 518] on link "Home" at bounding box center [151, 510] width 193 height 29
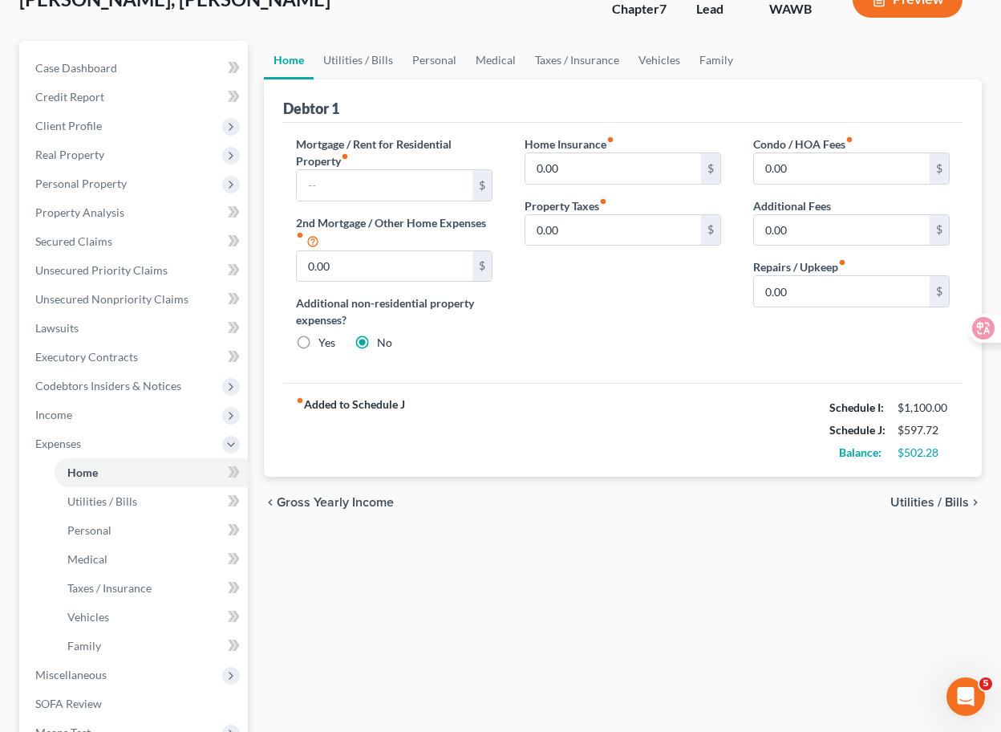
scroll to position [97, 0]
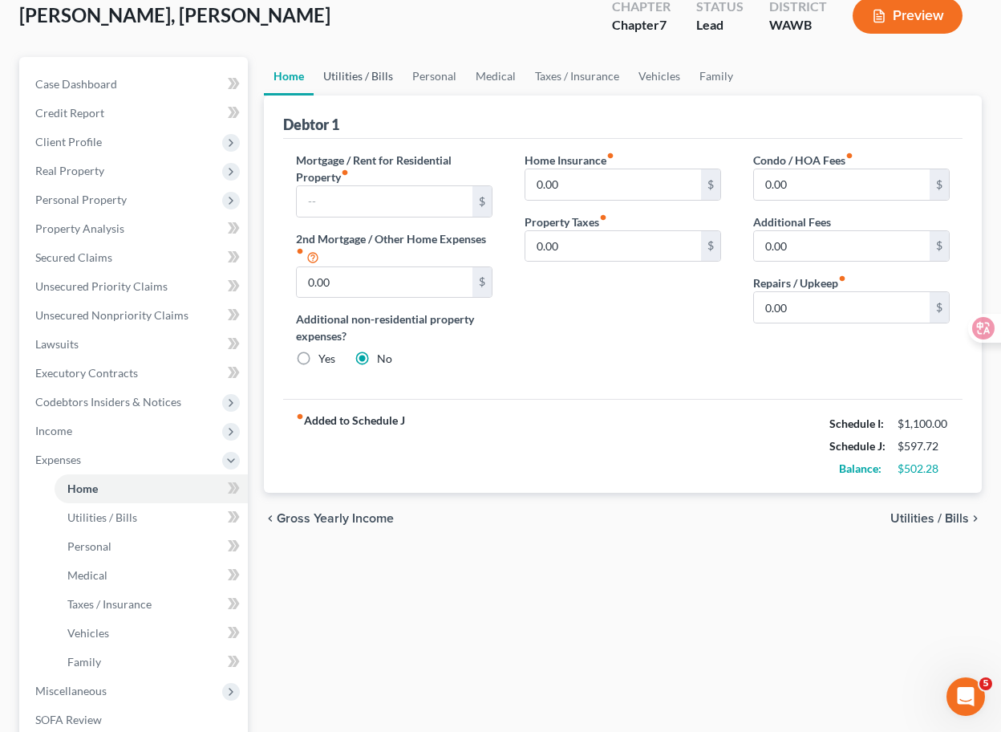
click at [364, 79] on link "Utilities / Bills" at bounding box center [358, 76] width 89 height 39
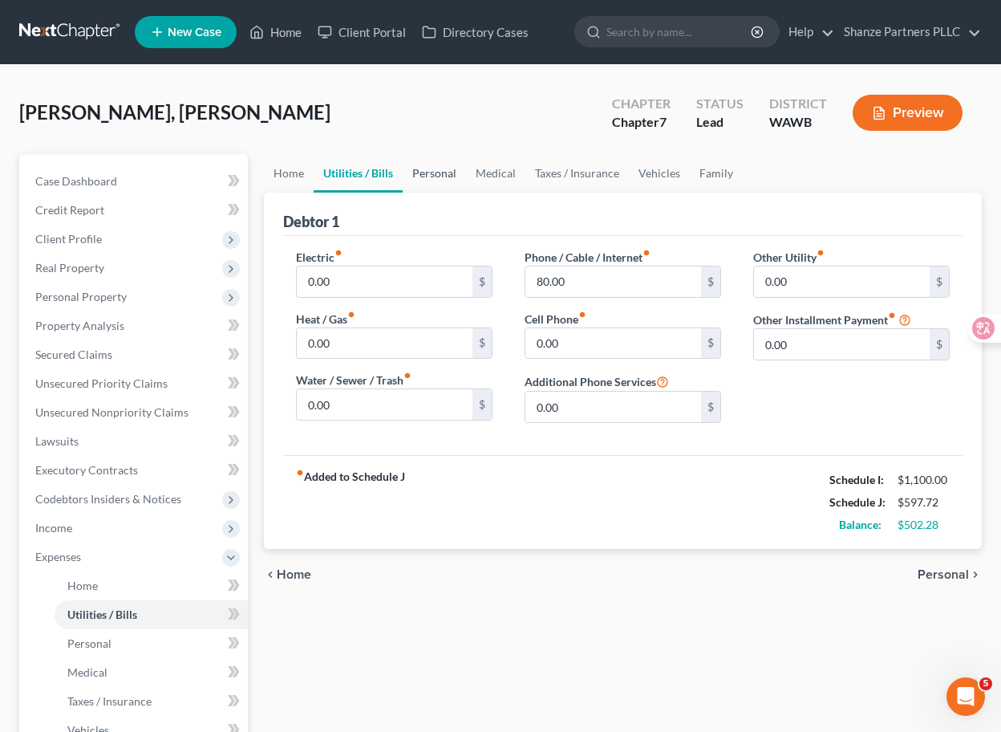
click at [445, 172] on link "Personal" at bounding box center [434, 173] width 63 height 39
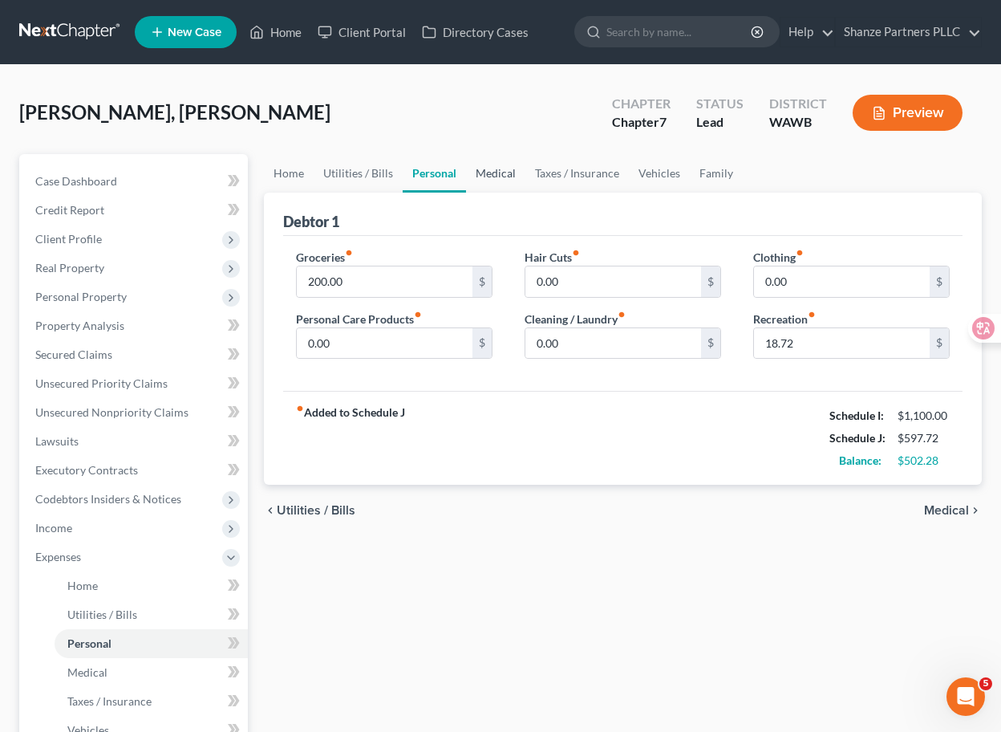
click at [494, 177] on link "Medical" at bounding box center [495, 173] width 59 height 39
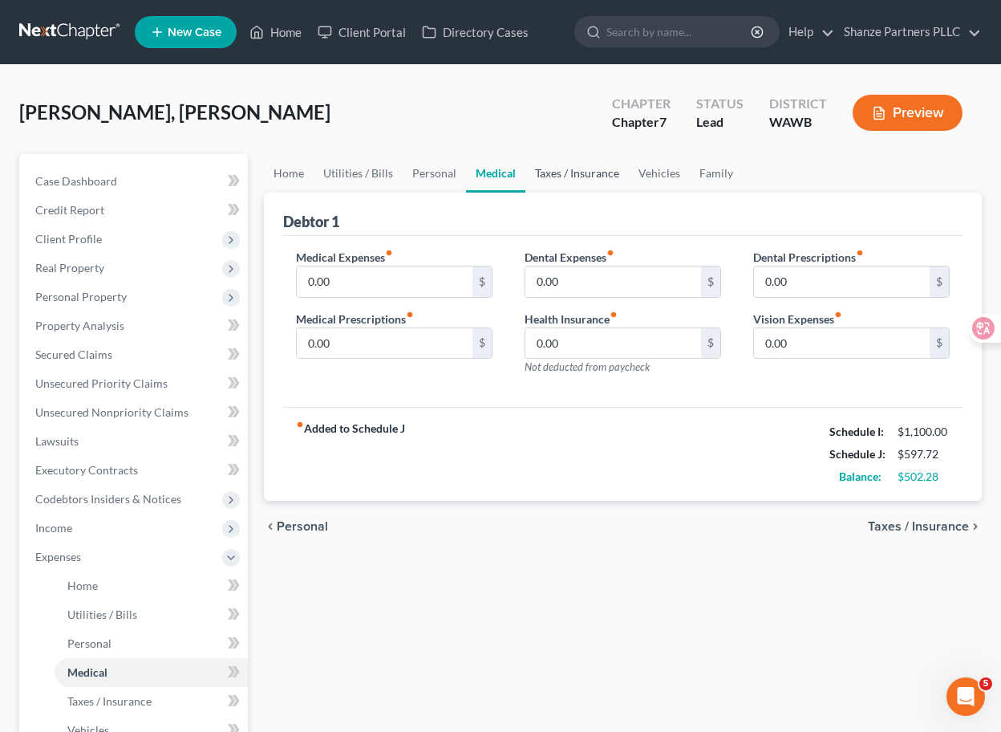
click at [559, 181] on link "Taxes / Insurance" at bounding box center [576, 173] width 103 height 39
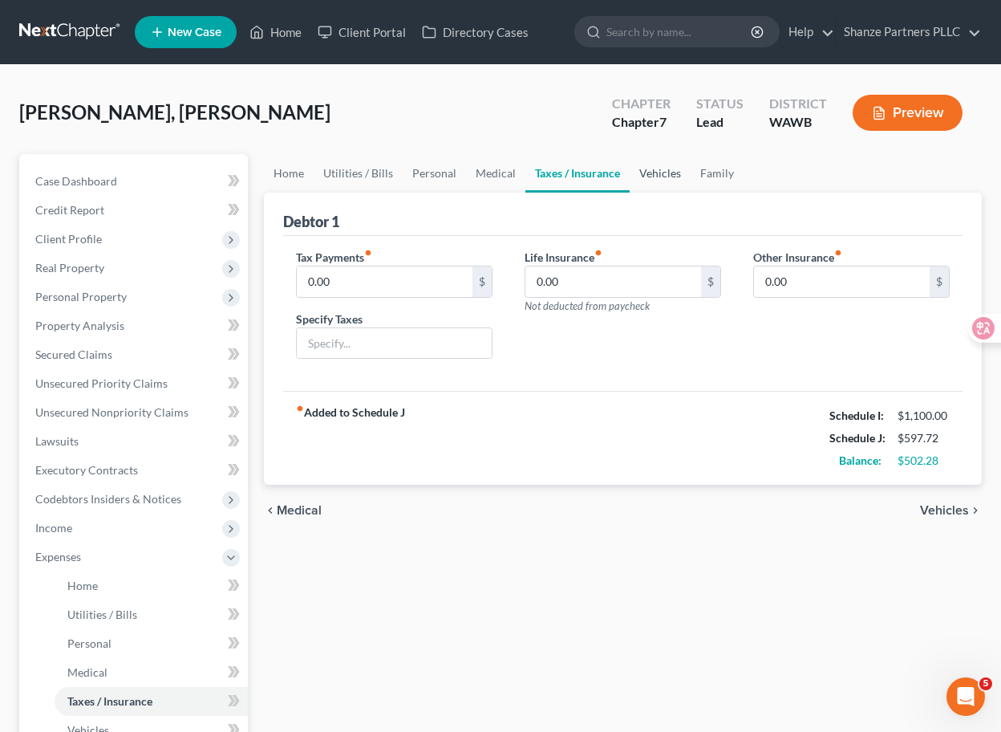
click at [647, 172] on link "Vehicles" at bounding box center [660, 173] width 61 height 39
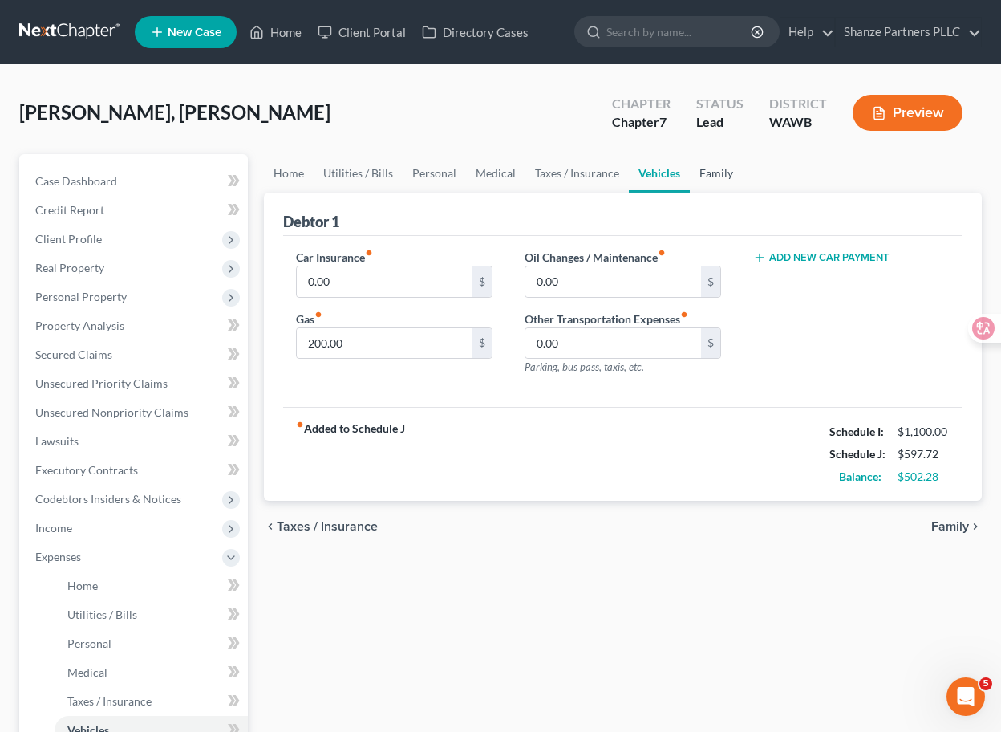
click at [708, 174] on link "Family" at bounding box center [716, 173] width 53 height 39
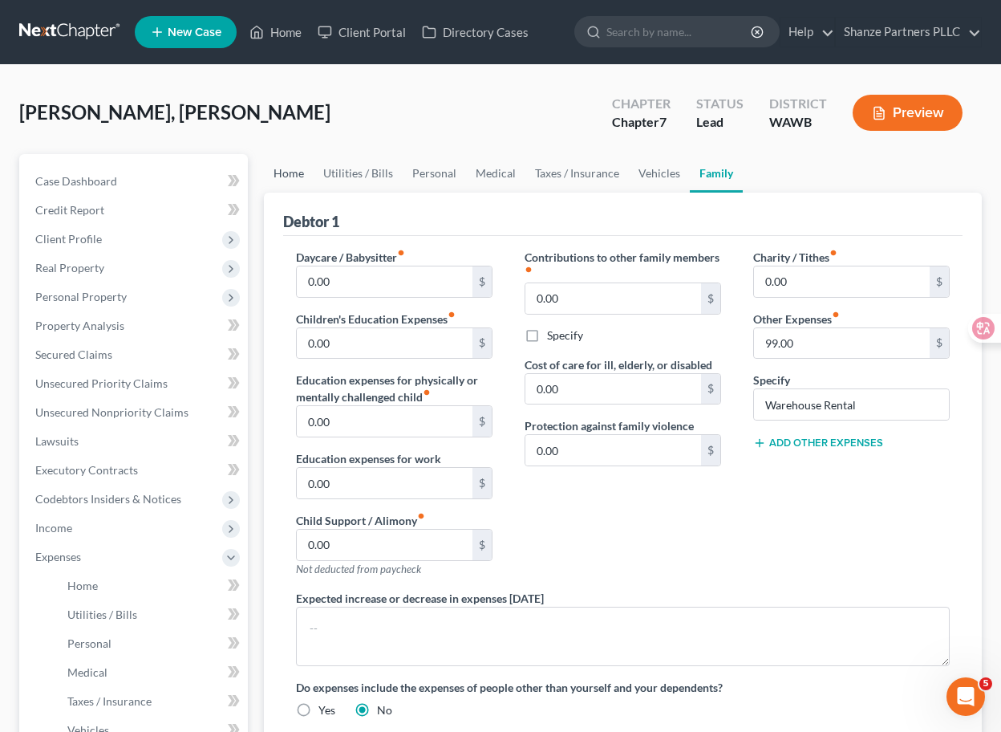
click at [293, 179] on link "Home" at bounding box center [289, 173] width 50 height 39
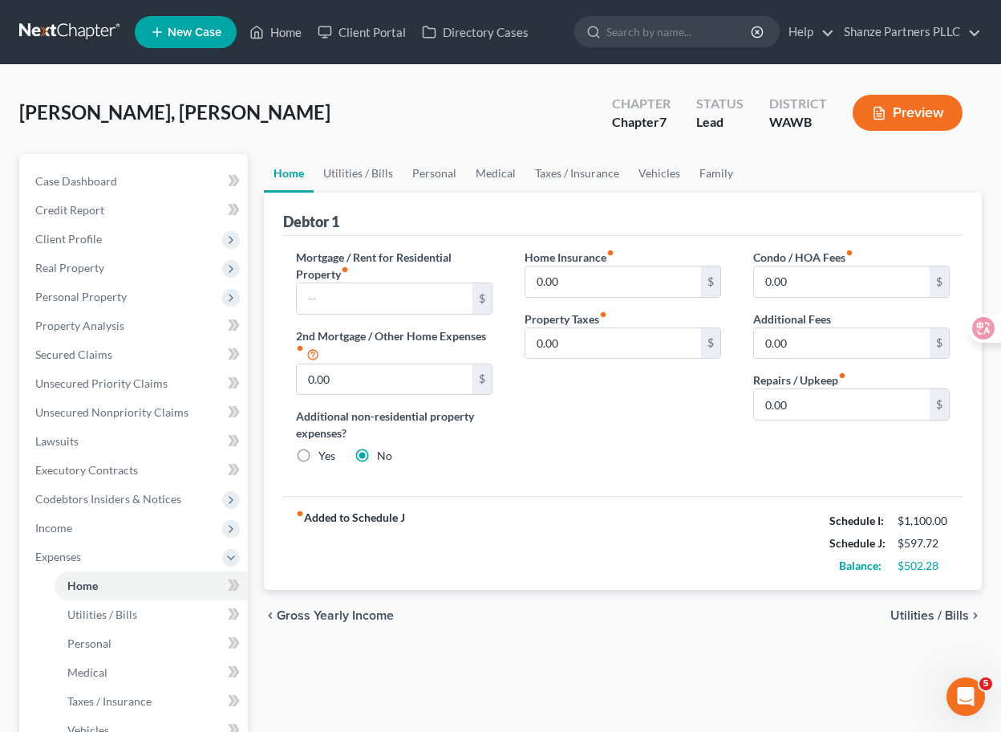
click at [436, 231] on div "Debtor 1" at bounding box center [623, 214] width 680 height 43
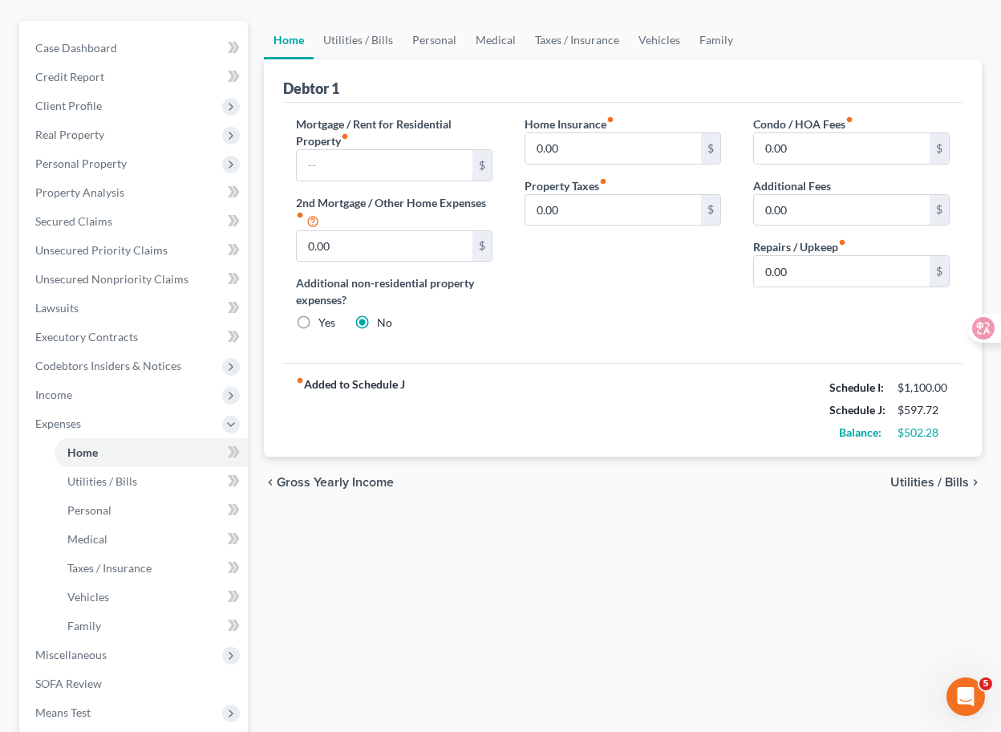
scroll to position [14, 0]
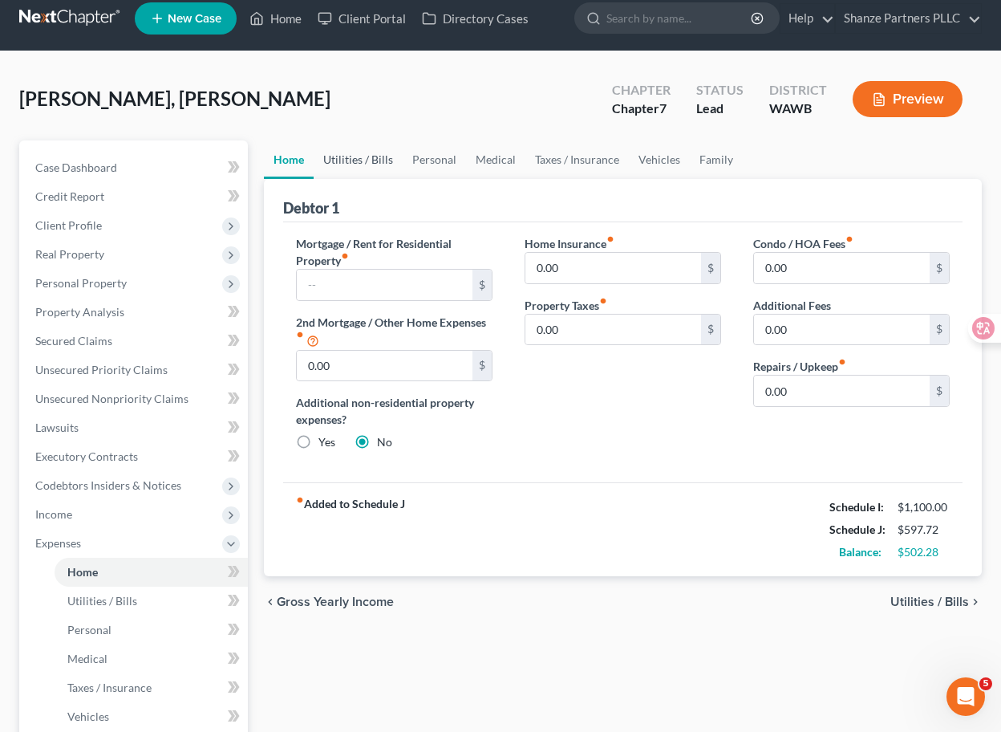
click at [374, 164] on link "Utilities / Bills" at bounding box center [358, 159] width 89 height 39
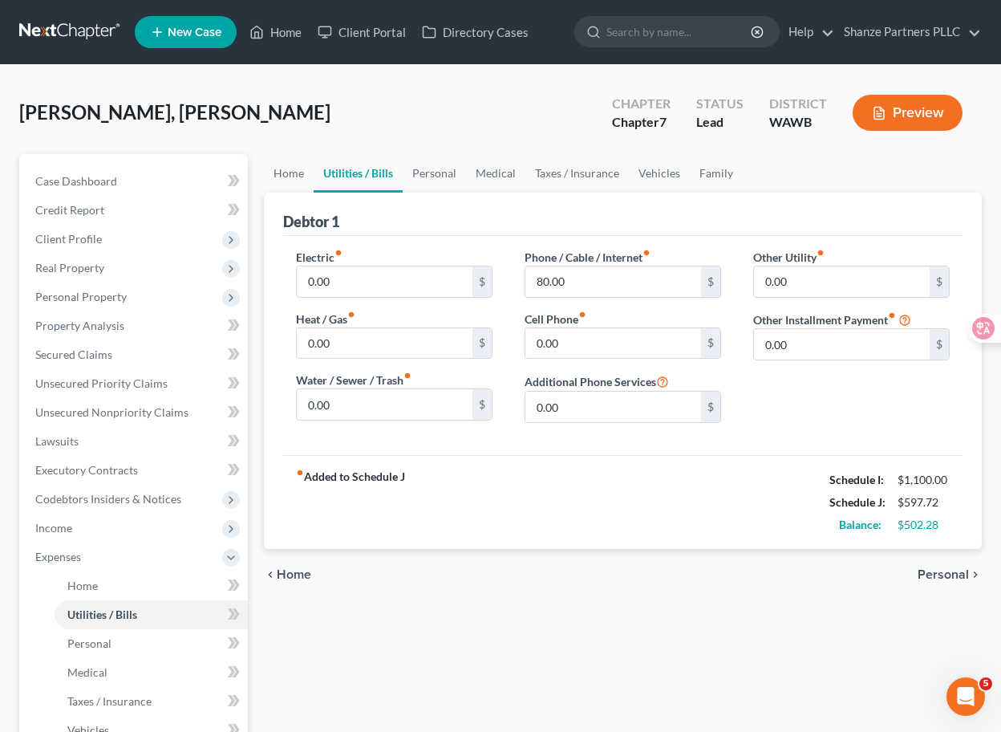
click at [396, 220] on div "Debtor 1" at bounding box center [623, 214] width 680 height 43
click at [432, 183] on link "Personal" at bounding box center [434, 173] width 63 height 39
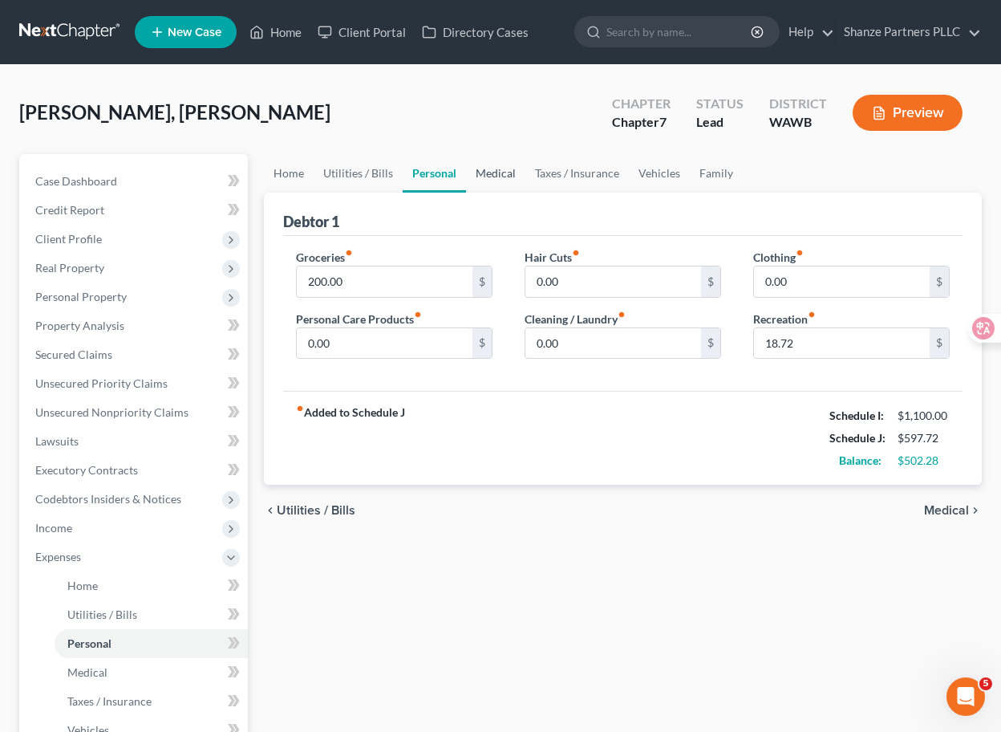
click at [497, 179] on link "Medical" at bounding box center [495, 173] width 59 height 39
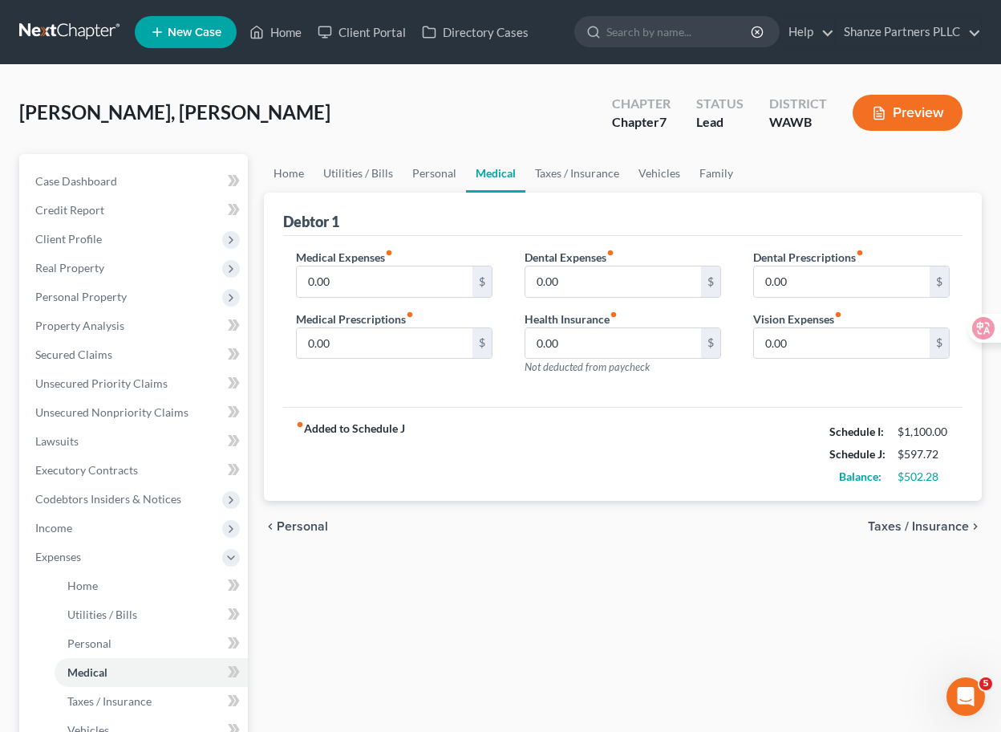
click at [498, 236] on div "Medical Expenses fiber_manual_record 0.00 $ Medical Prescriptions fiber_manual_…" at bounding box center [623, 322] width 680 height 172
click at [596, 171] on link "Taxes / Insurance" at bounding box center [576, 173] width 103 height 39
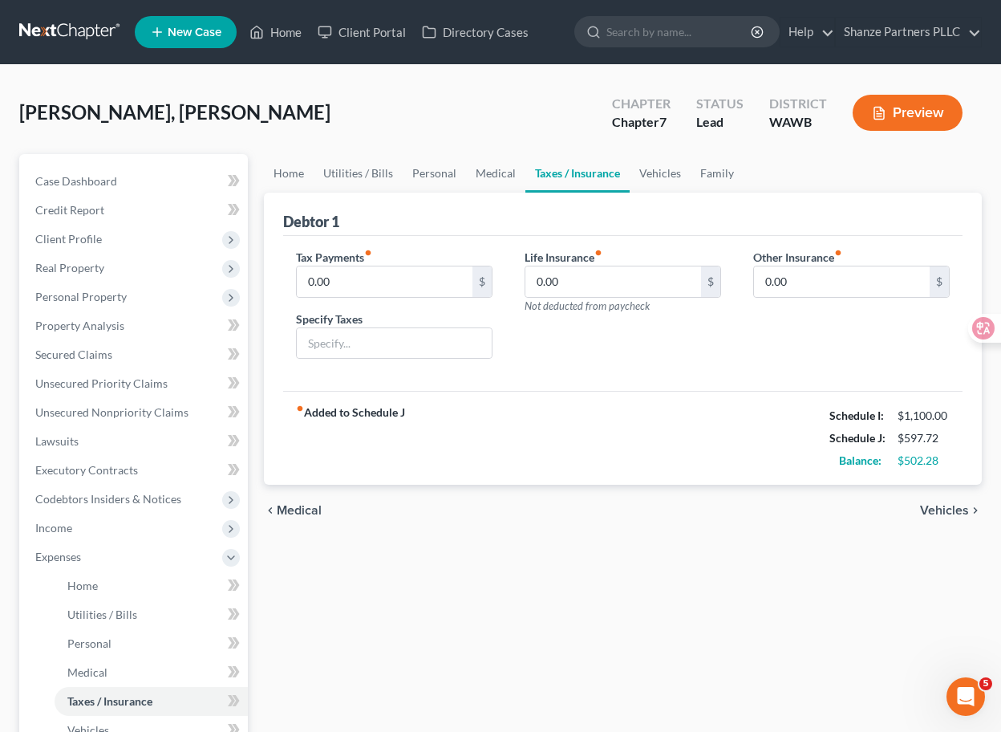
click at [557, 215] on div "Debtor 1" at bounding box center [623, 214] width 680 height 43
click at [648, 176] on link "Vehicles" at bounding box center [660, 173] width 61 height 39
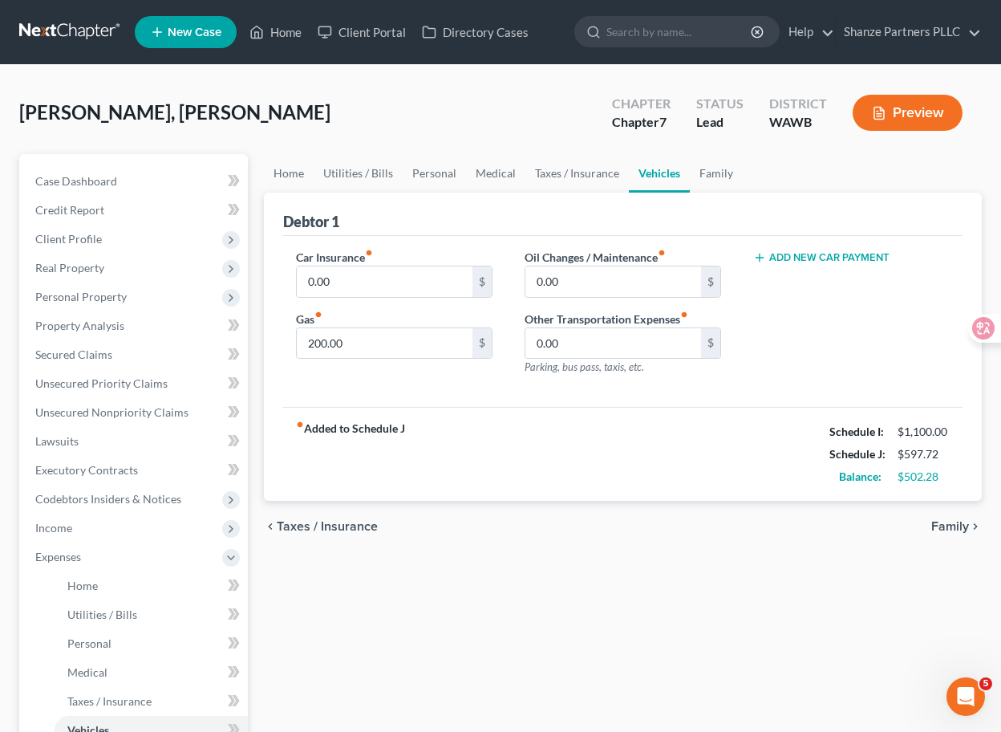
click at [546, 217] on div "Debtor 1" at bounding box center [623, 214] width 680 height 43
click at [713, 178] on link "Family" at bounding box center [716, 173] width 53 height 39
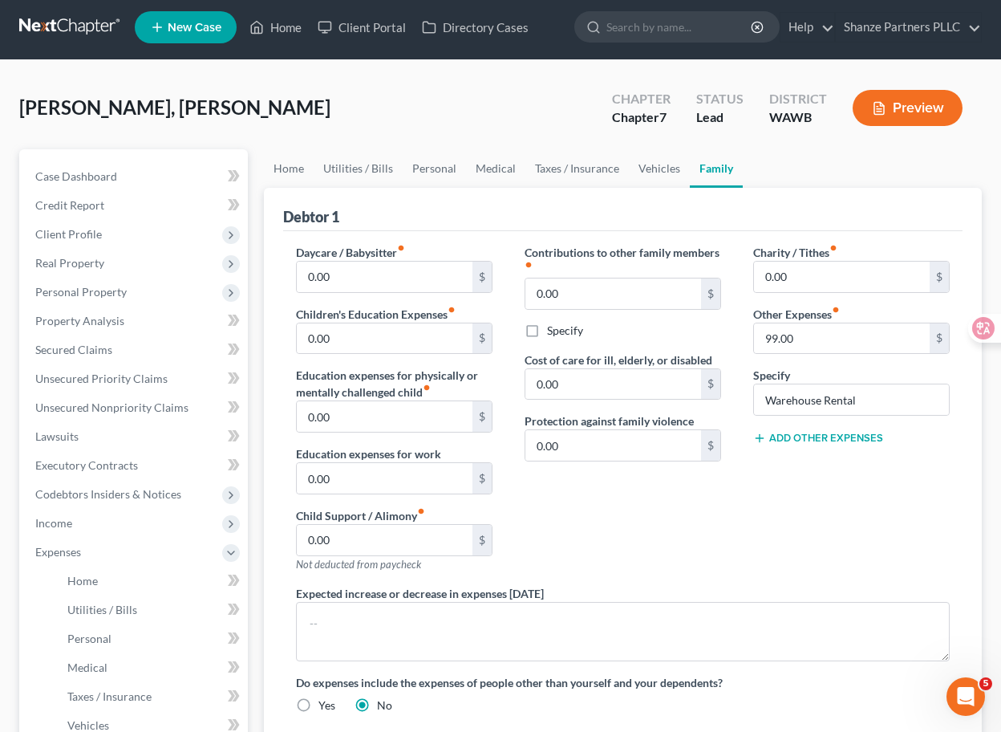
scroll to position [10, 0]
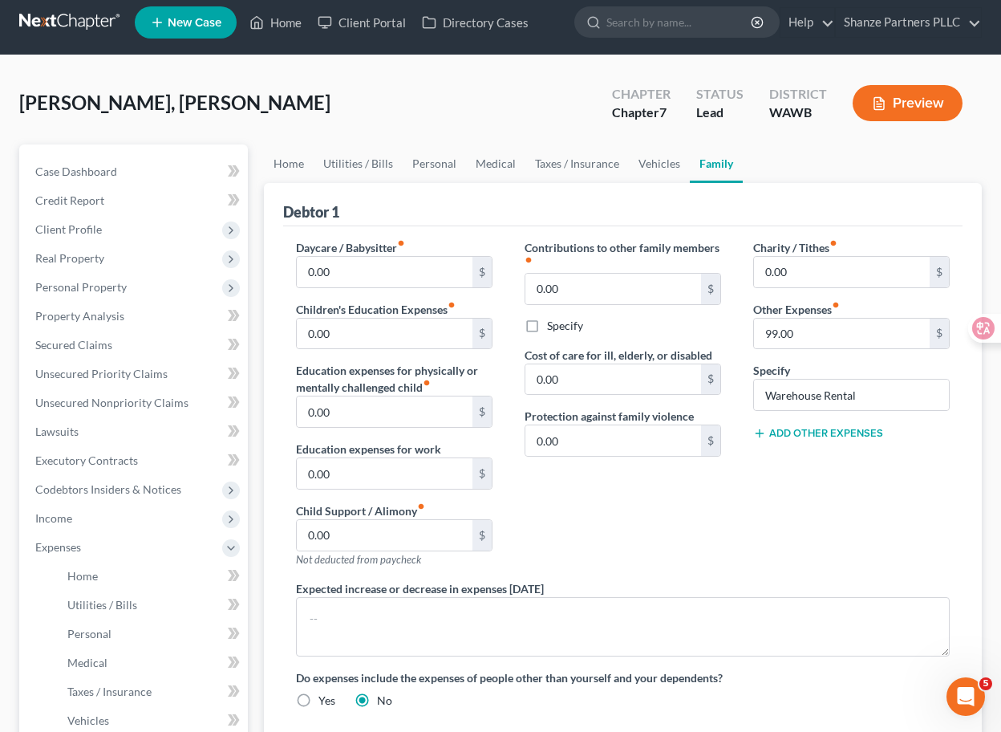
click at [517, 205] on div "Debtor 1" at bounding box center [623, 204] width 680 height 43
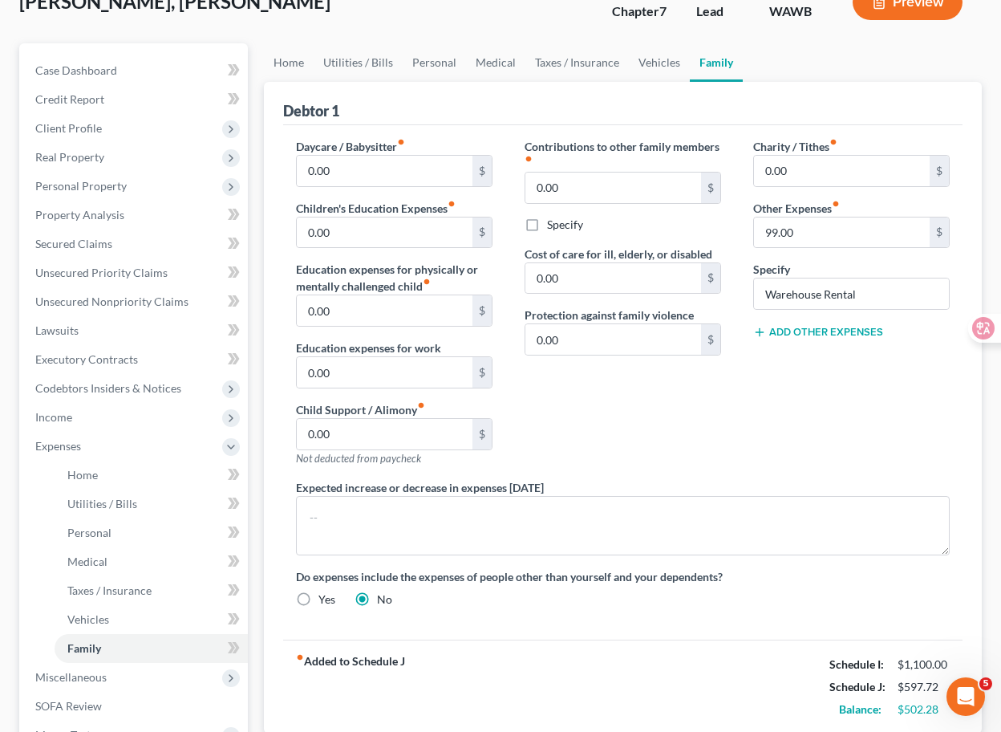
scroll to position [137, 0]
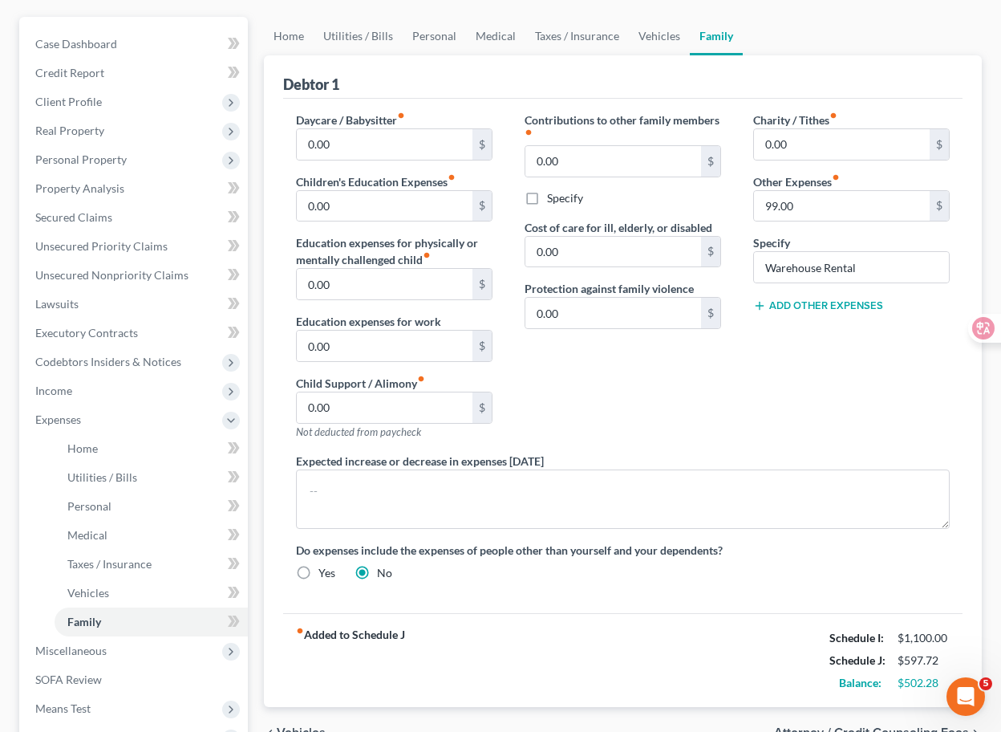
click at [515, 375] on div "Contributions to other family members fiber_manual_record 0.00 $ Specify Cost o…" at bounding box center [623, 282] width 229 height 341
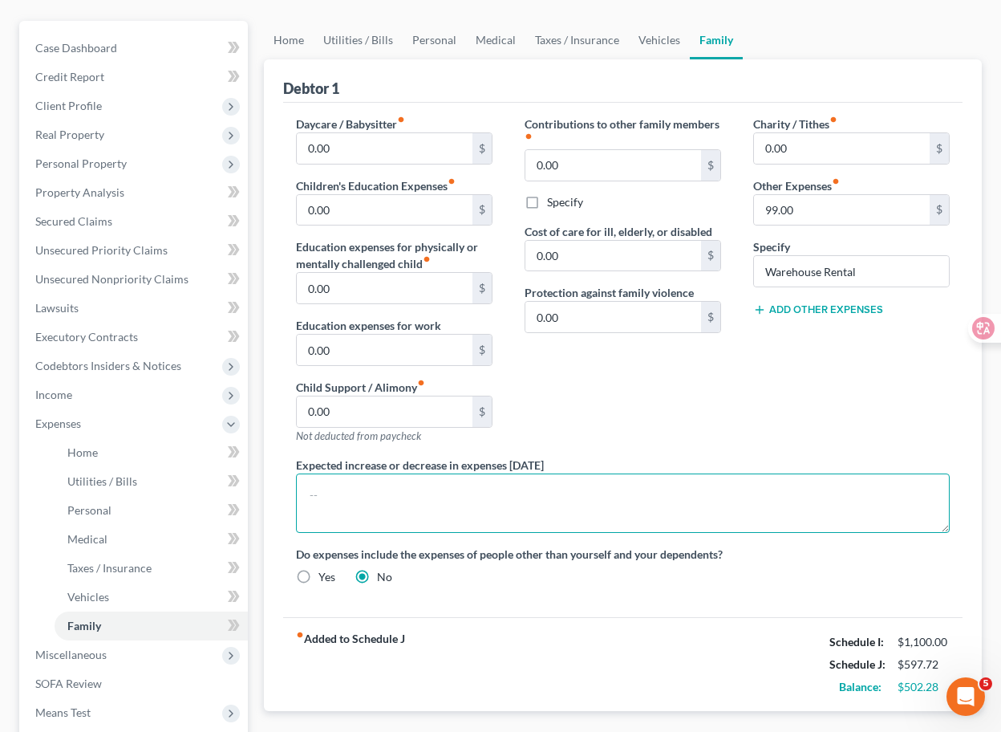
click at [470, 489] on textarea at bounding box center [623, 502] width 654 height 59
click at [509, 490] on textarea "Expected monthly grocery expenses" at bounding box center [623, 502] width 654 height 59
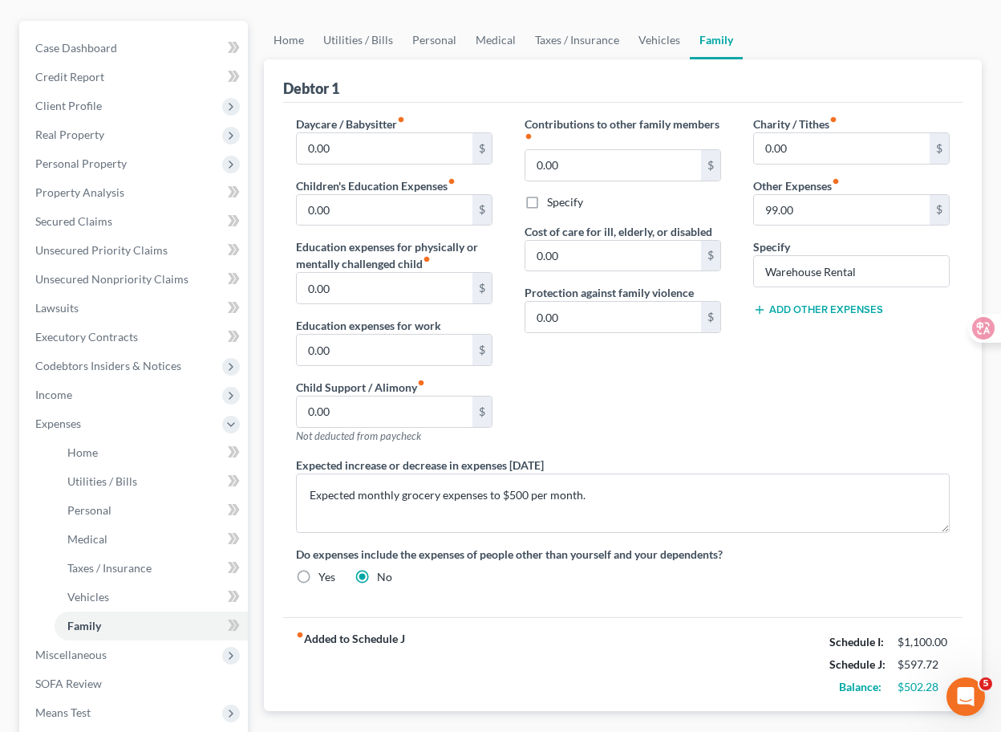
click at [520, 574] on div "Do expenses include the expenses of people other than yourself and your depende…" at bounding box center [623, 565] width 686 height 39
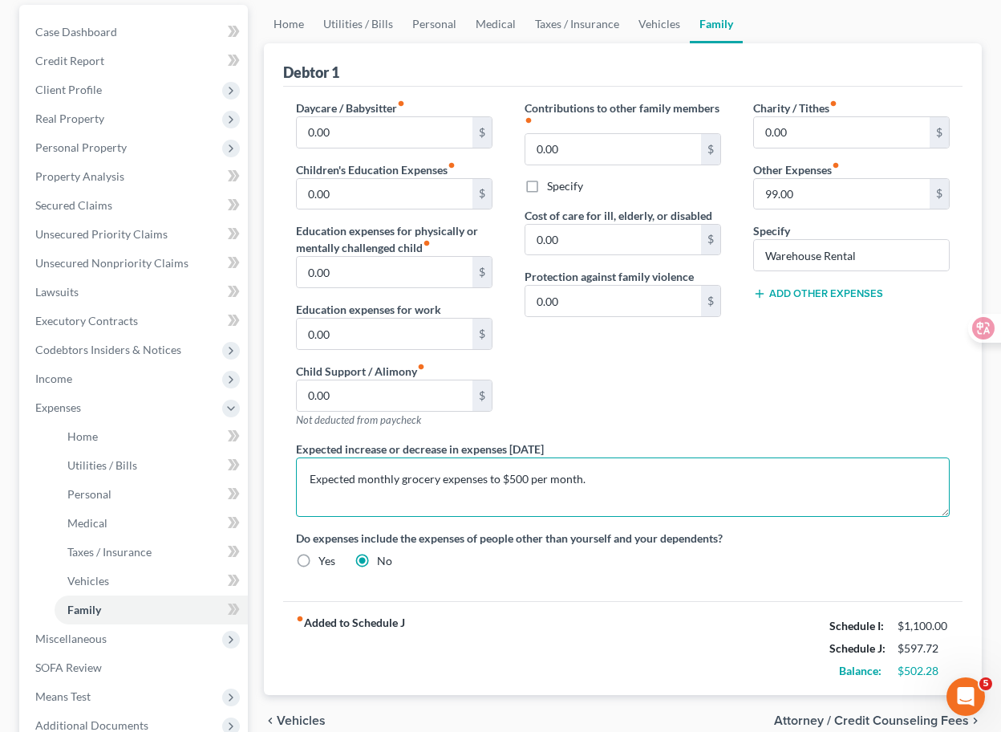
click at [489, 477] on textarea "Expected monthly grocery expenses to $500 per month." at bounding box center [623, 486] width 654 height 59
click at [629, 476] on textarea "Expected monthly grocery expenses increased to $500 per month." at bounding box center [623, 486] width 654 height 59
type textarea "Expected monthly grocery expenses increased to $500 per month living with son."
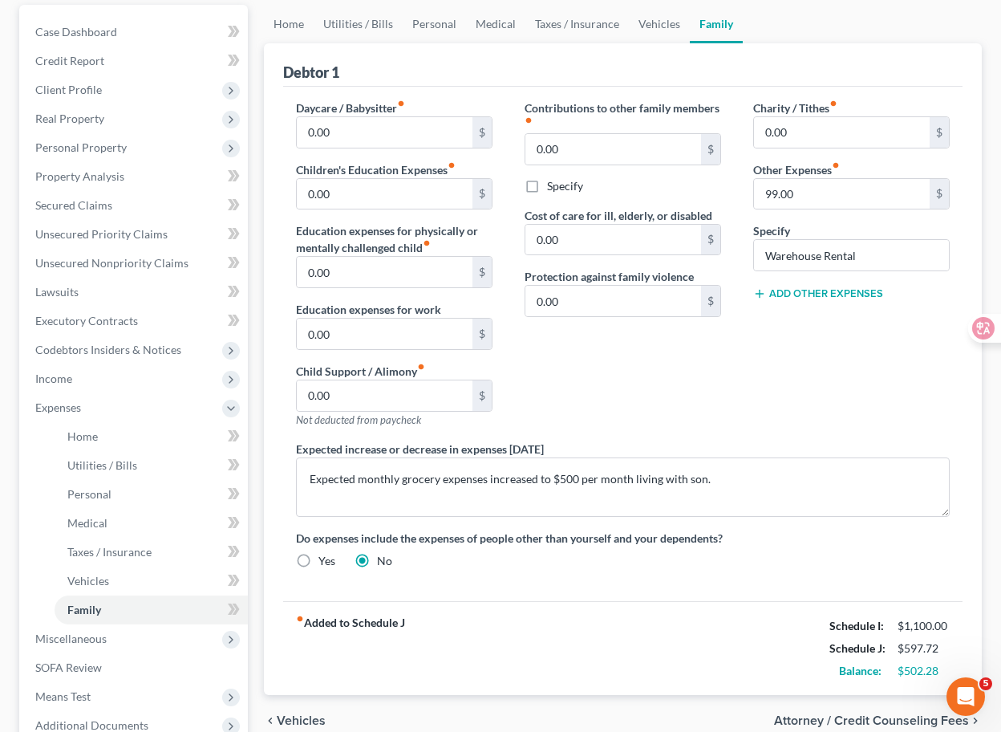
click at [624, 574] on div "Daycare / Babysitter fiber_manual_record 0.00 $ Children's Education Expenses f…" at bounding box center [623, 340] width 686 height 482
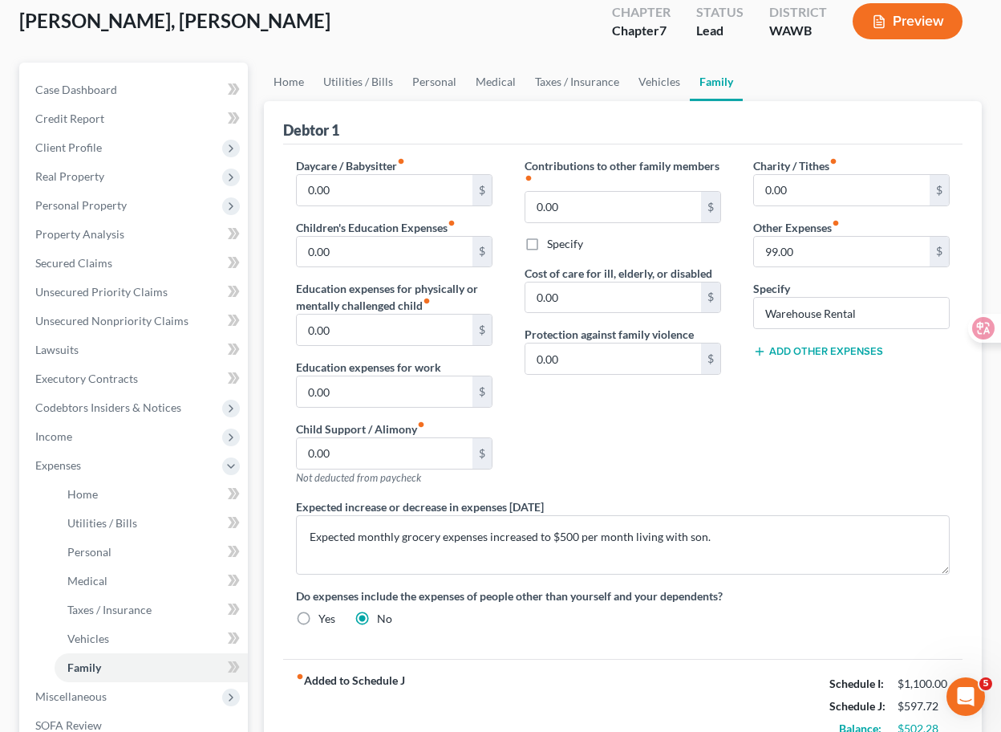
scroll to position [58, 0]
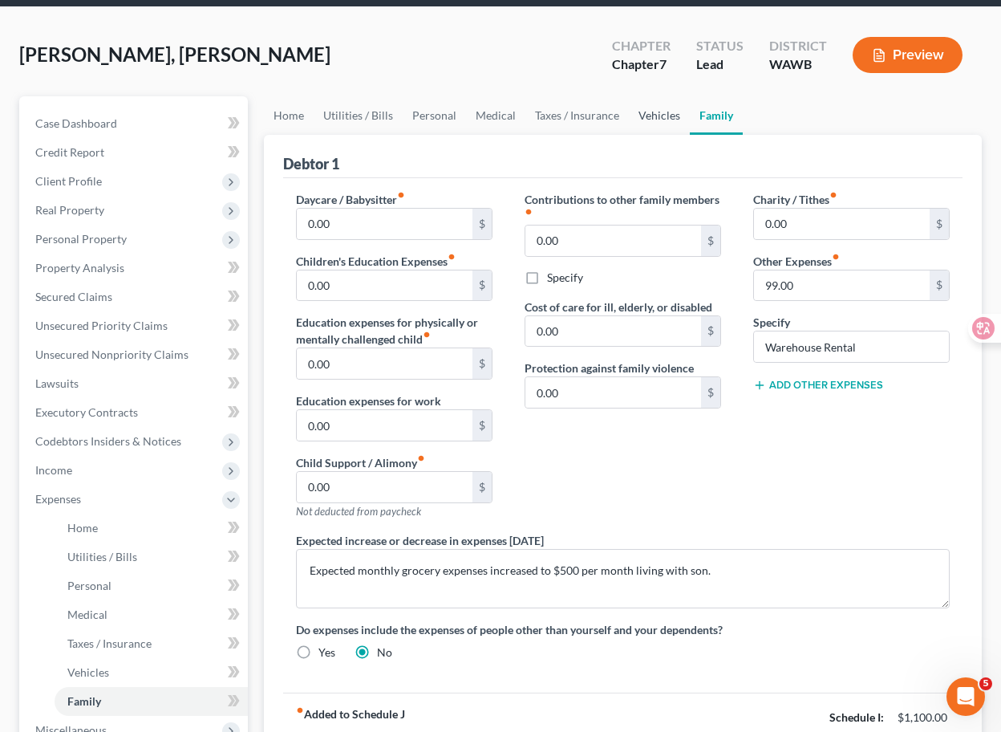
click at [659, 116] on link "Vehicles" at bounding box center [659, 115] width 61 height 39
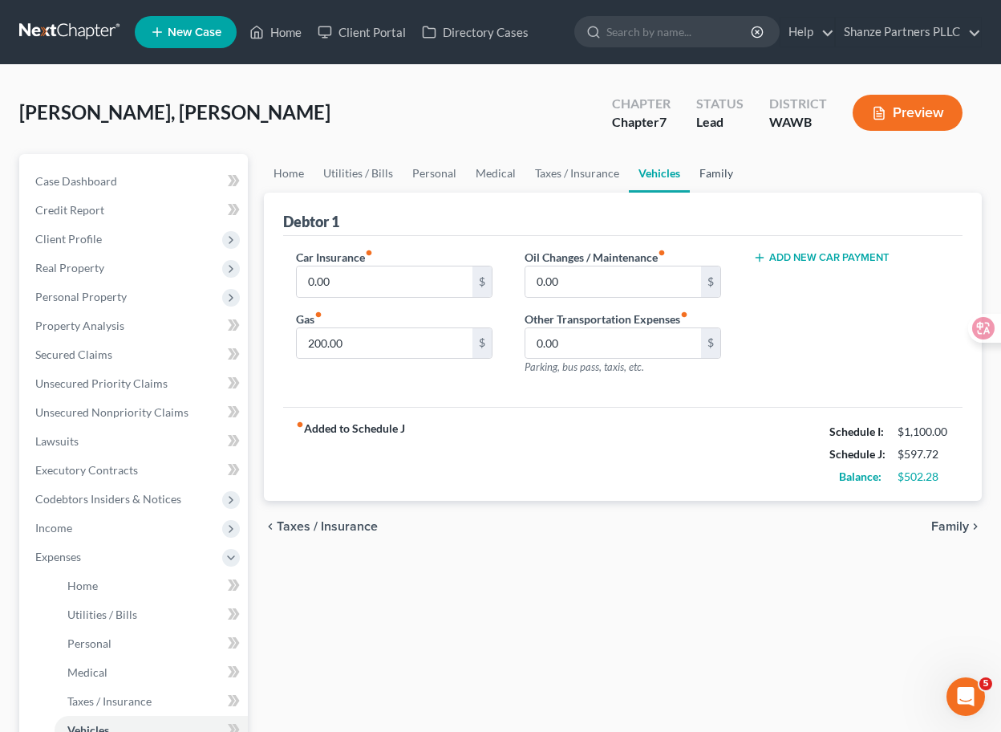
click at [716, 182] on link "Family" at bounding box center [716, 173] width 53 height 39
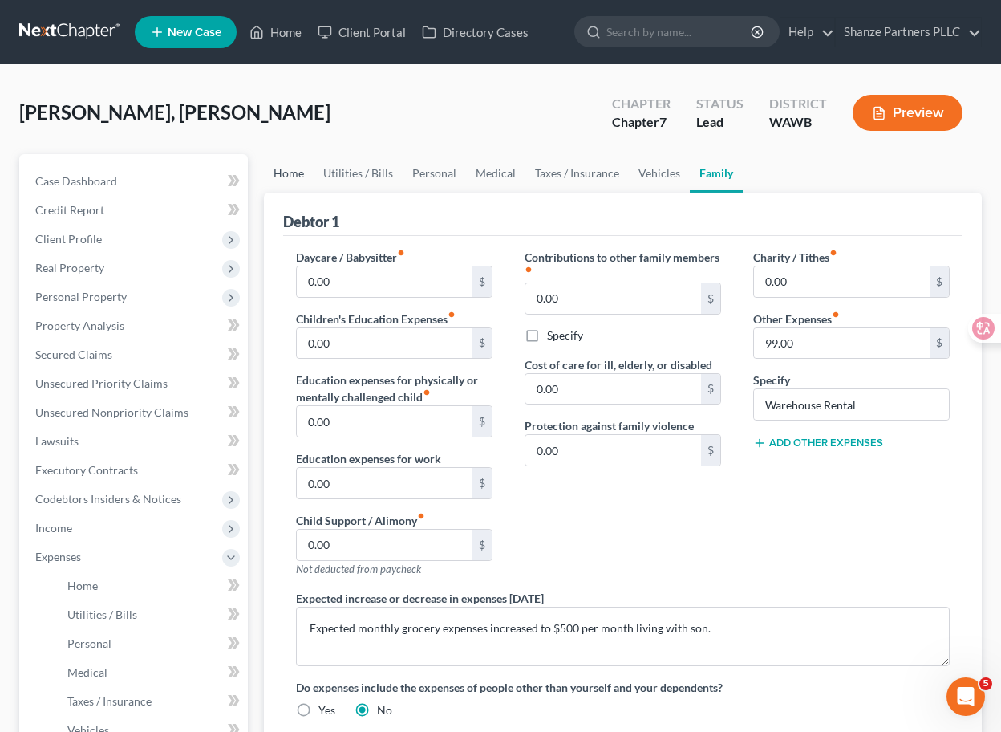
click at [297, 168] on link "Home" at bounding box center [289, 173] width 50 height 39
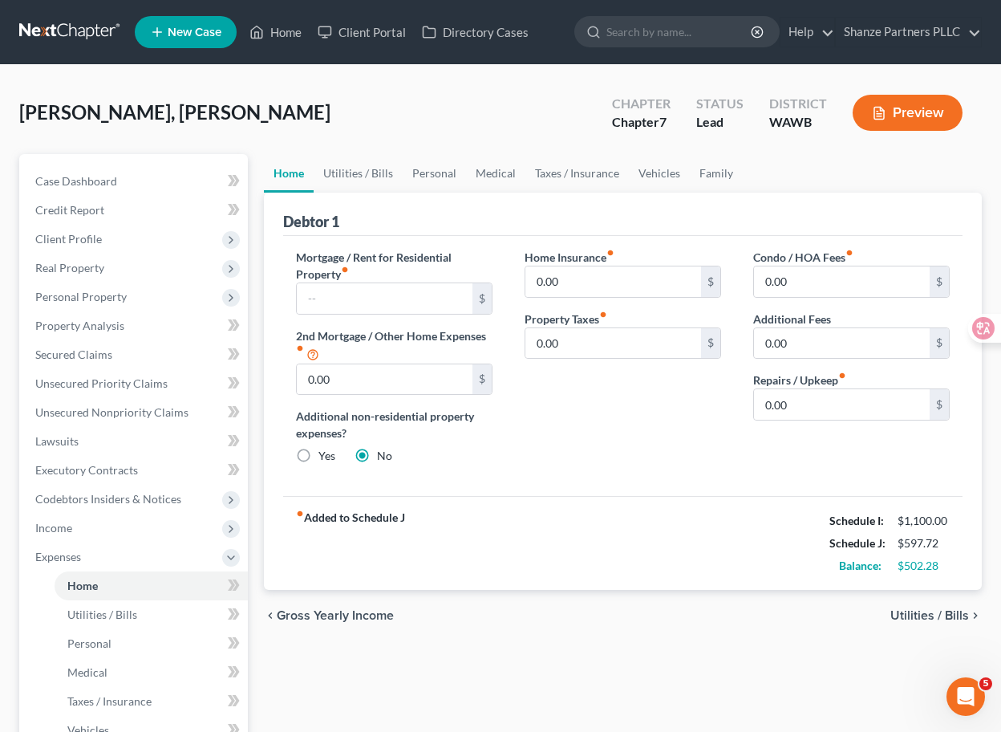
click at [511, 455] on div "Home Insurance fiber_manual_record 0.00 $ Property Taxes fiber_manual_record 0.…" at bounding box center [623, 363] width 229 height 229
click at [367, 181] on link "Utilities / Bills" at bounding box center [358, 173] width 89 height 39
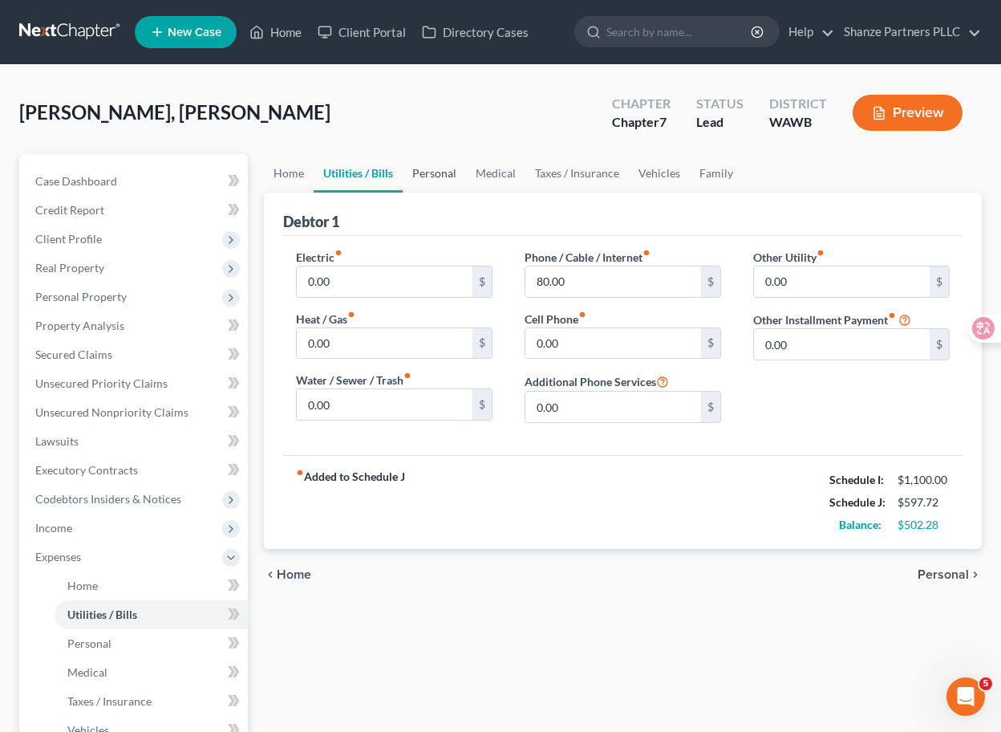
click at [436, 172] on link "Personal" at bounding box center [434, 173] width 63 height 39
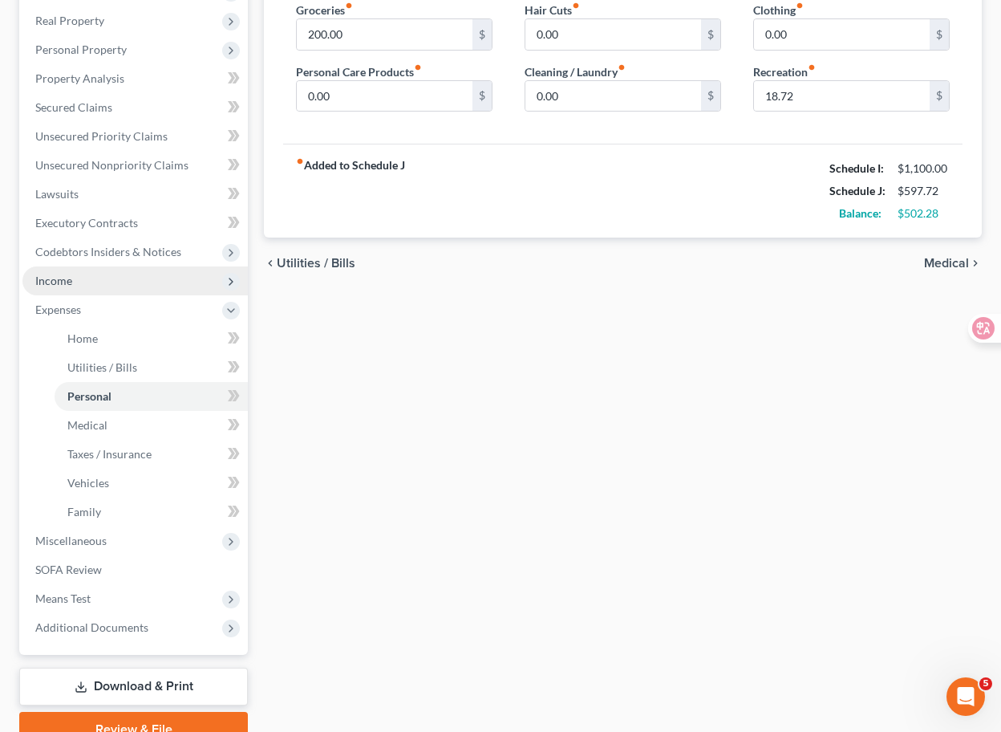
scroll to position [265, 0]
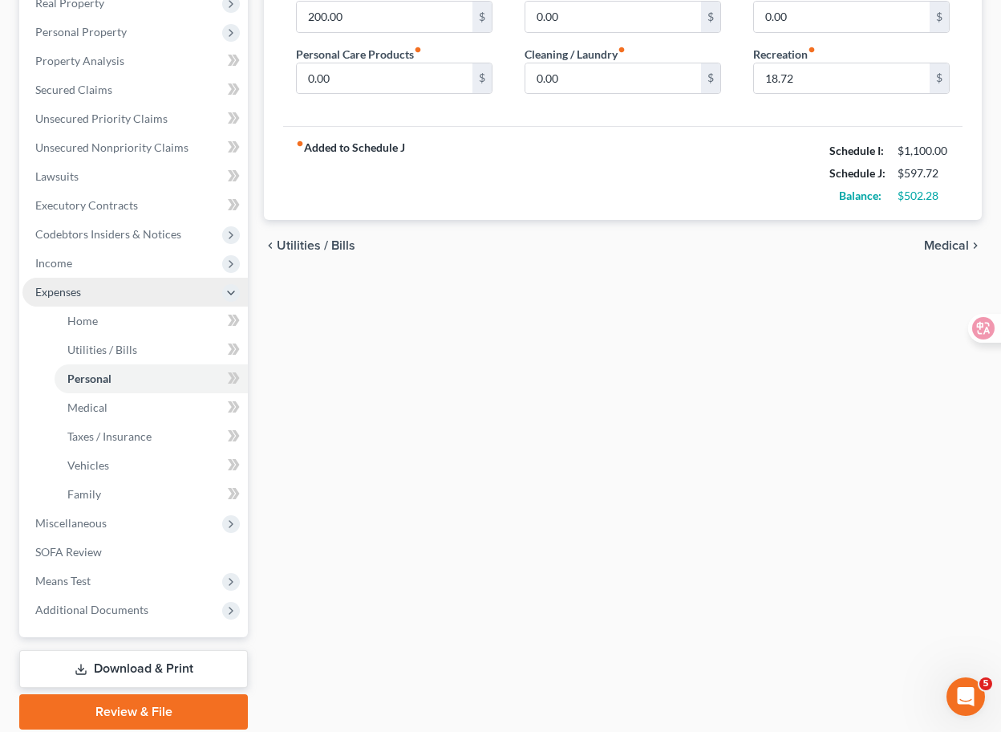
click at [154, 297] on span "Expenses" at bounding box center [134, 292] width 225 height 29
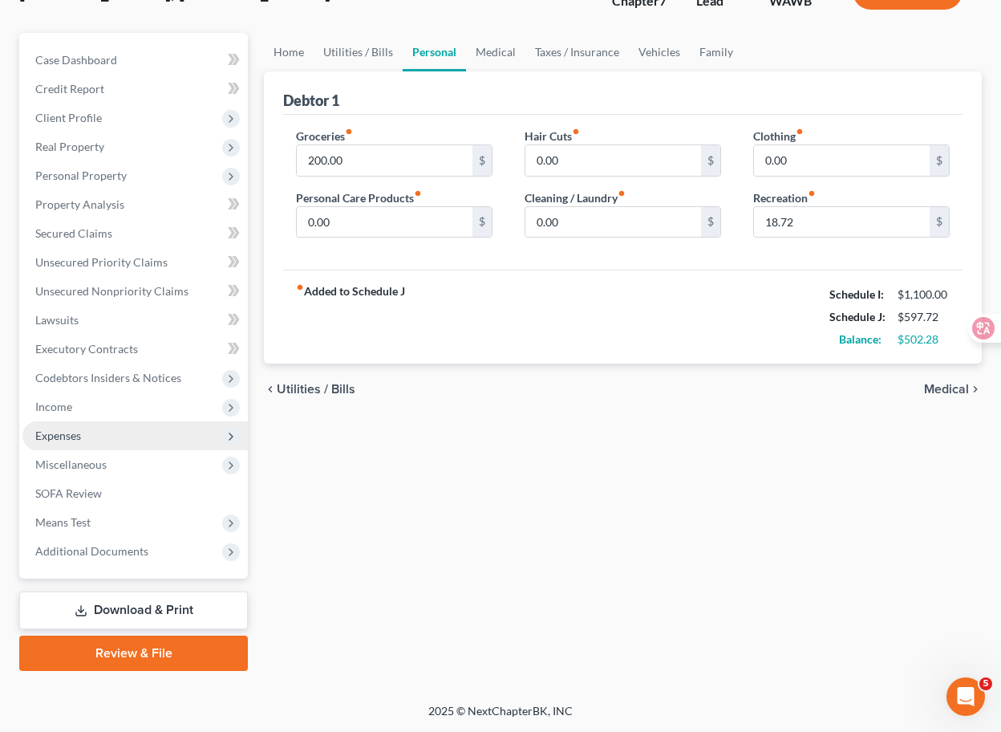
scroll to position [120, 0]
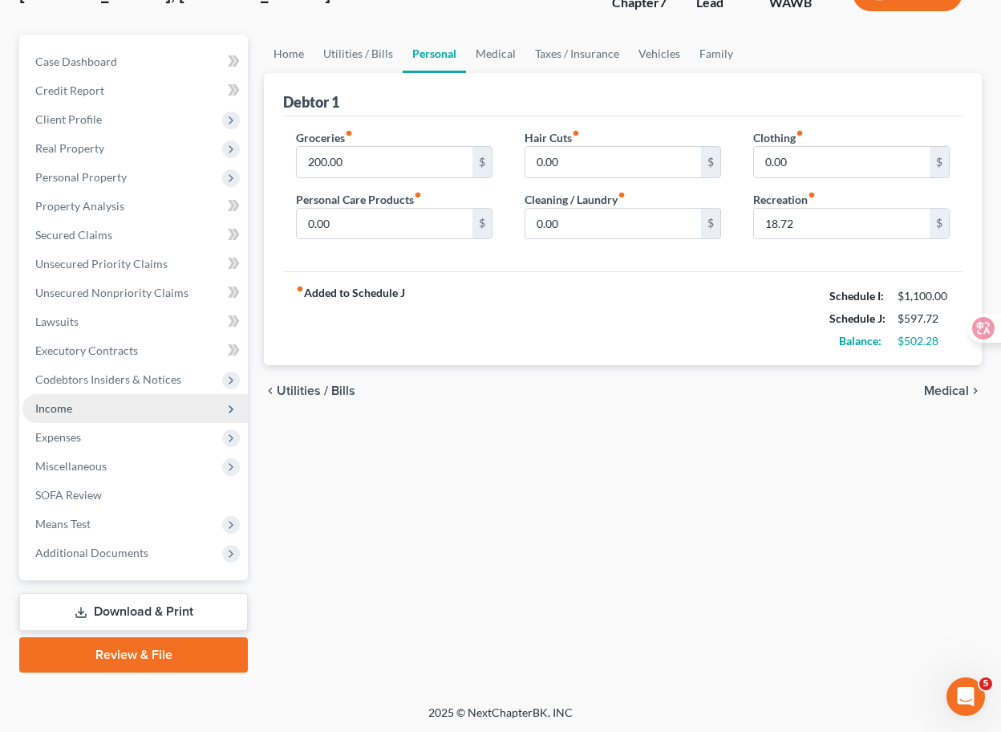
click at [140, 420] on span "Income" at bounding box center [134, 408] width 225 height 29
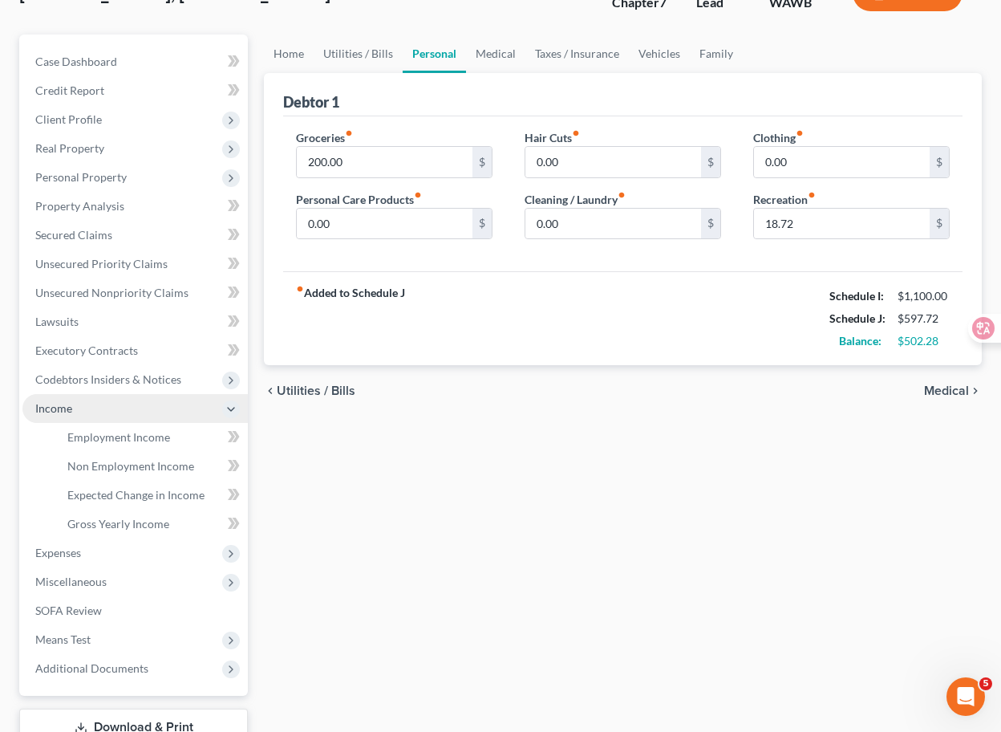
scroll to position [235, 0]
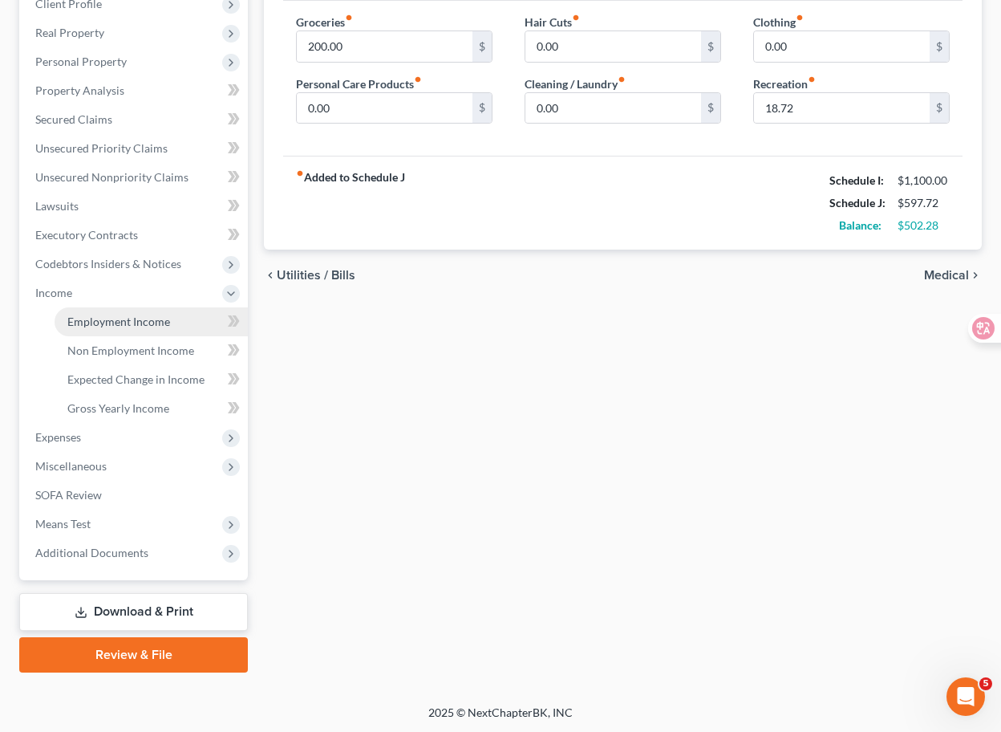
click at [190, 331] on link "Employment Income" at bounding box center [151, 321] width 193 height 29
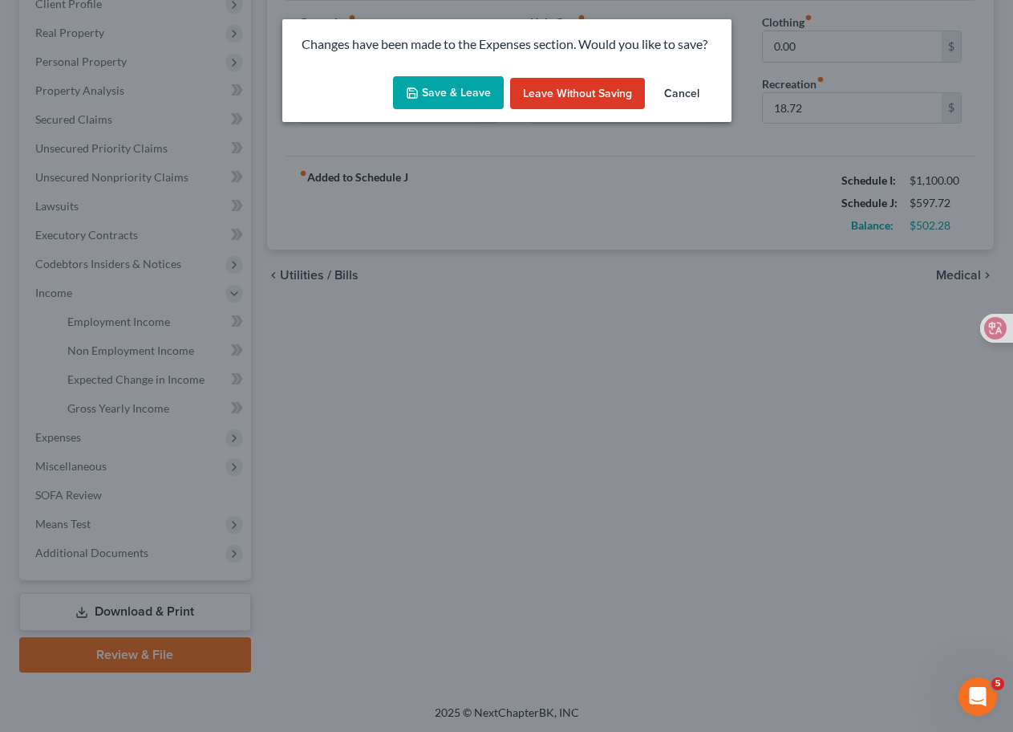
click at [449, 103] on button "Save & Leave" at bounding box center [448, 93] width 111 height 34
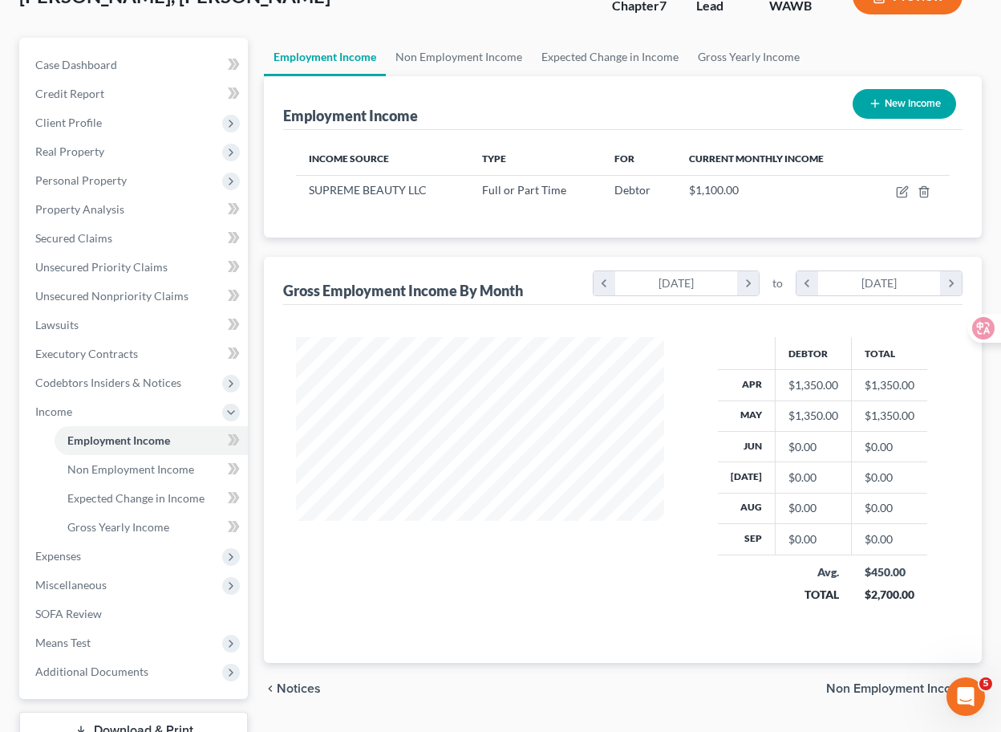
scroll to position [29, 0]
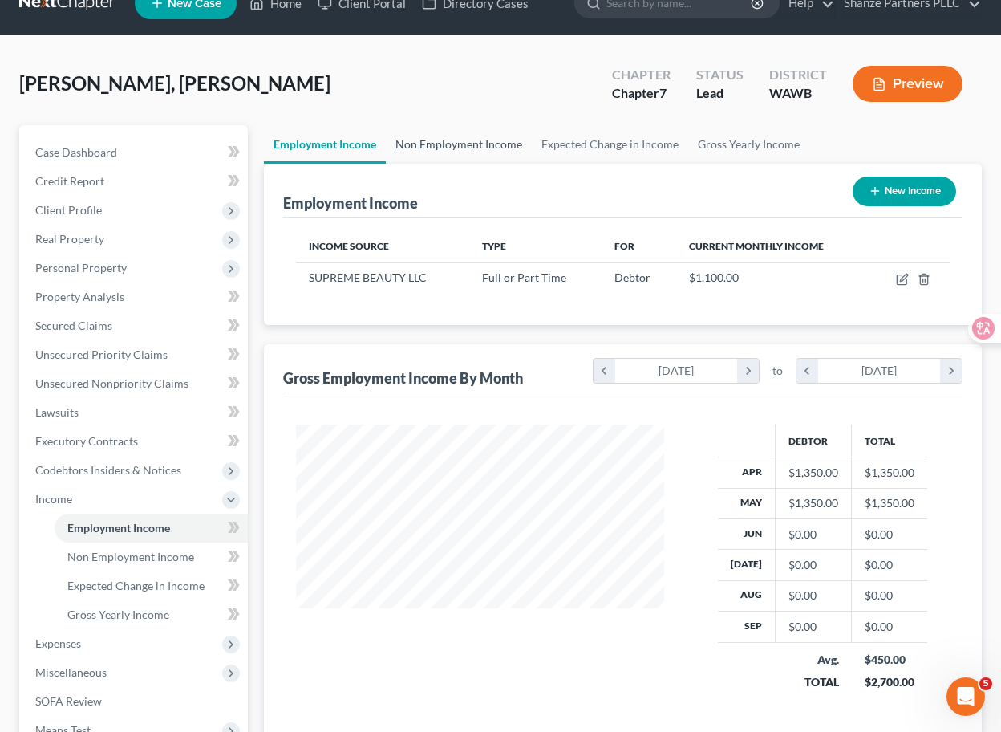
click at [463, 143] on link "Non Employment Income" at bounding box center [459, 144] width 146 height 39
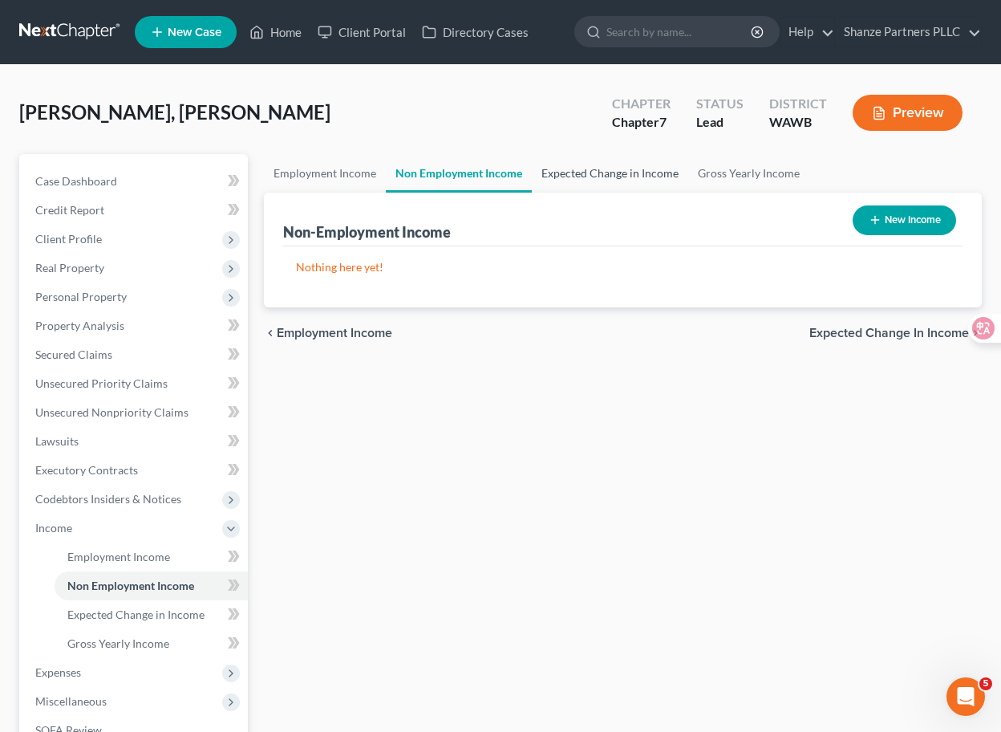
click at [606, 173] on link "Expected Change in Income" at bounding box center [610, 173] width 156 height 39
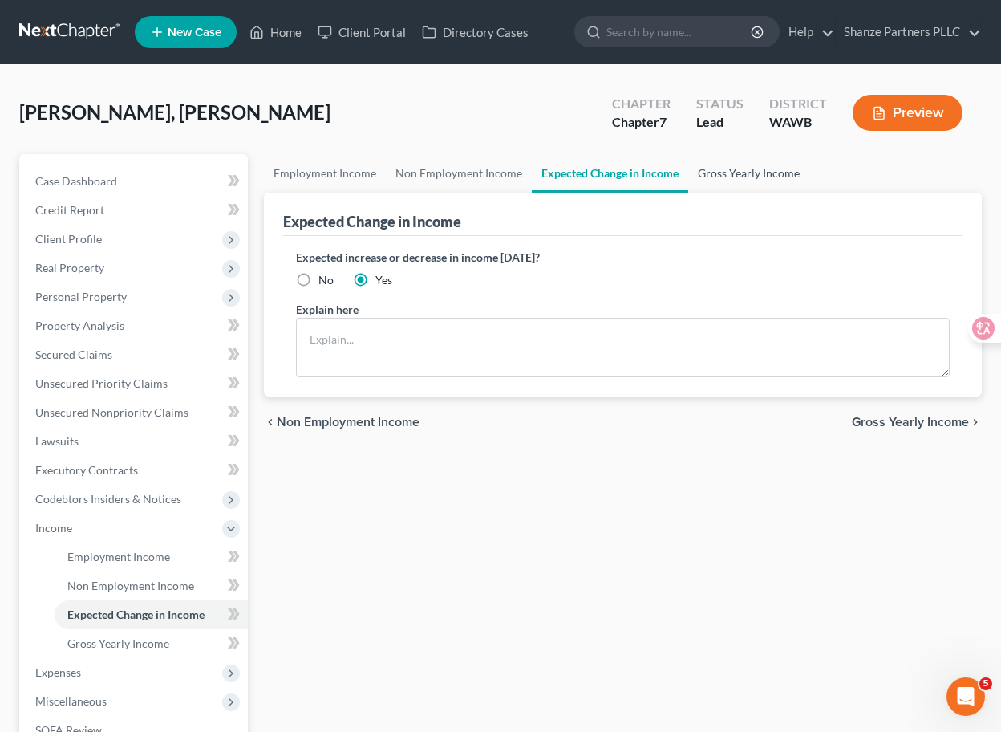
click at [724, 181] on link "Gross Yearly Income" at bounding box center [748, 173] width 121 height 39
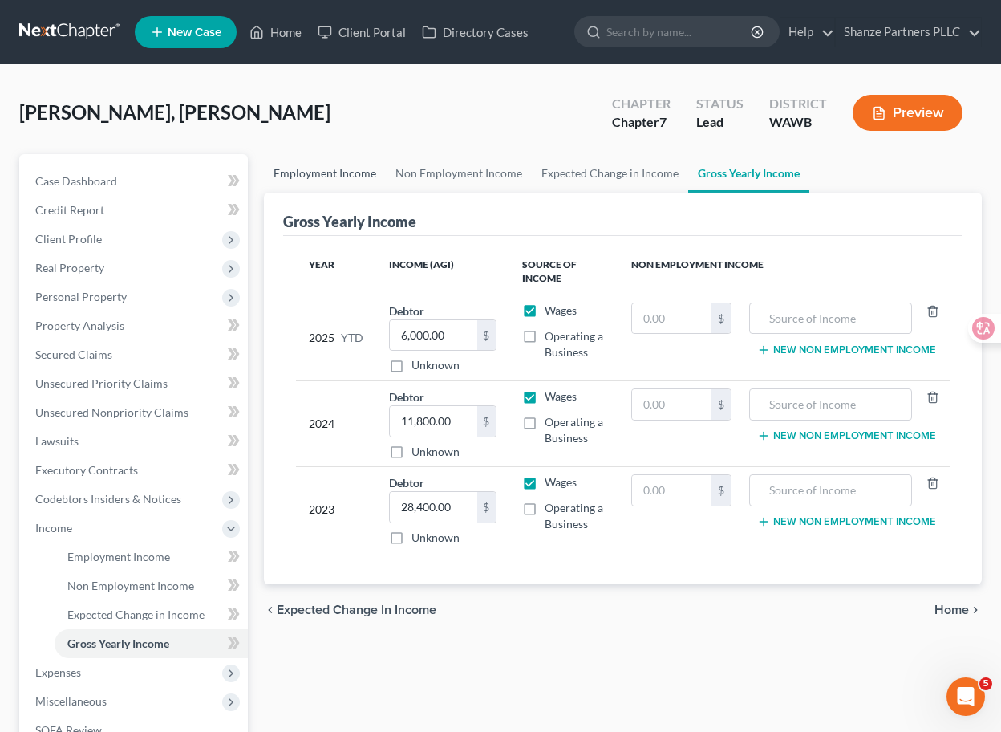
click at [306, 176] on link "Employment Income" at bounding box center [325, 173] width 122 height 39
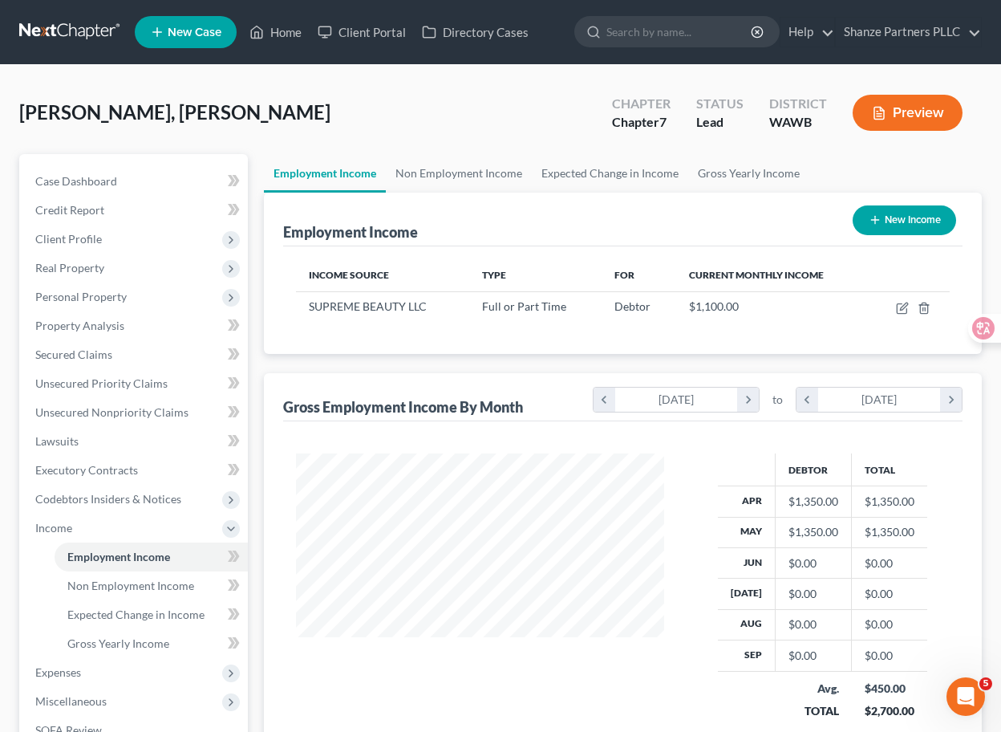
scroll to position [287, 400]
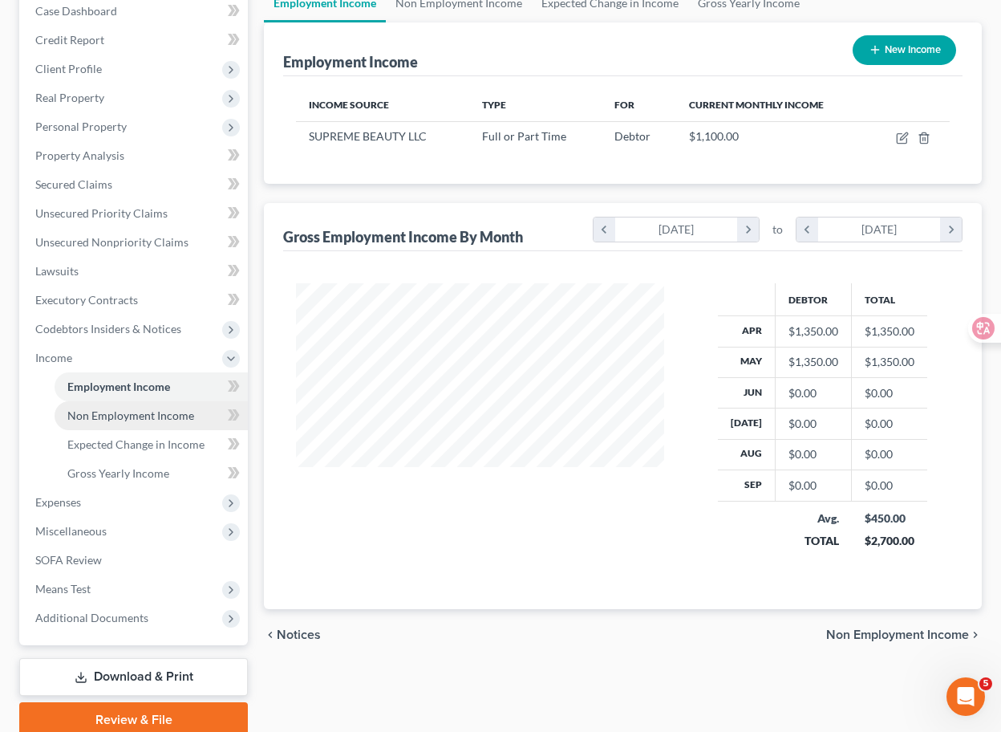
click at [171, 411] on span "Non Employment Income" at bounding box center [130, 415] width 127 height 14
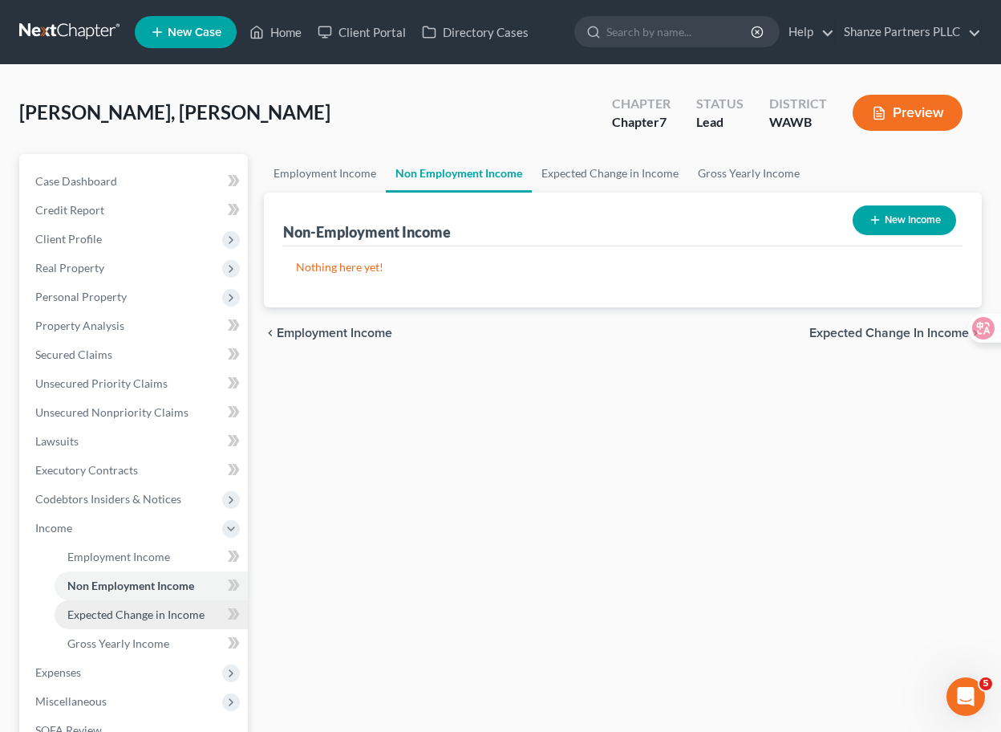
click at [171, 611] on span "Expected Change in Income" at bounding box center [135, 614] width 137 height 14
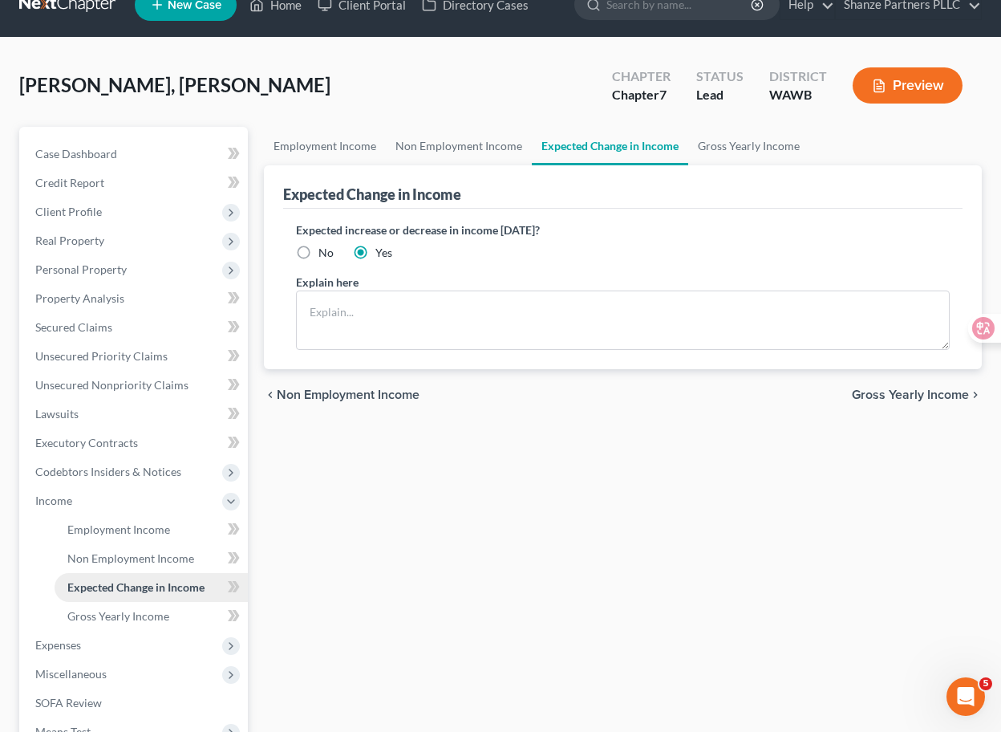
scroll to position [32, 0]
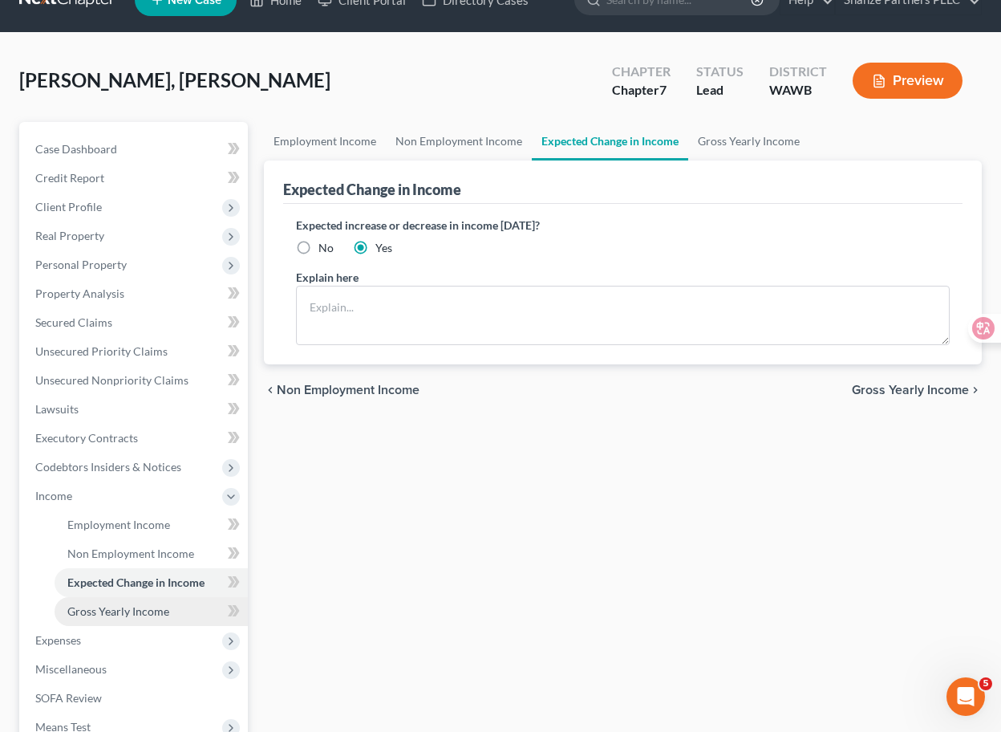
click at [156, 610] on span "Gross Yearly Income" at bounding box center [118, 611] width 102 height 14
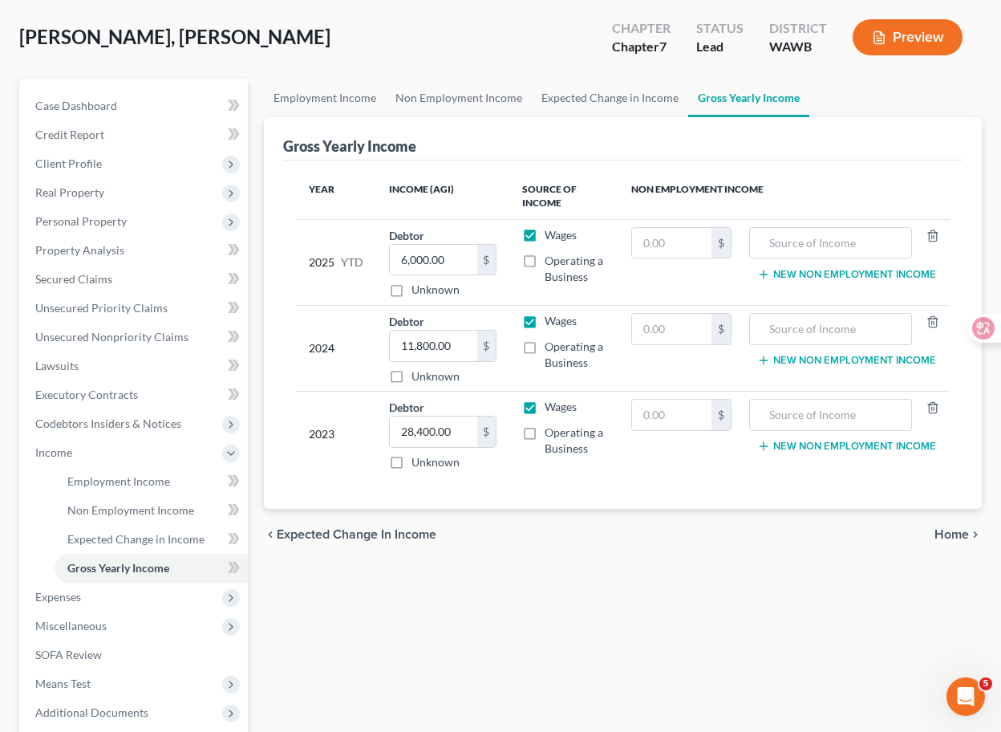
scroll to position [98, 0]
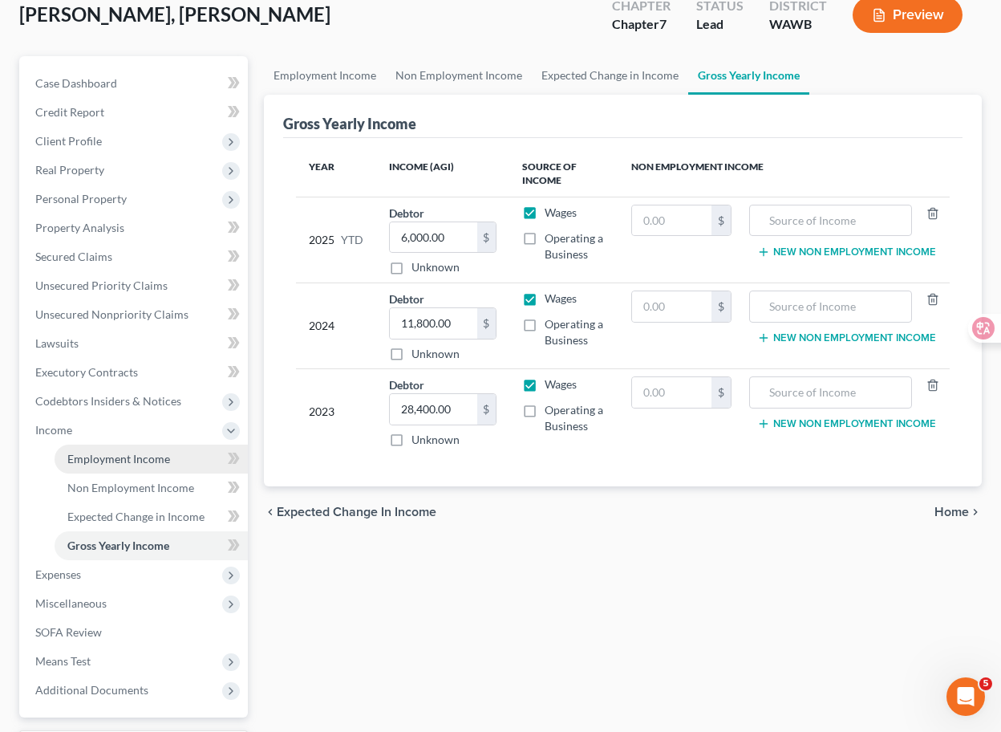
click at [161, 459] on span "Employment Income" at bounding box center [118, 459] width 103 height 14
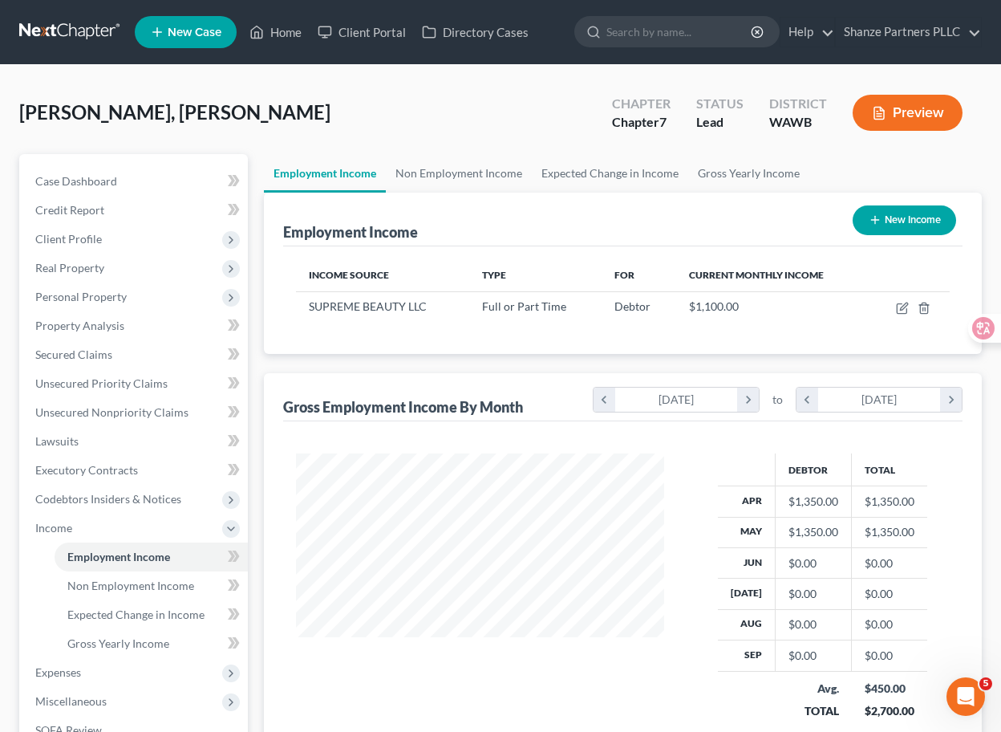
scroll to position [287, 400]
click at [272, 358] on div "Employment Income New Income Income Source Type For Current Monthly Income SUPR…" at bounding box center [623, 486] width 718 height 587
click at [260, 362] on div "Employment Income Non Employment Income Expected Change in Income Gross Yearly …" at bounding box center [623, 530] width 734 height 753
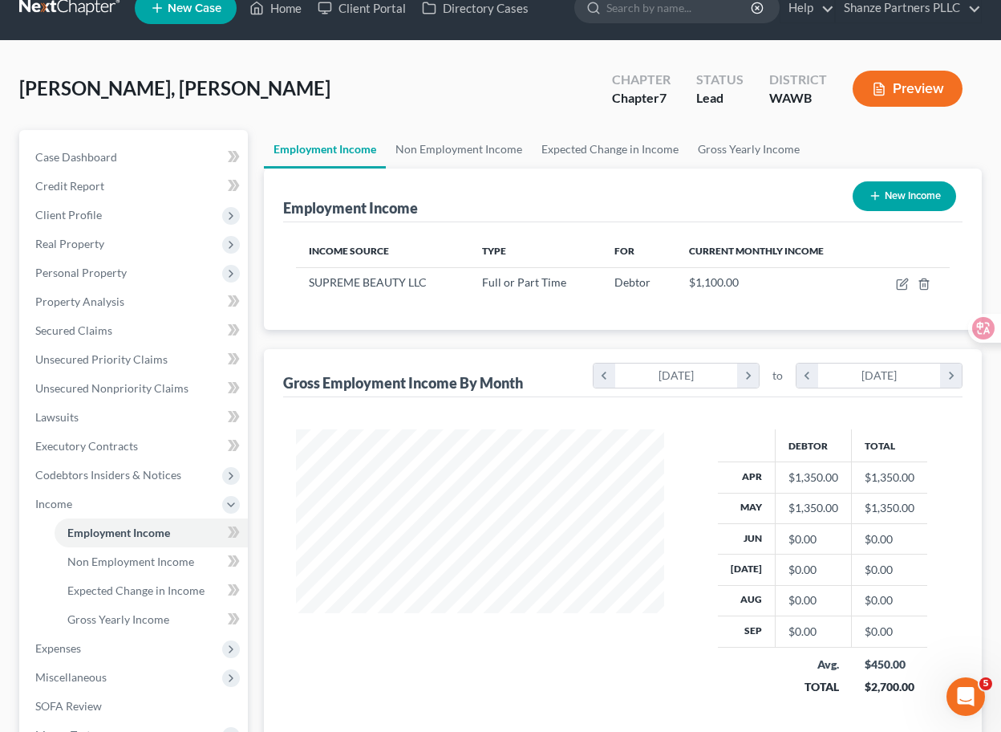
scroll to position [27, 0]
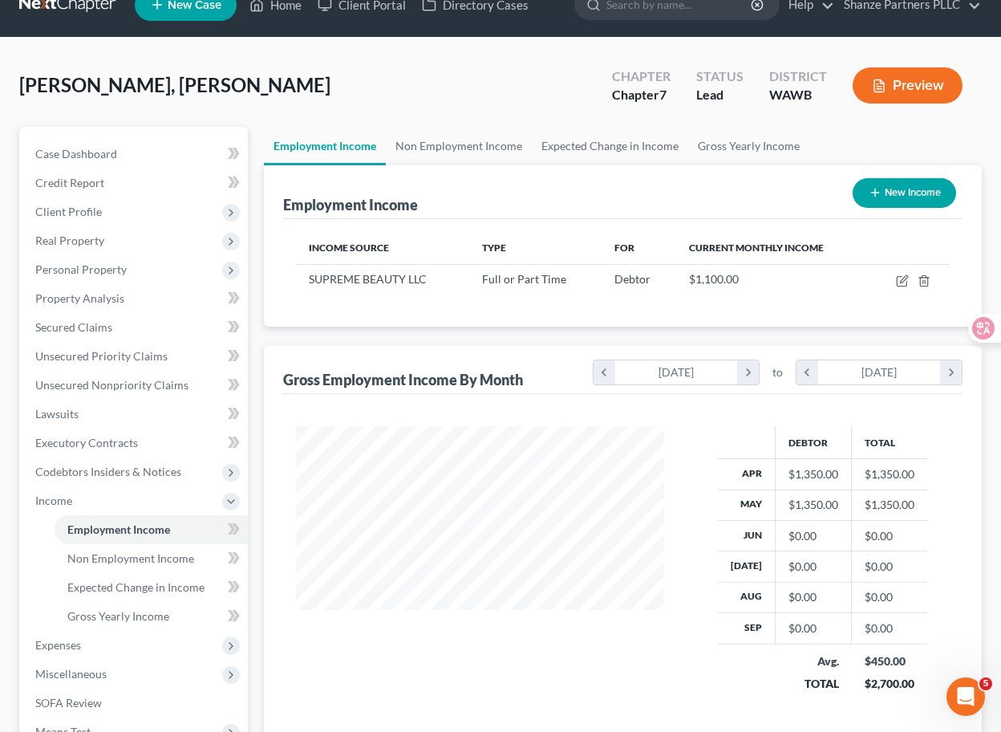
click at [257, 410] on div "Employment Income Non Employment Income Expected Change in Income Gross Yearly …" at bounding box center [623, 503] width 734 height 753
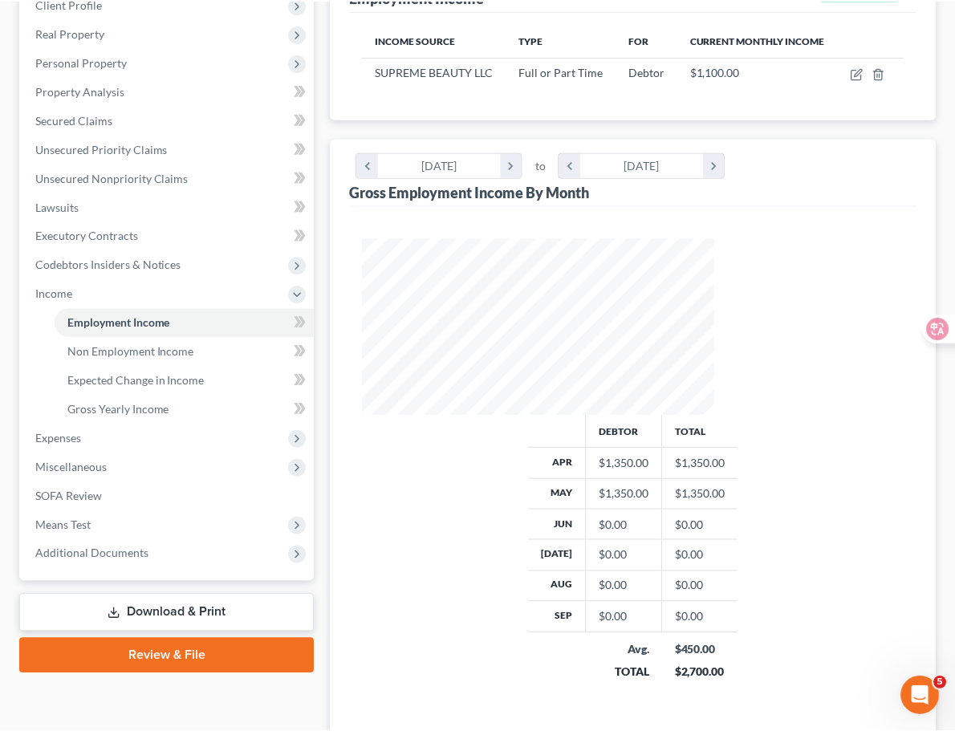
scroll to position [801960, 801867]
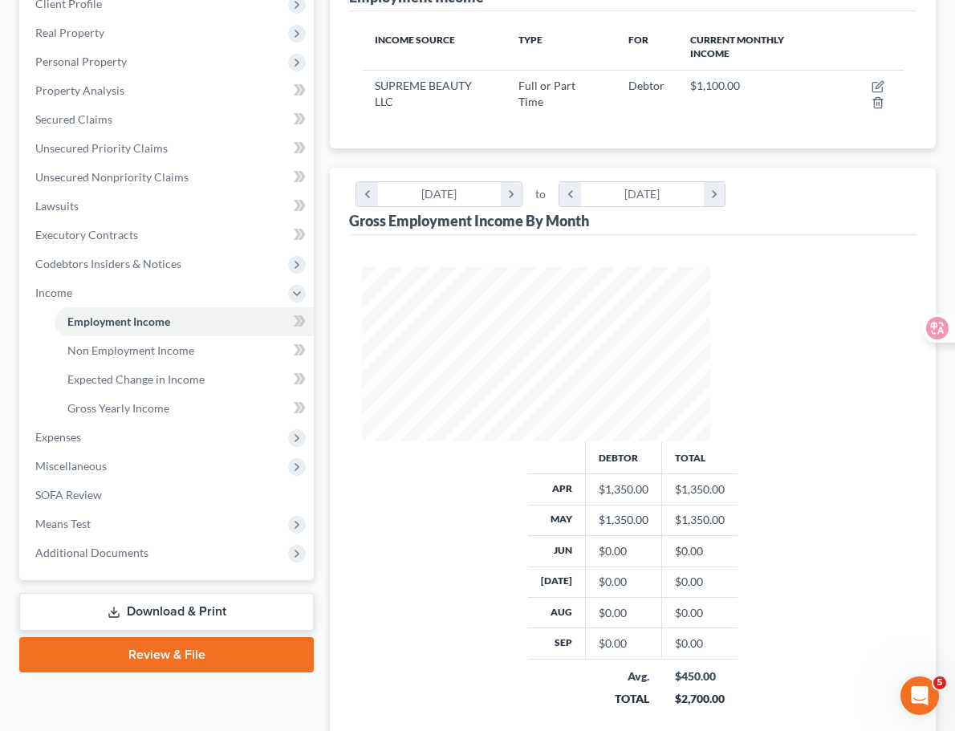
click at [322, 398] on div "Employment Income Non Employment Income Expected Change in Income Gross Yearly …" at bounding box center [633, 369] width 622 height 900
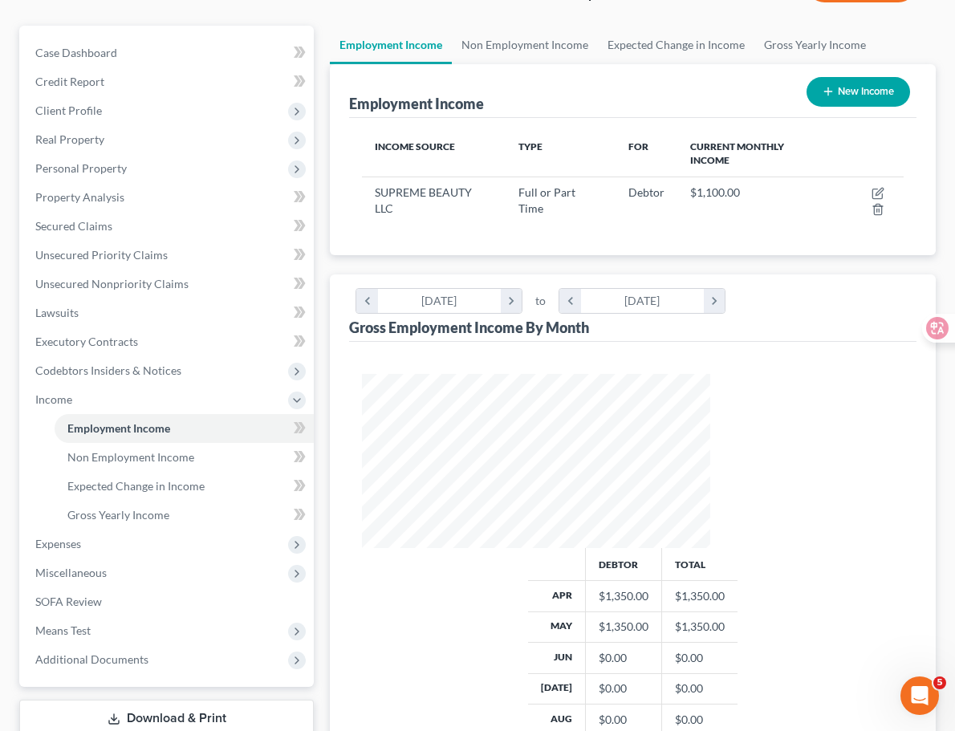
scroll to position [0, 0]
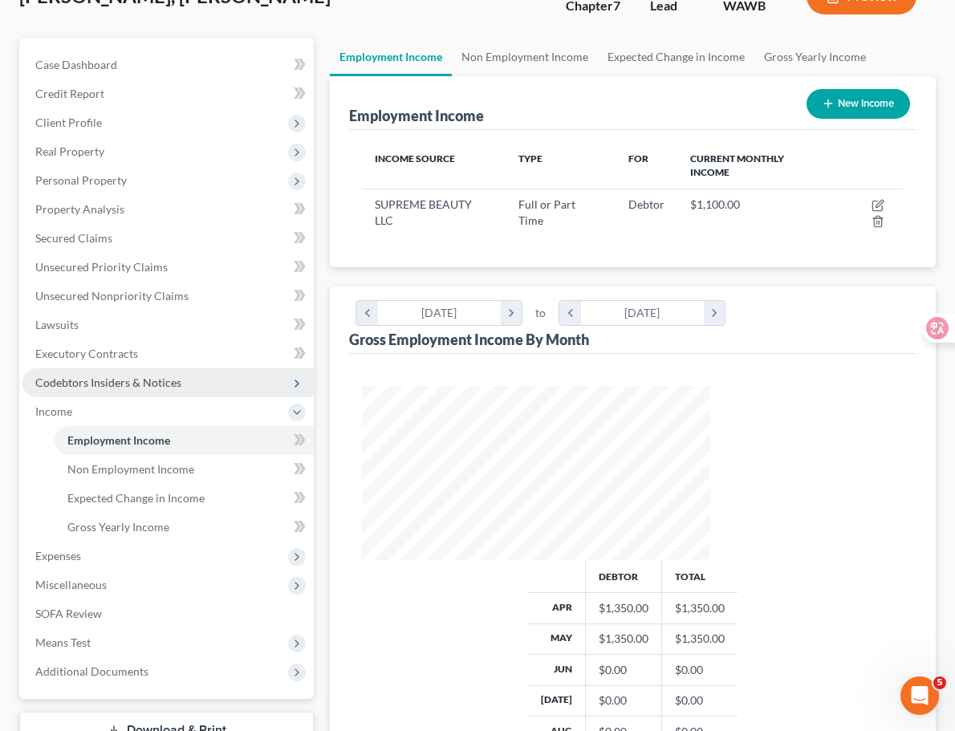
click at [182, 377] on span "Codebtors Insiders & Notices" at bounding box center [167, 382] width 291 height 29
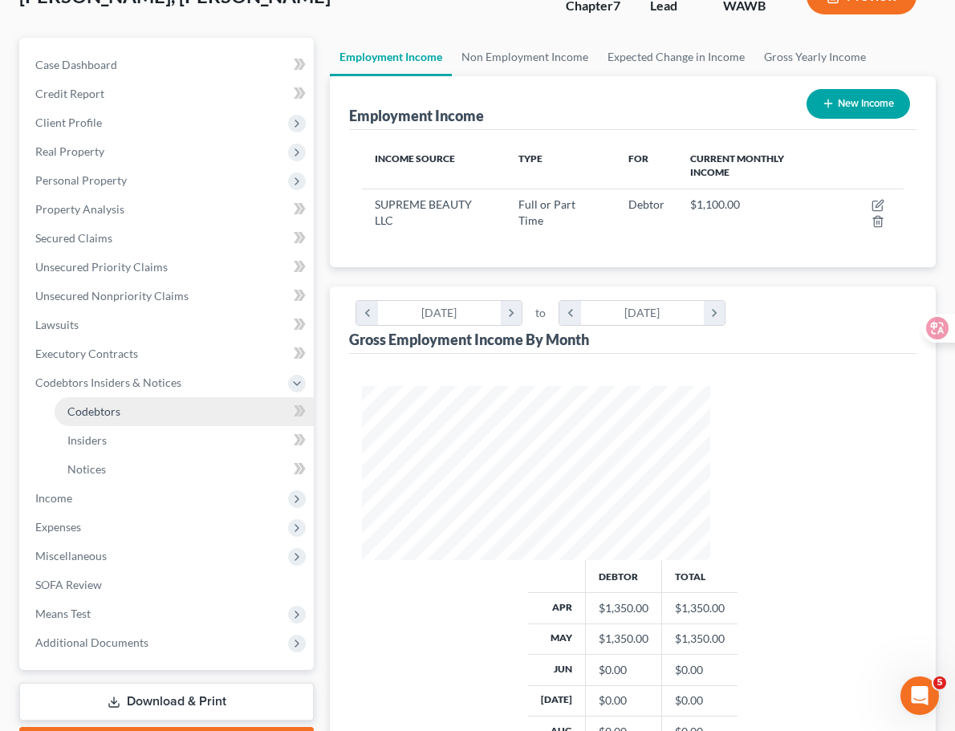
click at [176, 411] on link "Codebtors" at bounding box center [184, 411] width 259 height 29
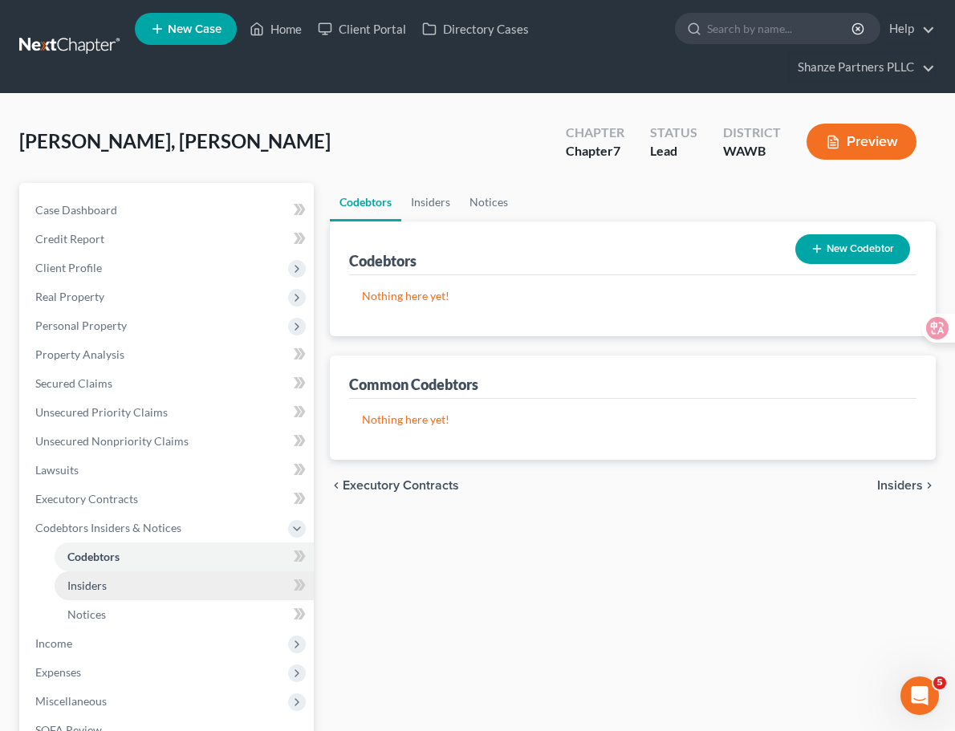
click at [167, 576] on link "Insiders" at bounding box center [184, 585] width 259 height 29
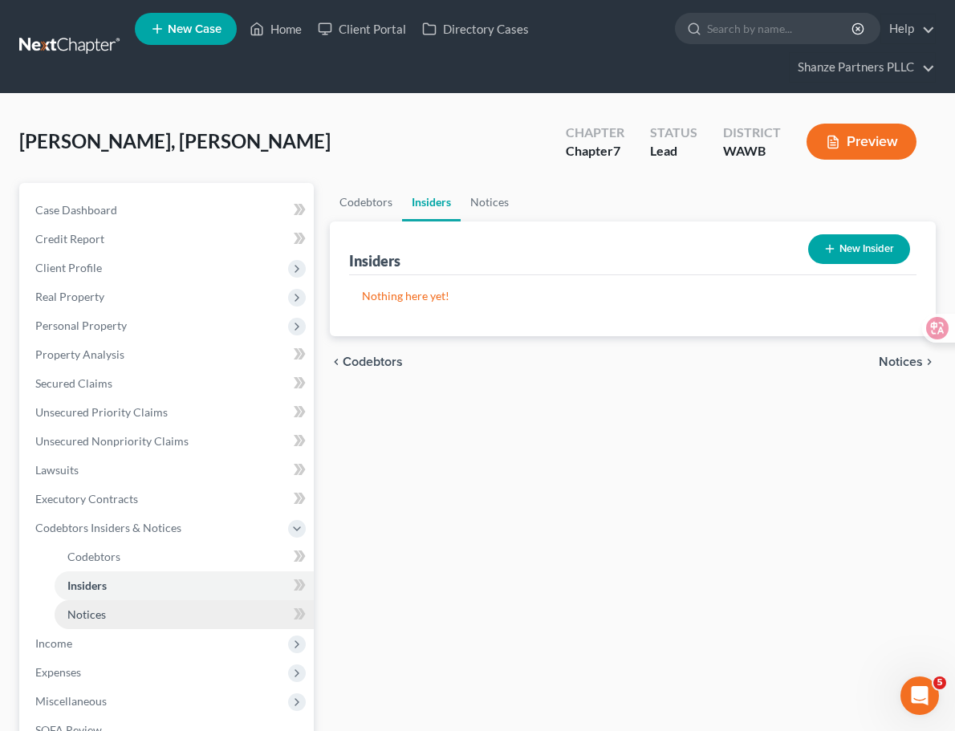
click at [165, 603] on link "Notices" at bounding box center [184, 614] width 259 height 29
click at [173, 587] on link "Insiders" at bounding box center [184, 585] width 259 height 29
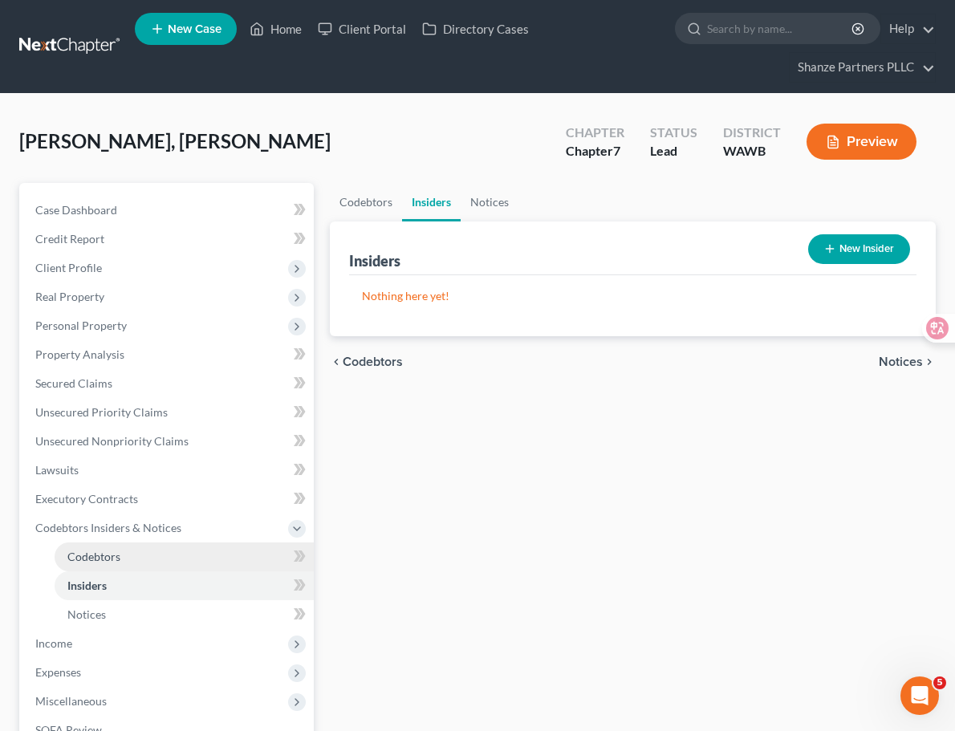
click at [183, 566] on link "Codebtors" at bounding box center [184, 556] width 259 height 29
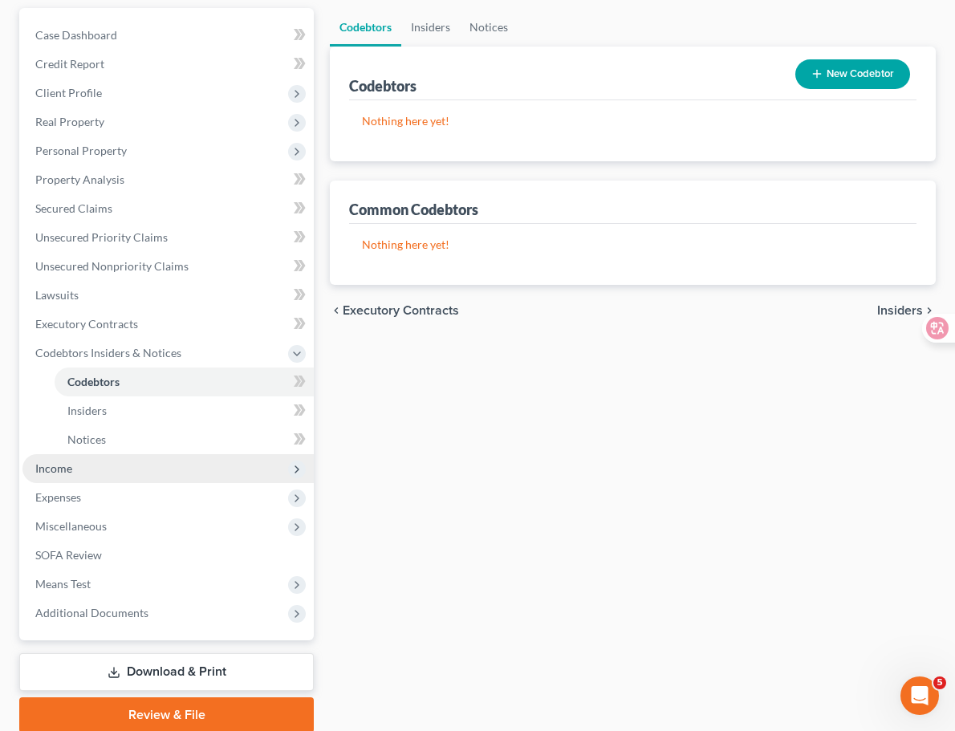
click at [164, 477] on span "Income" at bounding box center [167, 468] width 291 height 29
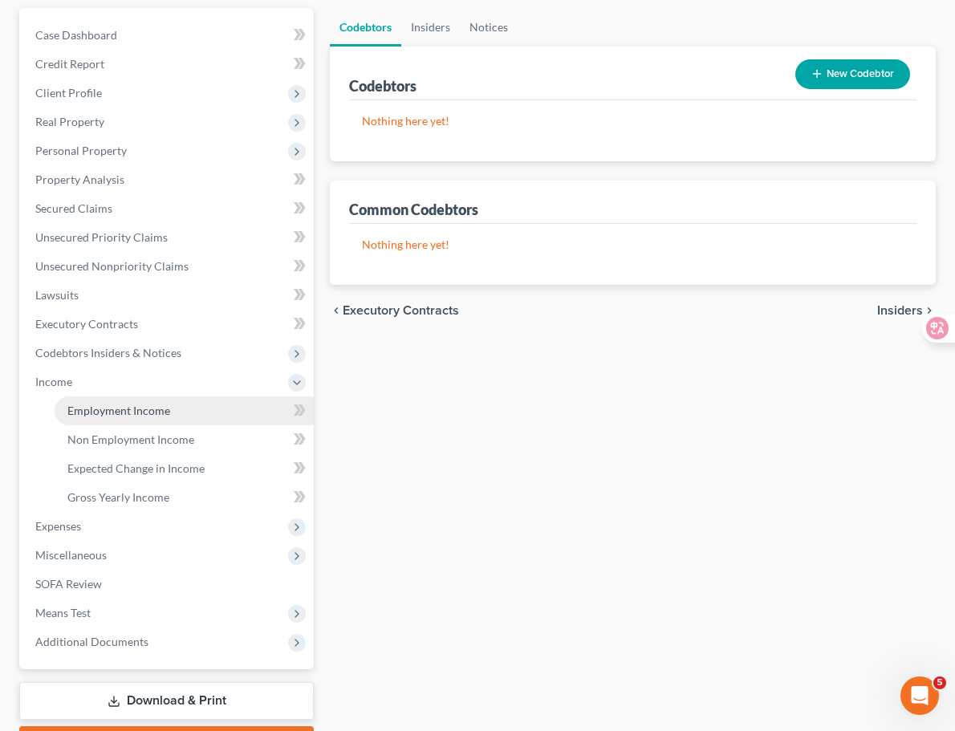
click at [183, 412] on link "Employment Income" at bounding box center [184, 410] width 259 height 29
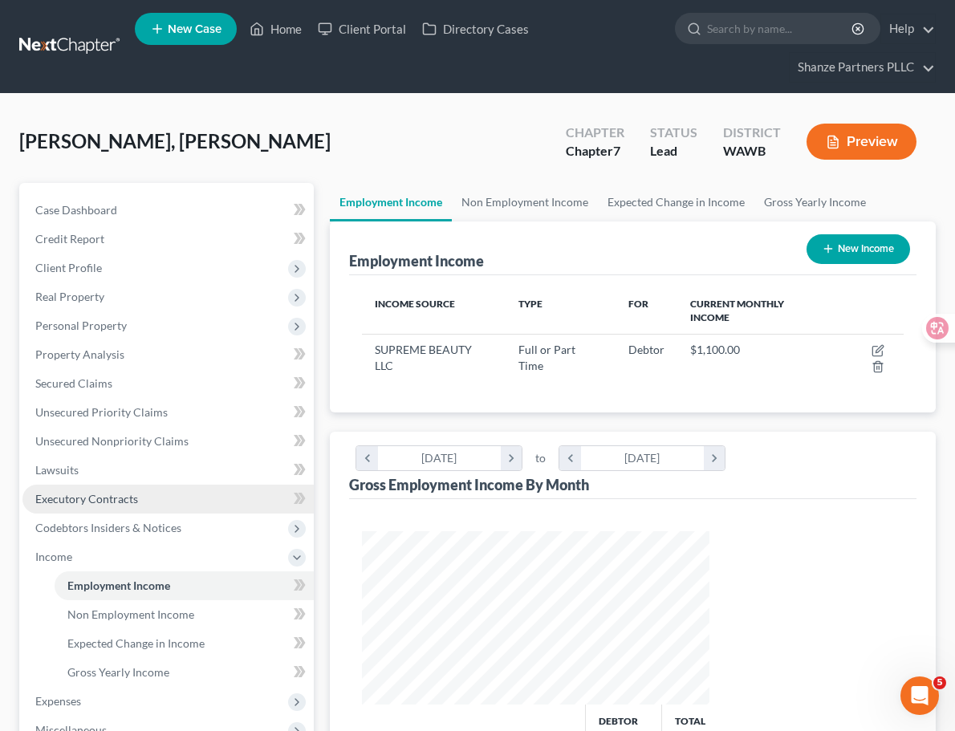
scroll to position [801960, 801867]
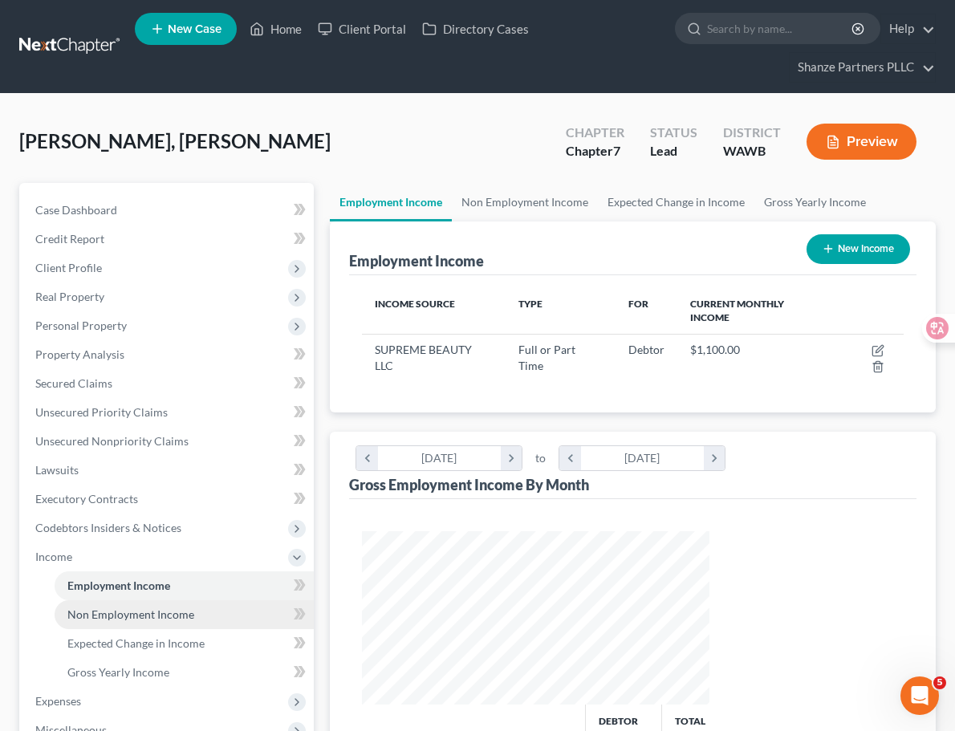
click at [154, 619] on span "Non Employment Income" at bounding box center [130, 614] width 127 height 14
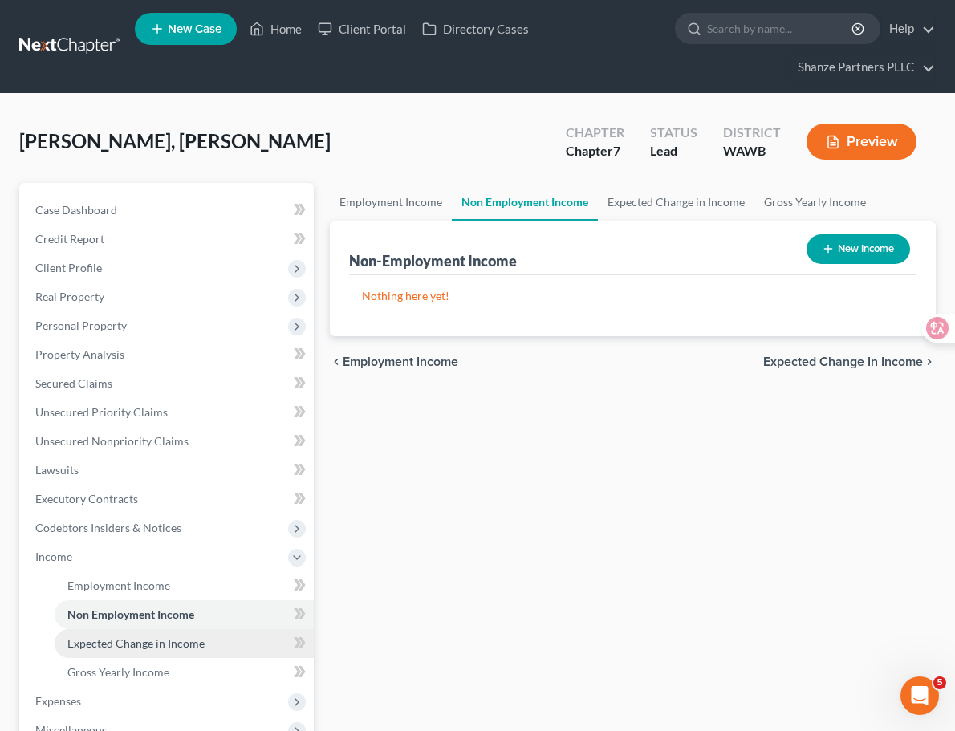
click at [152, 639] on span "Expected Change in Income" at bounding box center [135, 643] width 137 height 14
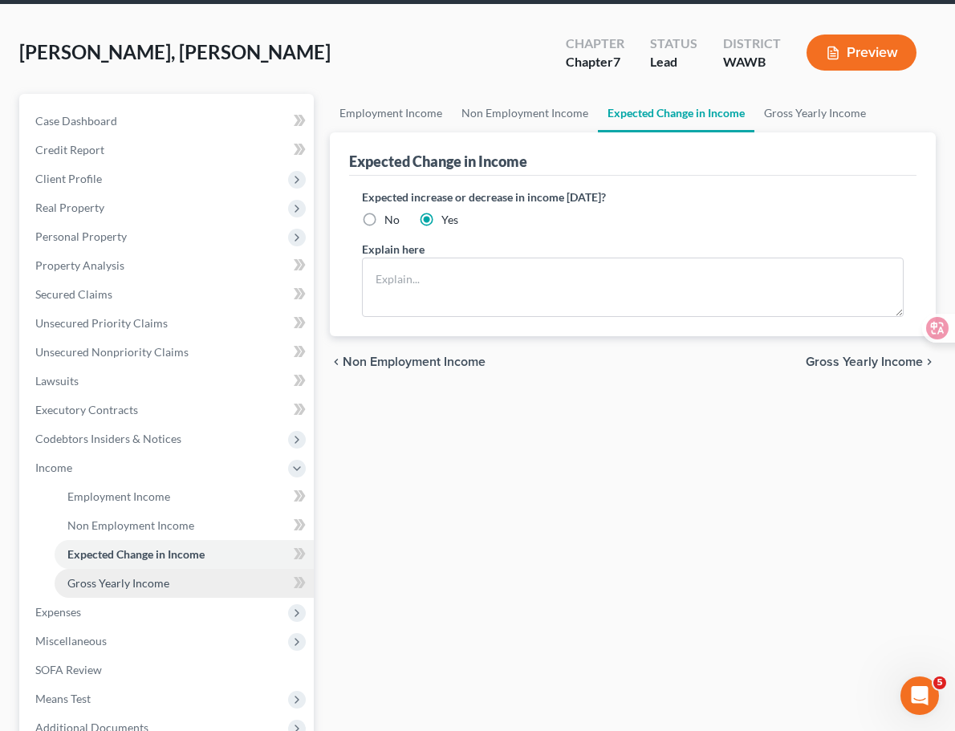
click at [172, 572] on link "Gross Yearly Income" at bounding box center [184, 583] width 259 height 29
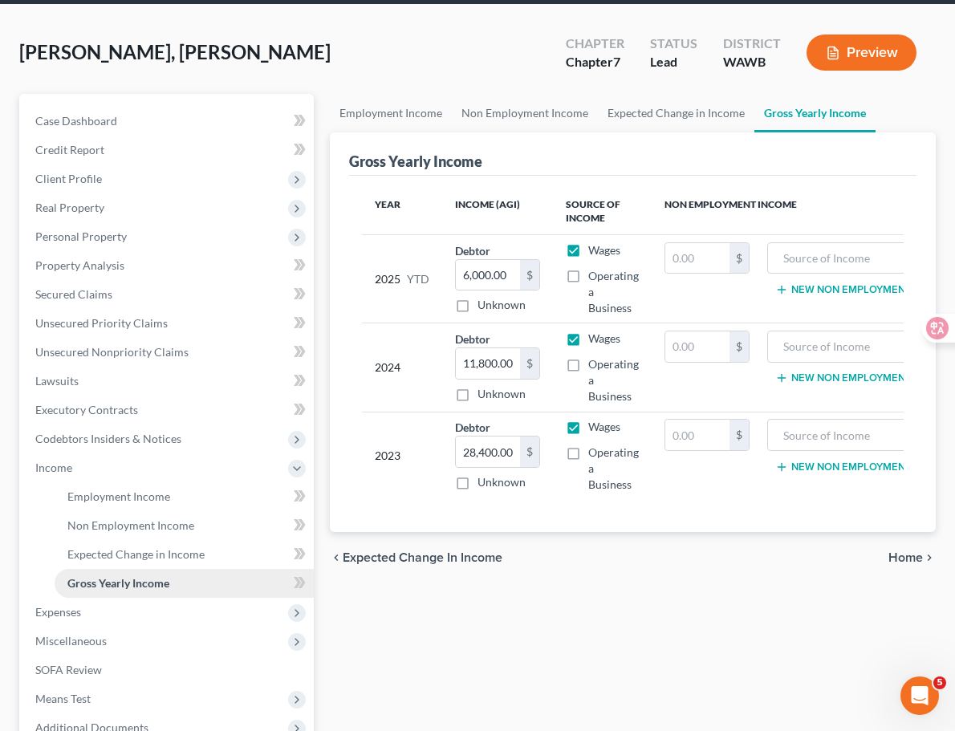
scroll to position [14, 0]
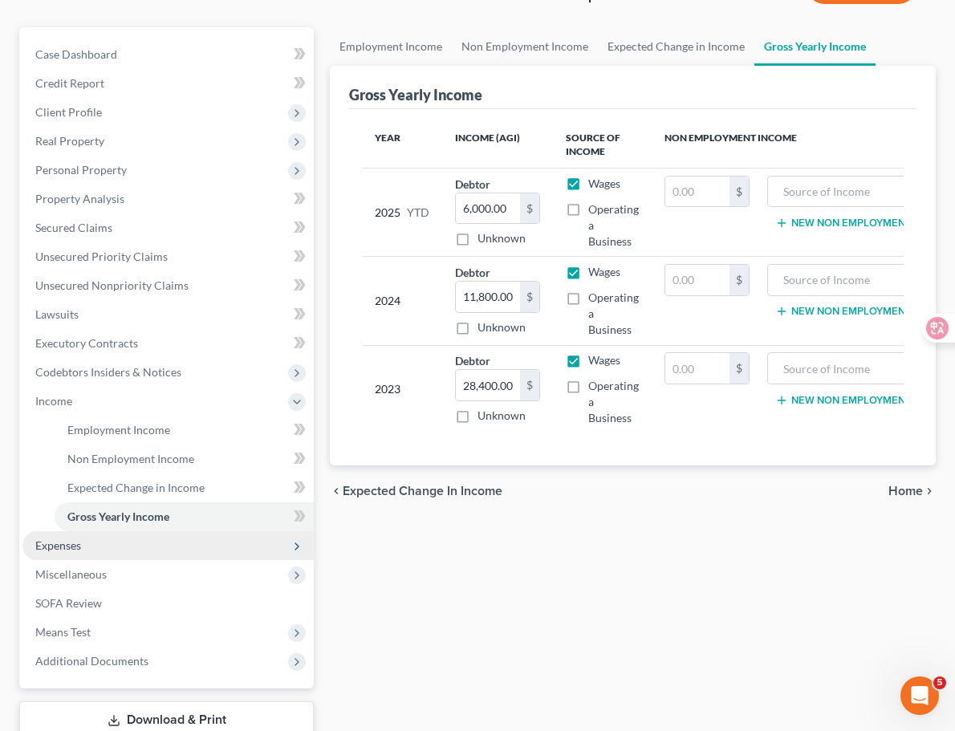
click at [145, 533] on span "Expenses" at bounding box center [167, 545] width 291 height 29
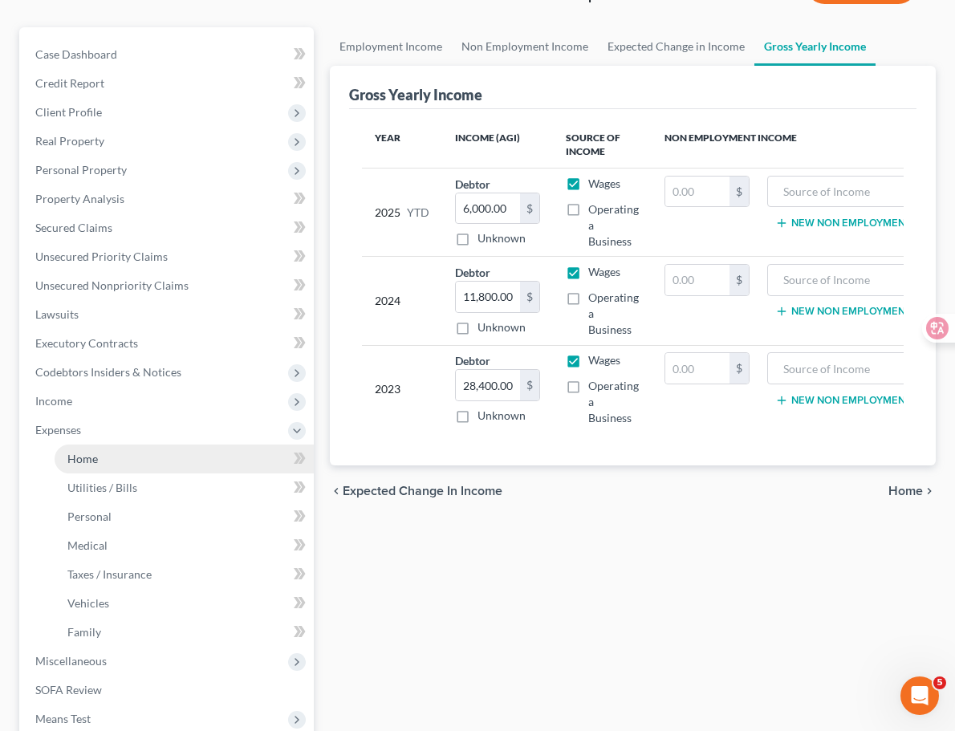
click at [158, 462] on link "Home" at bounding box center [184, 458] width 259 height 29
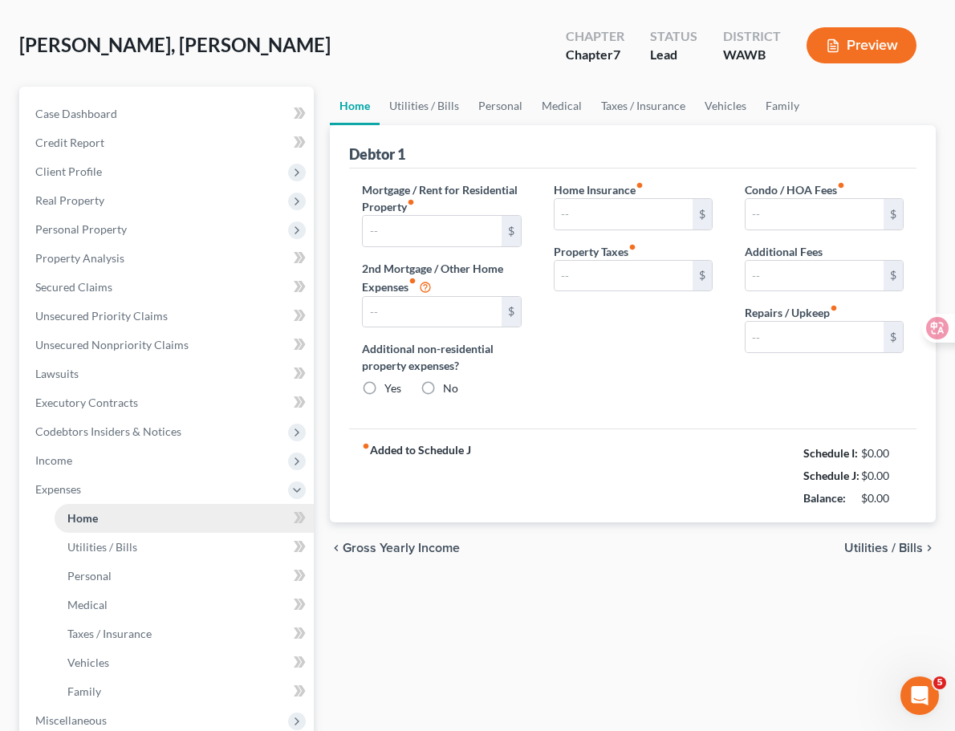
type input "0.00"
radio input "true"
type input "0.00"
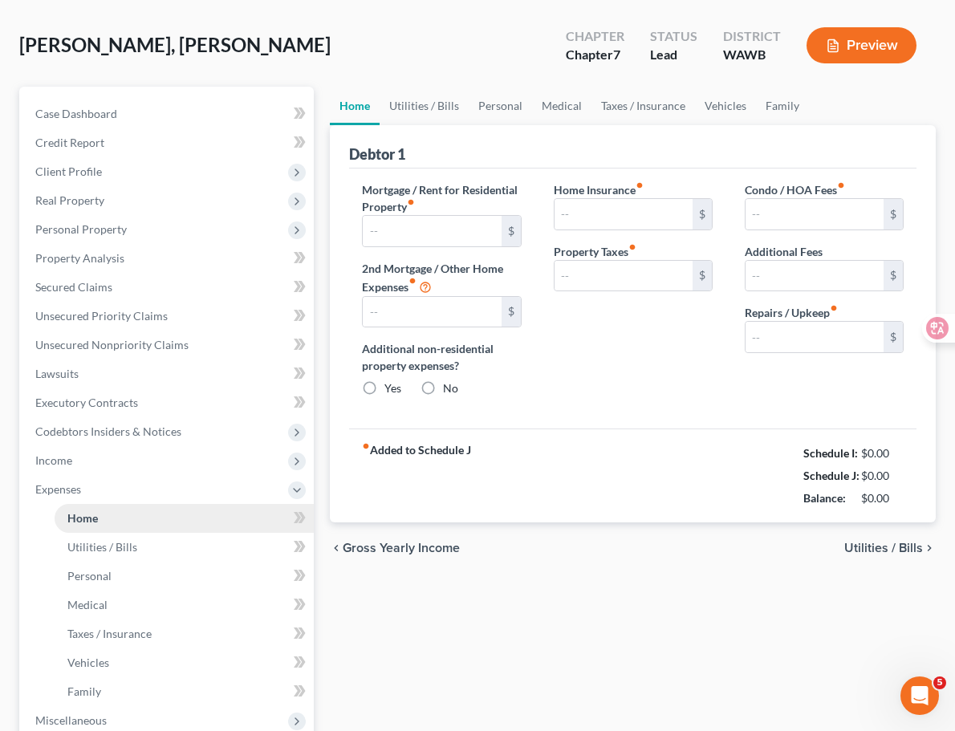
type input "0.00"
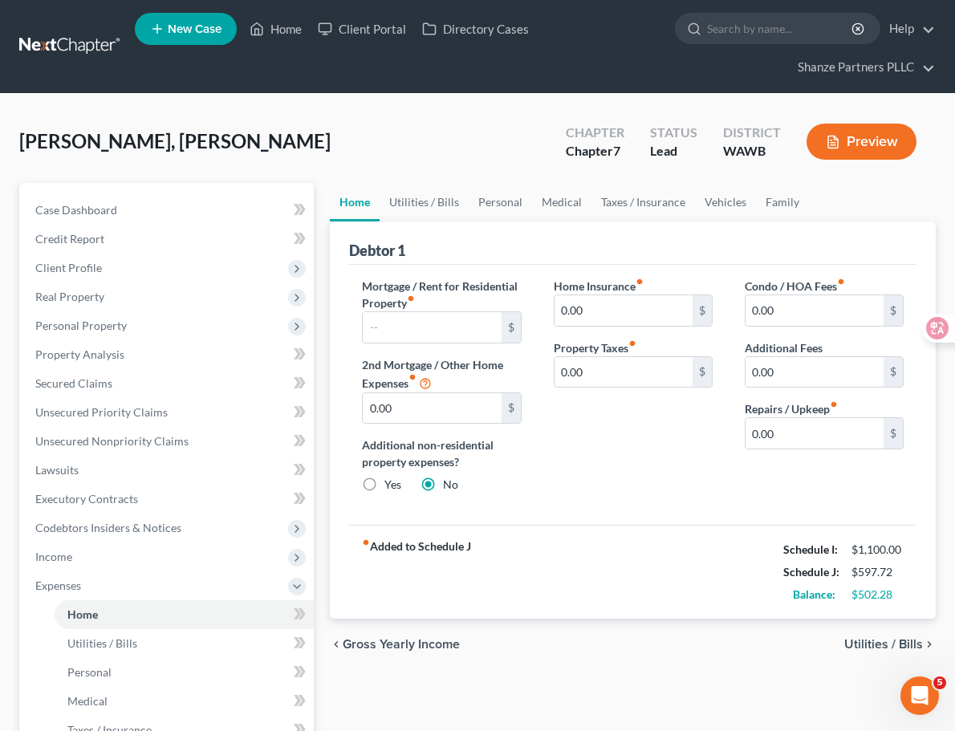
click at [322, 559] on div "Home Utilities / Bills Personal Medical Taxes / Insurance Vehicles Family Debto…" at bounding box center [633, 603] width 622 height 840
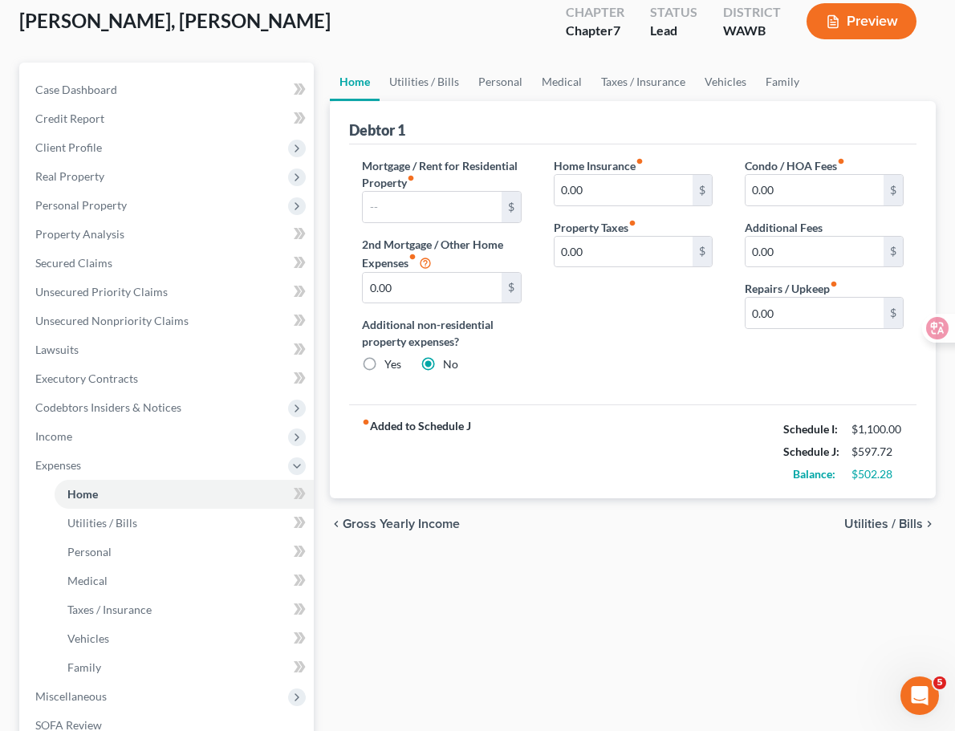
click at [322, 584] on div "Home Utilities / Bills Personal Medical Taxes / Insurance Vehicles Family Debto…" at bounding box center [633, 483] width 622 height 840
click at [191, 521] on link "Utilities / Bills" at bounding box center [184, 523] width 259 height 29
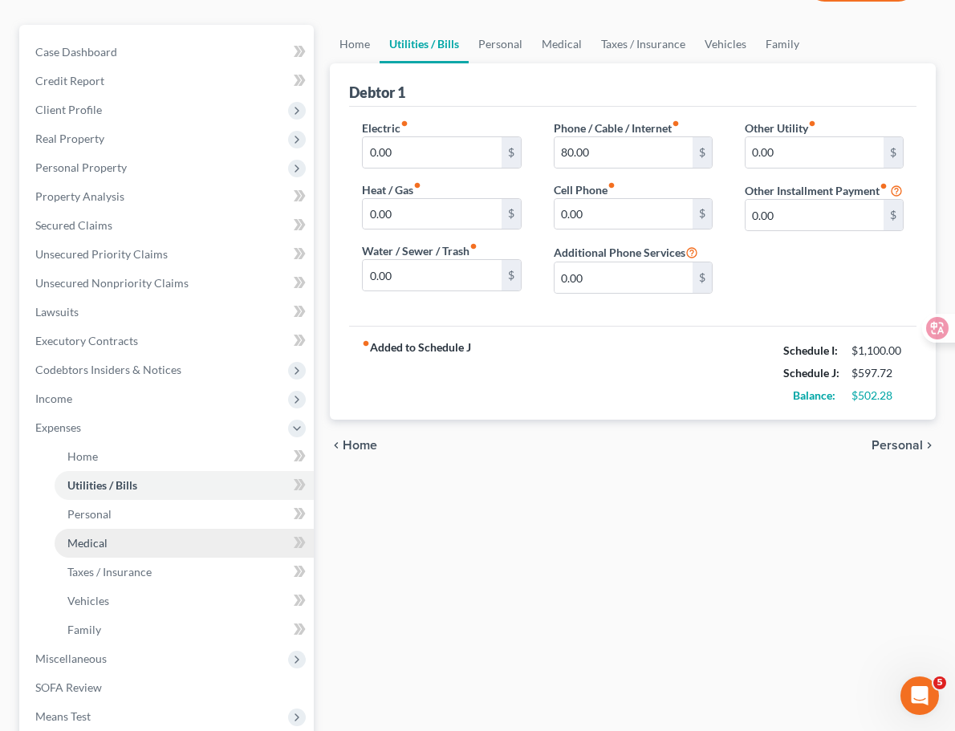
click at [176, 545] on link "Medical" at bounding box center [184, 543] width 259 height 29
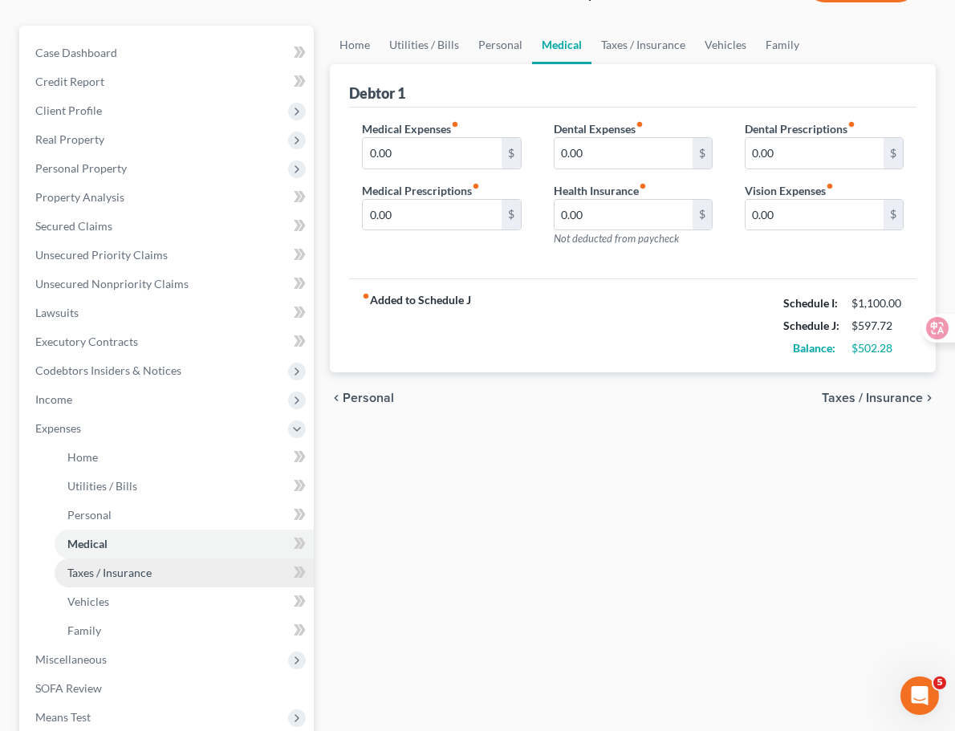
click at [168, 583] on link "Taxes / Insurance" at bounding box center [184, 572] width 259 height 29
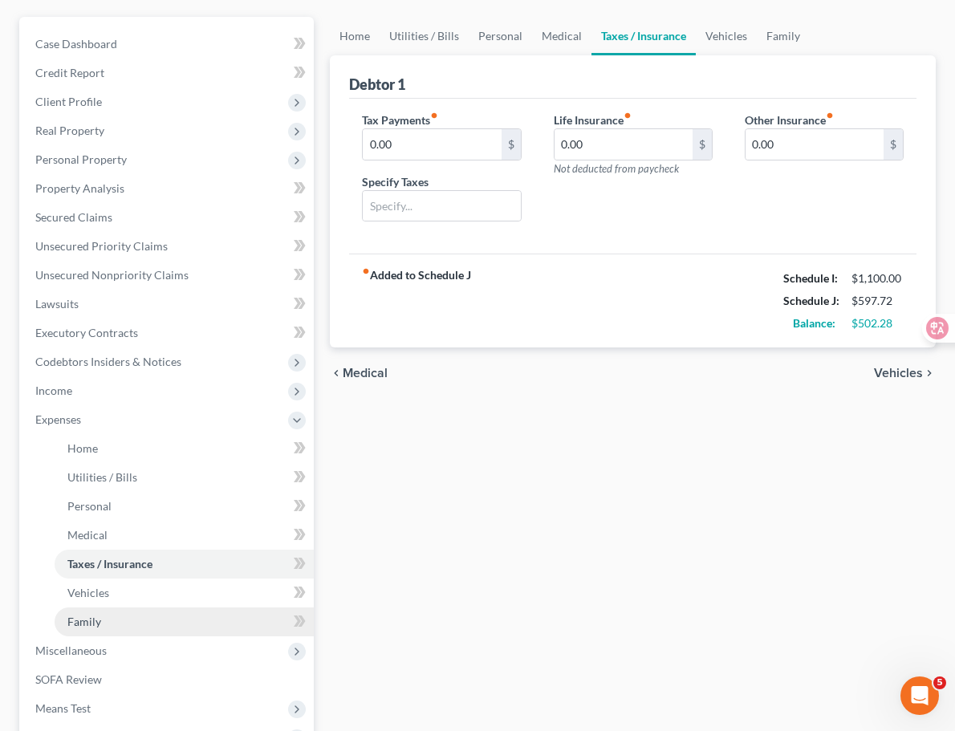
click at [163, 607] on link "Family" at bounding box center [184, 621] width 259 height 29
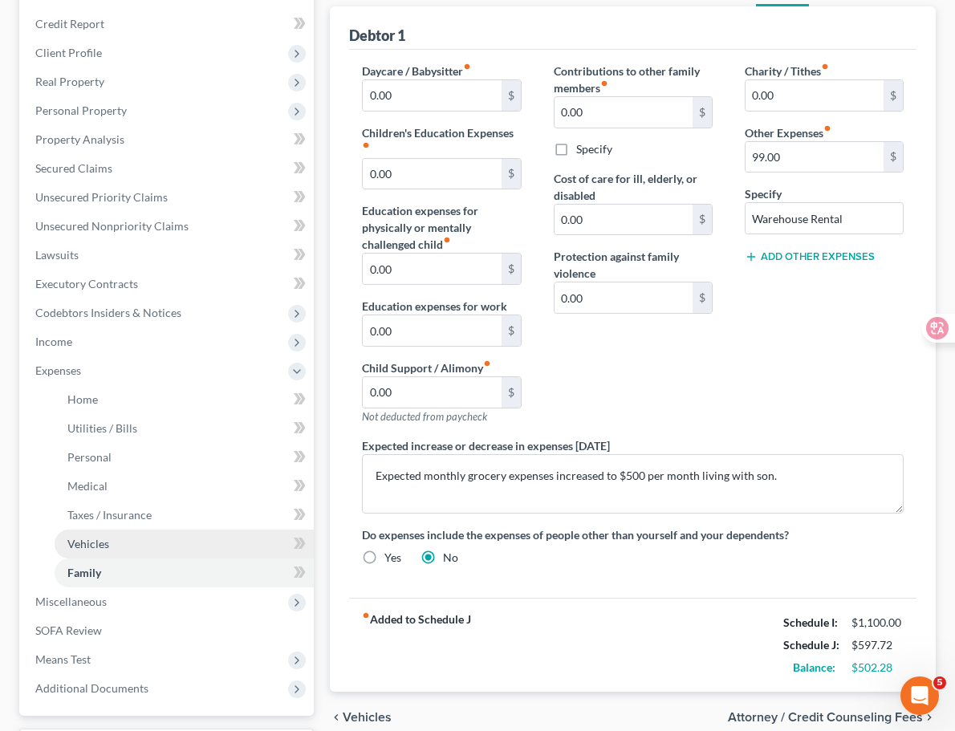
click at [181, 546] on link "Vehicles" at bounding box center [184, 543] width 259 height 29
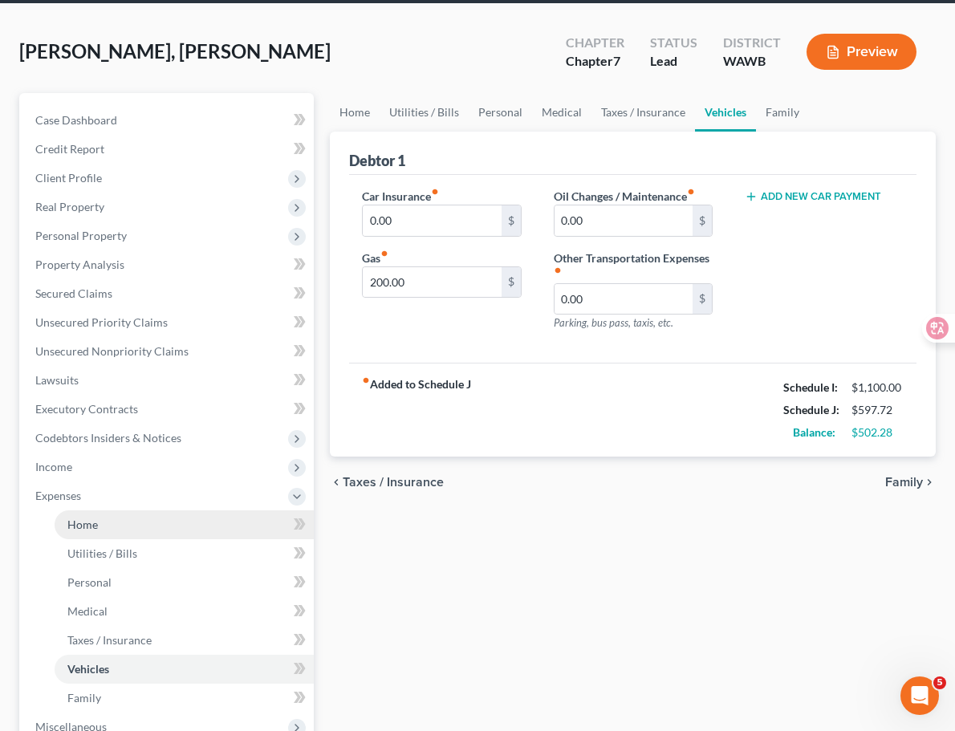
click at [148, 532] on link "Home" at bounding box center [184, 524] width 259 height 29
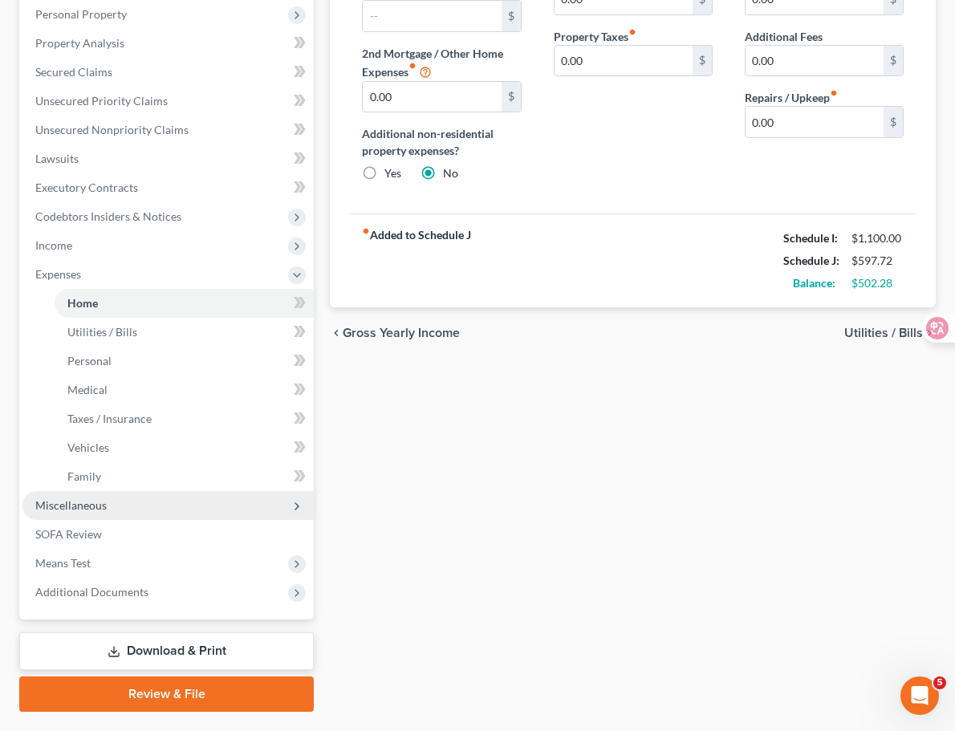
click at [181, 493] on span "Miscellaneous" at bounding box center [167, 505] width 291 height 29
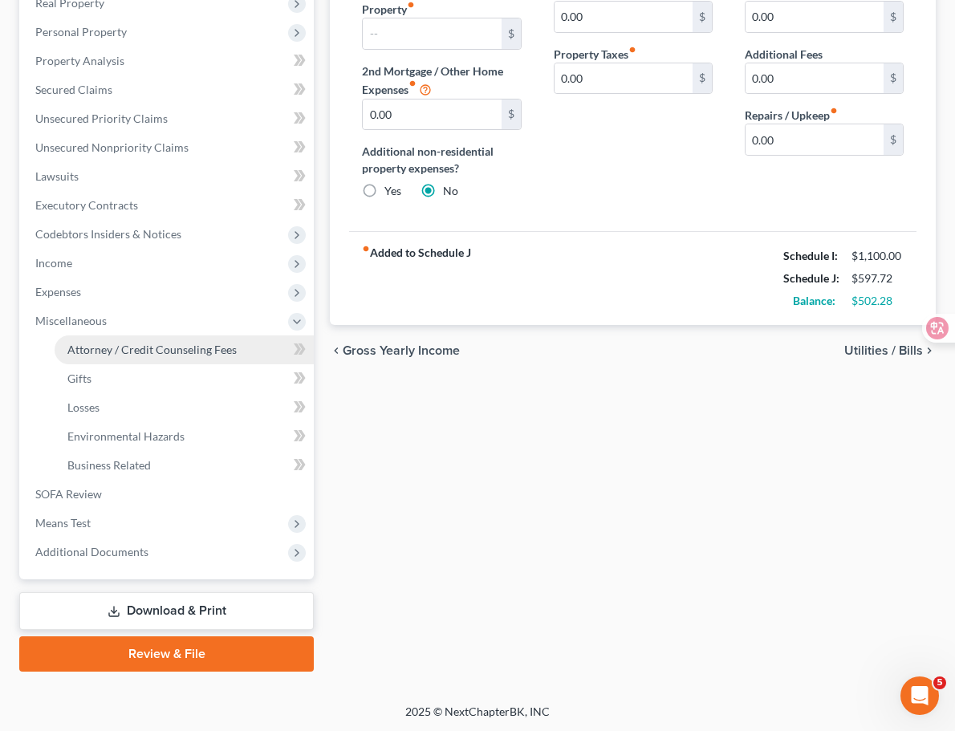
click at [146, 352] on span "Attorney / Credit Counseling Fees" at bounding box center [151, 350] width 169 height 14
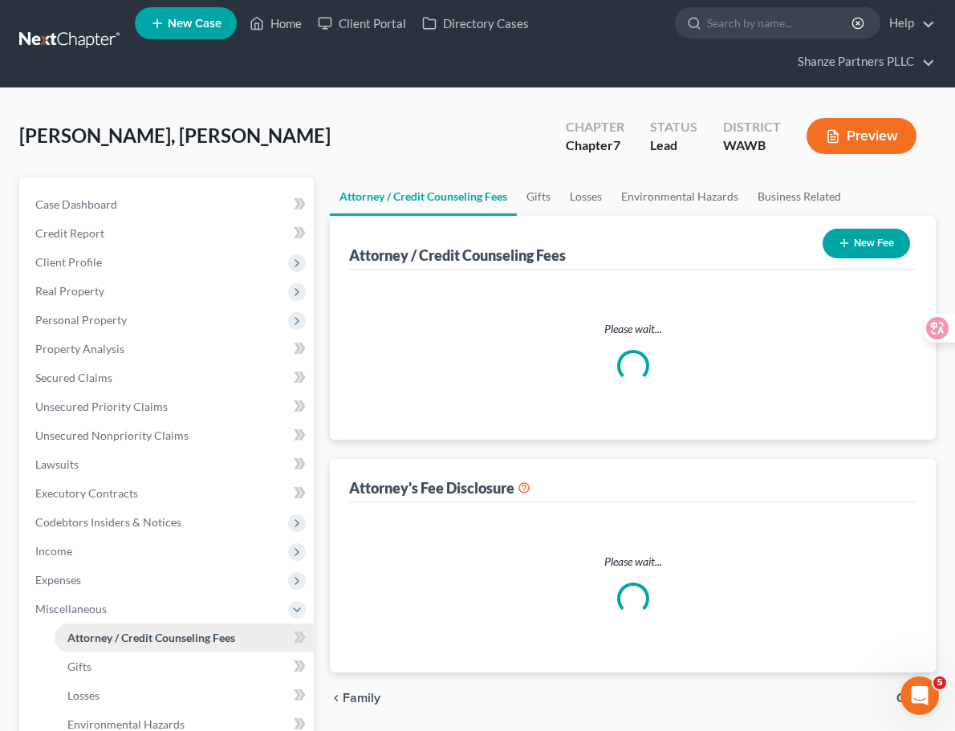
select select "0"
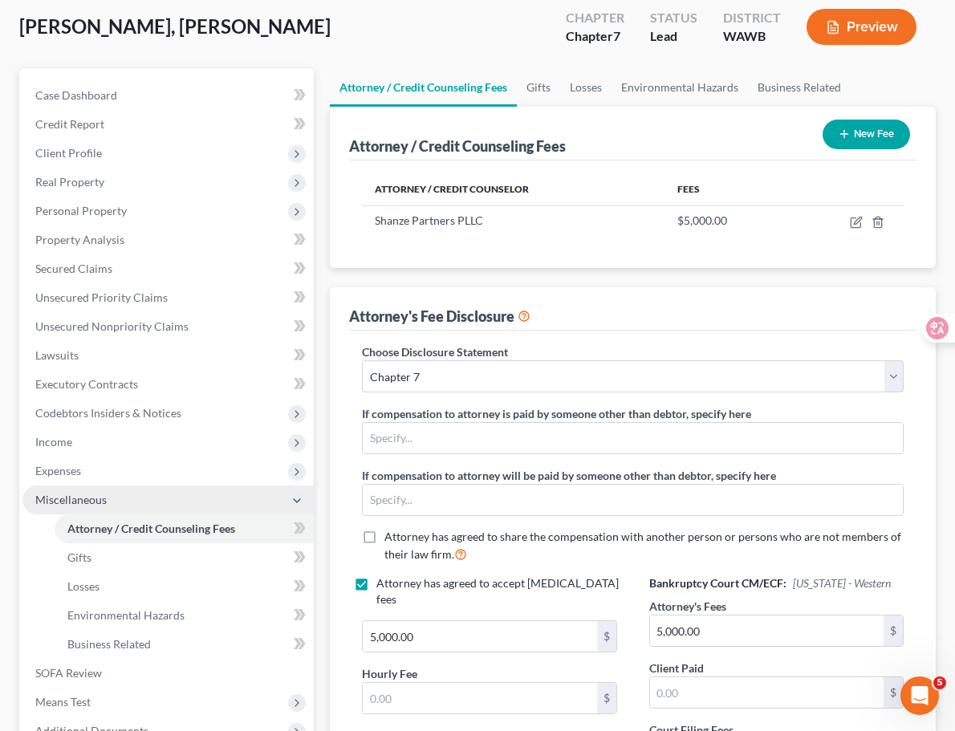
click at [141, 497] on span "Miscellaneous" at bounding box center [167, 499] width 291 height 29
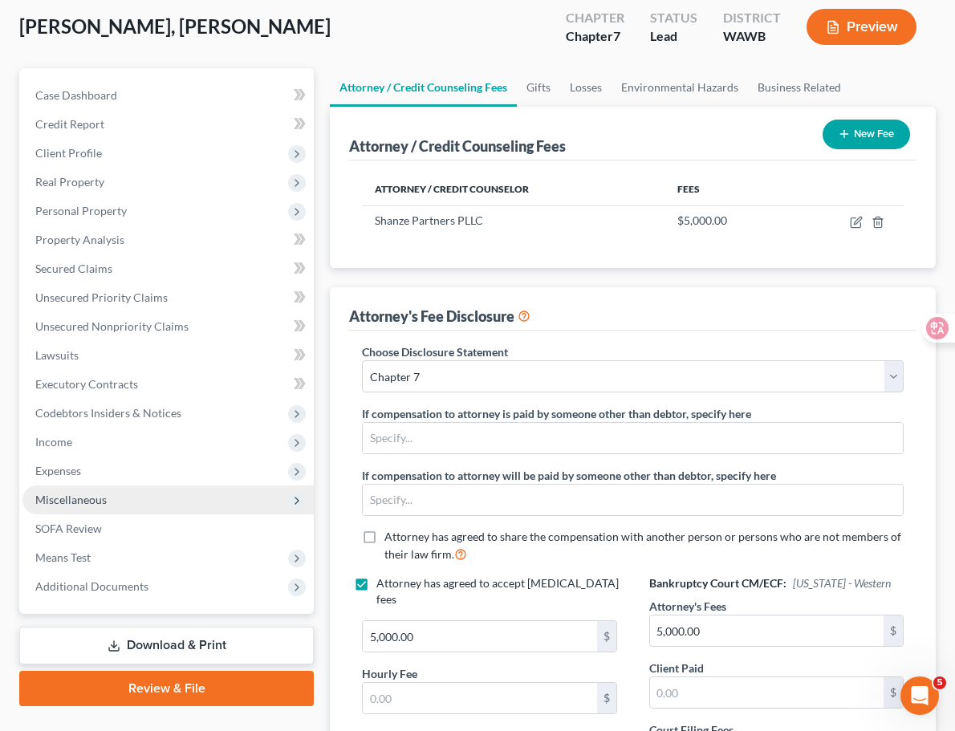
click at [141, 497] on span "Miscellaneous" at bounding box center [167, 499] width 291 height 29
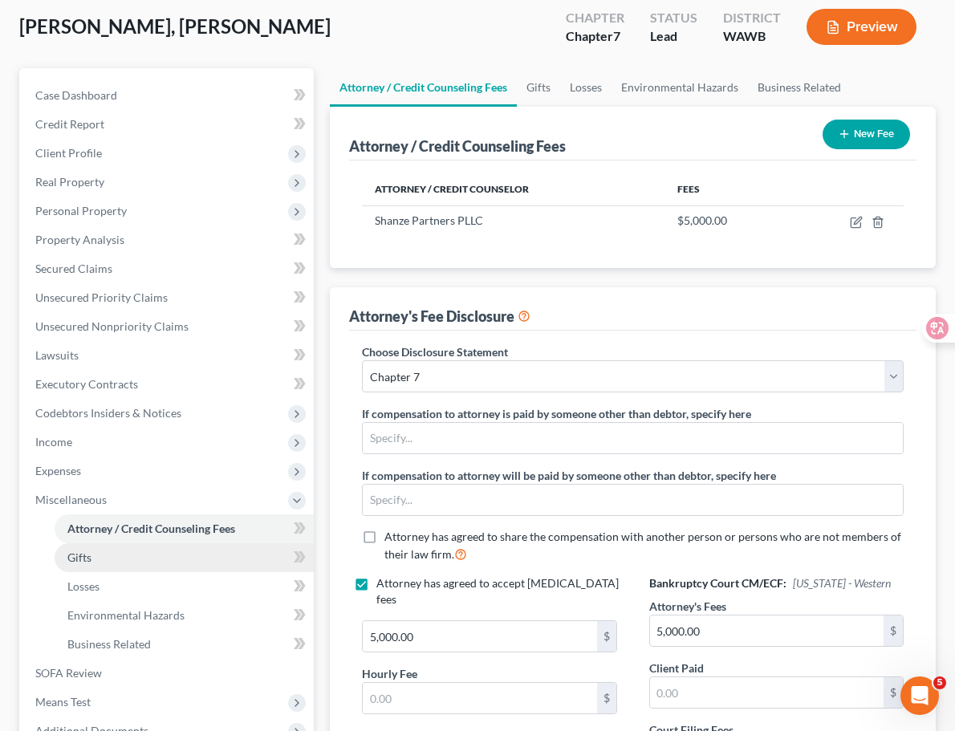
click at [144, 572] on link "Gifts" at bounding box center [184, 557] width 259 height 29
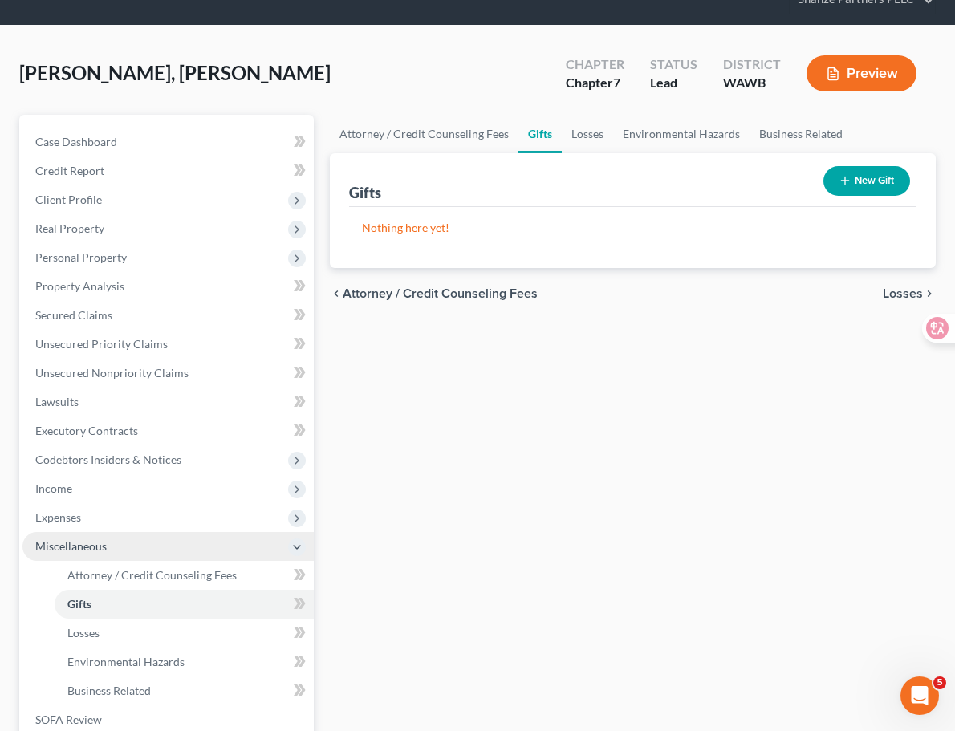
click at [144, 546] on span "Miscellaneous" at bounding box center [167, 546] width 291 height 29
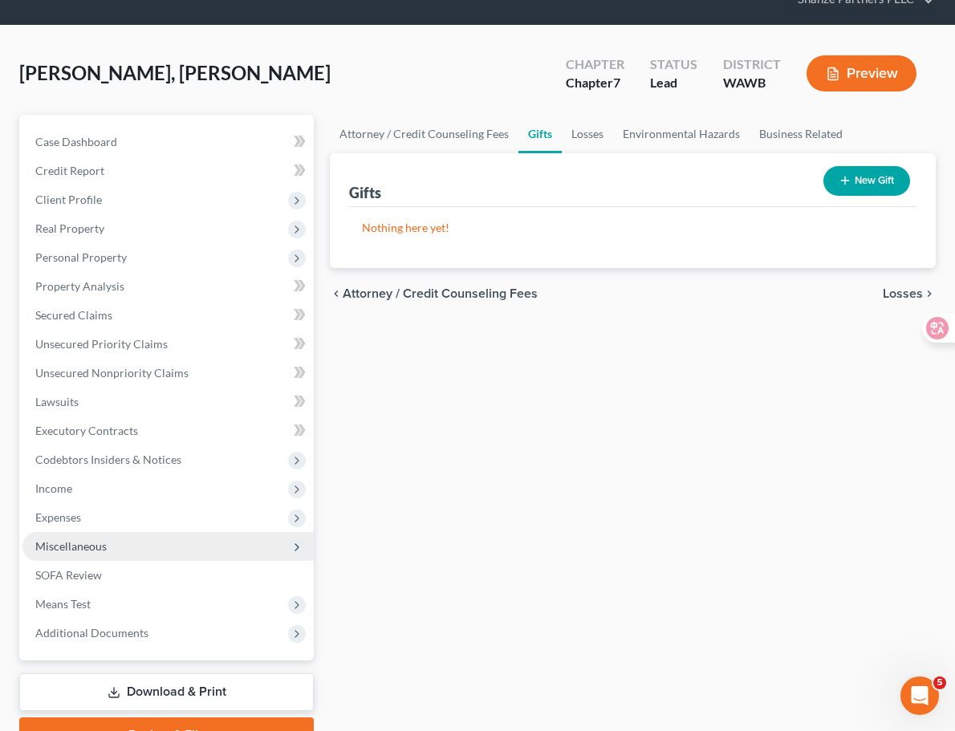
click at [155, 546] on span "Miscellaneous" at bounding box center [167, 546] width 291 height 29
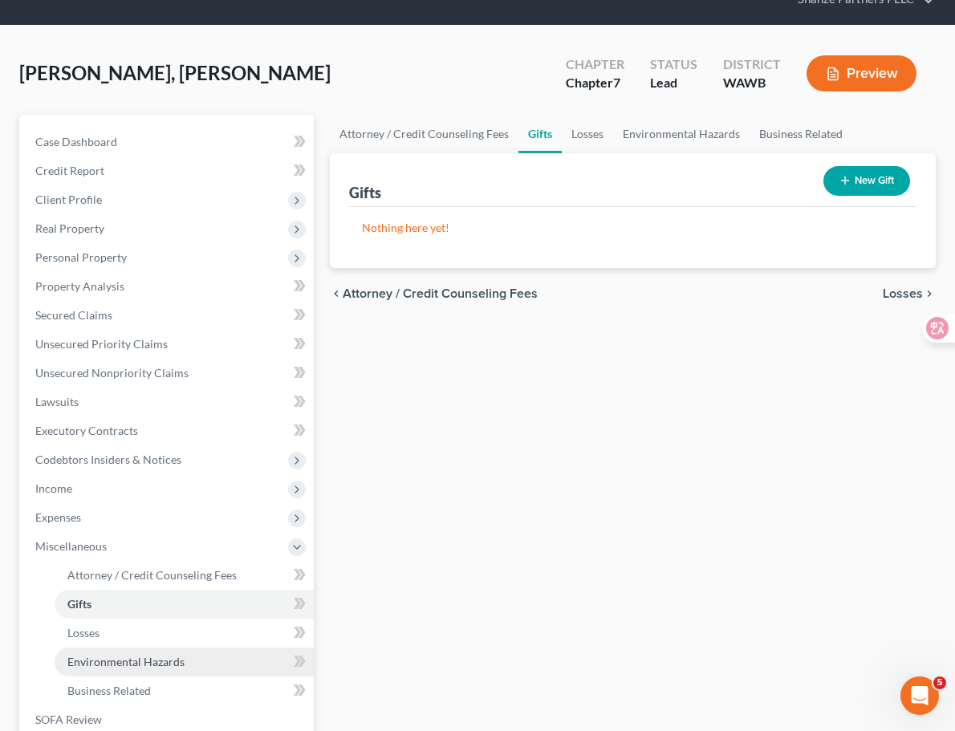
click at [148, 663] on span "Environmental Hazards" at bounding box center [125, 662] width 117 height 14
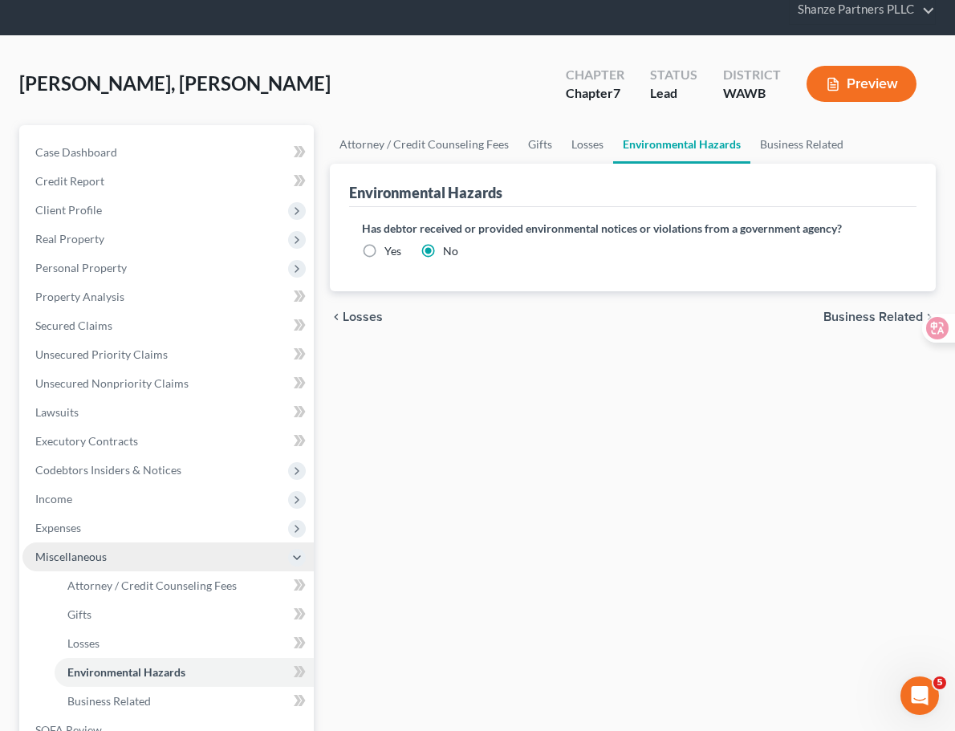
click at [169, 560] on span "Miscellaneous" at bounding box center [167, 556] width 291 height 29
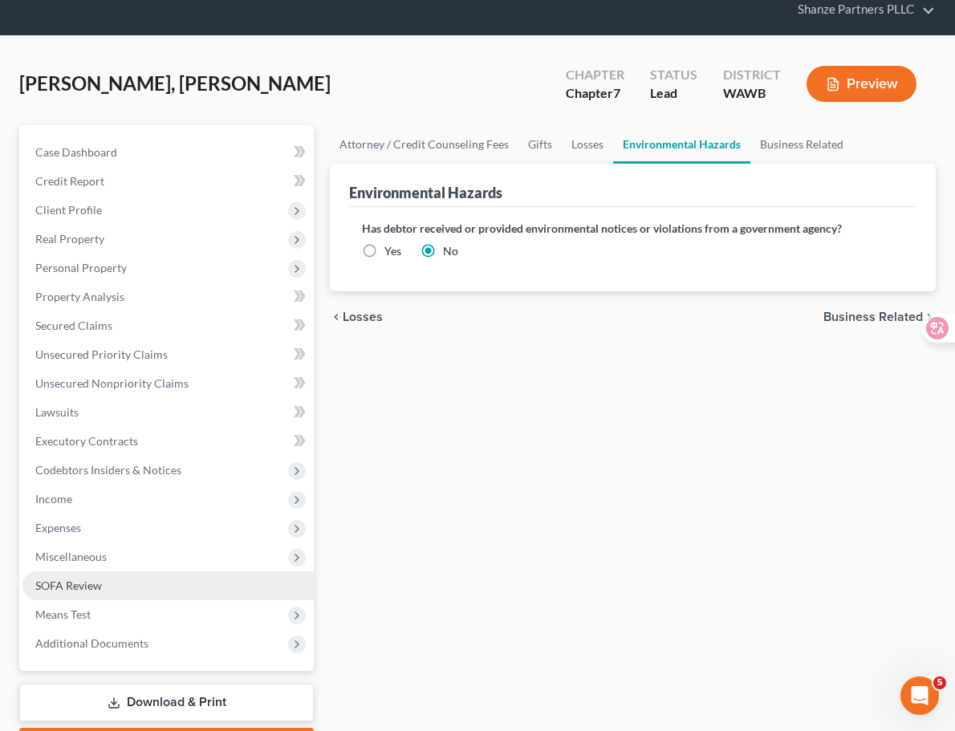
click at [158, 592] on link "SOFA Review" at bounding box center [167, 585] width 291 height 29
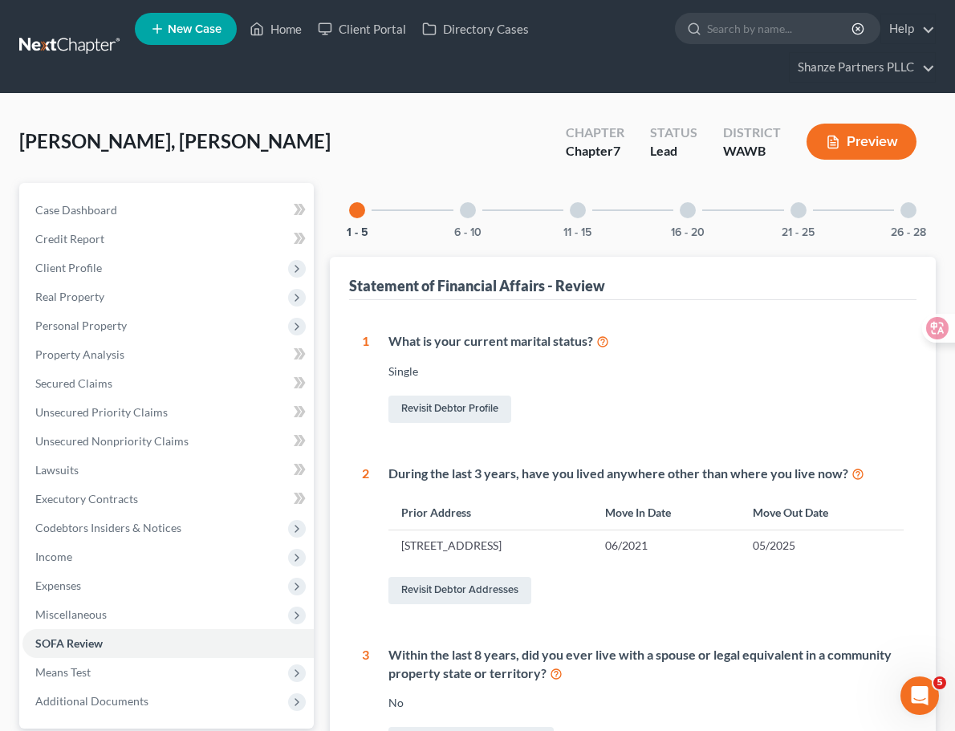
click at [460, 208] on div at bounding box center [468, 210] width 16 height 16
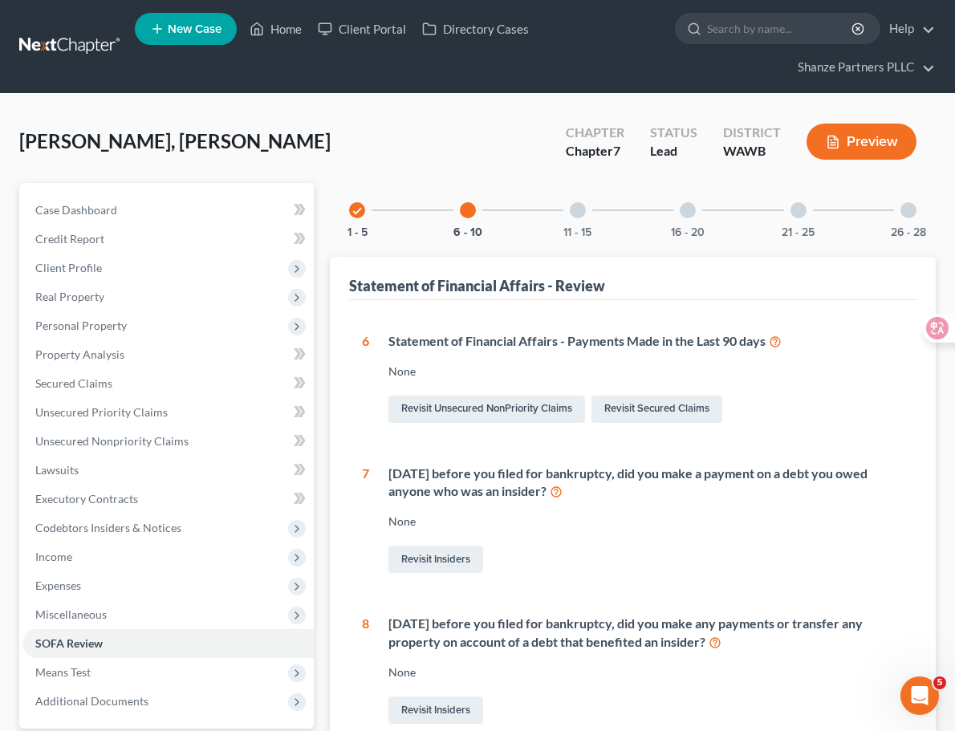
click at [554, 567] on div "Revisit Insiders" at bounding box center [645, 559] width 515 height 34
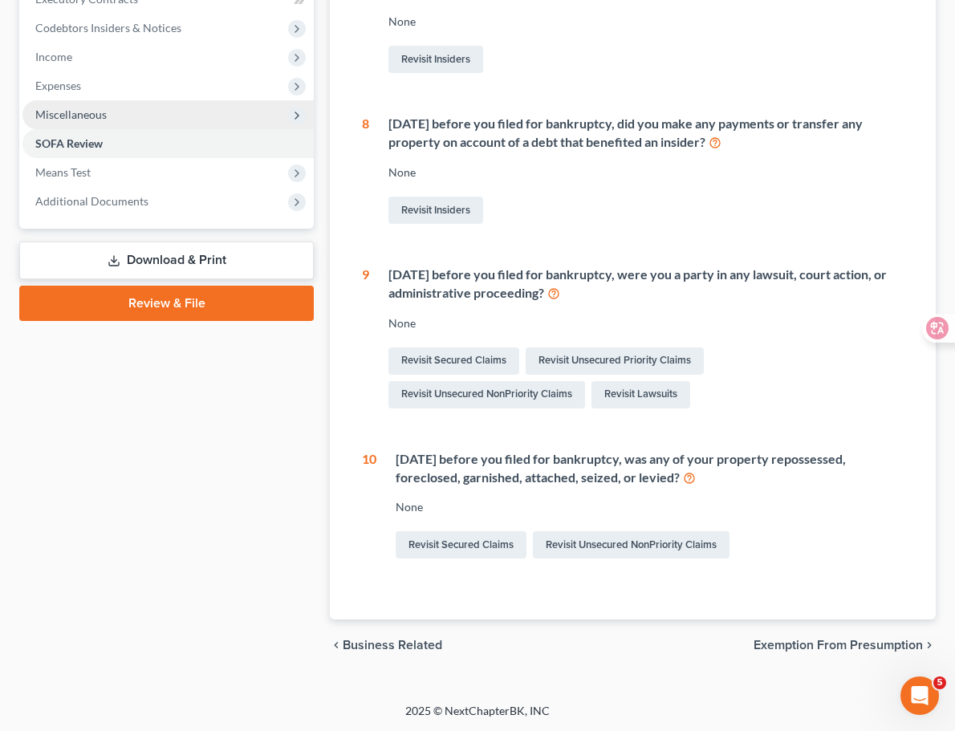
click at [140, 117] on span "Miscellaneous" at bounding box center [167, 114] width 291 height 29
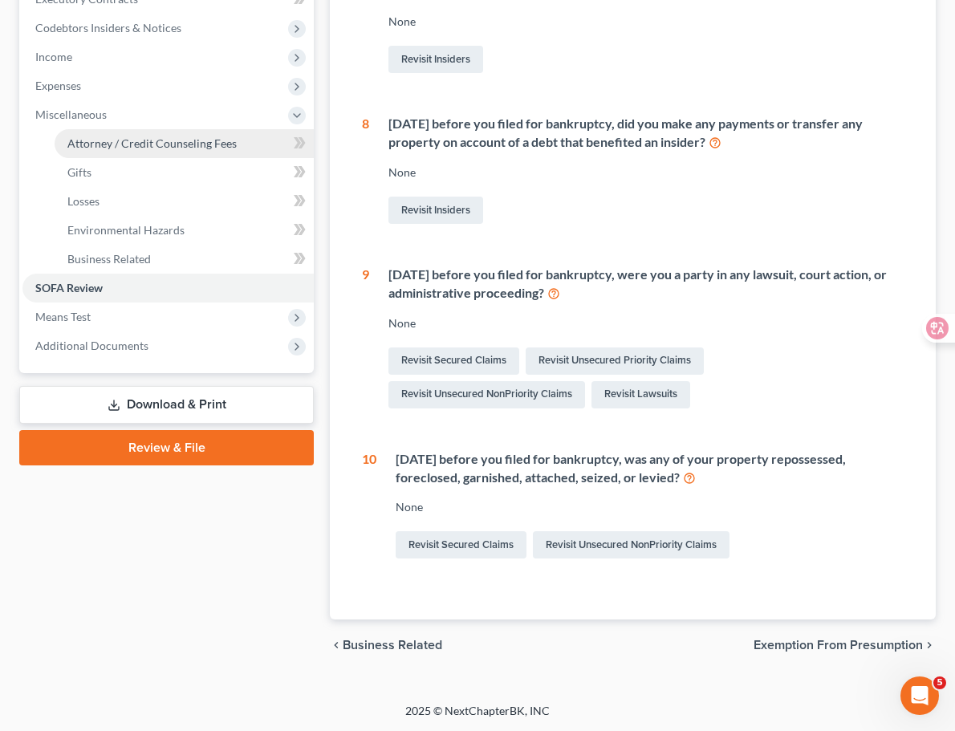
click at [140, 144] on span "Attorney / Credit Counseling Fees" at bounding box center [151, 143] width 169 height 14
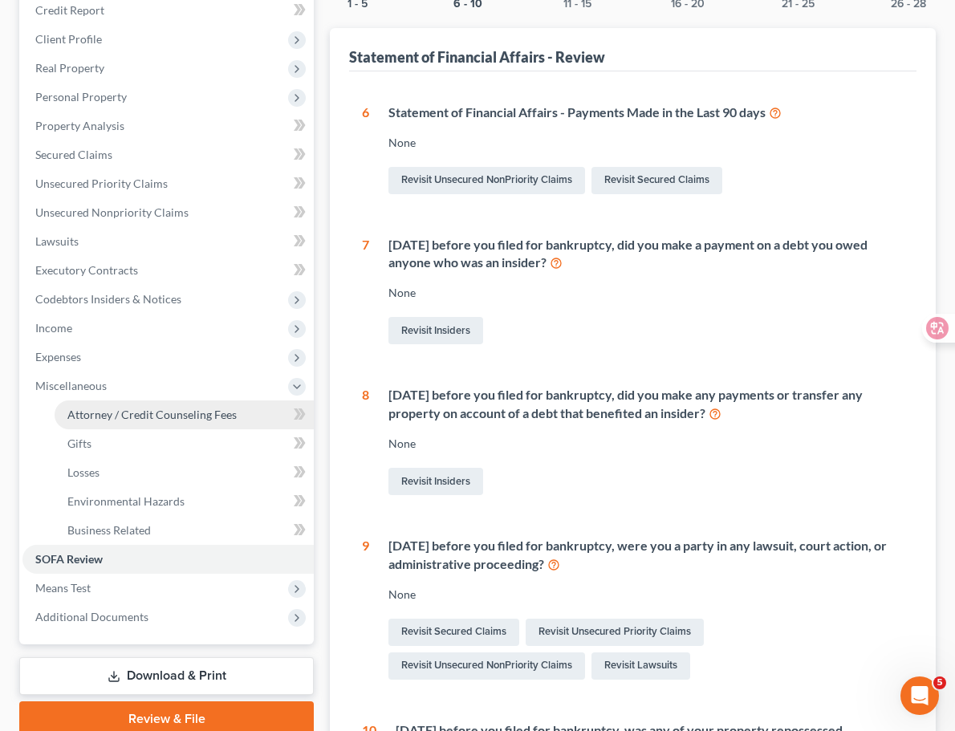
select select "0"
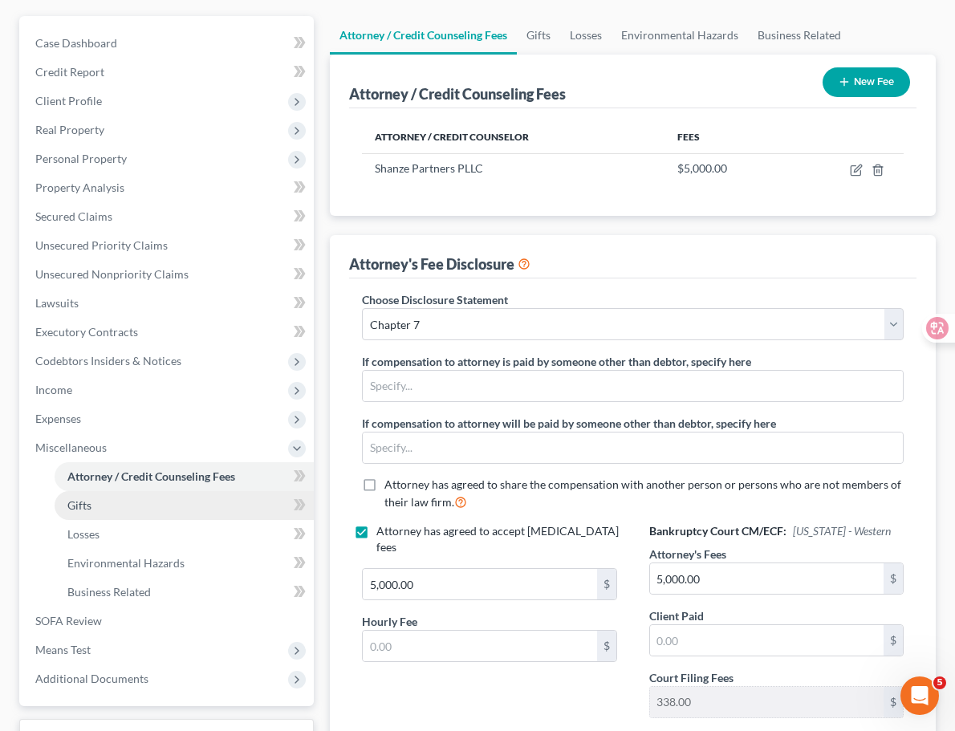
click at [179, 520] on link "Gifts" at bounding box center [184, 505] width 259 height 29
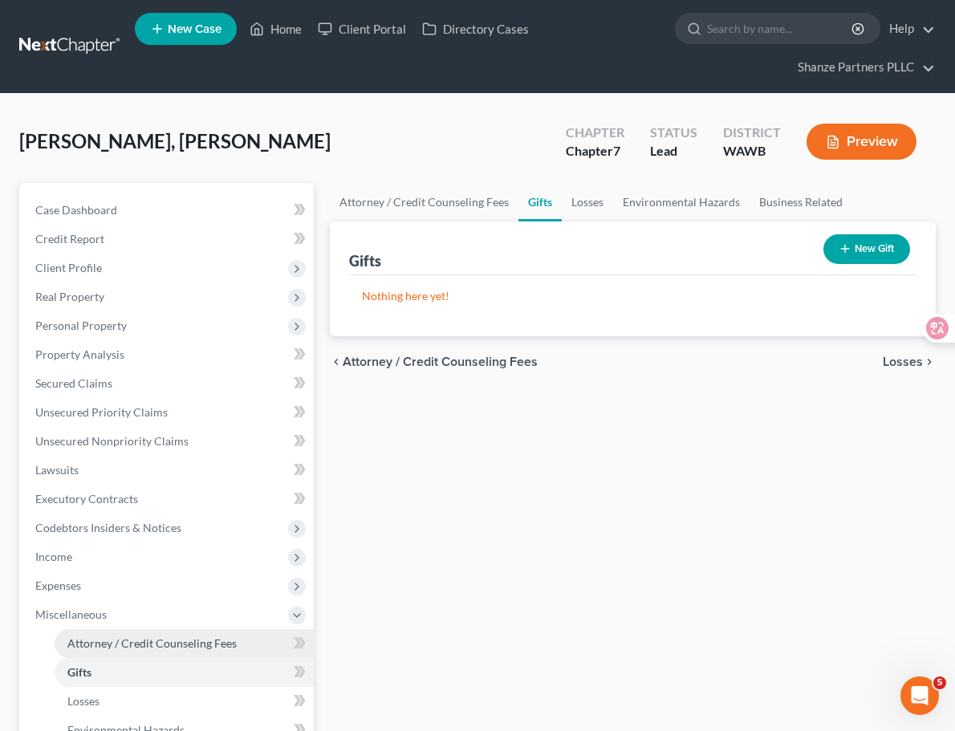
click at [143, 647] on span "Attorney / Credit Counseling Fees" at bounding box center [151, 643] width 169 height 14
select select "0"
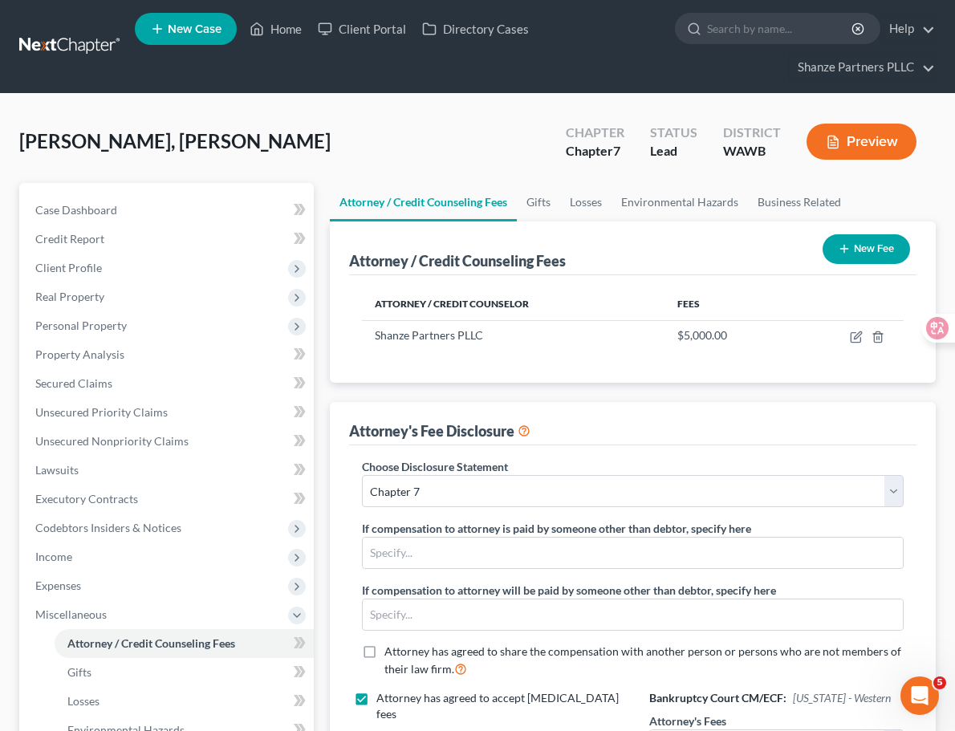
click at [322, 503] on div "Attorney / Credit Counseling Fees Gifts Losses Environmental Hazards Business R…" at bounding box center [633, 575] width 622 height 785
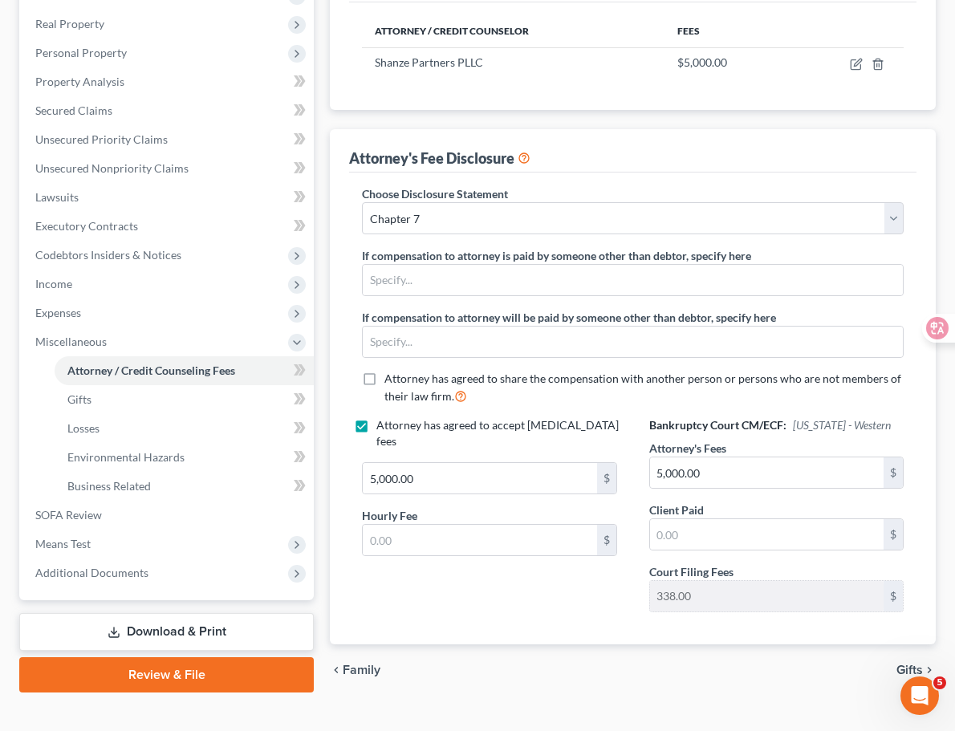
scroll to position [310, 0]
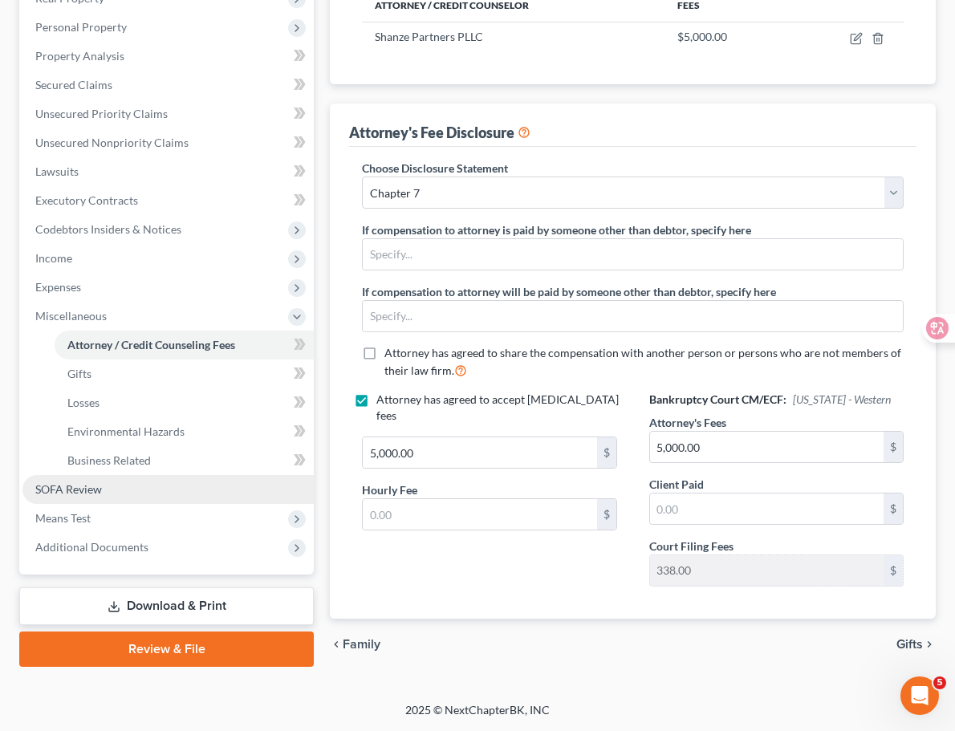
click at [148, 500] on link "SOFA Review" at bounding box center [167, 489] width 291 height 29
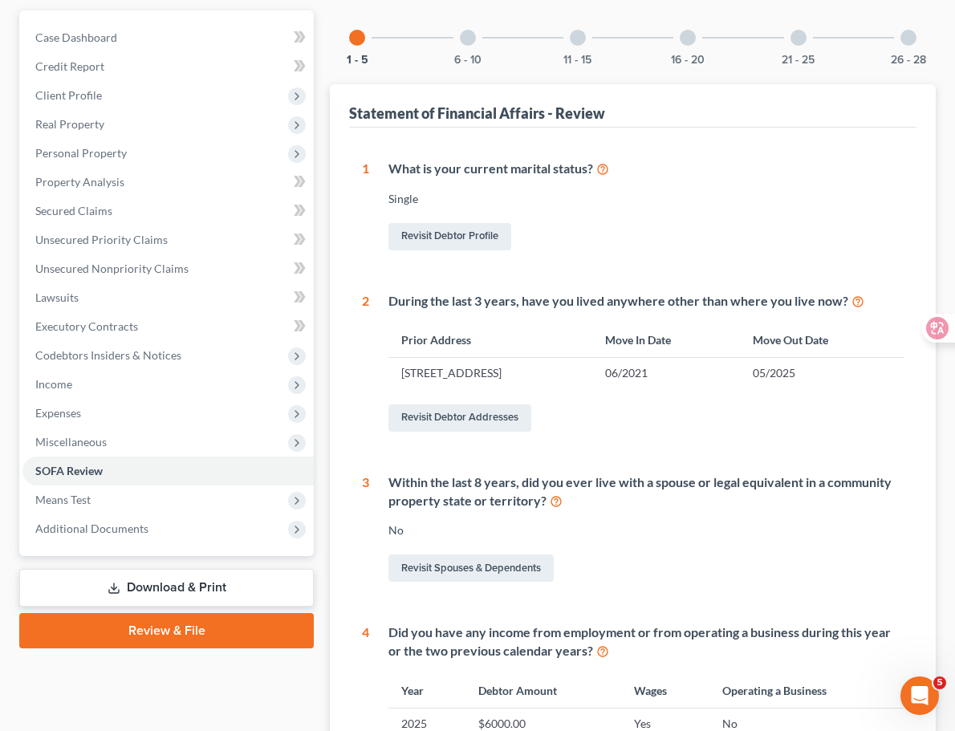
scroll to position [102, 0]
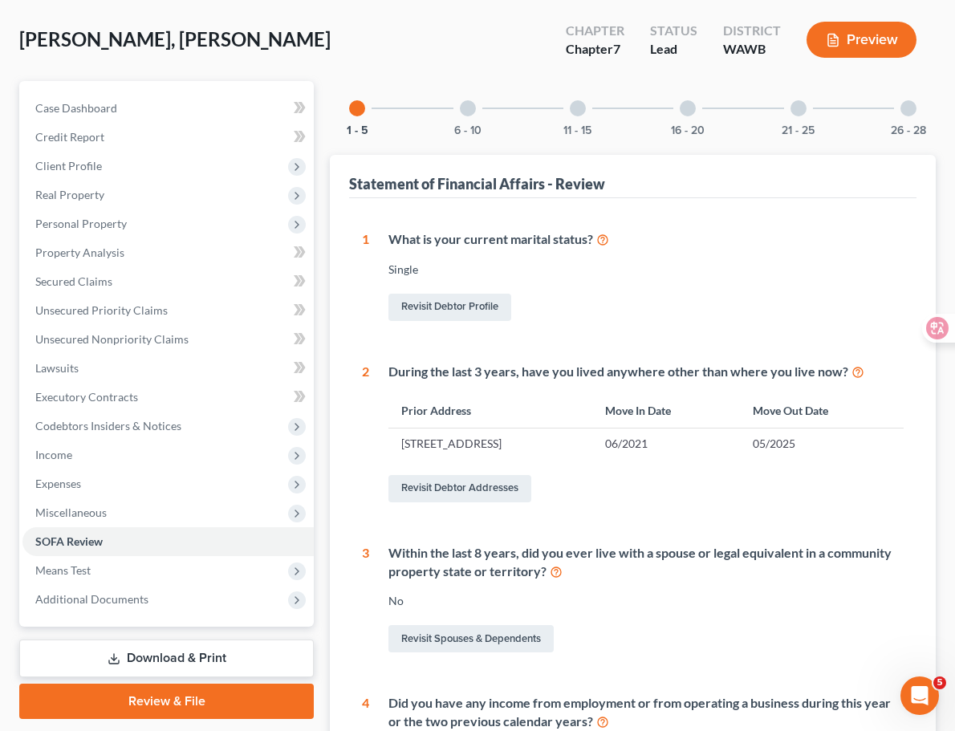
click at [460, 105] on div at bounding box center [468, 108] width 16 height 16
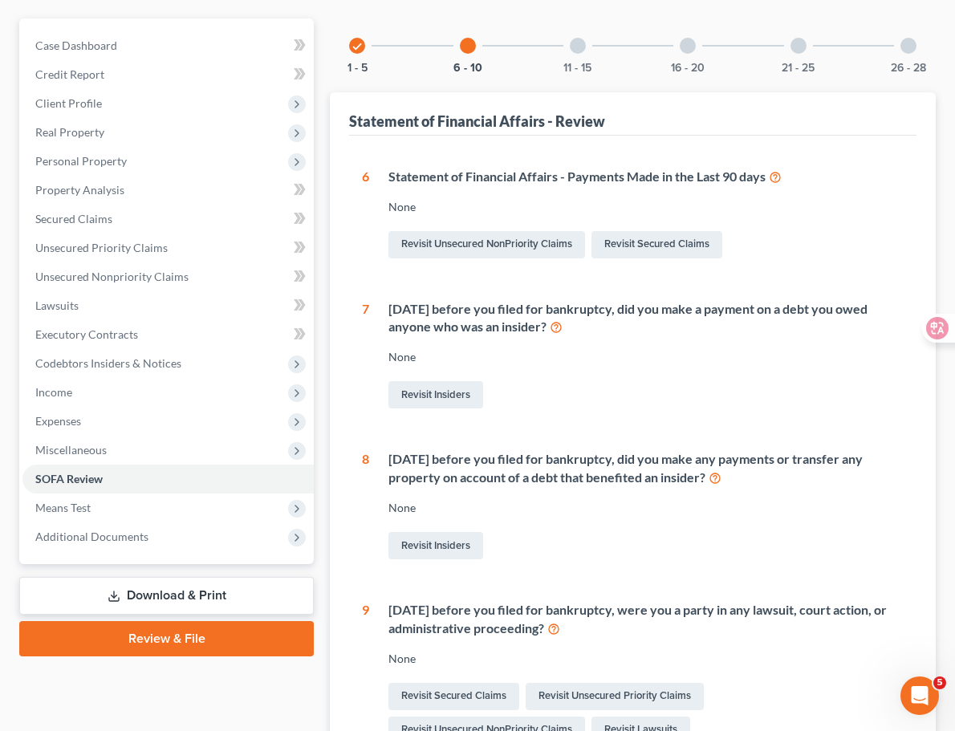
scroll to position [158, 0]
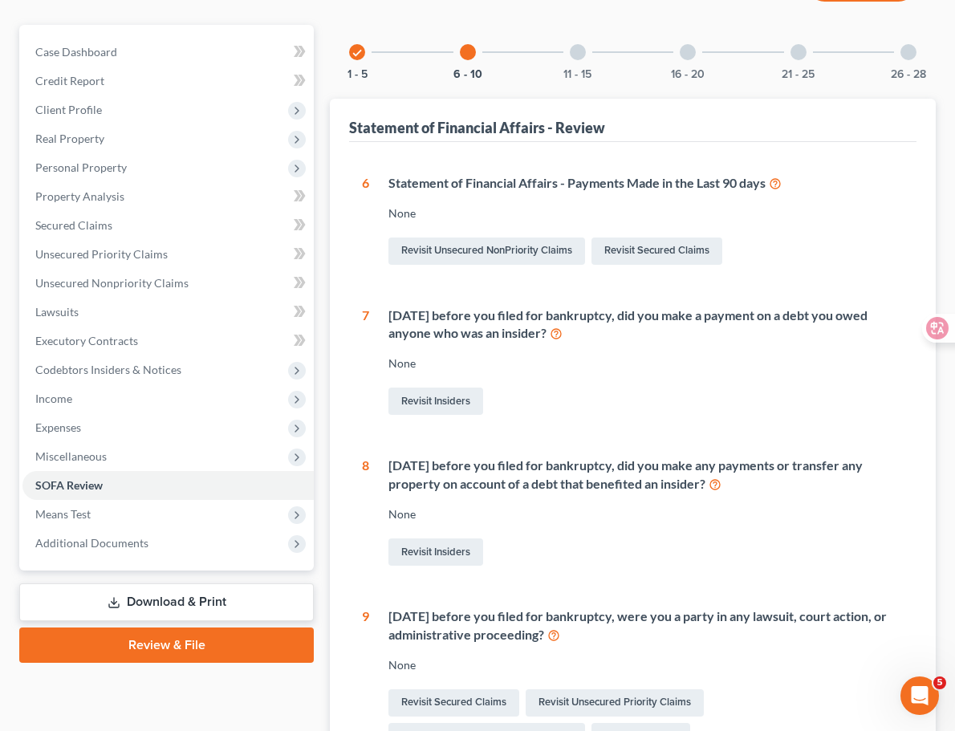
click at [570, 48] on div at bounding box center [578, 52] width 16 height 16
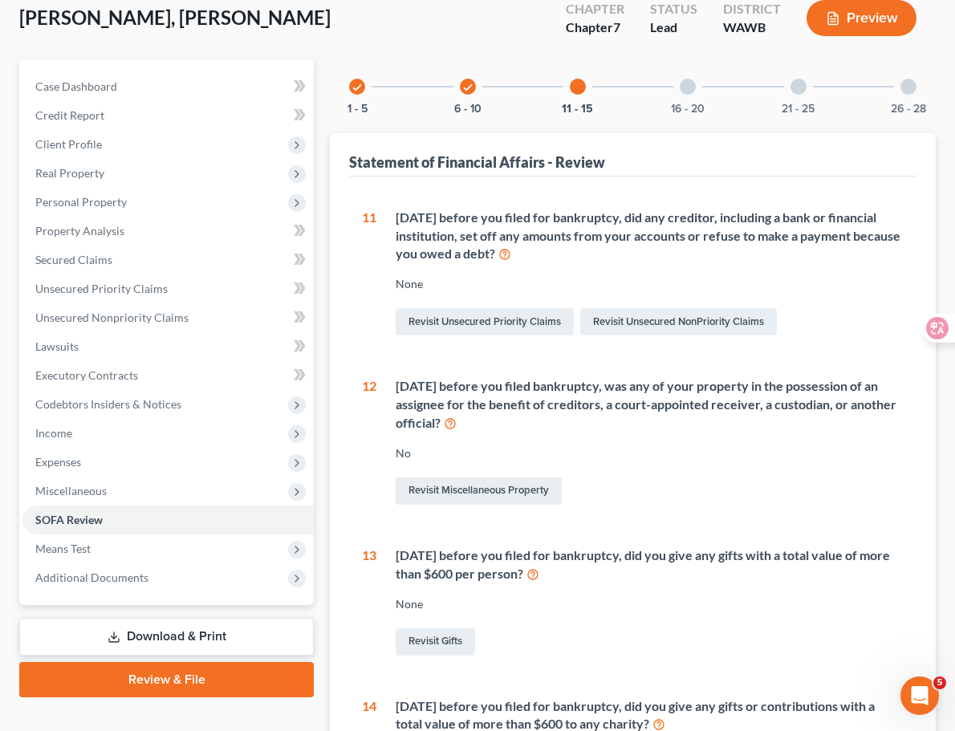
scroll to position [120, 0]
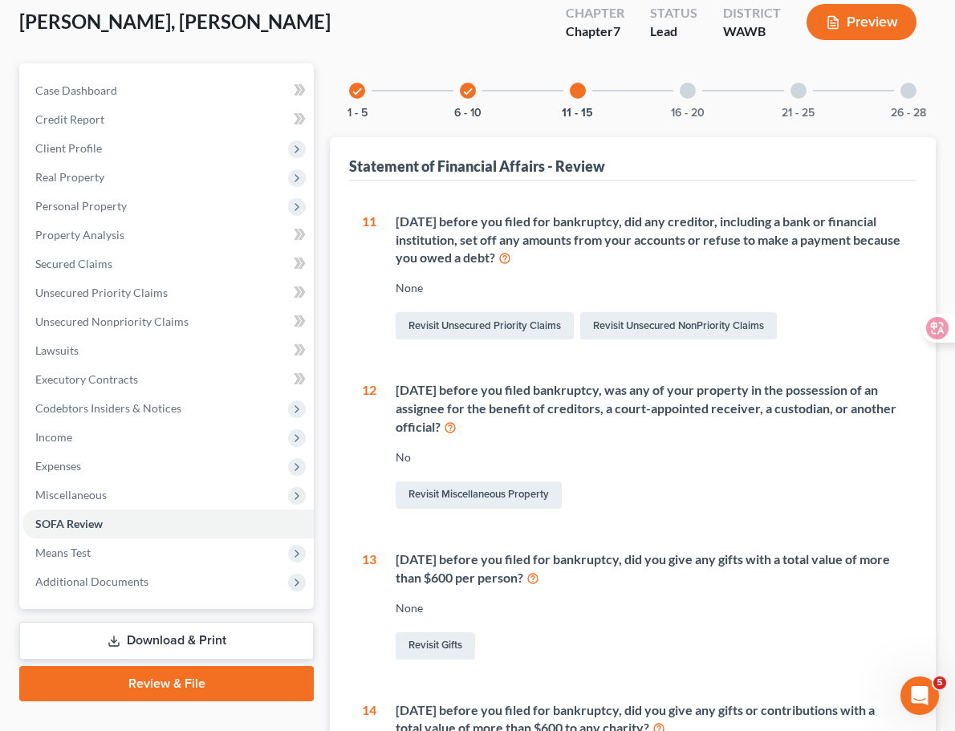
click at [680, 92] on div at bounding box center [688, 91] width 16 height 16
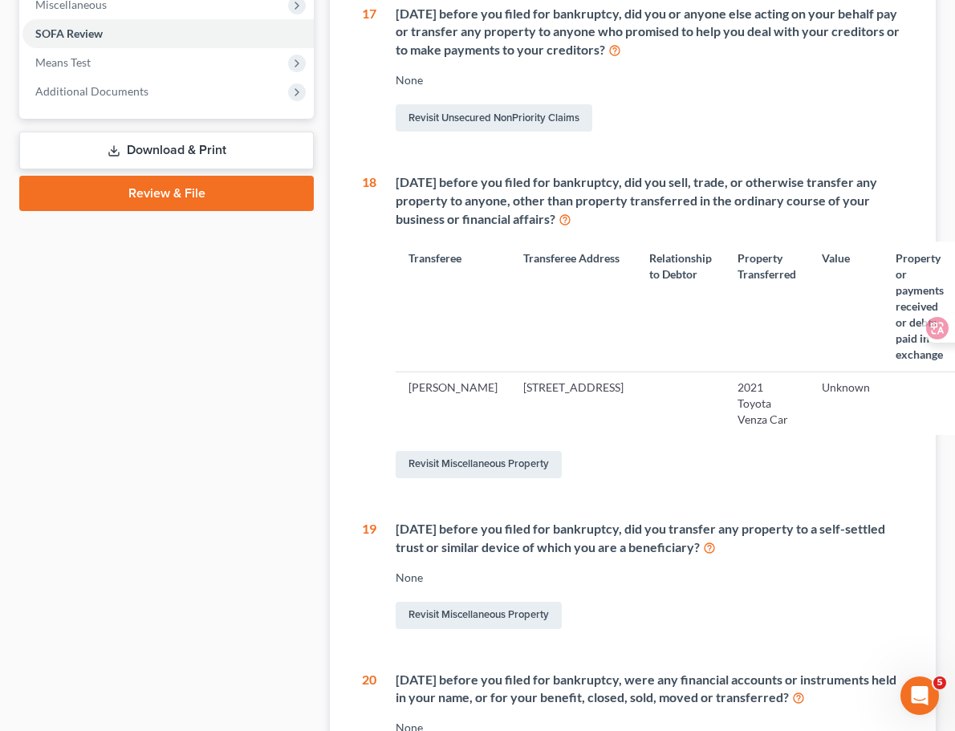
scroll to position [611, 0]
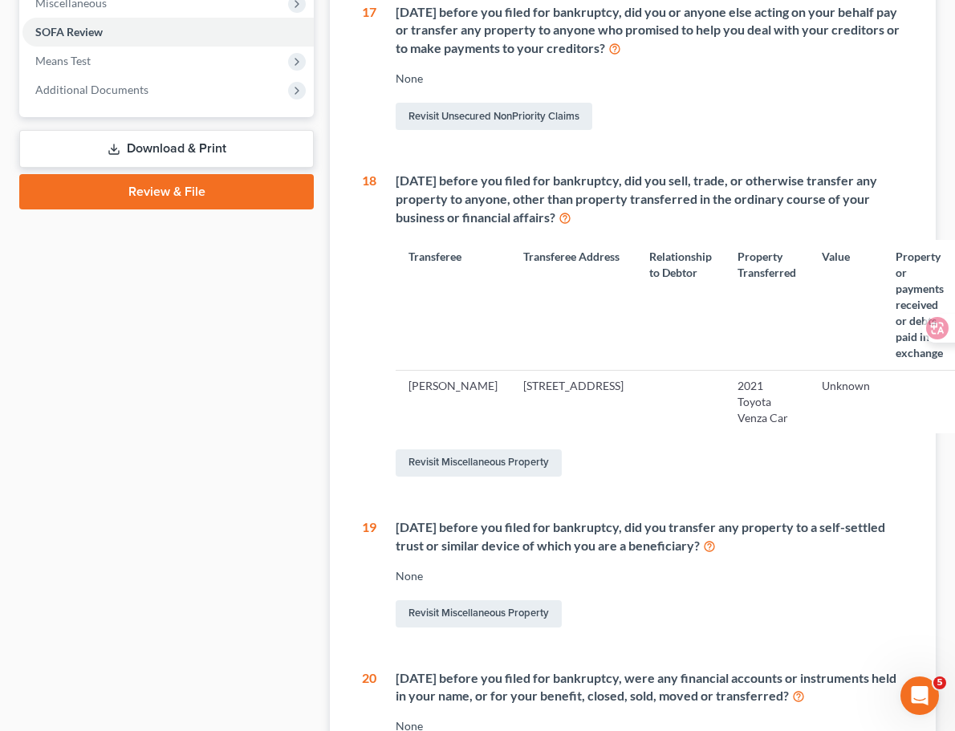
click at [599, 480] on div "Revisit Miscellaneous Property" at bounding box center [657, 463] width 522 height 34
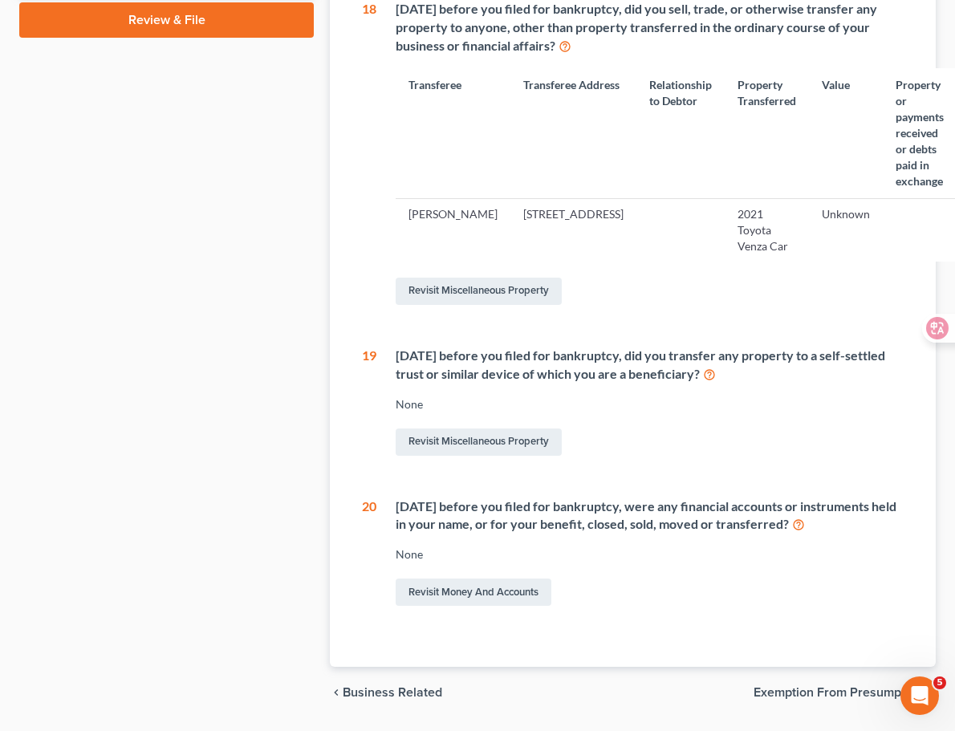
scroll to position [740, 0]
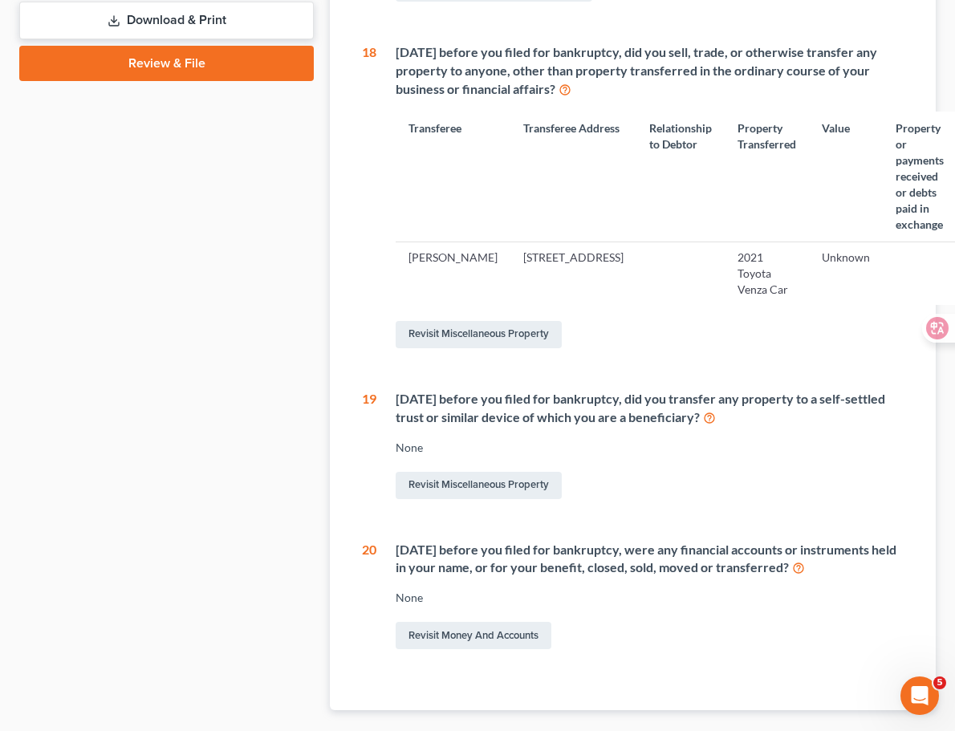
click at [594, 351] on div "Revisit Miscellaneous Property" at bounding box center [657, 335] width 522 height 34
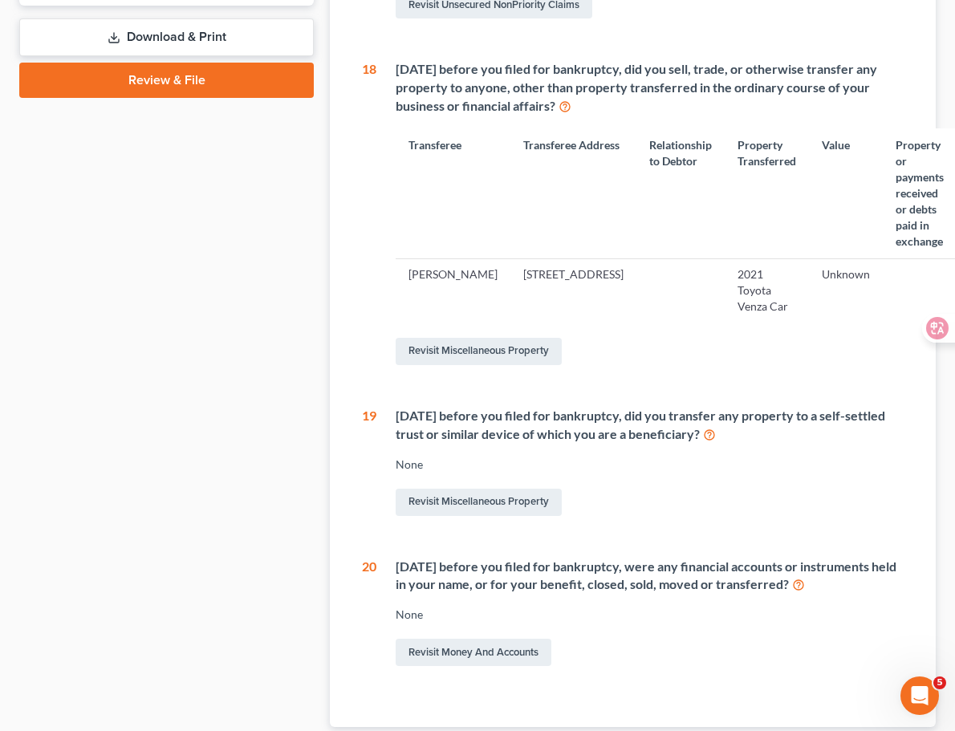
click at [724, 322] on td "2021 Toyota Venza Car" at bounding box center [766, 290] width 84 height 63
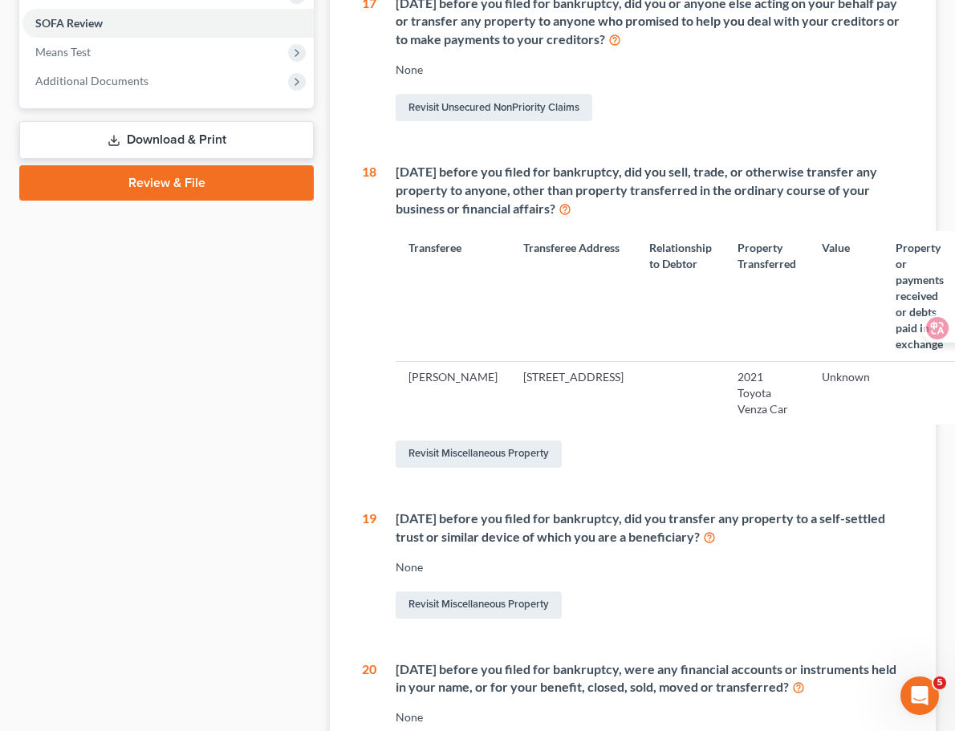
scroll to position [605, 0]
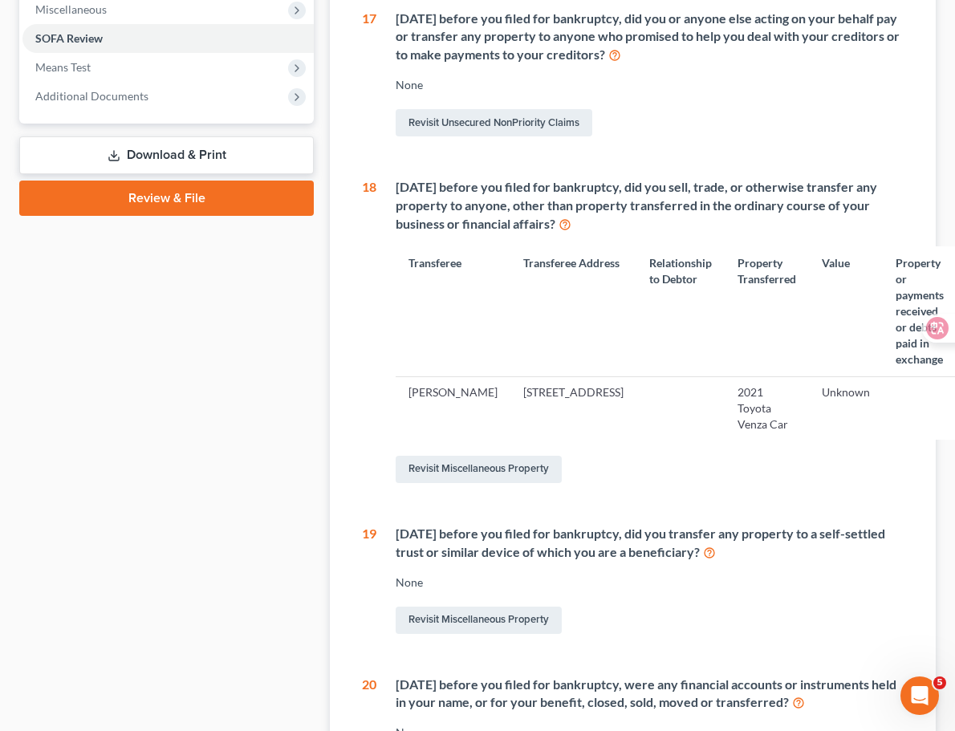
click at [636, 345] on th "Relationship to Debtor" at bounding box center [680, 311] width 88 height 131
click at [456, 483] on link "Revisit Miscellaneous Property" at bounding box center [479, 469] width 166 height 27
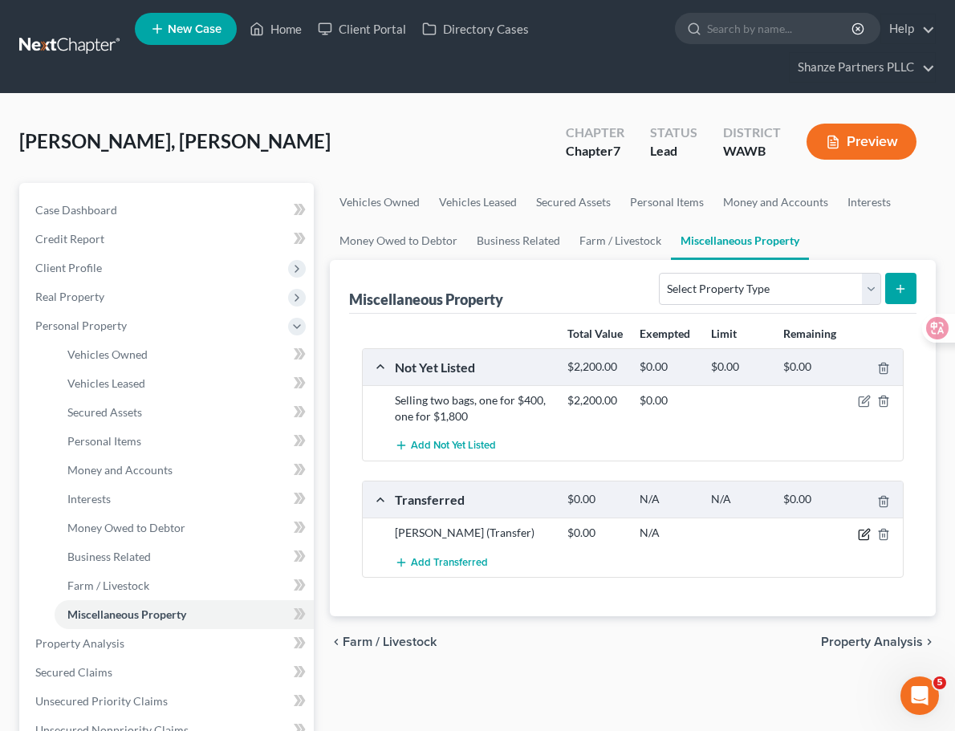
click at [864, 532] on icon "button" at bounding box center [864, 534] width 13 height 13
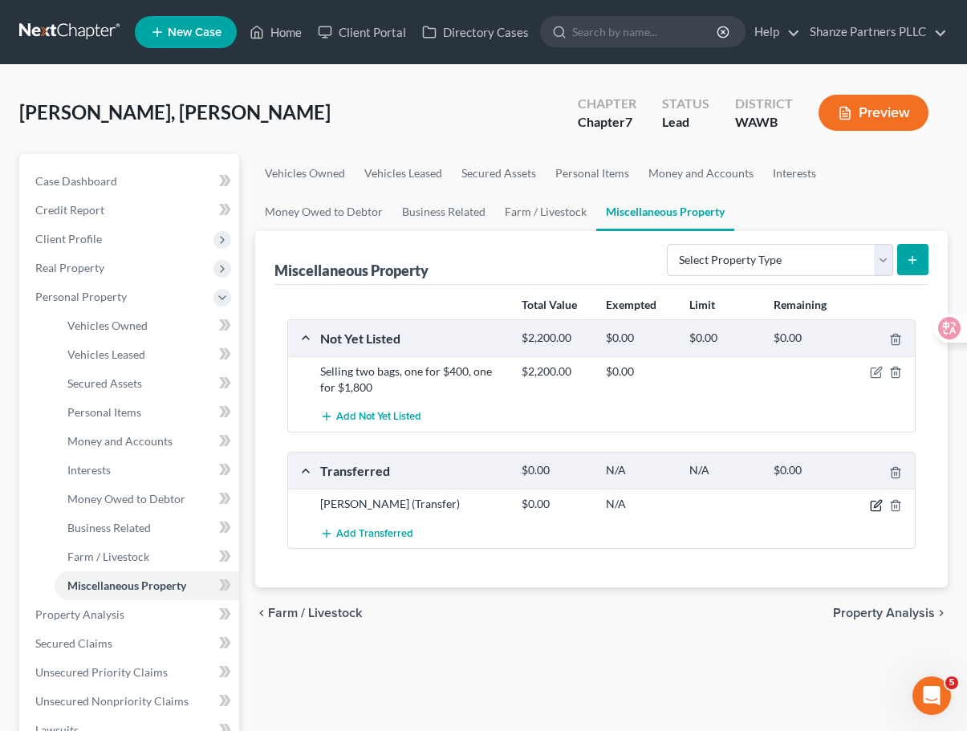
select select "Ordinary (within 2 years)"
select select "50"
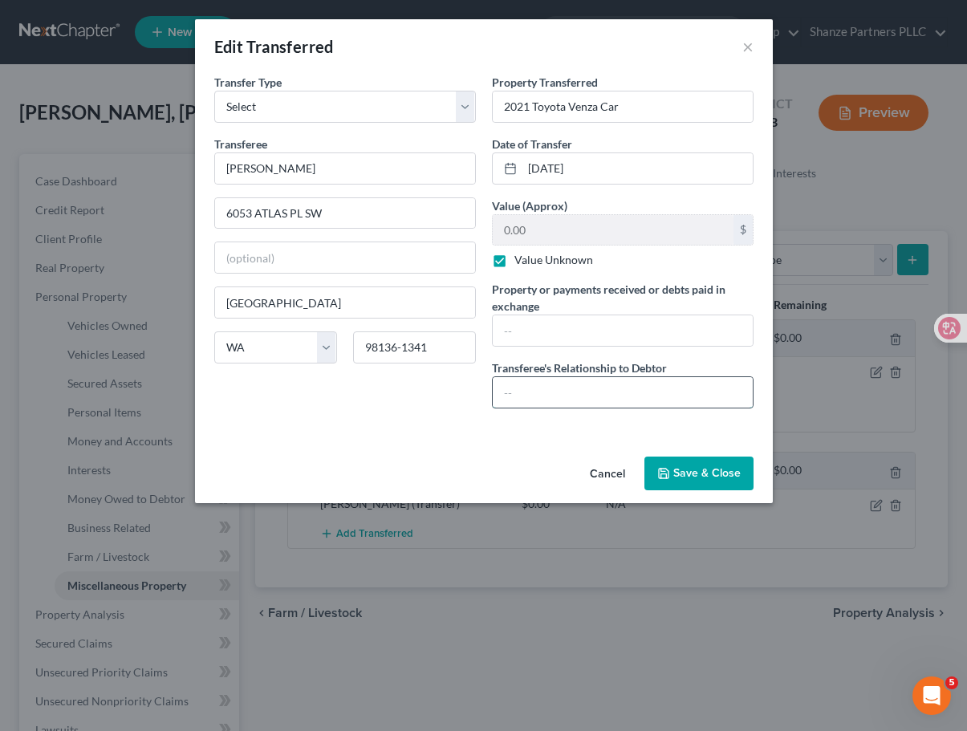
click at [535, 381] on input "text" at bounding box center [623, 392] width 260 height 30
type input "Friend"
click at [696, 472] on button "Save & Close" at bounding box center [698, 473] width 109 height 34
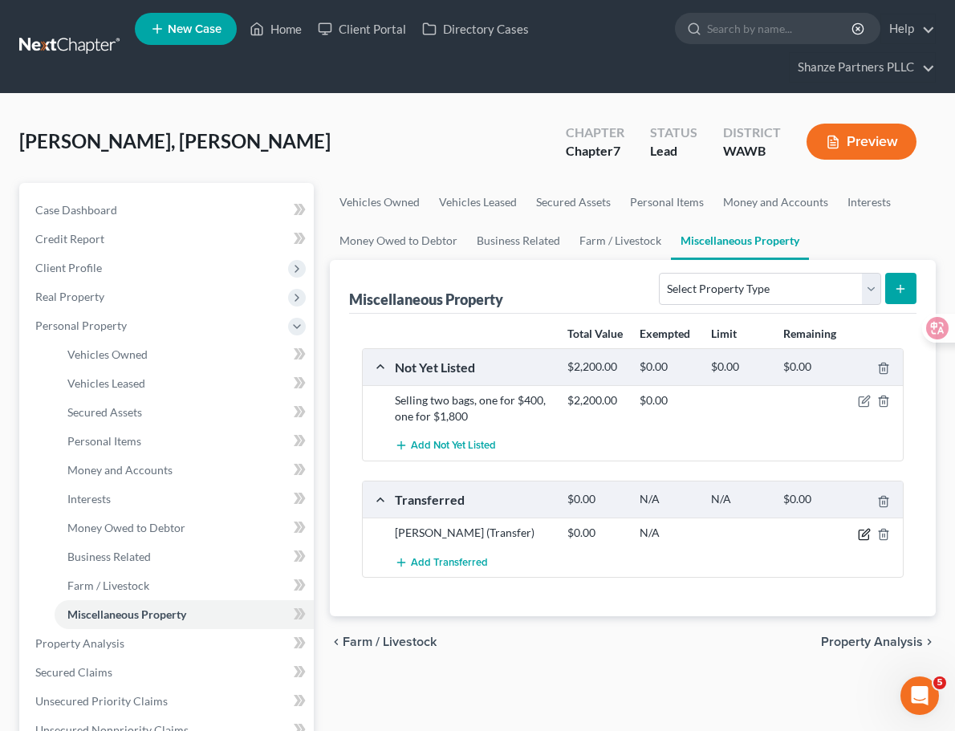
click at [862, 538] on icon "button" at bounding box center [864, 534] width 13 height 13
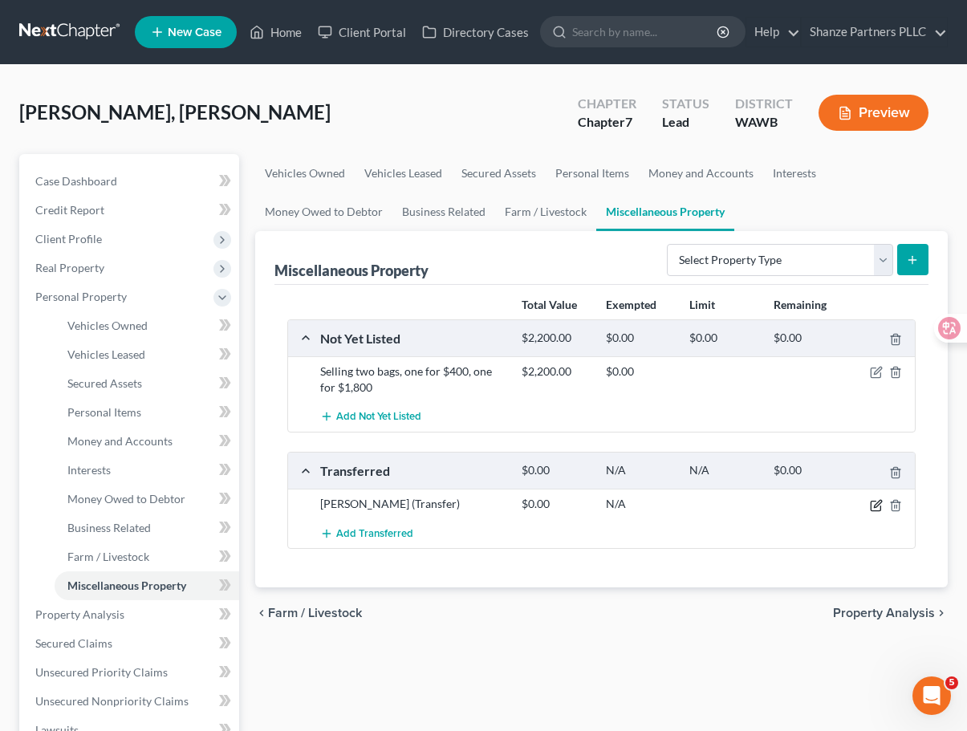
select select "Ordinary (within 2 years)"
select select "50"
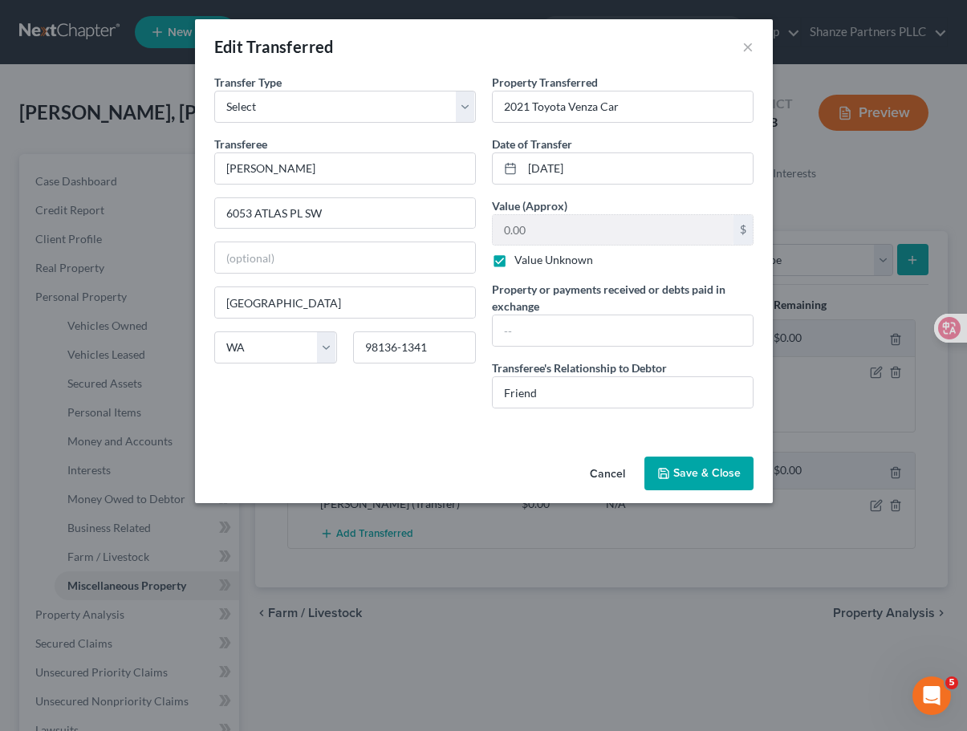
click at [416, 436] on div "An exemption set must first be selected from the Filing Information section. Tr…" at bounding box center [484, 262] width 578 height 376
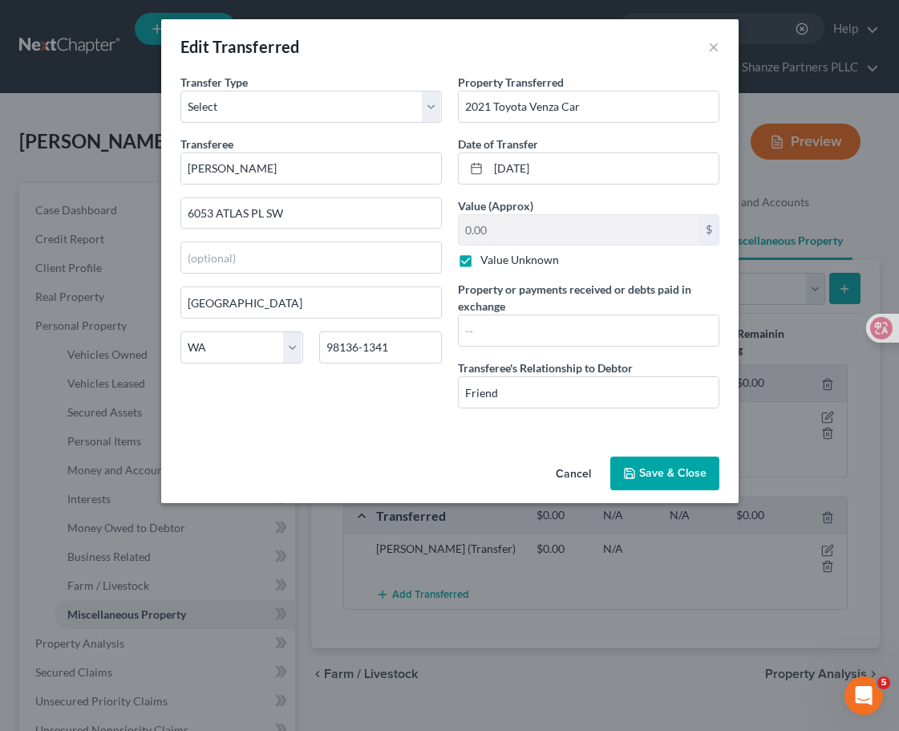
click at [215, 419] on div "Transfer Type * Select Ordinary (within 2 years) Within 10 Years Transferee * W…" at bounding box center [311, 247] width 278 height 347
click at [478, 335] on input "text" at bounding box center [589, 330] width 260 height 30
click at [366, 417] on div "Transfer Type * Select Ordinary (within 2 years) Within 10 Years Transferee * W…" at bounding box center [311, 247] width 278 height 347
click at [481, 255] on label "Value Unknown" at bounding box center [520, 260] width 79 height 16
click at [487, 255] on input "Value Unknown" at bounding box center [492, 257] width 10 height 10
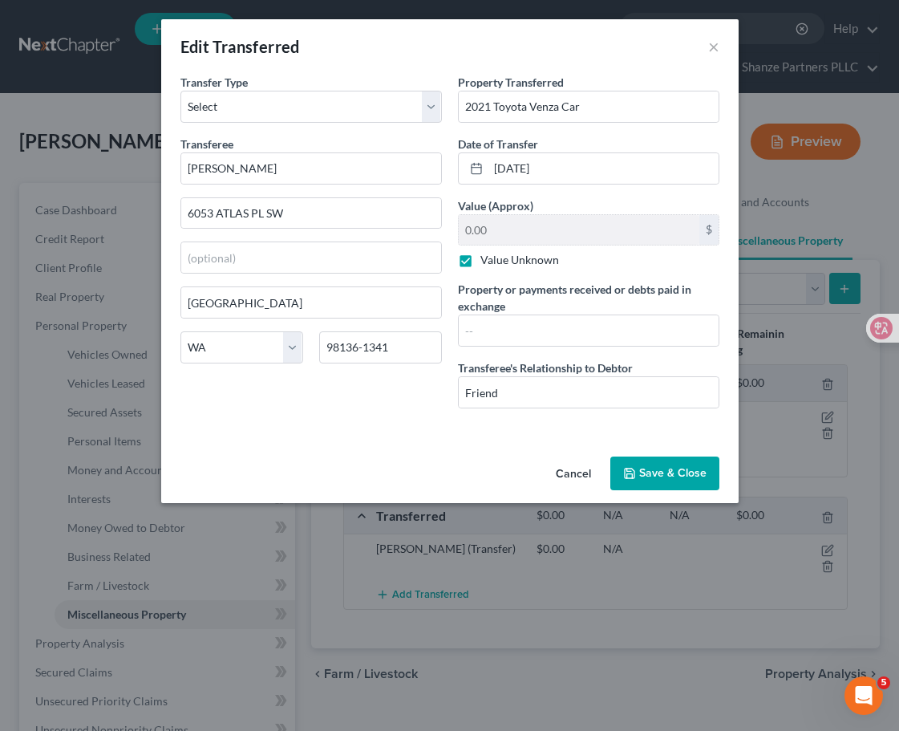
checkbox input "false"
click at [485, 238] on input "0.00" at bounding box center [579, 230] width 241 height 30
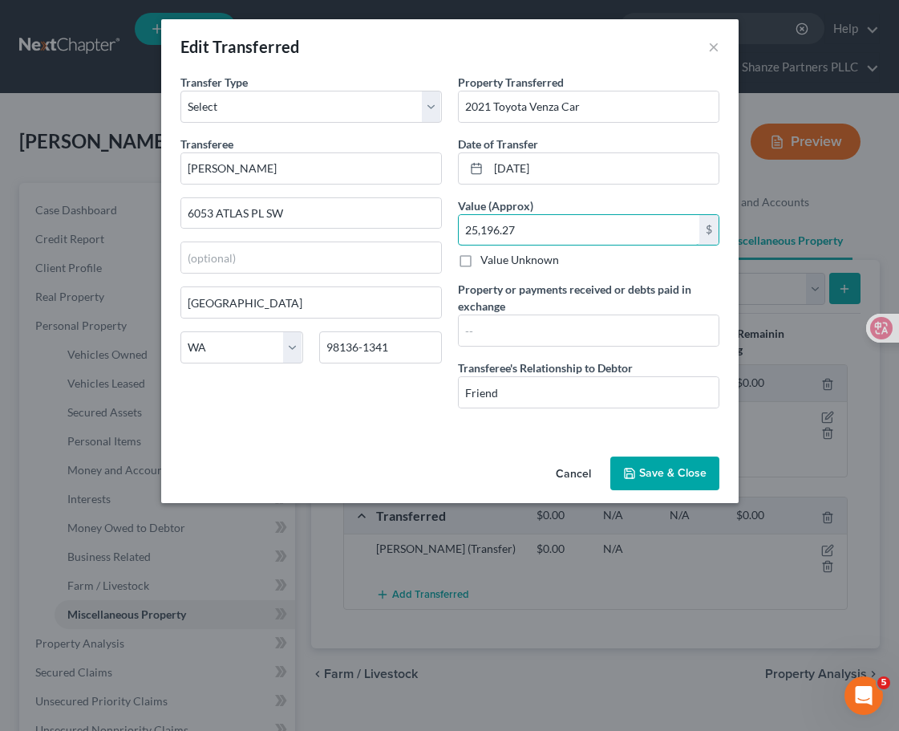
type input "25,196.27"
click at [654, 468] on button "Save & Close" at bounding box center [665, 473] width 109 height 34
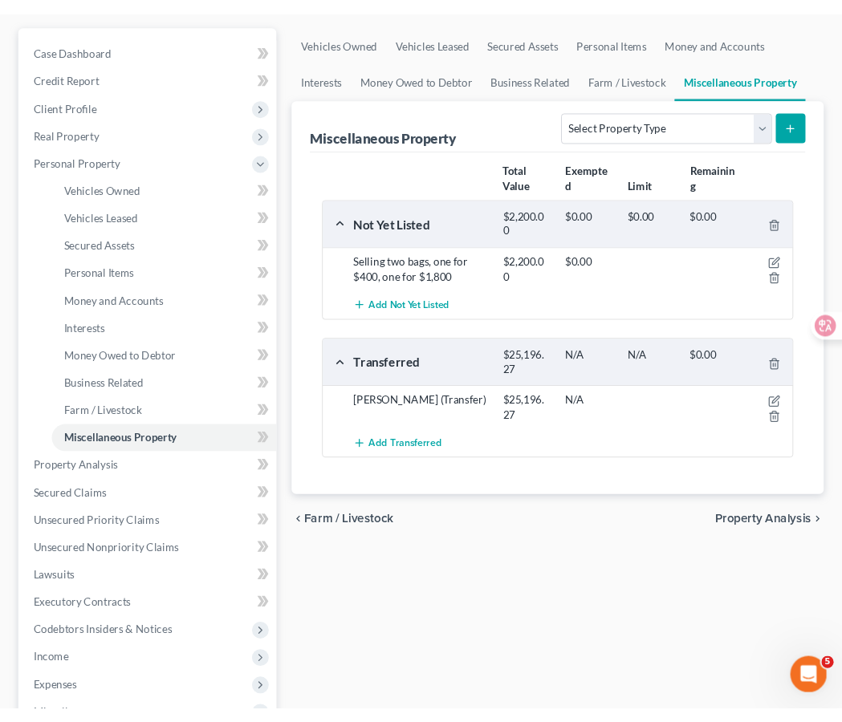
scroll to position [177, 0]
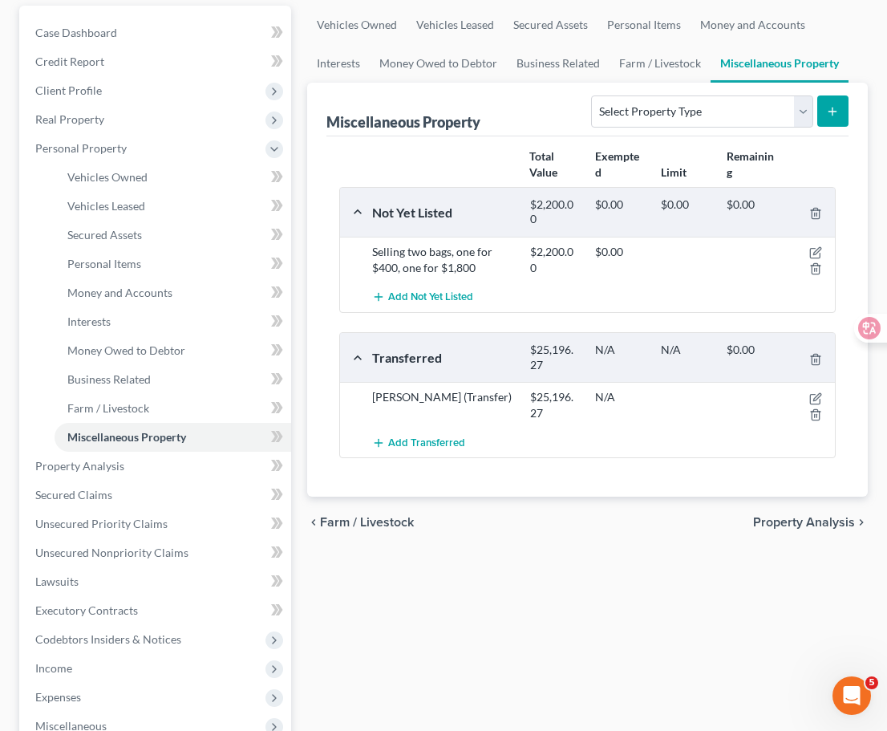
click at [347, 595] on div "Vehicles Owned Vehicles Leased Secured Assets Personal Items Money and Accounts…" at bounding box center [587, 469] width 577 height 927
click at [498, 611] on div "Vehicles Owned Vehicles Leased Secured Assets Personal Items Money and Accounts…" at bounding box center [587, 469] width 577 height 927
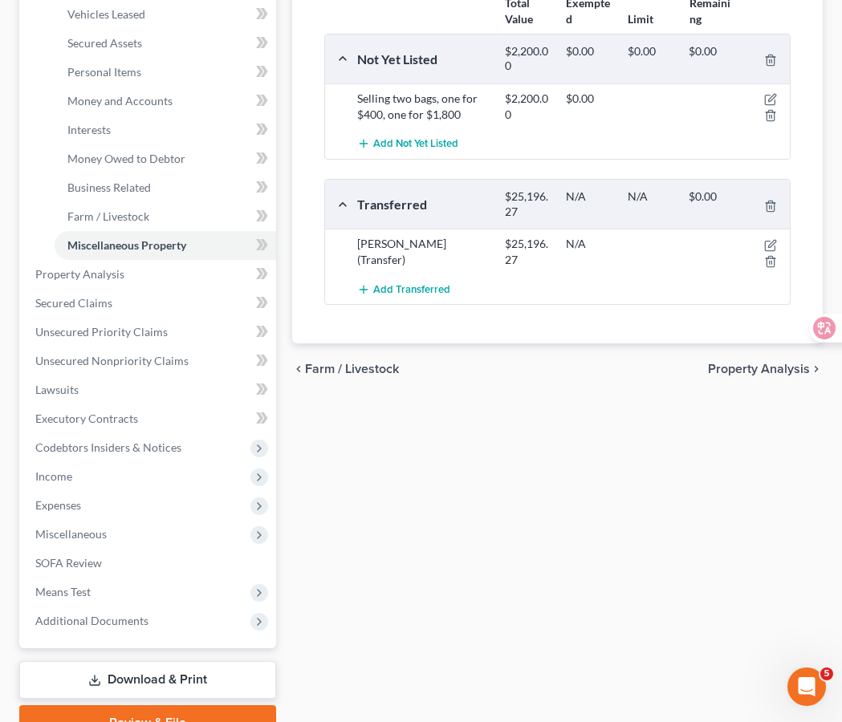
scroll to position [368, 0]
copy div "[PERSON_NAME] (Transfer)"
drag, startPoint x: 354, startPoint y: 247, endPoint x: 472, endPoint y: 241, distance: 118.1
click at [472, 241] on div "[PERSON_NAME] (Transfer)" at bounding box center [423, 253] width 148 height 32
click at [407, 257] on div "[PERSON_NAME] (Transfer)" at bounding box center [423, 253] width 148 height 32
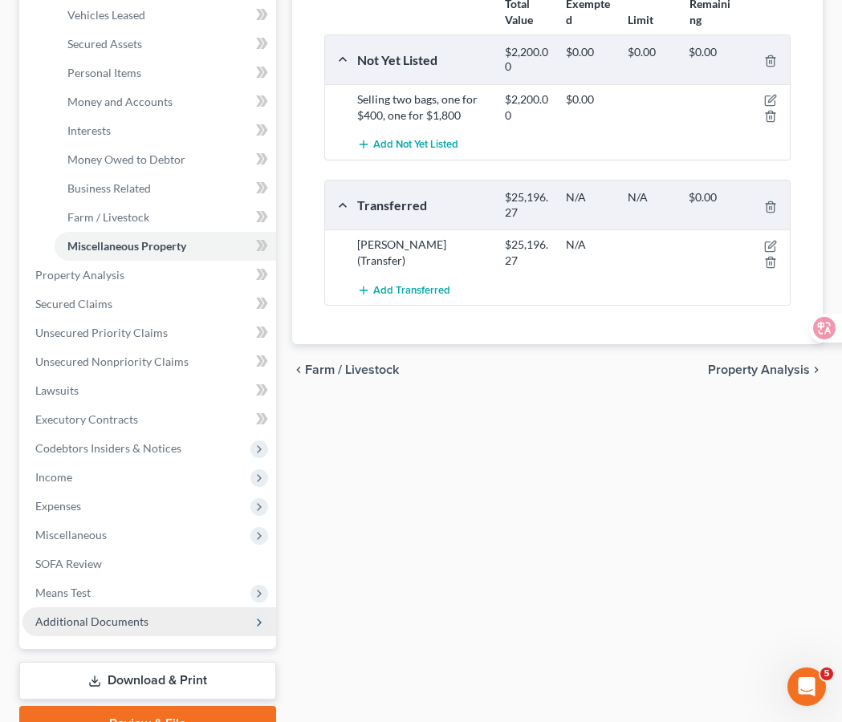
click at [113, 619] on span "Additional Documents" at bounding box center [91, 622] width 113 height 14
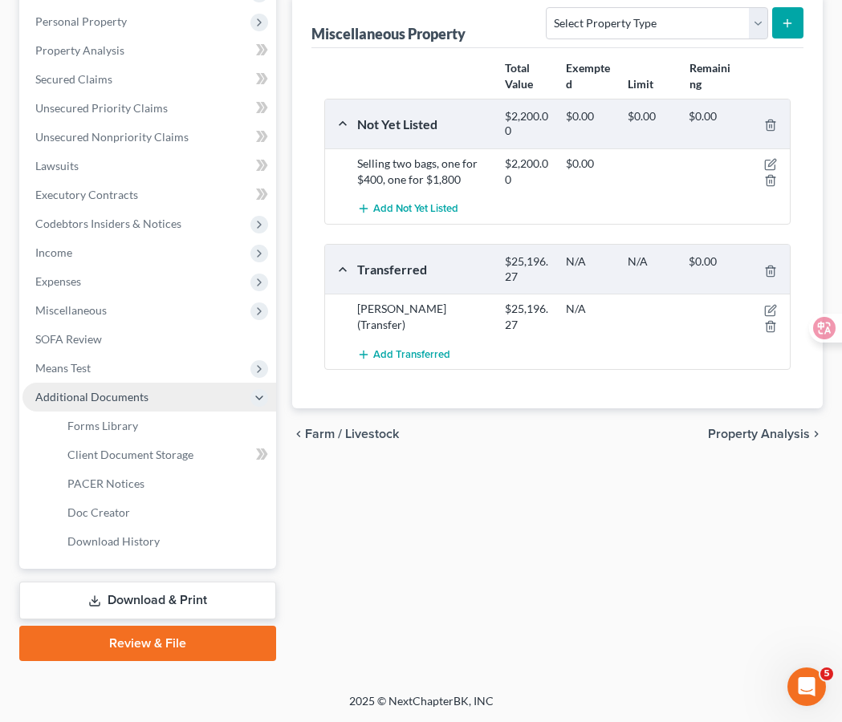
scroll to position [302, 0]
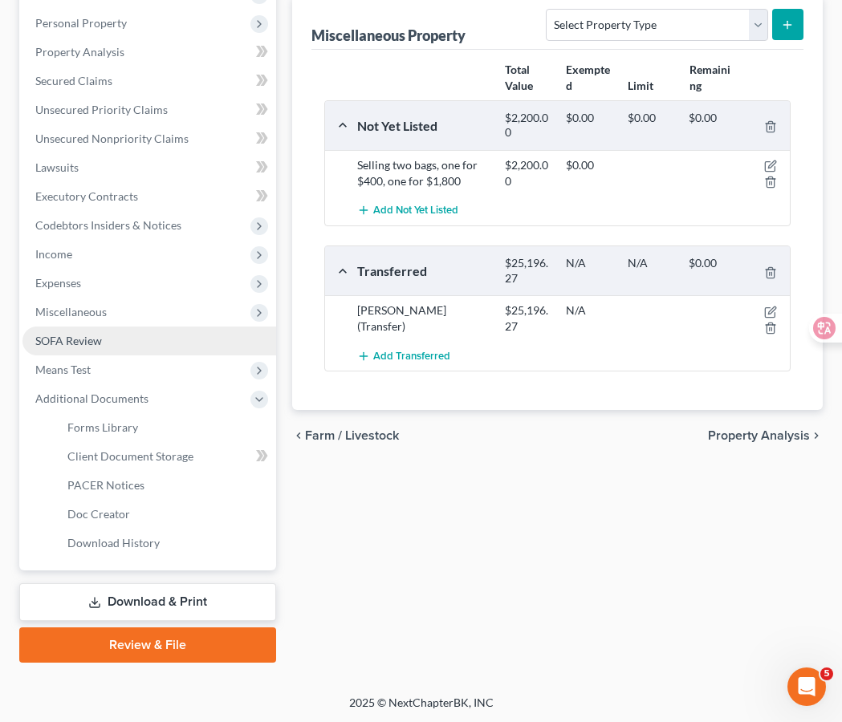
click at [134, 330] on link "SOFA Review" at bounding box center [149, 341] width 254 height 29
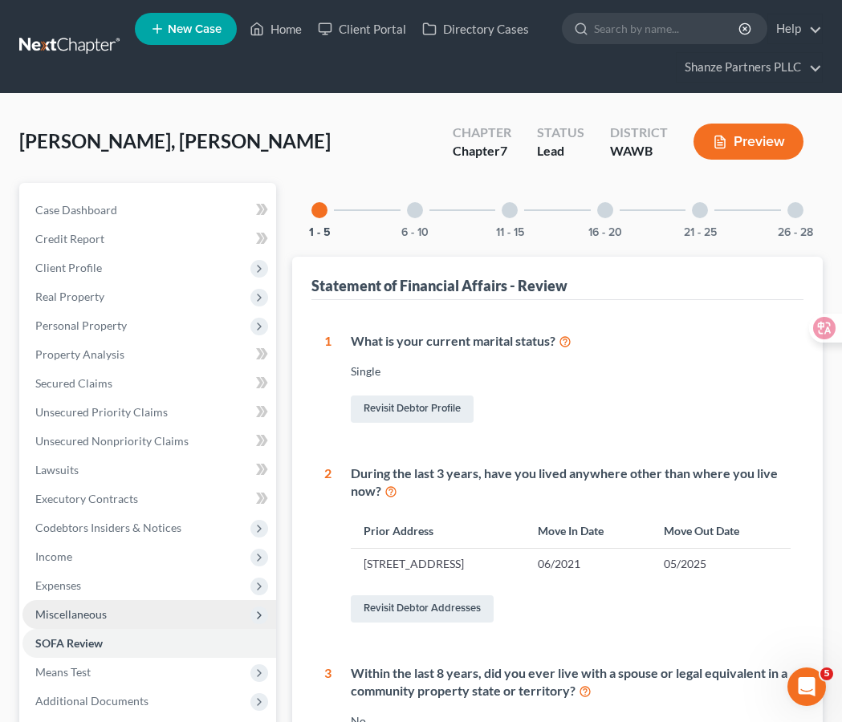
click at [132, 617] on span "Miscellaneous" at bounding box center [149, 614] width 254 height 29
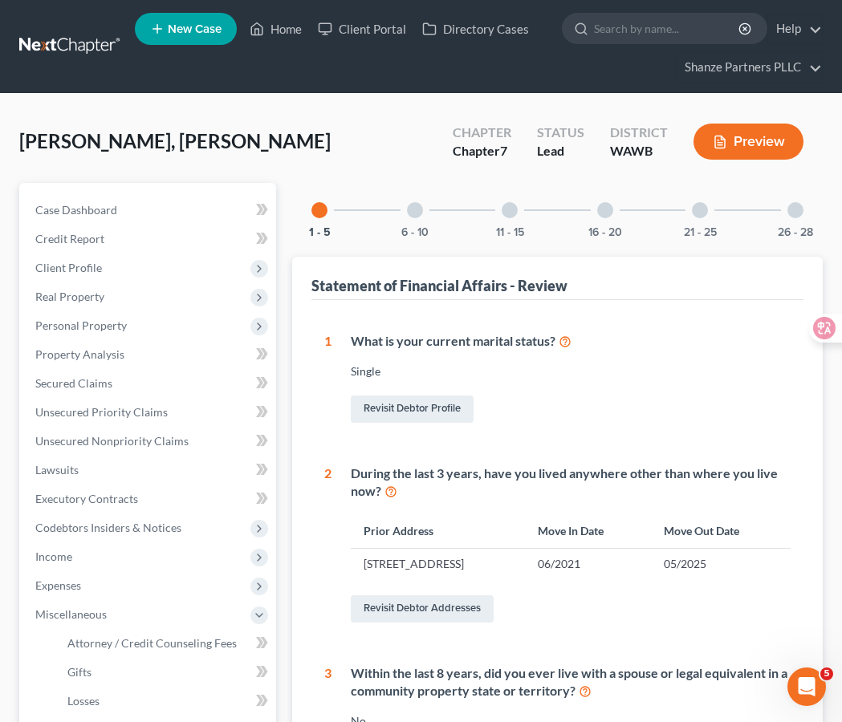
click at [701, 209] on div at bounding box center [700, 210] width 16 height 16
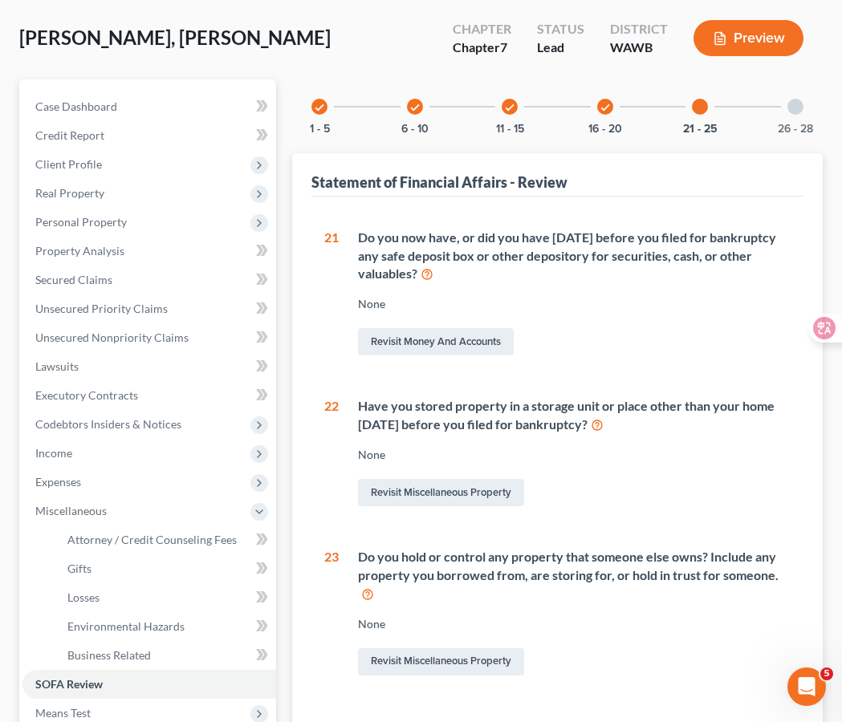
scroll to position [108, 0]
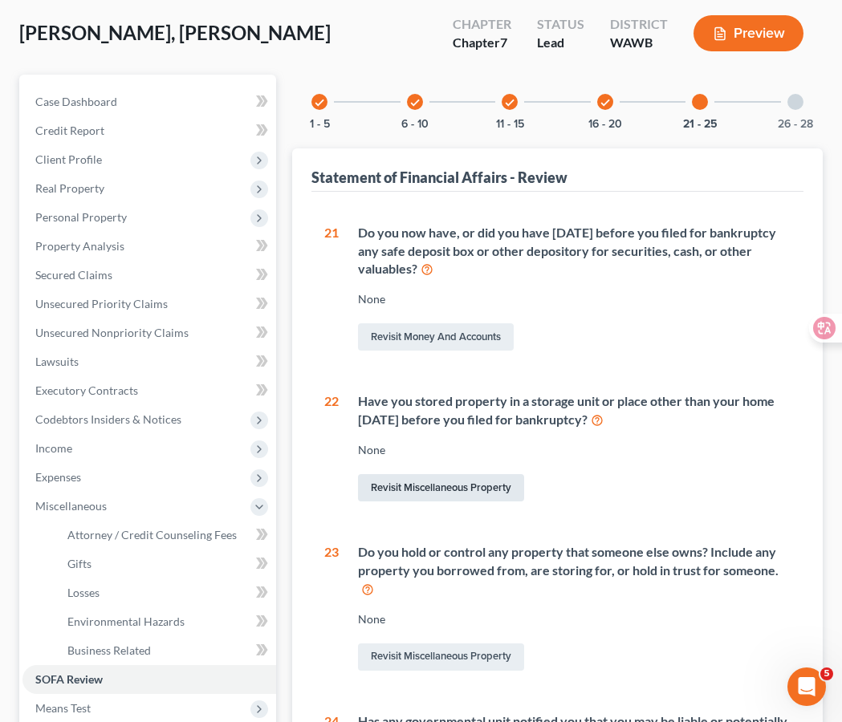
click at [504, 493] on link "Revisit Miscellaneous Property" at bounding box center [441, 487] width 166 height 27
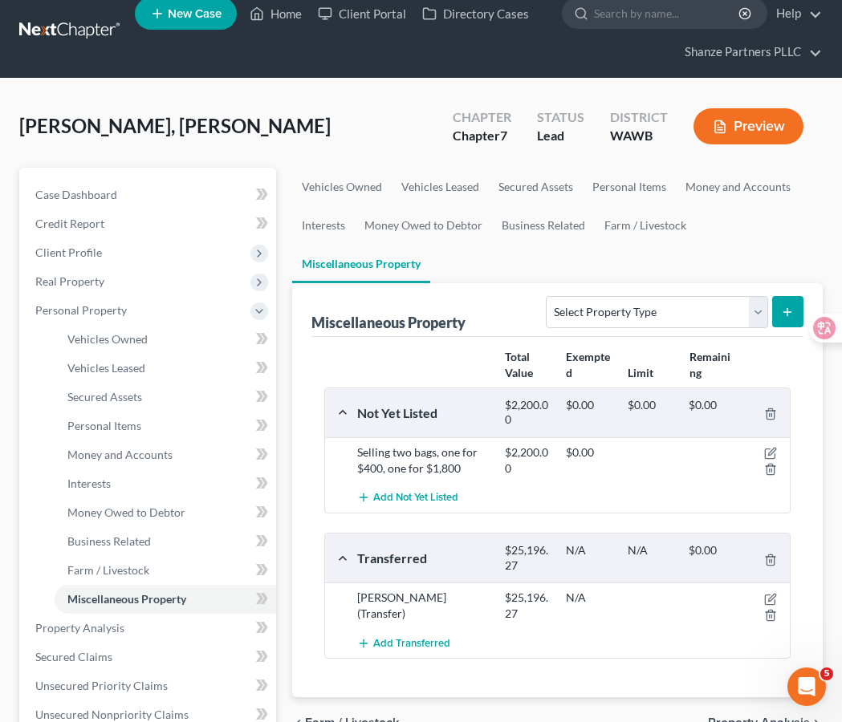
scroll to position [17, 0]
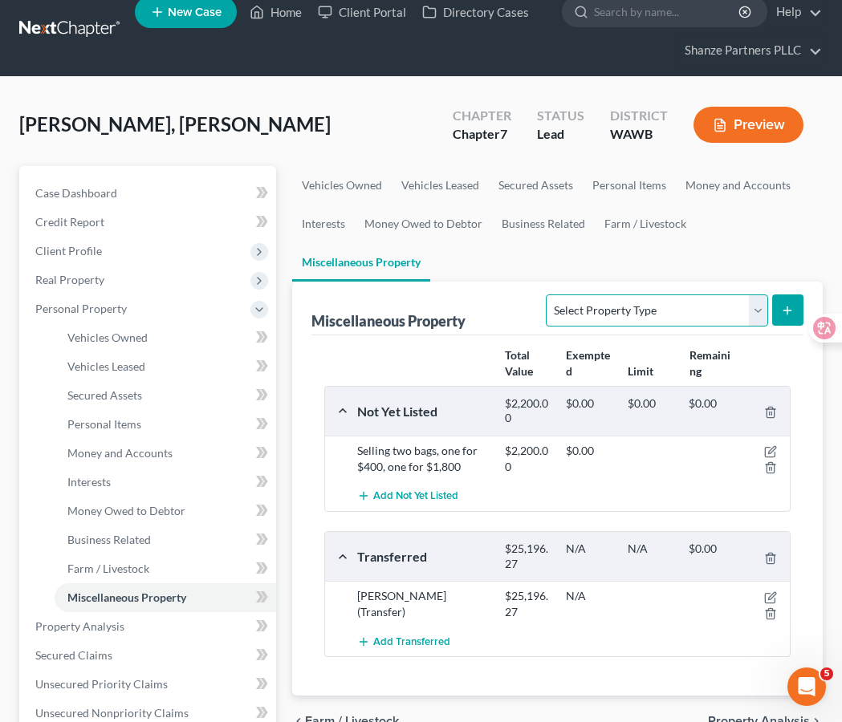
click at [650, 307] on select "Select Property Type Assigned for Creditor Benefit Within 1 Year Holding for An…" at bounding box center [656, 310] width 221 height 32
select select "stored_within_1_year"
click at [546, 294] on select "Select Property Type Assigned for Creditor Benefit Within 1 Year Holding for An…" at bounding box center [656, 310] width 221 height 32
click at [785, 301] on button "submit" at bounding box center [787, 309] width 31 height 31
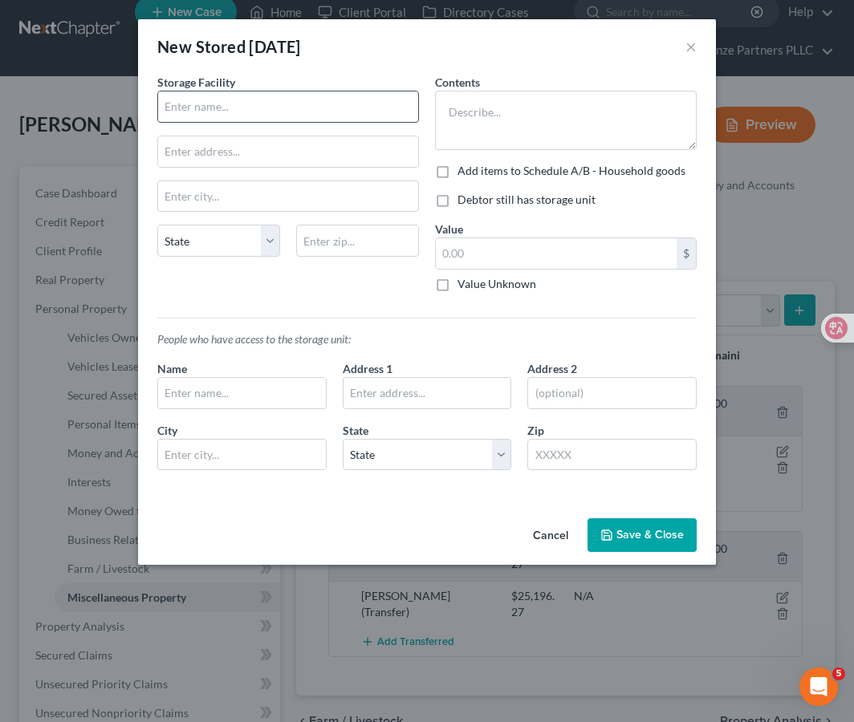
click at [233, 110] on input "text" at bounding box center [288, 106] width 260 height 30
click at [550, 534] on button "Cancel" at bounding box center [550, 536] width 61 height 32
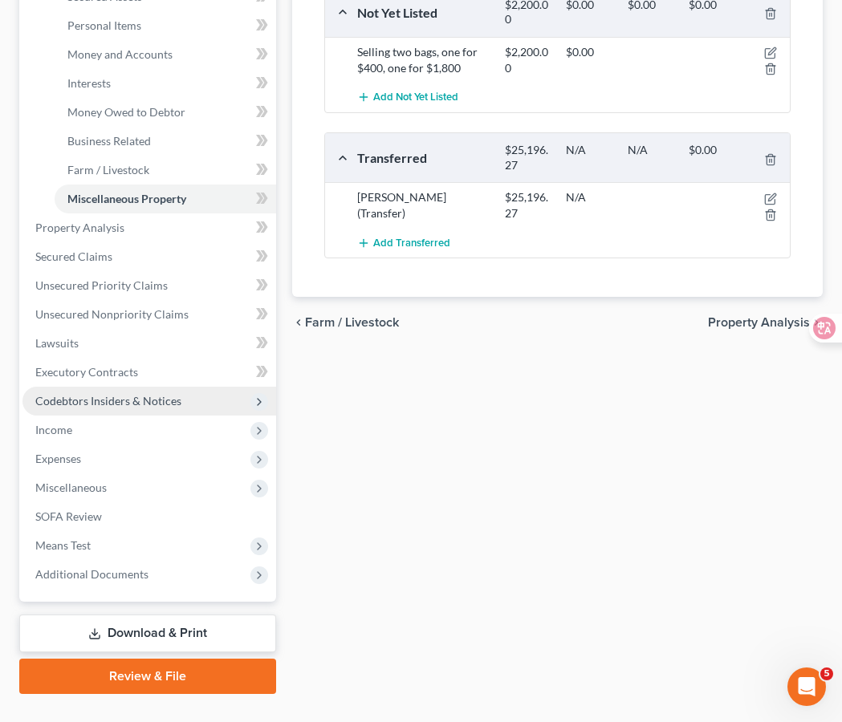
scroll to position [447, 0]
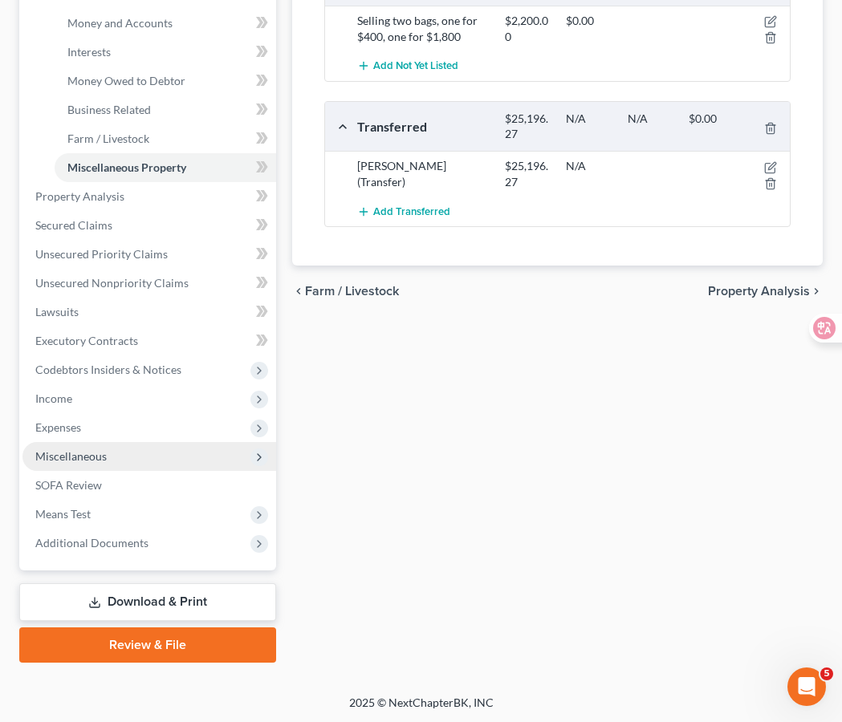
click at [168, 452] on span "Miscellaneous" at bounding box center [149, 456] width 254 height 29
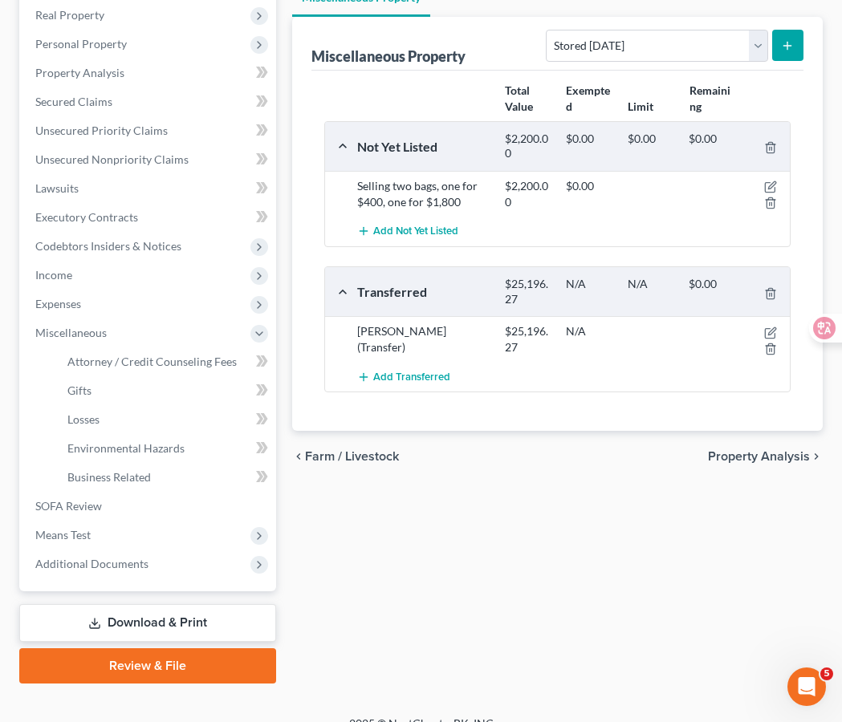
scroll to position [276, 0]
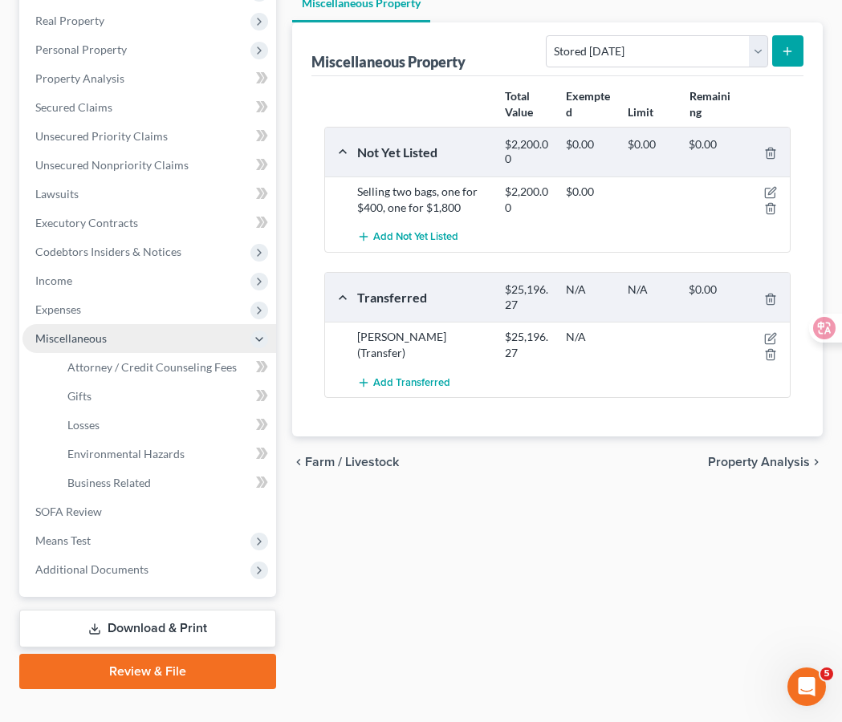
click at [165, 339] on span "Miscellaneous" at bounding box center [149, 338] width 254 height 29
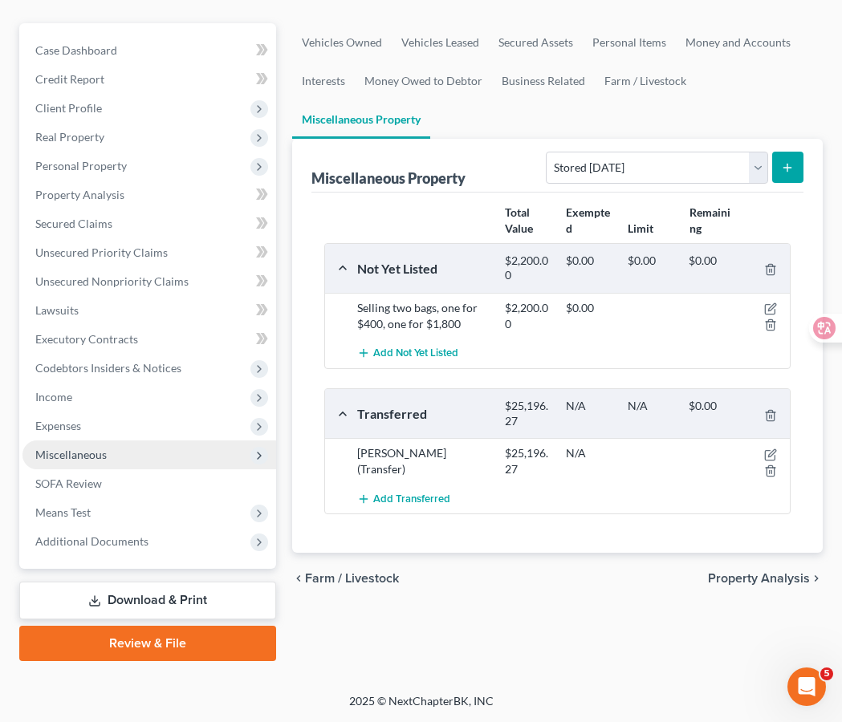
scroll to position [158, 0]
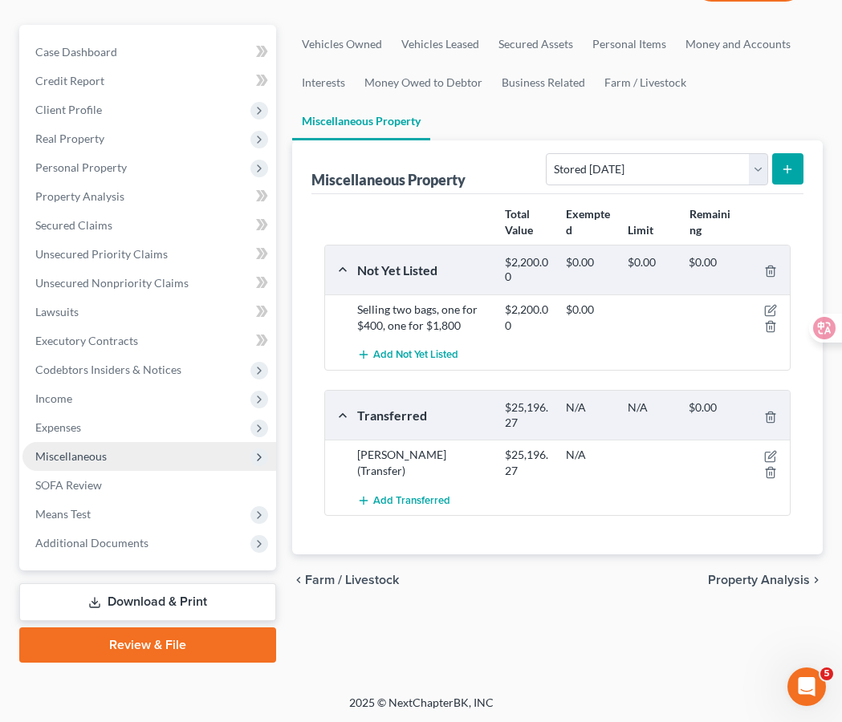
click at [154, 450] on span "Miscellaneous" at bounding box center [149, 456] width 254 height 29
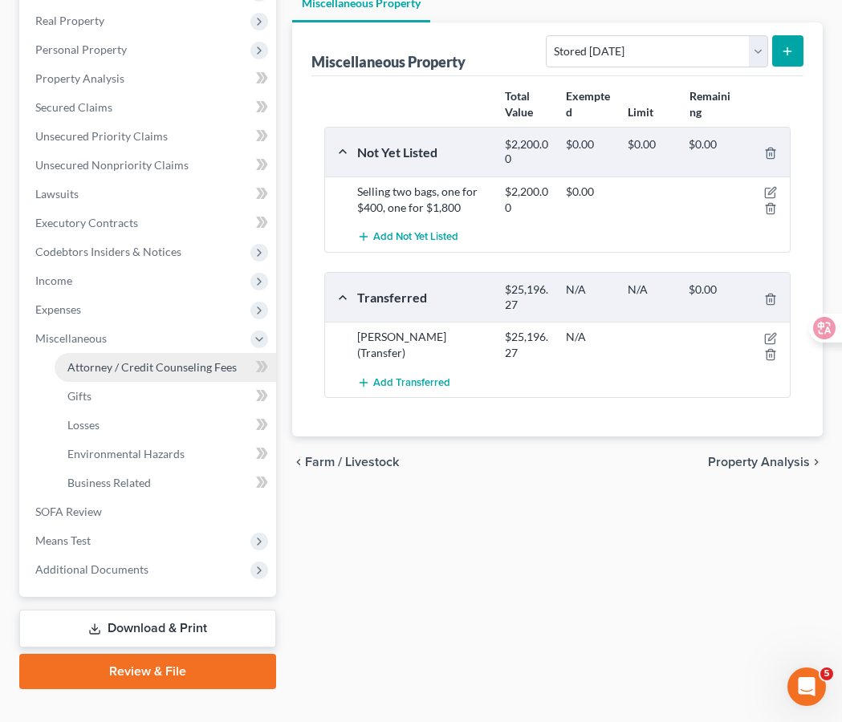
click at [201, 372] on span "Attorney / Credit Counseling Fees" at bounding box center [151, 367] width 169 height 14
select select "0"
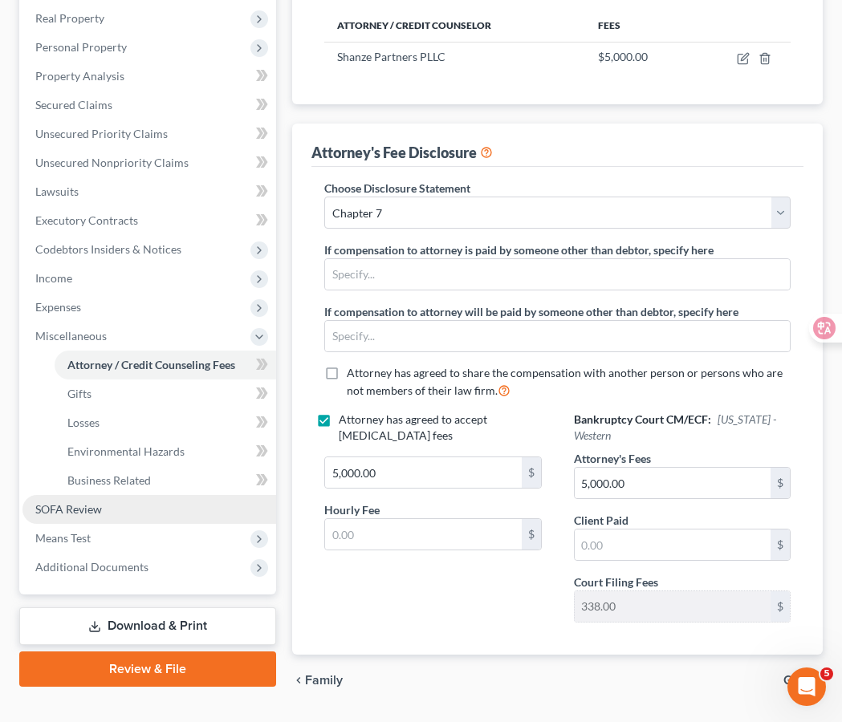
click at [180, 504] on link "SOFA Review" at bounding box center [149, 509] width 254 height 29
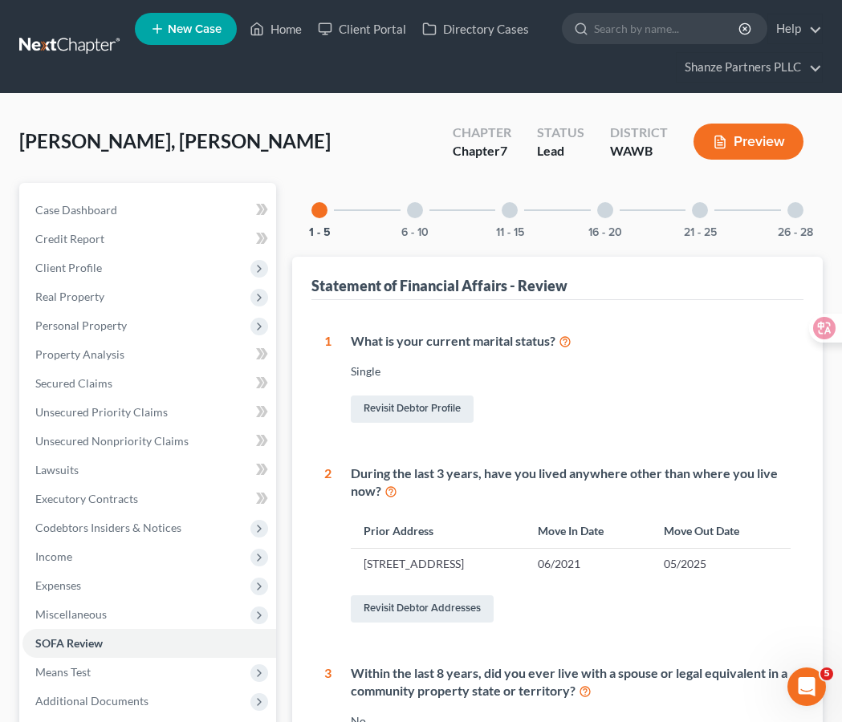
click at [603, 208] on div at bounding box center [605, 210] width 16 height 16
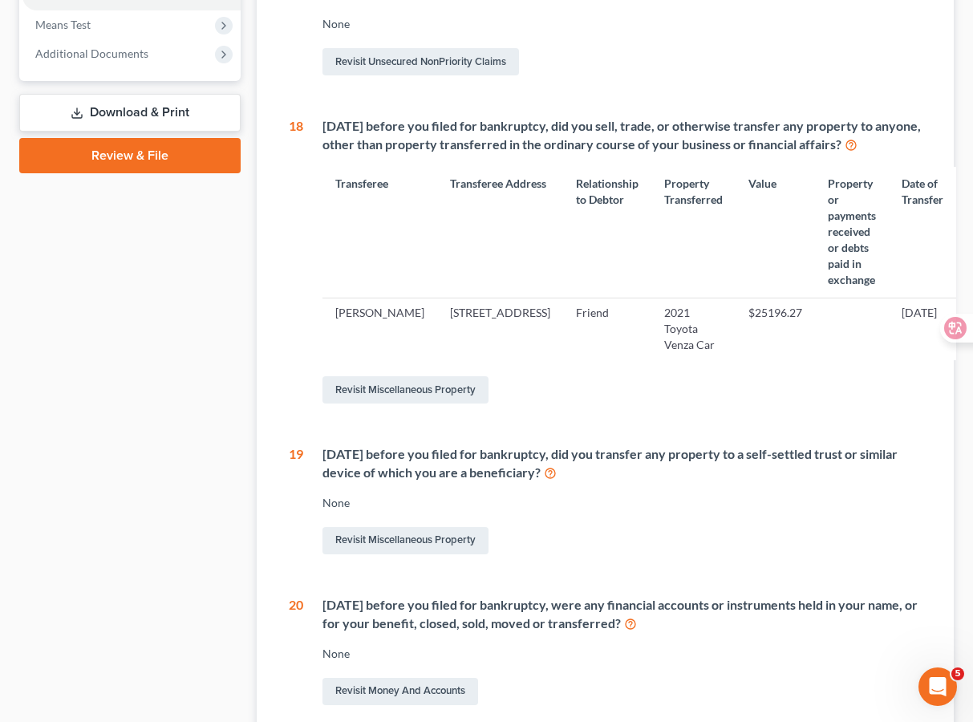
scroll to position [664, 0]
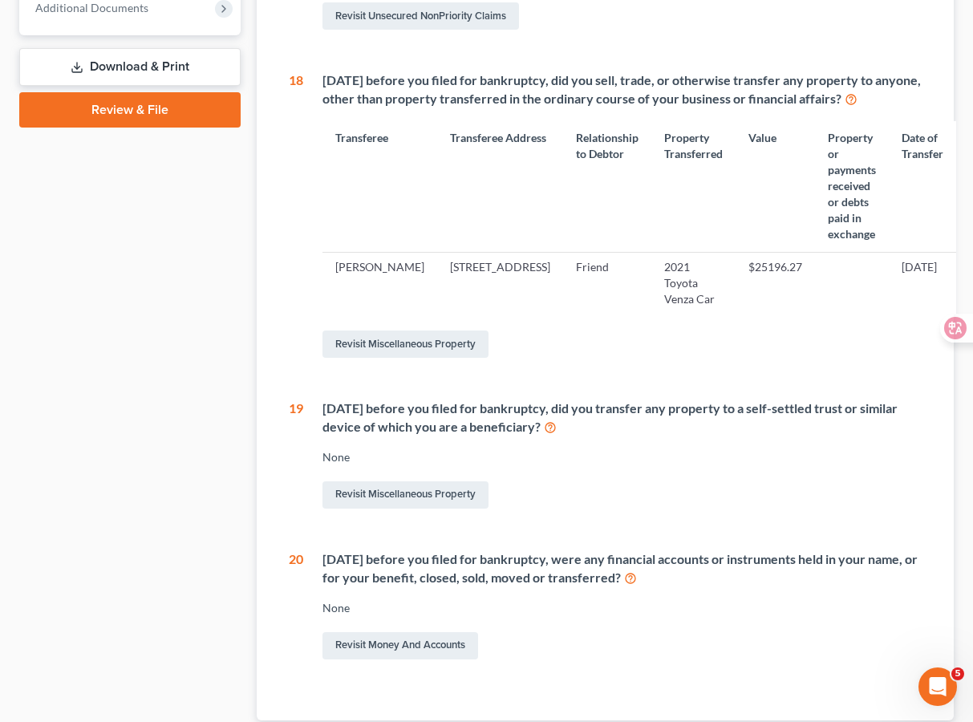
click at [577, 361] on div "Revisit Miscellaneous Property" at bounding box center [630, 344] width 614 height 34
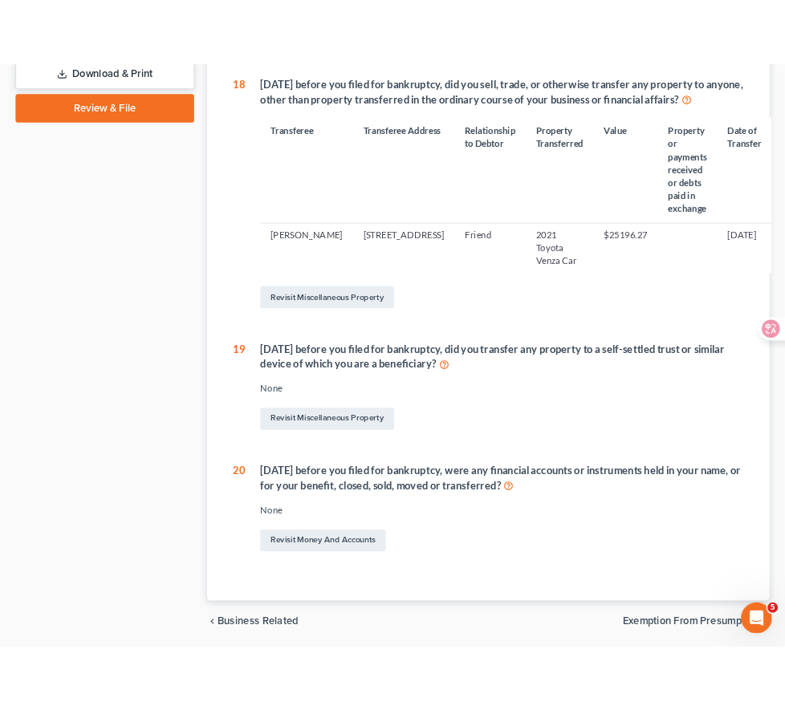
scroll to position [789, 0]
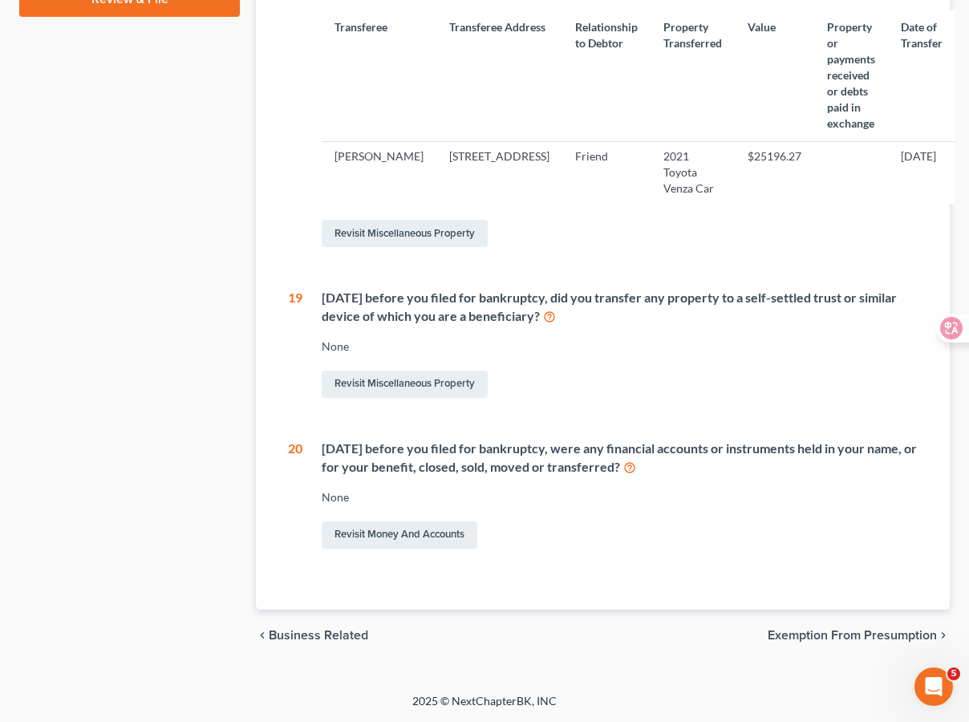
click at [166, 197] on div "Case Dashboard Payments Invoices Payments Payments Credit Report Client Profile" at bounding box center [129, 20] width 237 height 1282
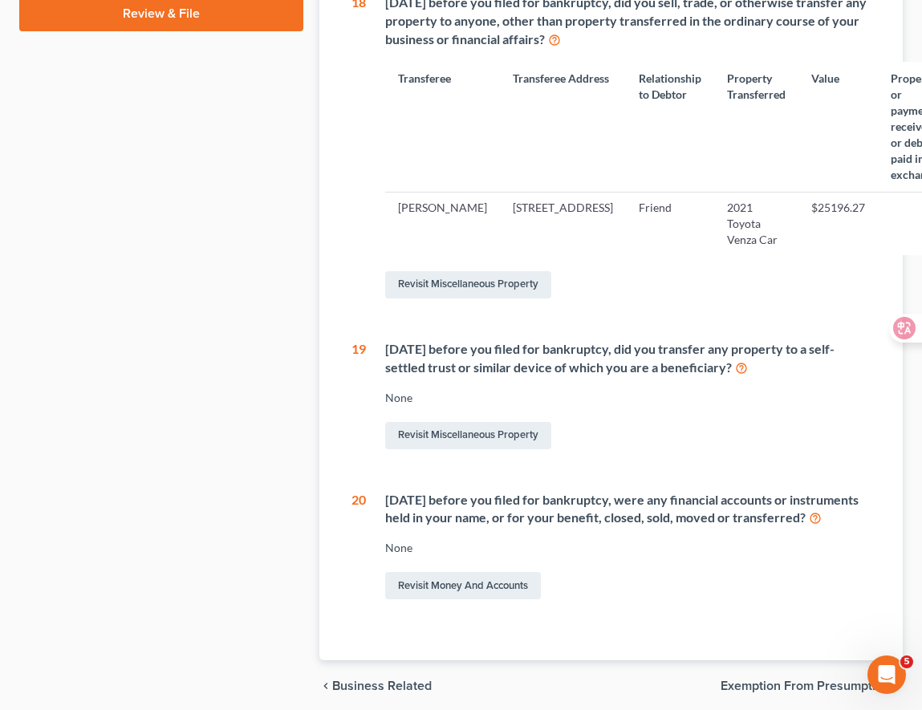
scroll to position [934, 0]
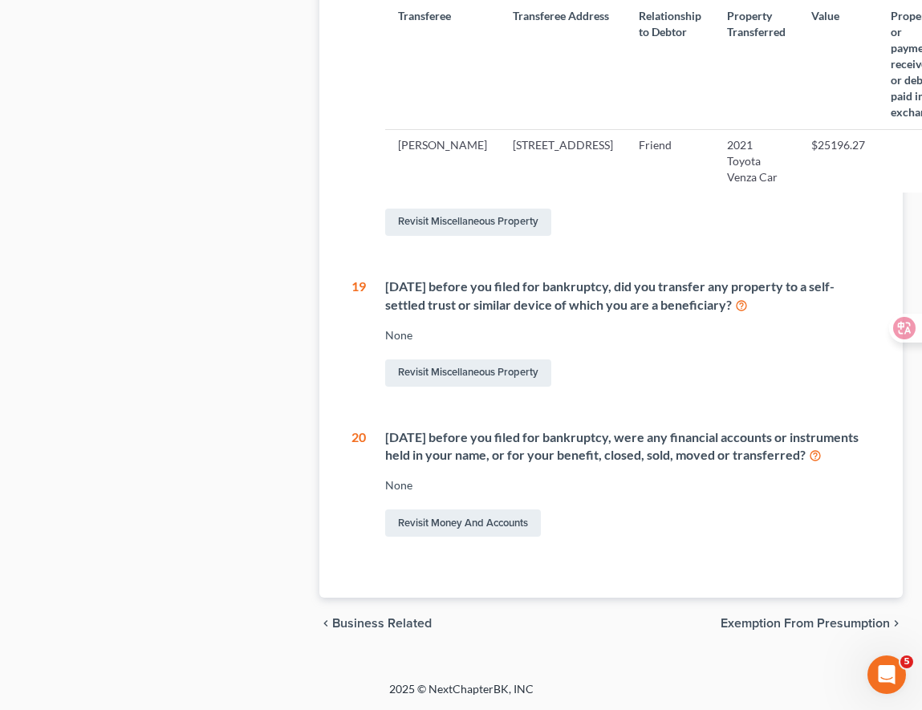
click at [337, 472] on div "Statement of Financial Affairs - Review 1 What is your current marital status? …" at bounding box center [610, 1] width 583 height 1193
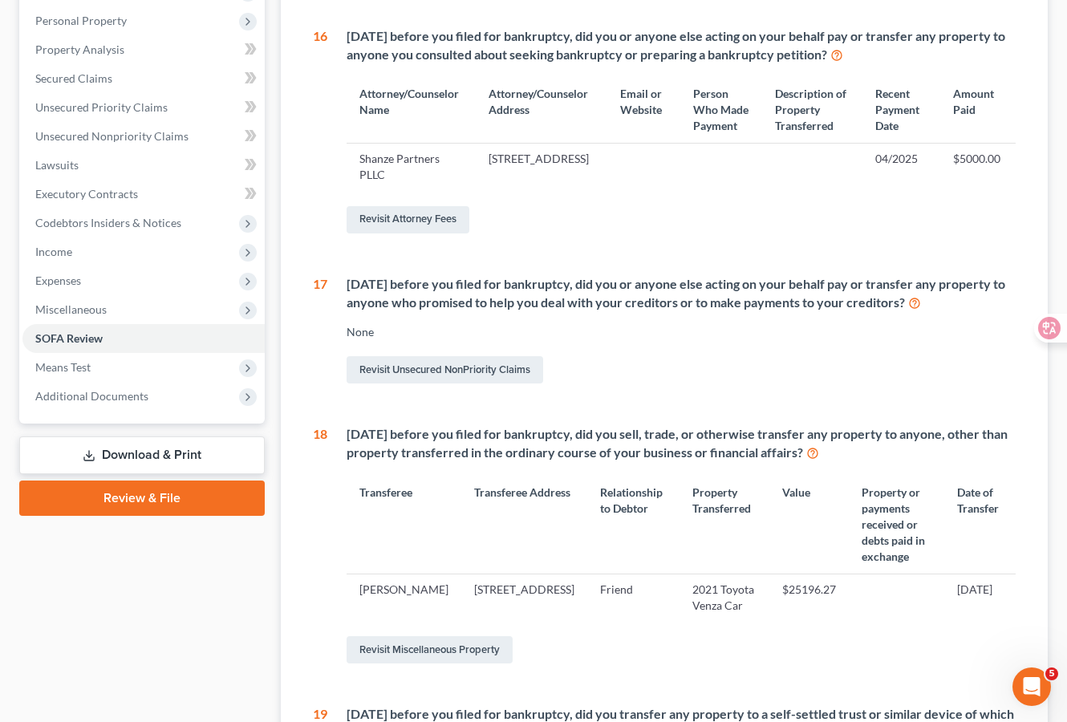
scroll to position [194, 0]
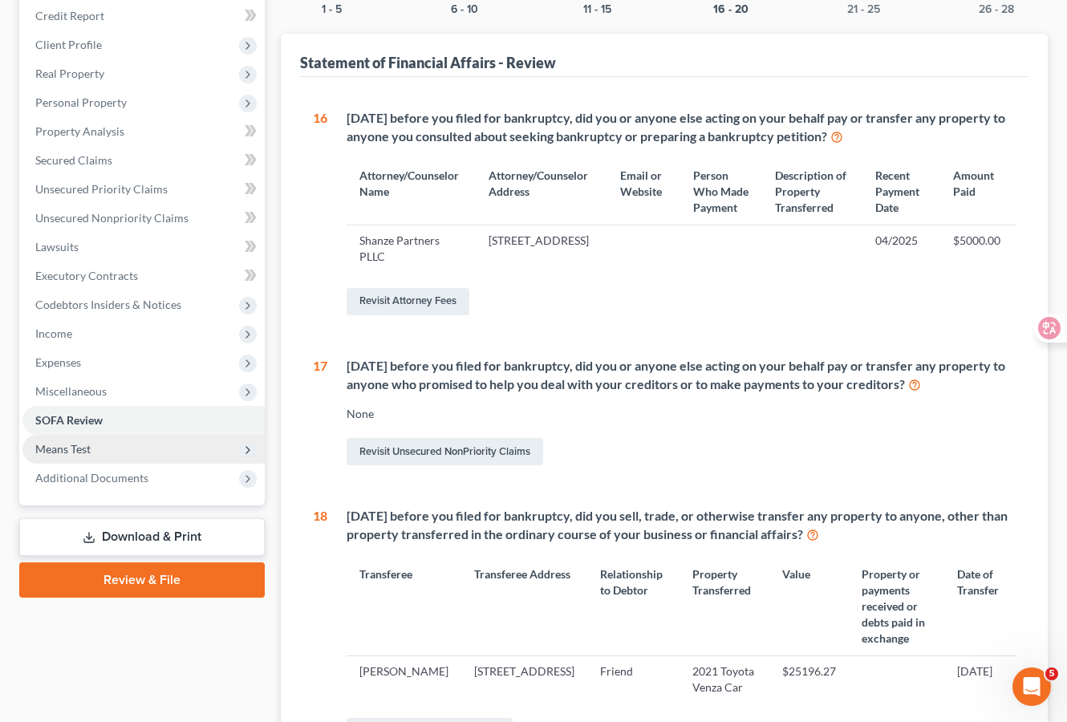
click at [144, 445] on span "Means Test" at bounding box center [143, 449] width 242 height 29
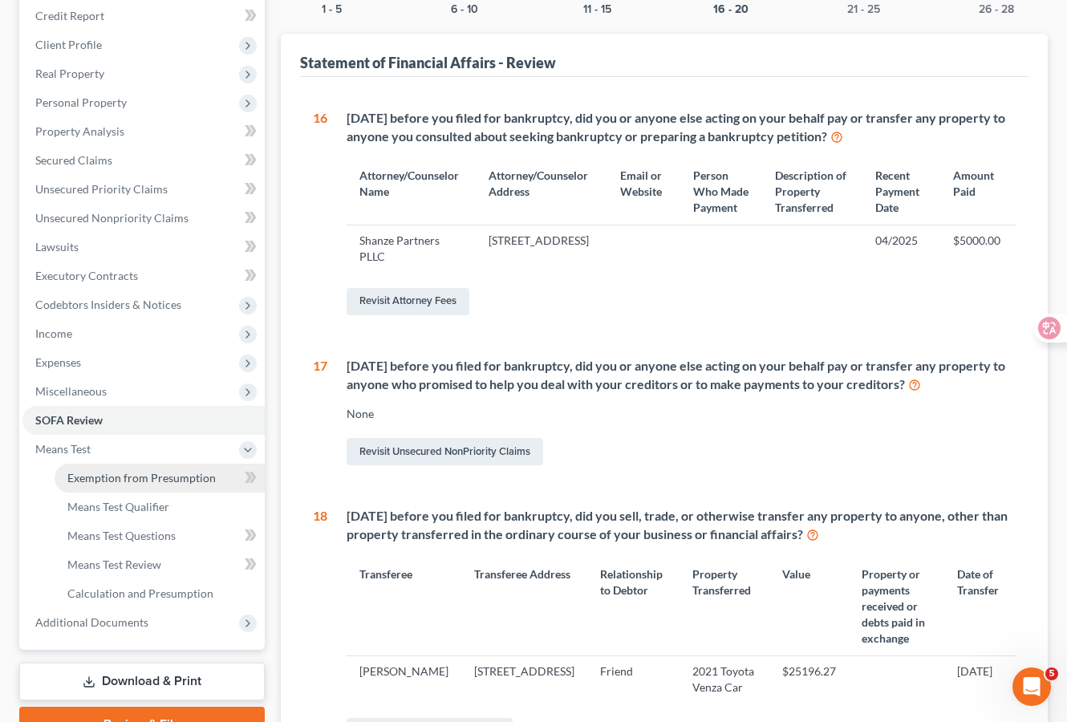
click at [147, 481] on span "Exemption from Presumption" at bounding box center [141, 478] width 148 height 14
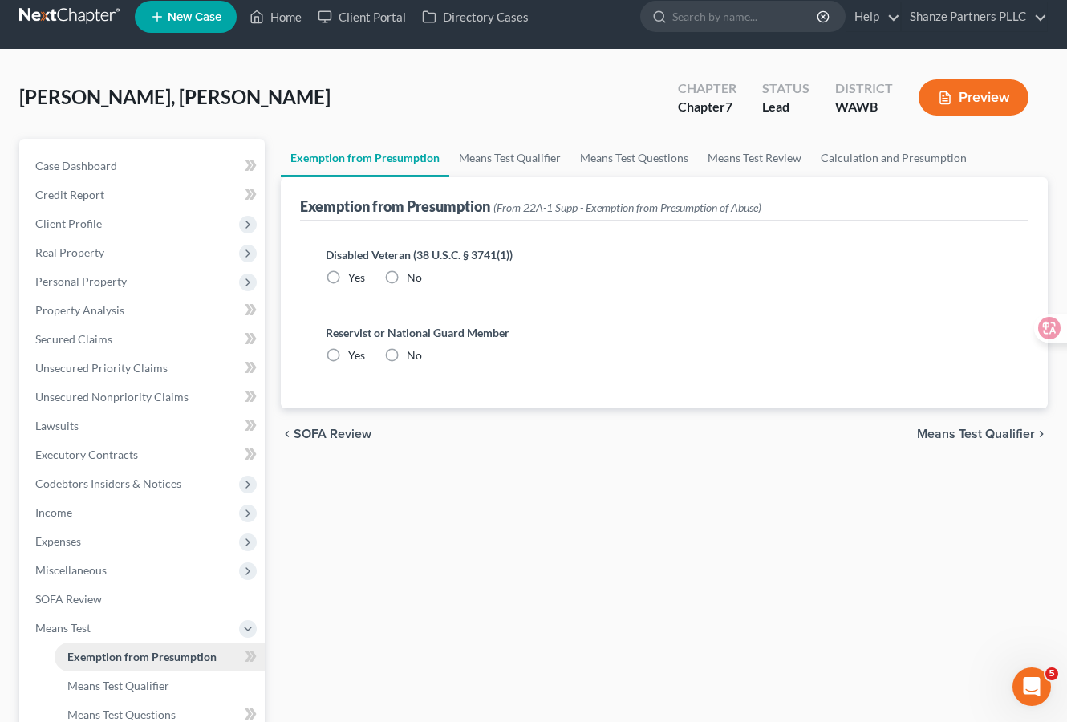
radio input "true"
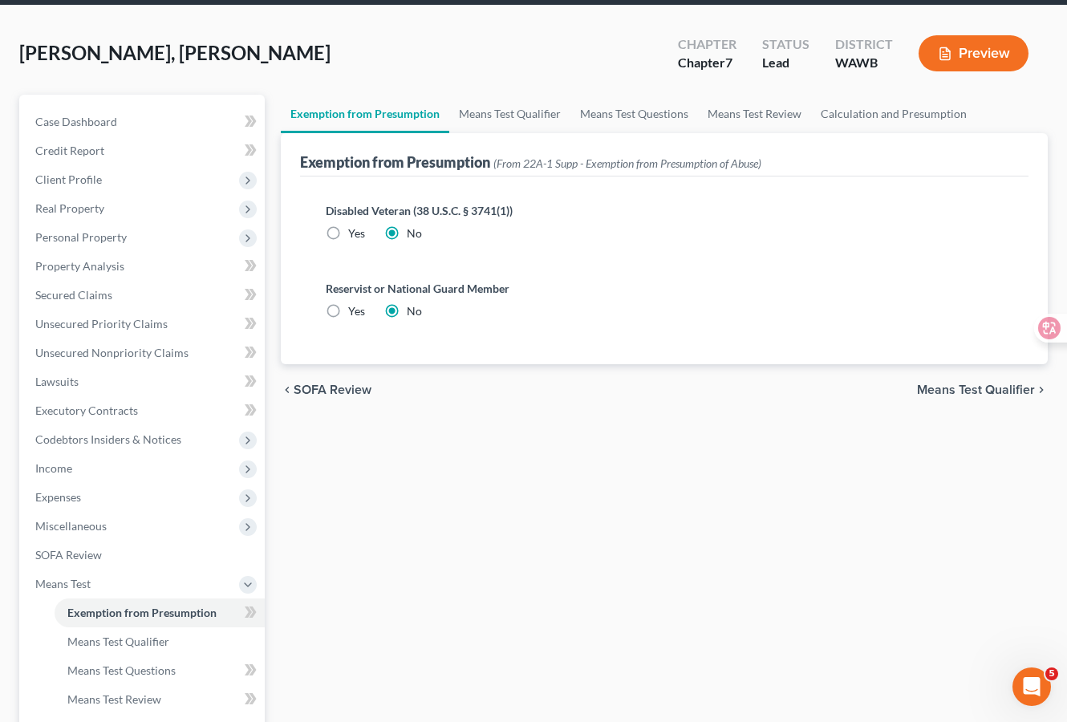
scroll to position [90, 0]
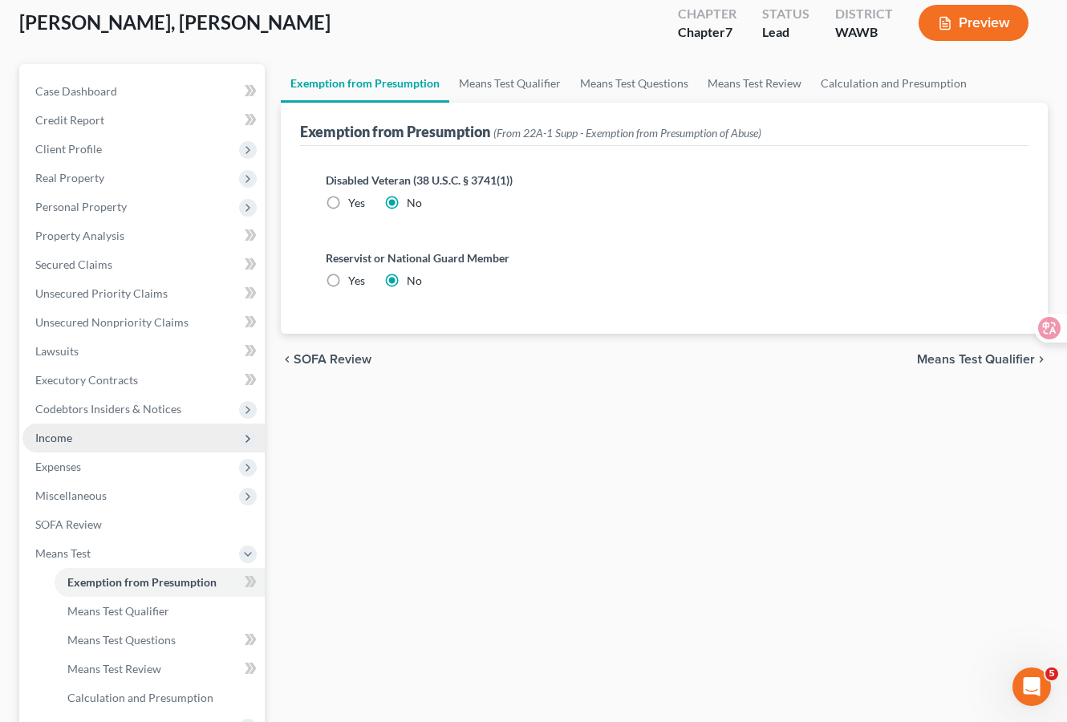
click at [156, 438] on span "Income" at bounding box center [143, 438] width 242 height 29
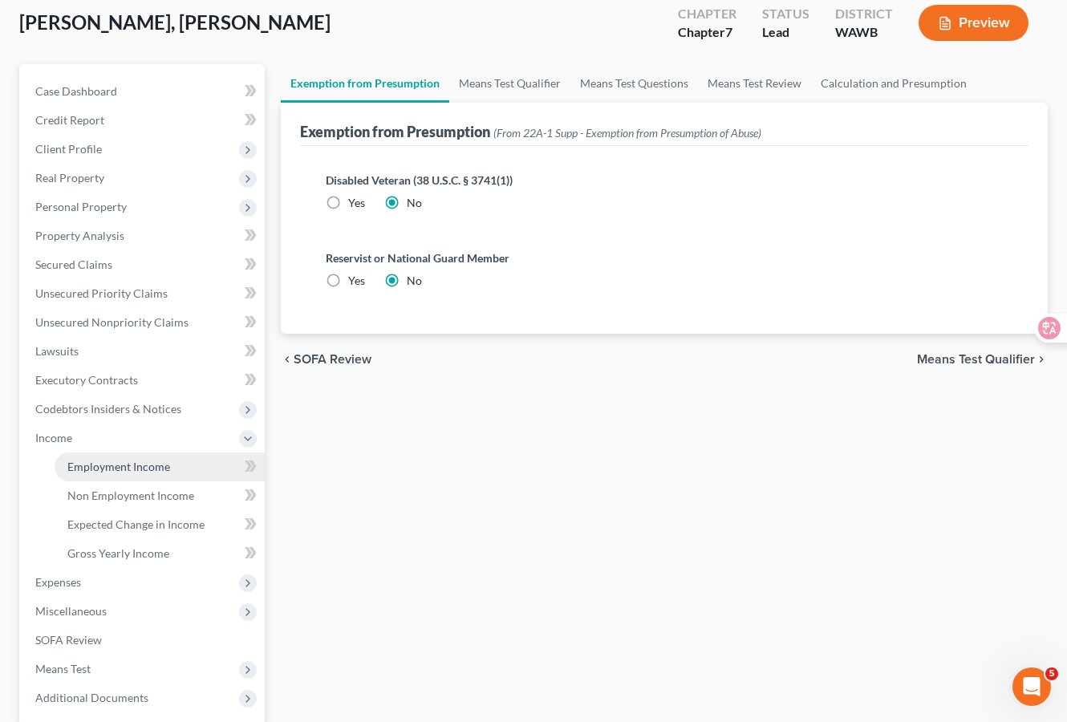
click at [159, 465] on span "Employment Income" at bounding box center [118, 467] width 103 height 14
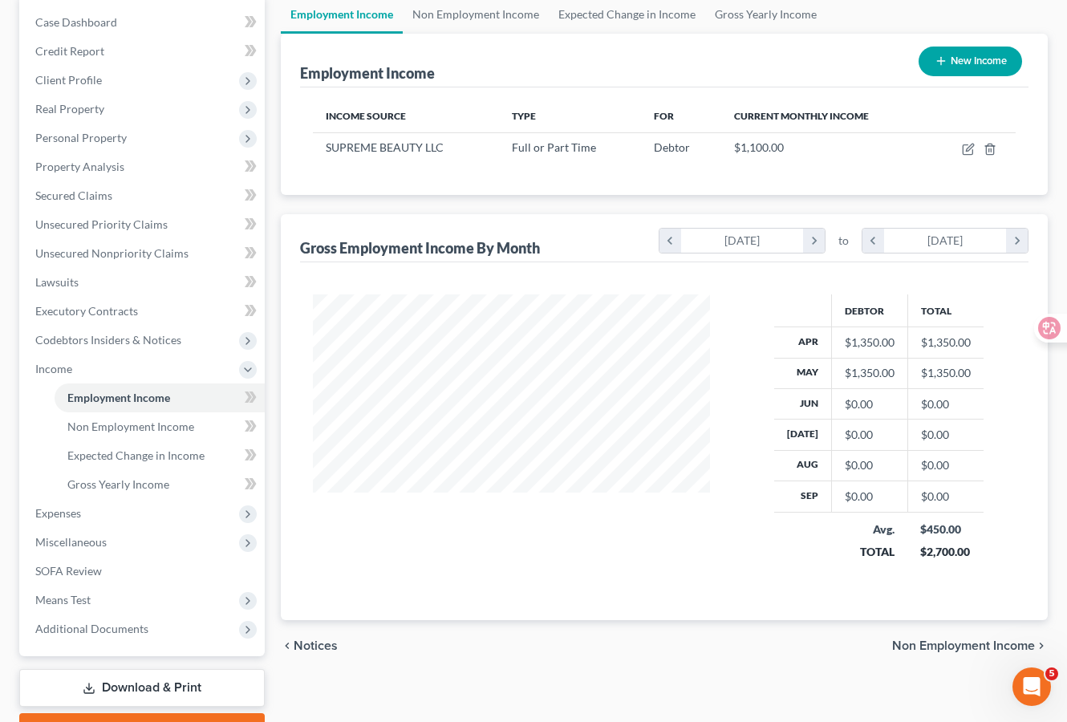
scroll to position [164, 0]
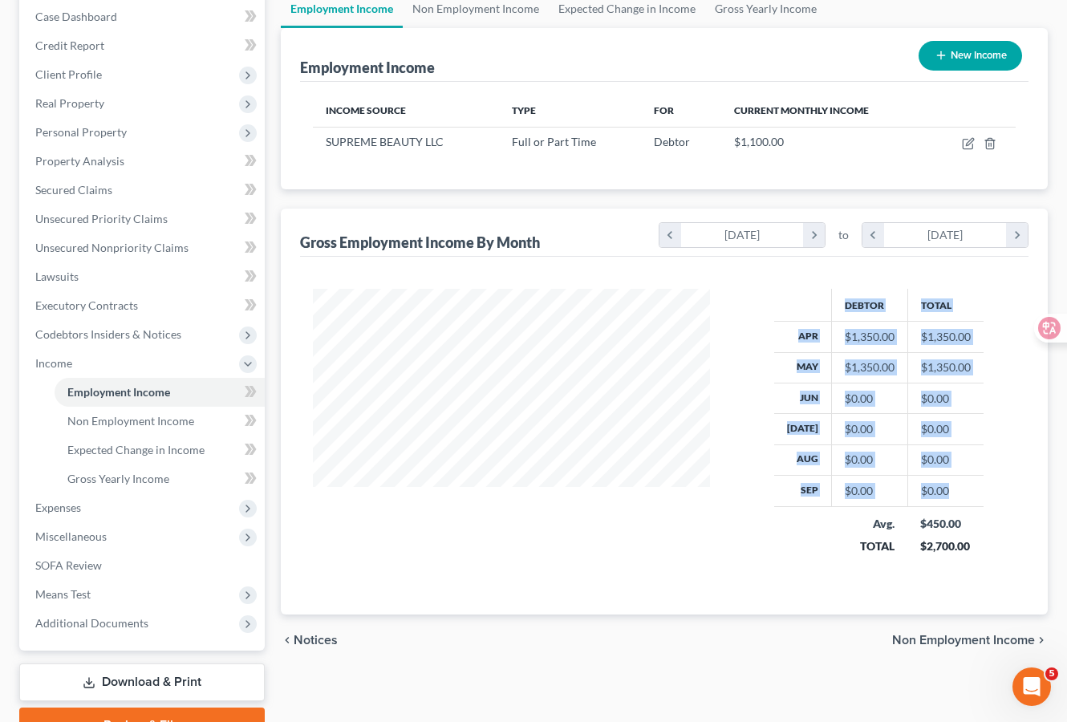
drag, startPoint x: 799, startPoint y: 296, endPoint x: 952, endPoint y: 502, distance: 256.9
click at [952, 502] on table "Debtor Total Apr $1,350.00 $1,350.00 May $1,350.00 $1,350.00 Jun $0.00 $0.00 Ju…" at bounding box center [878, 426] width 209 height 274
copy table "Debtor Total Apr $1,350.00 $1,350.00 May $1,350.00 $1,350.00 Jun $0.00 $0.00 Ju…"
